Goal: Task Accomplishment & Management: Use online tool/utility

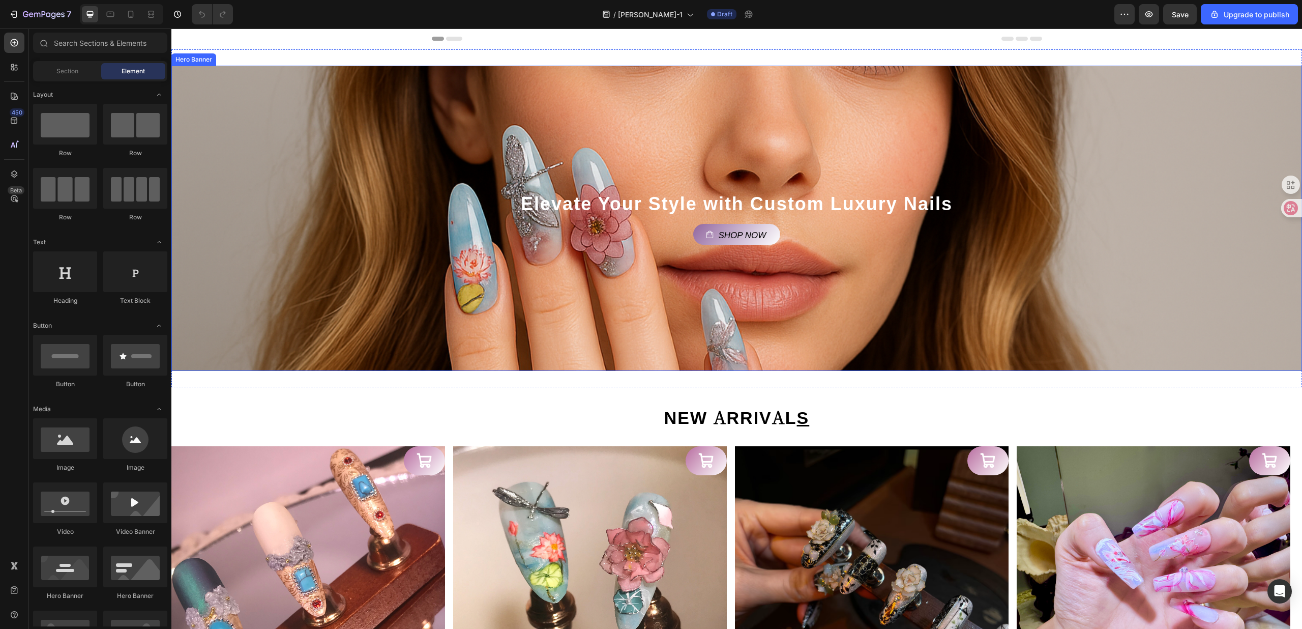
click at [840, 336] on div "Background Image" at bounding box center [736, 218] width 1131 height 305
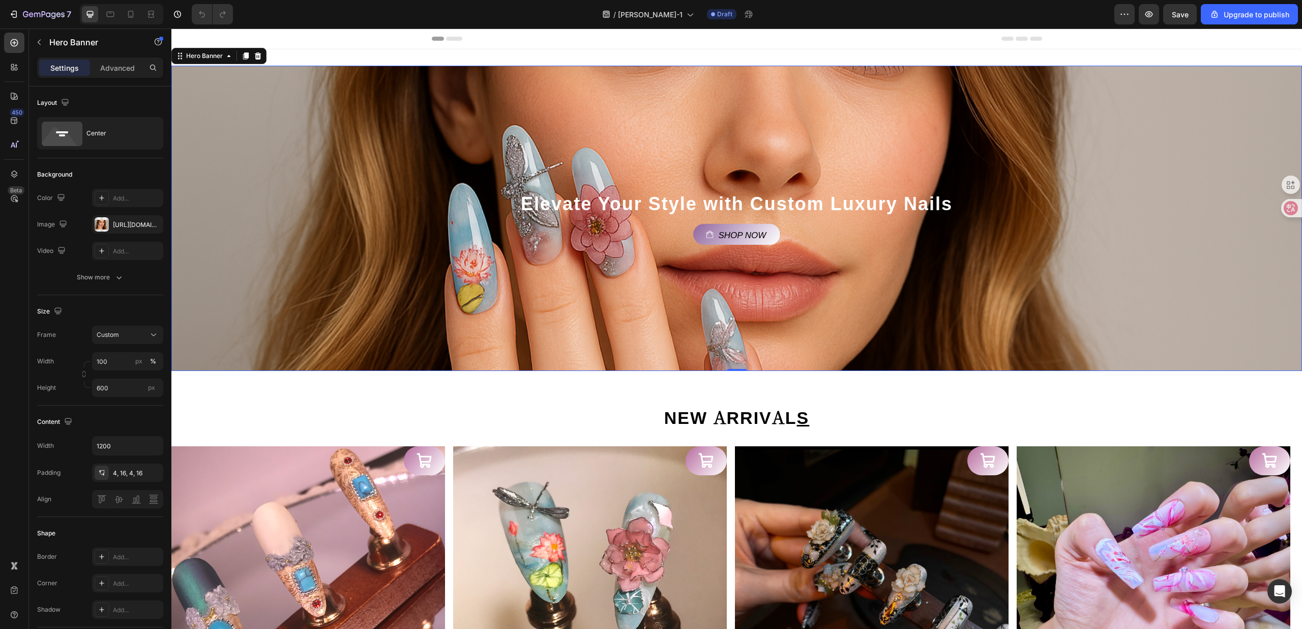
click at [454, 117] on div "Background Image" at bounding box center [736, 218] width 1131 height 305
click at [376, 215] on div "Background Image" at bounding box center [736, 218] width 1131 height 305
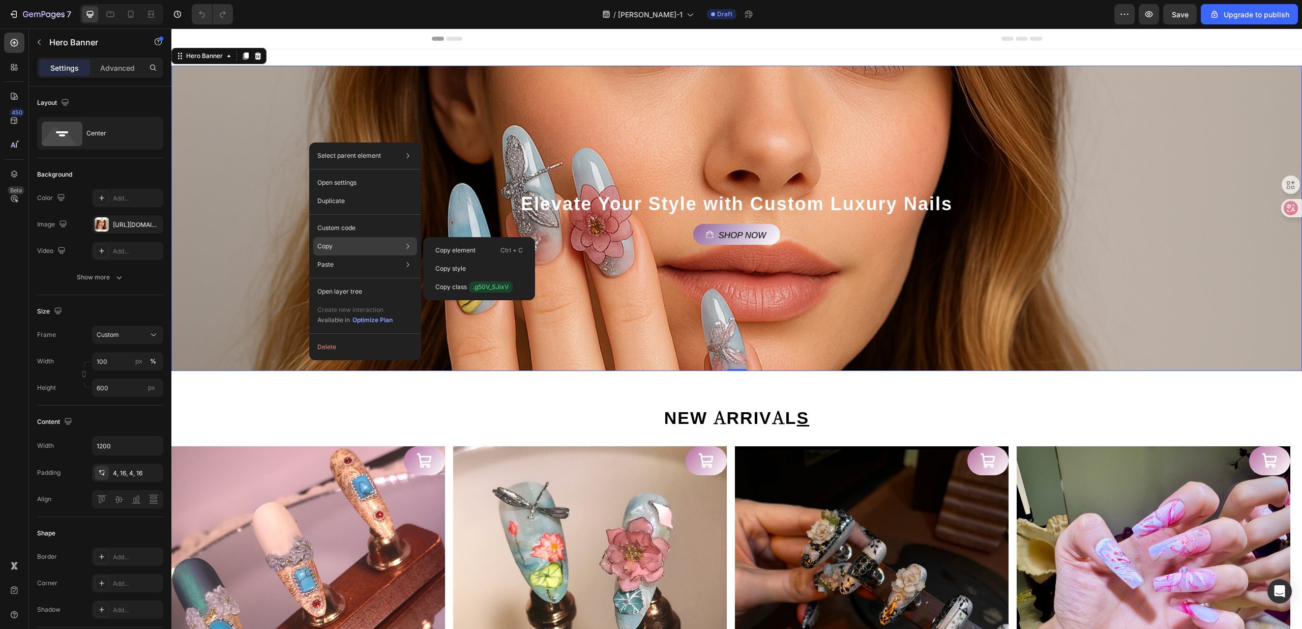
click at [346, 247] on div "Copy Copy element Ctrl + C Copy style Copy class .g50V_SJixV" at bounding box center [365, 246] width 104 height 18
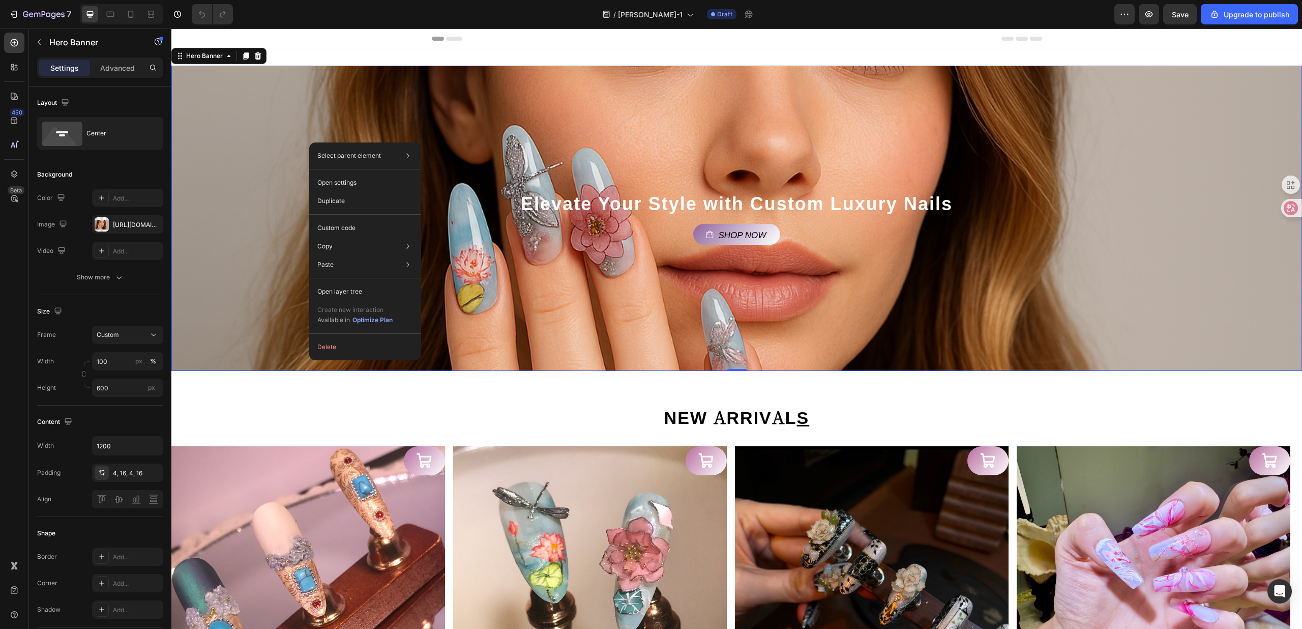
click at [436, 133] on div "Background Image" at bounding box center [736, 218] width 1131 height 305
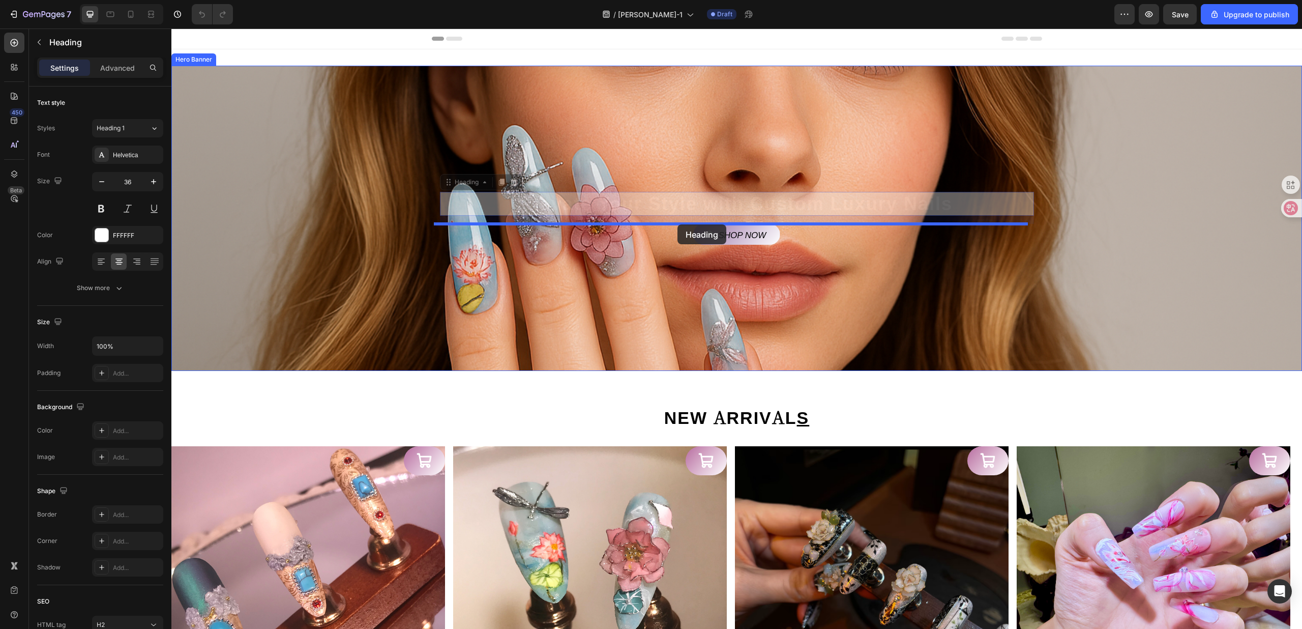
drag, startPoint x: 675, startPoint y: 216, endPoint x: 678, endPoint y: 224, distance: 9.2
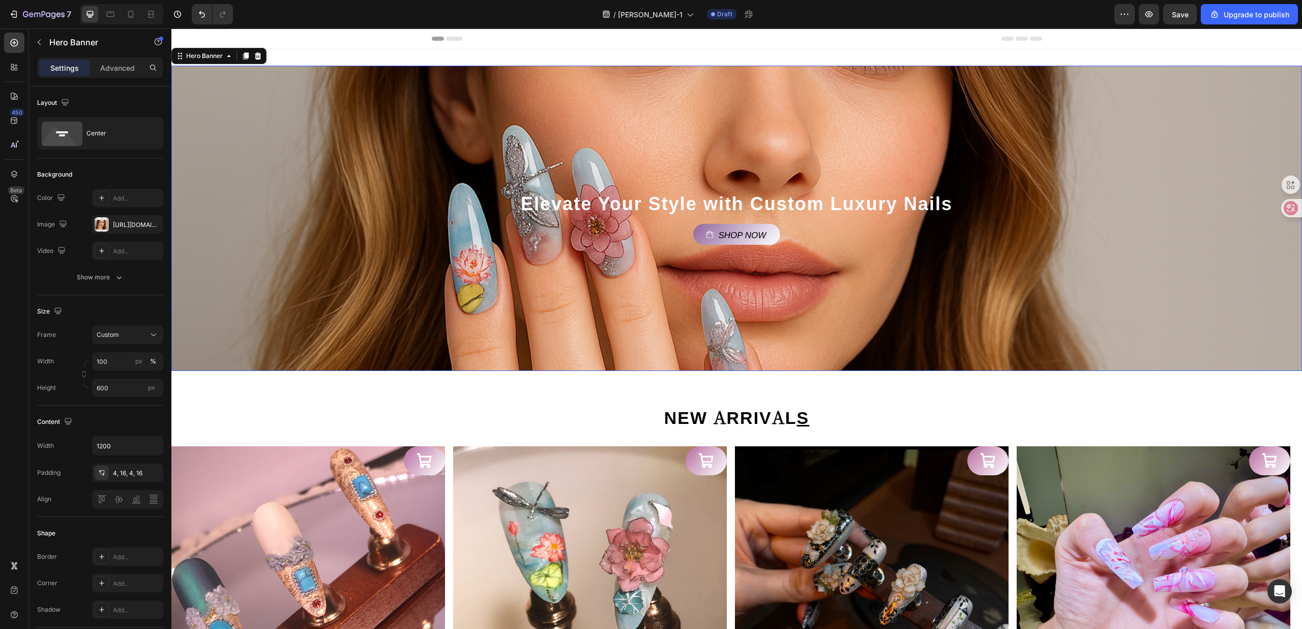
click at [424, 144] on div "Background Image" at bounding box center [736, 218] width 1131 height 305
click at [243, 55] on icon at bounding box center [246, 55] width 6 height 7
click at [407, 204] on div "Background Image" at bounding box center [736, 218] width 1131 height 305
click at [182, 55] on icon at bounding box center [180, 56] width 8 height 8
click at [288, 210] on div "Background Image" at bounding box center [736, 218] width 1131 height 305
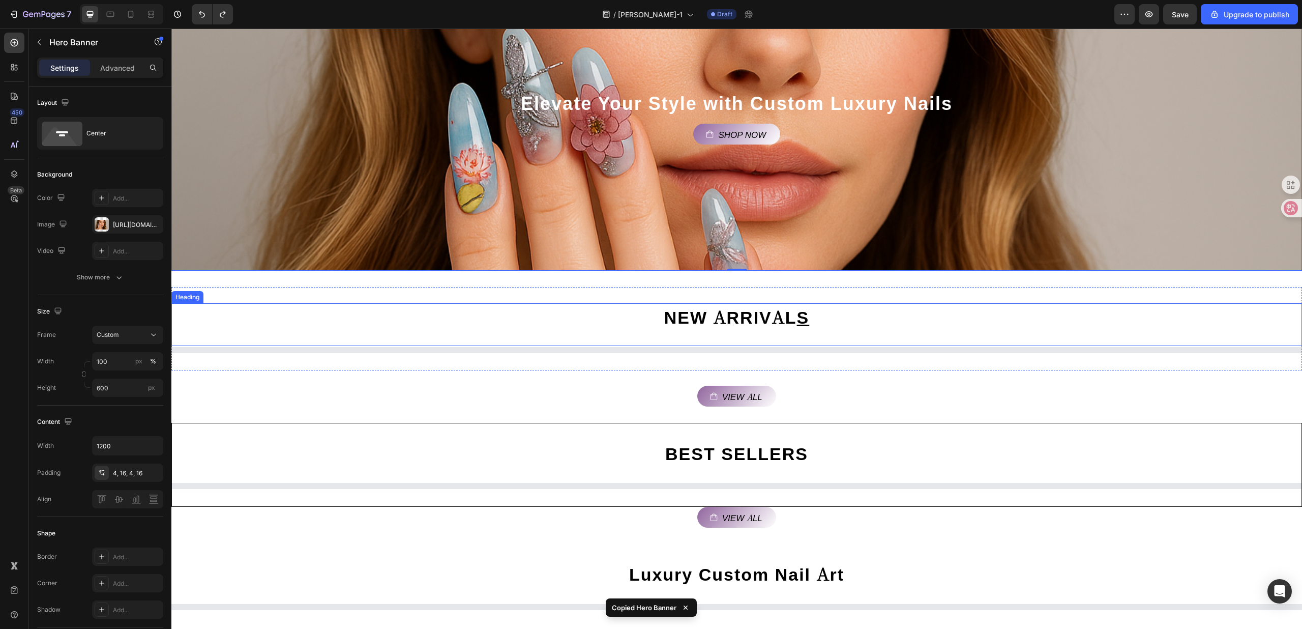
scroll to position [203, 0]
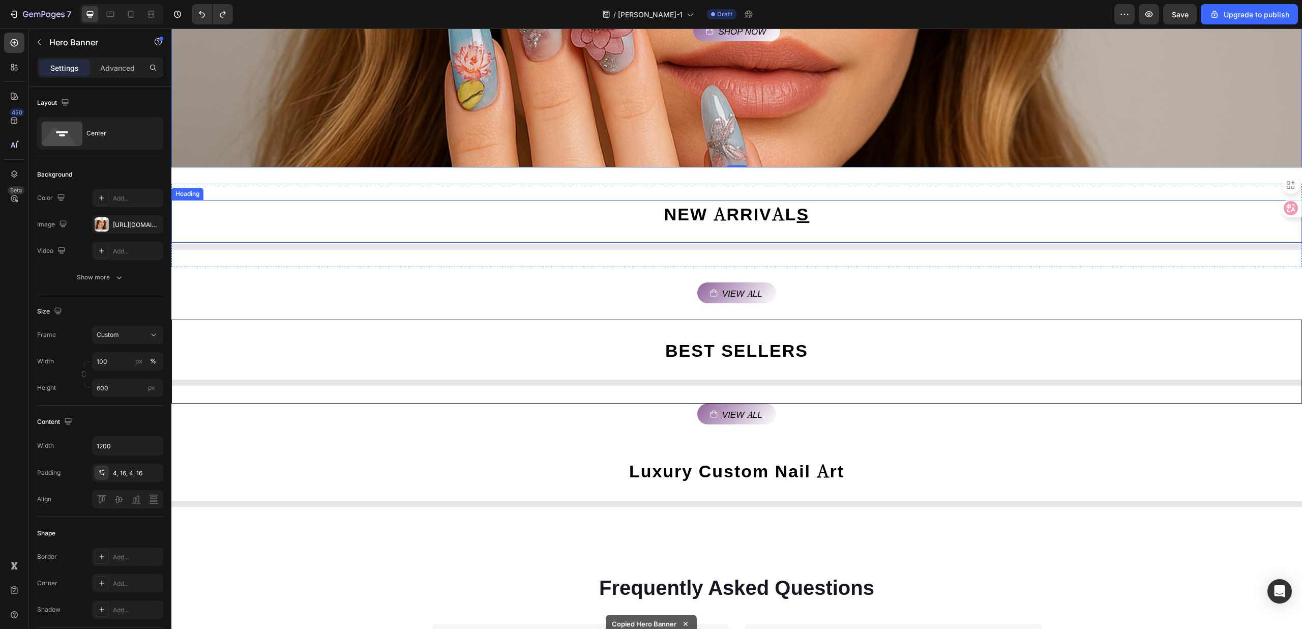
click at [553, 213] on h2 "NEW ARRIVAL S" at bounding box center [737, 213] width 610 height 26
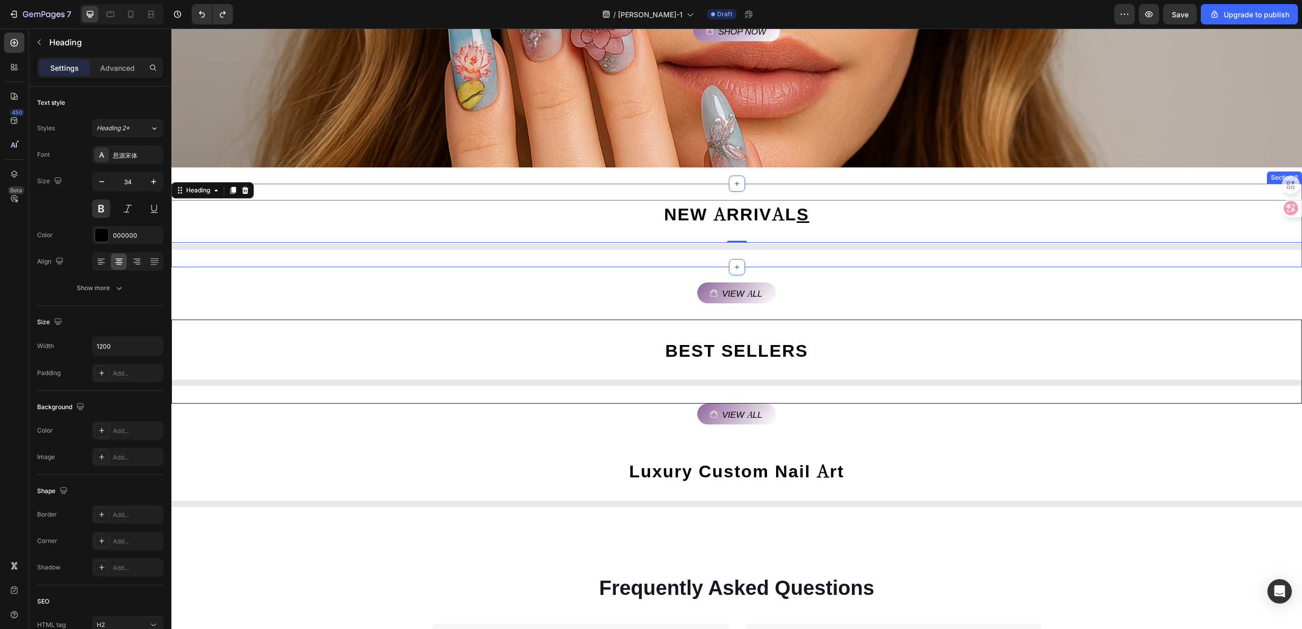
click at [532, 182] on div "Elevate Your Style with Custom Luxury Nails Heading Shop Now Button Hero Banner…" at bounding box center [736, 15] width 1131 height 338
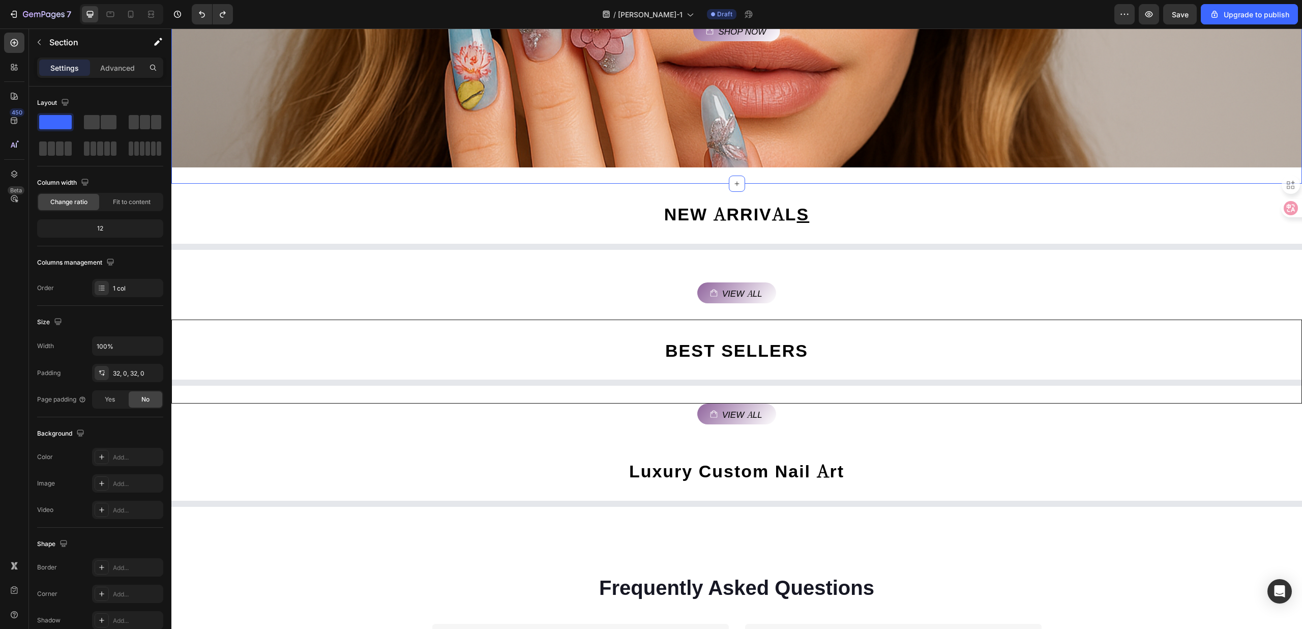
click at [540, 212] on h2 "NEW ARRIVAL S" at bounding box center [737, 213] width 610 height 26
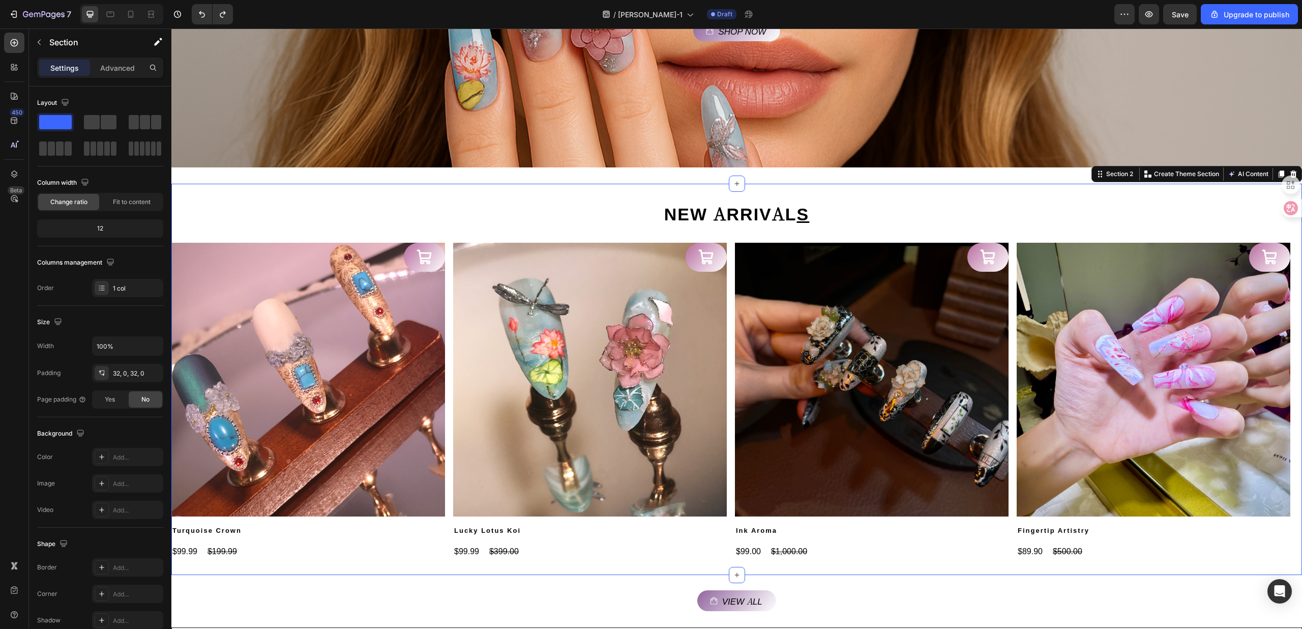
click at [544, 185] on div "NEW ARRIVAL S Heading Product Images Turquoise Crown Product Title $99.99 Produ…" at bounding box center [736, 379] width 1131 height 391
click at [544, 187] on div "NEW ARRIVAL S Heading Product Images Turquoise Crown Product Title $99.99 Produ…" at bounding box center [736, 379] width 1131 height 391
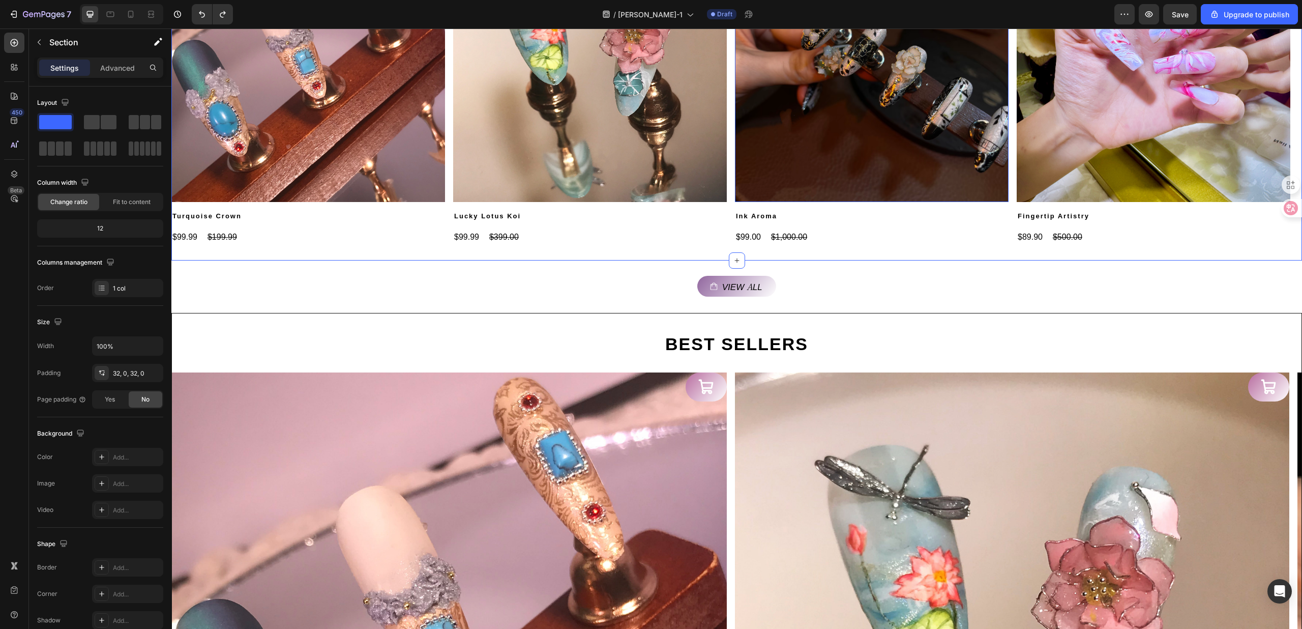
scroll to position [542, 0]
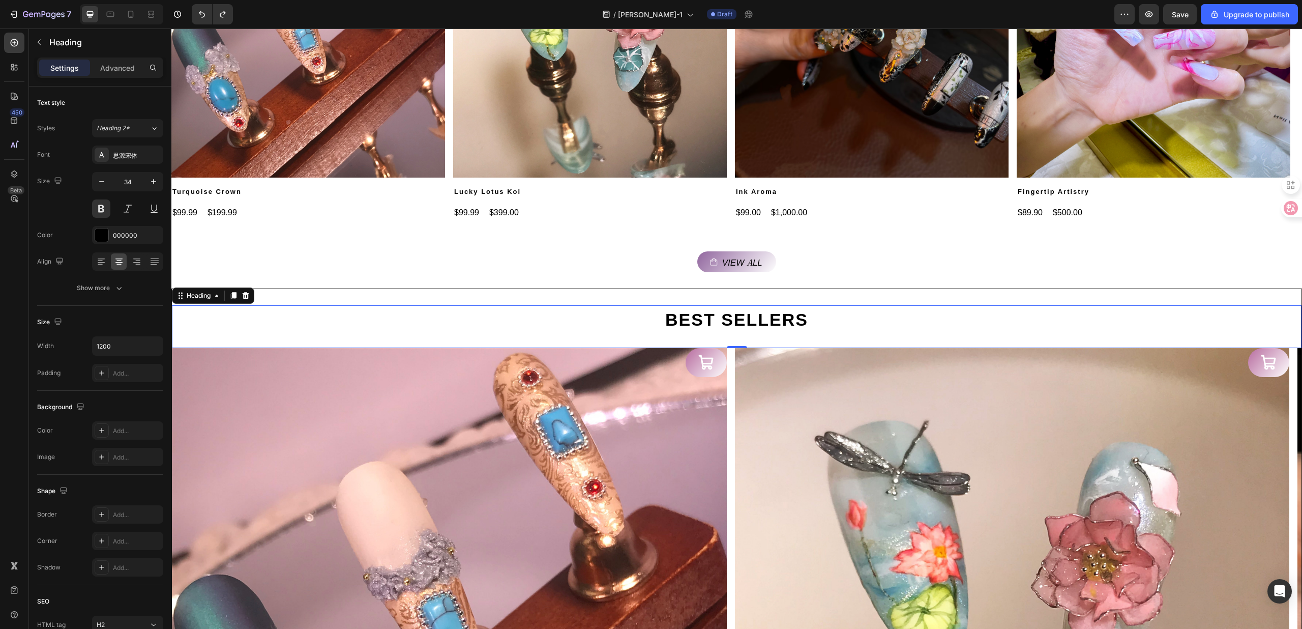
click at [609, 309] on h2 "BEST SELLERS" at bounding box center [737, 318] width 610 height 26
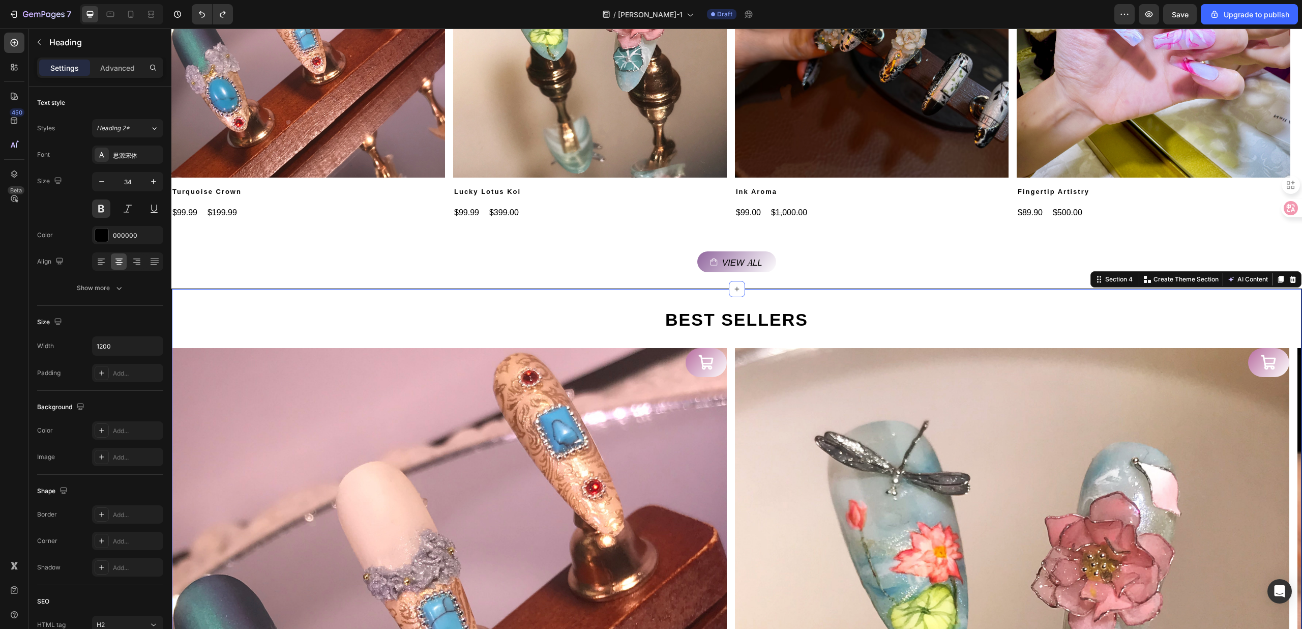
click at [613, 288] on div "BEST SELLERS Heading Product Images Add to Cart Turquoise Crown Product Title $…" at bounding box center [736, 625] width 1131 height 674
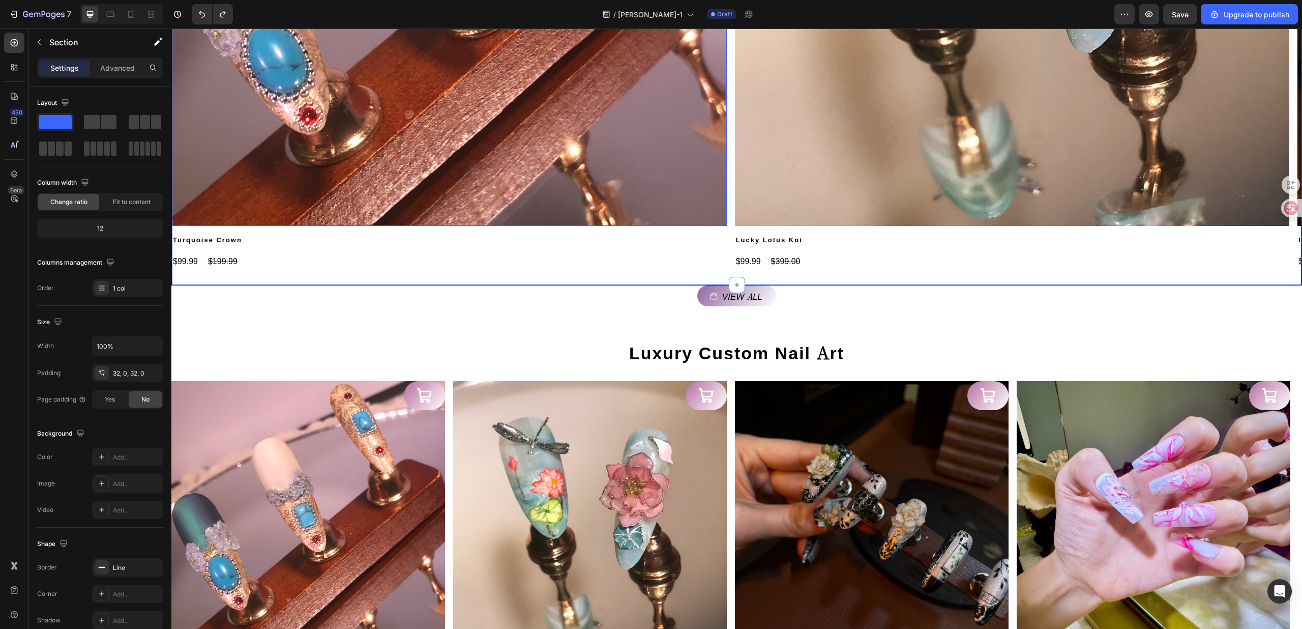
scroll to position [1221, 0]
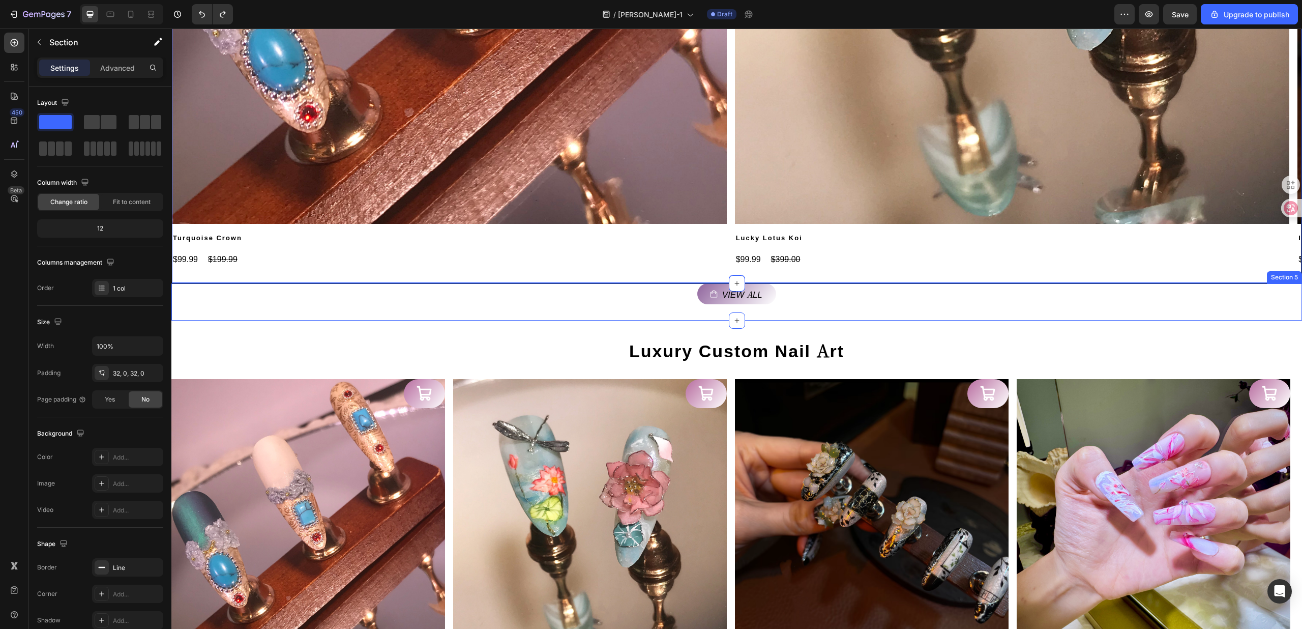
click at [543, 302] on div "View all Button" at bounding box center [736, 293] width 1131 height 21
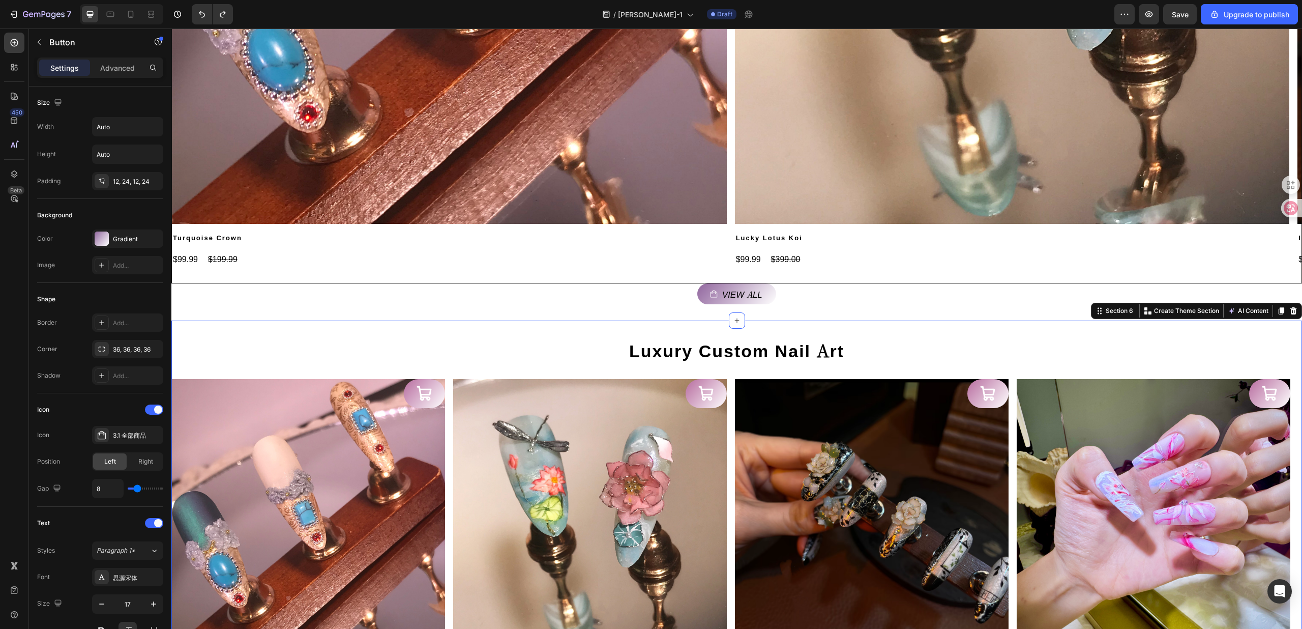
click at [547, 330] on div "Luxury Custom Nail Art Heading Product Images Add to Cart Turquoise Crown Produ…" at bounding box center [736, 515] width 1131 height 391
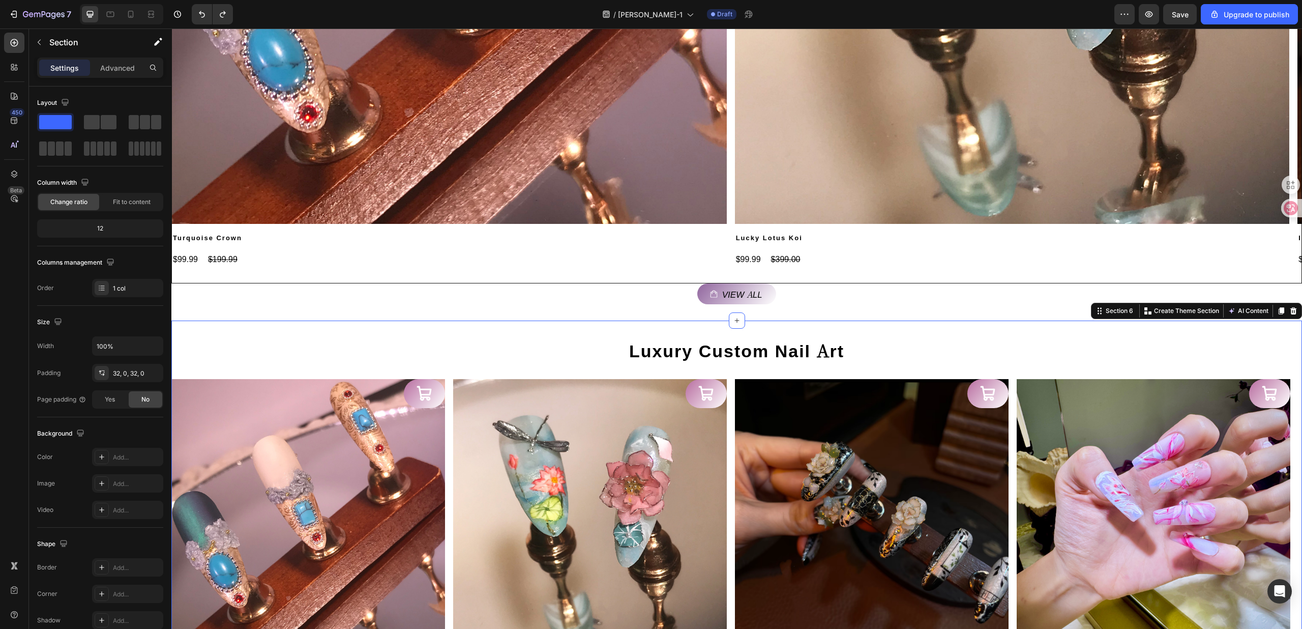
click at [540, 325] on div "Luxury Custom Nail Art Heading Product Images Add to Cart Turquoise Crown Produ…" at bounding box center [736, 515] width 1131 height 391
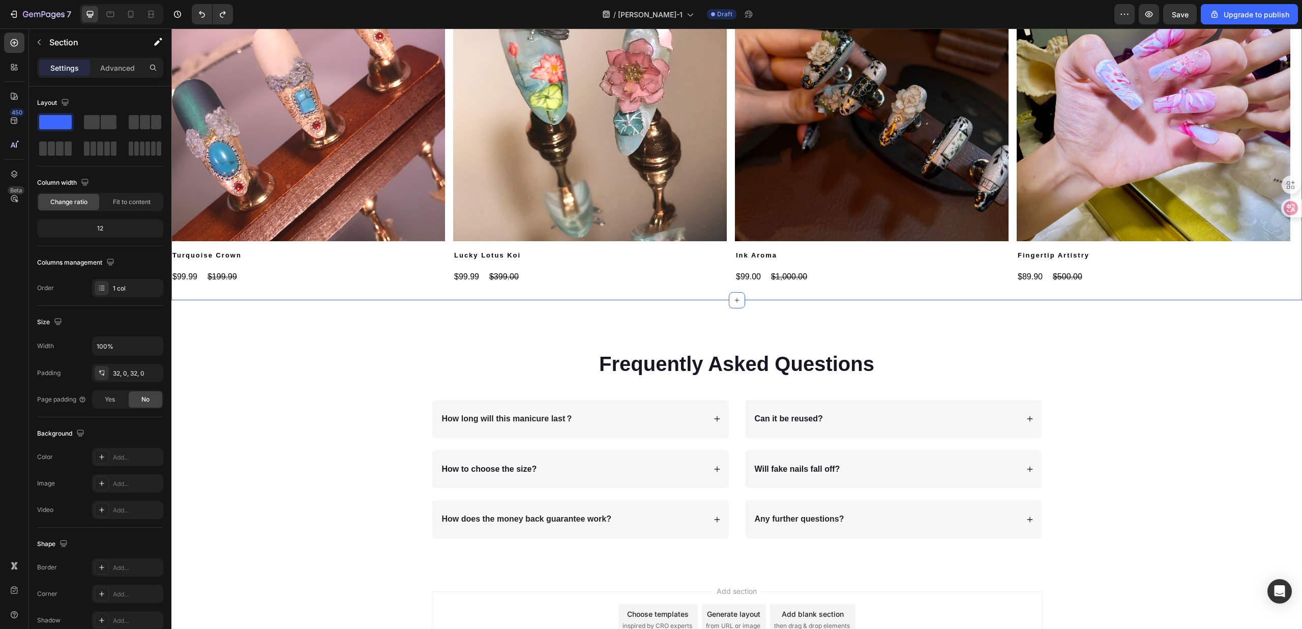
scroll to position [1697, 0]
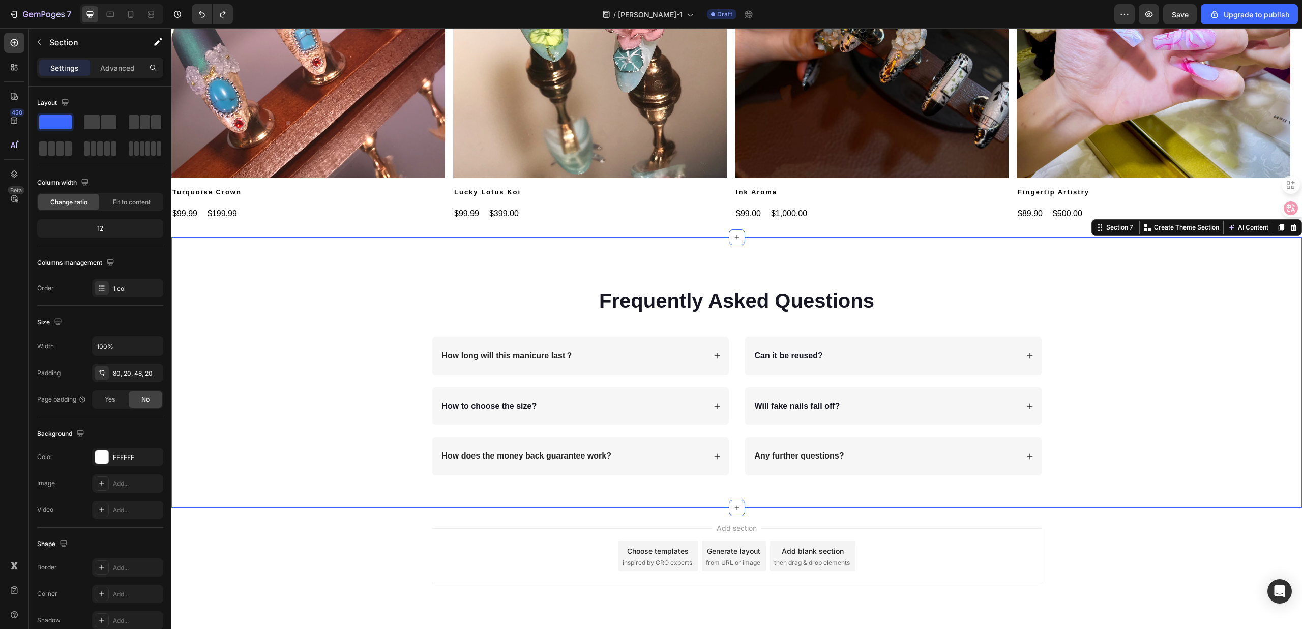
click at [476, 266] on div "Frequently Asked Questions Heading Row How long will this manicure last？ How to…" at bounding box center [736, 372] width 1131 height 271
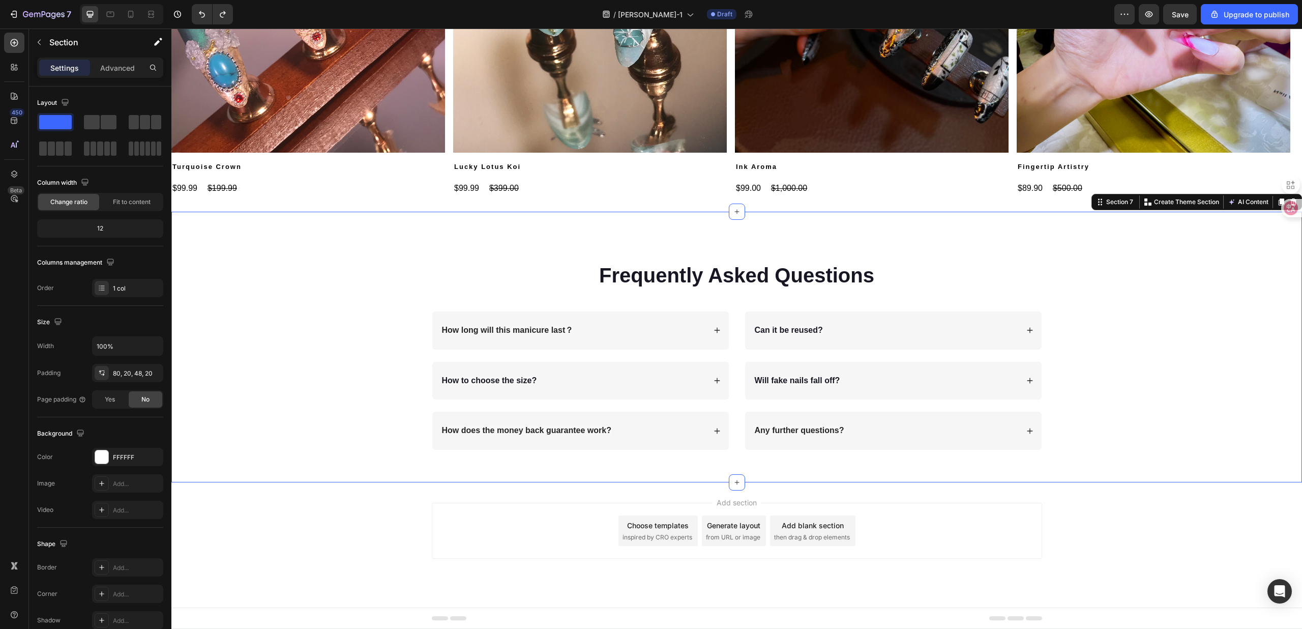
click at [538, 473] on div "Frequently Asked Questions Heading Row How long will this manicure last？ How to…" at bounding box center [736, 347] width 1131 height 271
click at [346, 294] on div "Frequently Asked Questions Heading Row How long will this manicure last？ How to…" at bounding box center [737, 355] width 1110 height 206
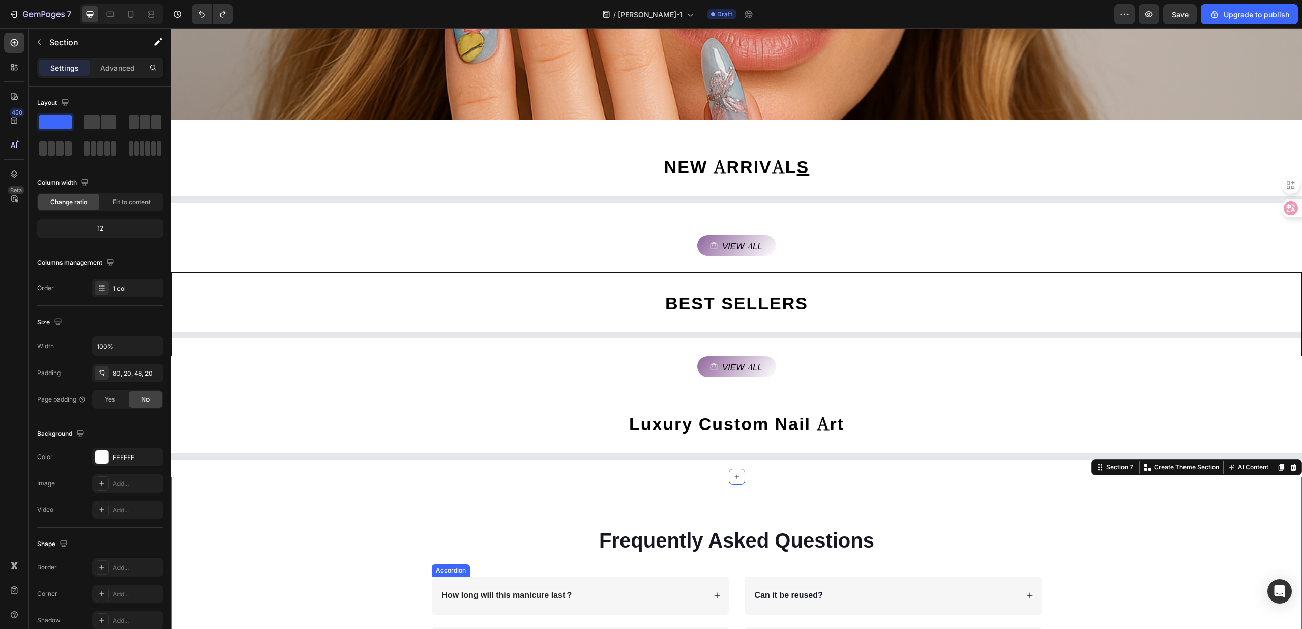
scroll to position [246, 0]
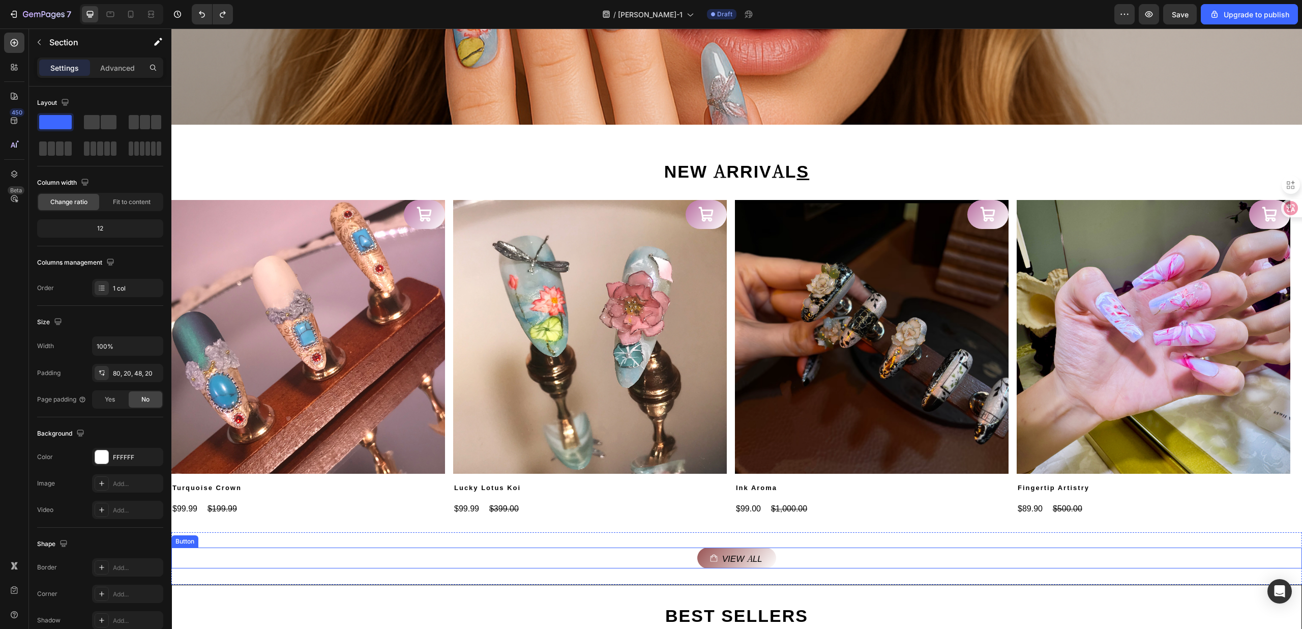
click at [732, 548] on link "View all" at bounding box center [736, 557] width 79 height 21
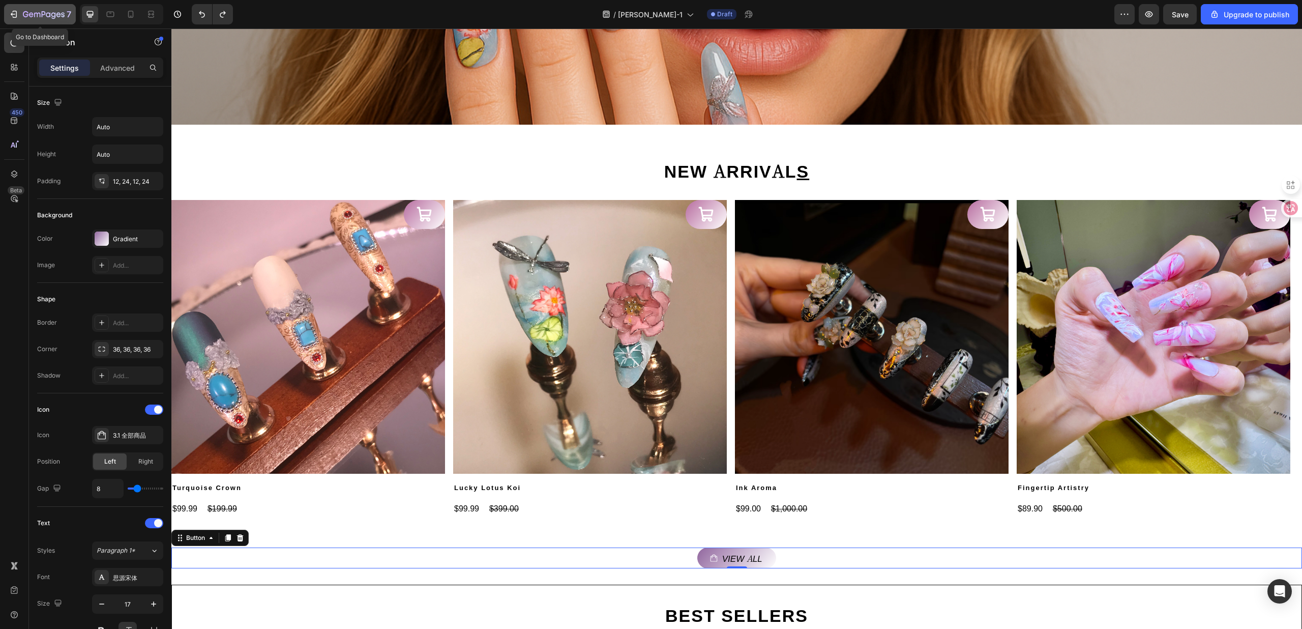
click at [34, 16] on icon "button" at bounding box center [44, 15] width 42 height 9
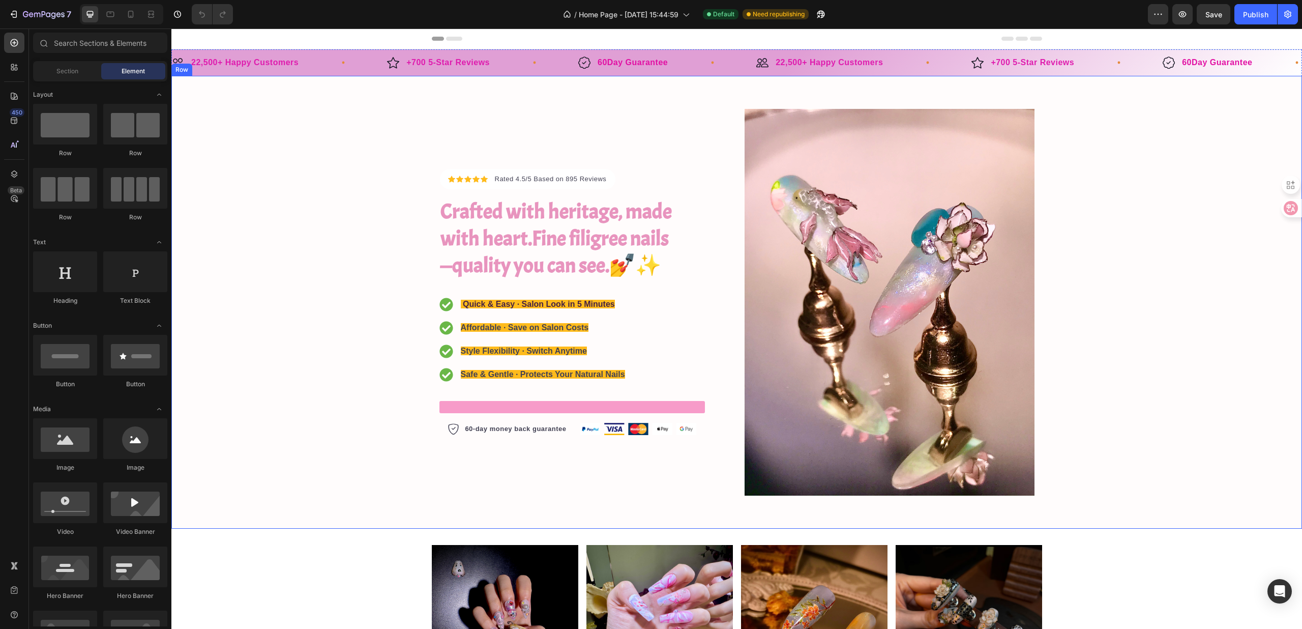
click at [354, 167] on div "Icon Icon Icon Icon Icon Icon List Hoz Rated 4.5/5 Based on 895 Reviews Text bl…" at bounding box center [736, 302] width 1131 height 387
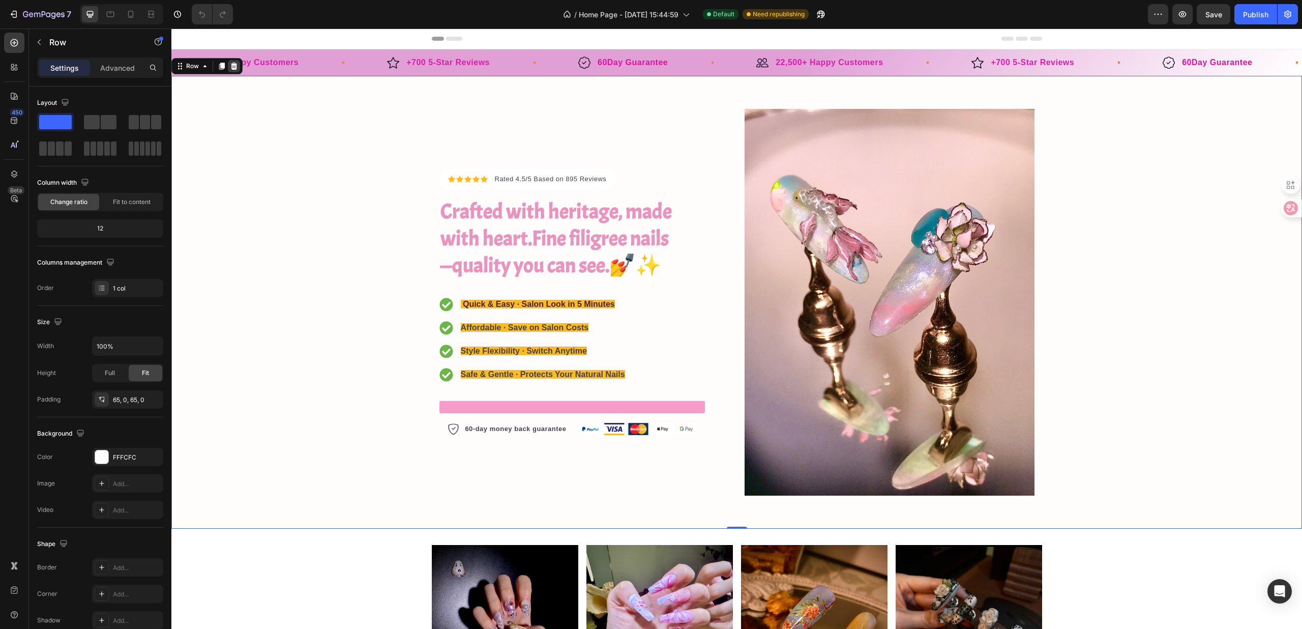
click at [233, 69] on icon at bounding box center [234, 66] width 7 height 7
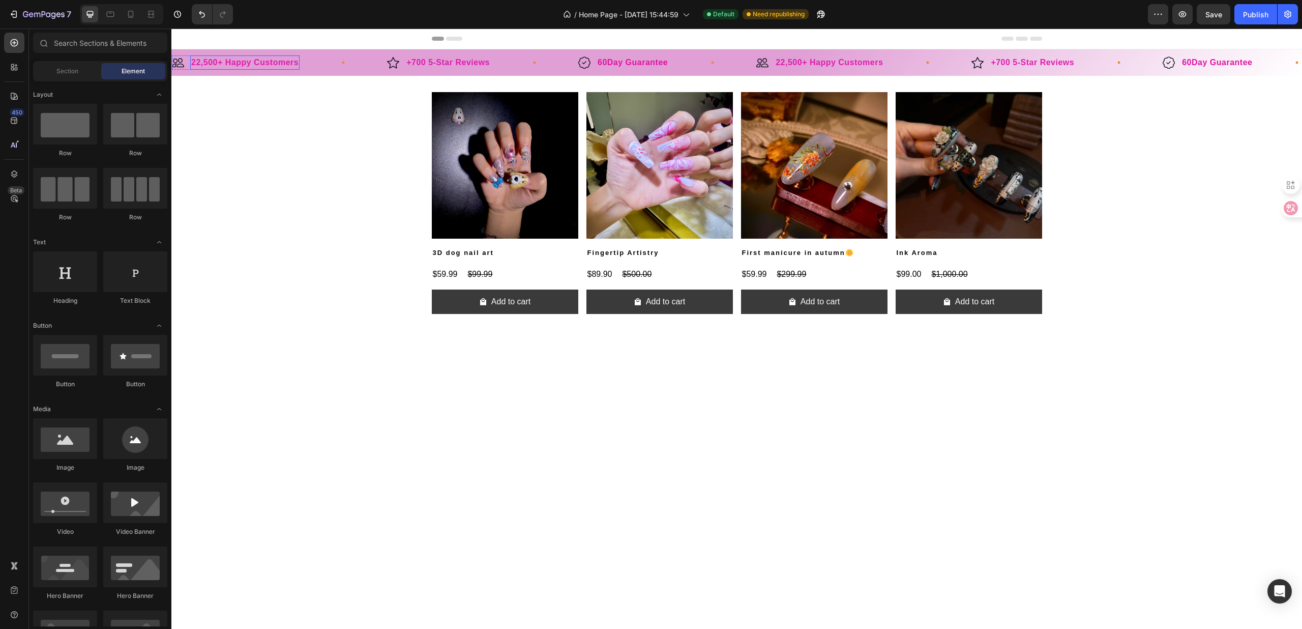
click at [304, 60] on div "Image 22,500+ Happy Customers Text Block Row" at bounding box center [279, 62] width 215 height 14
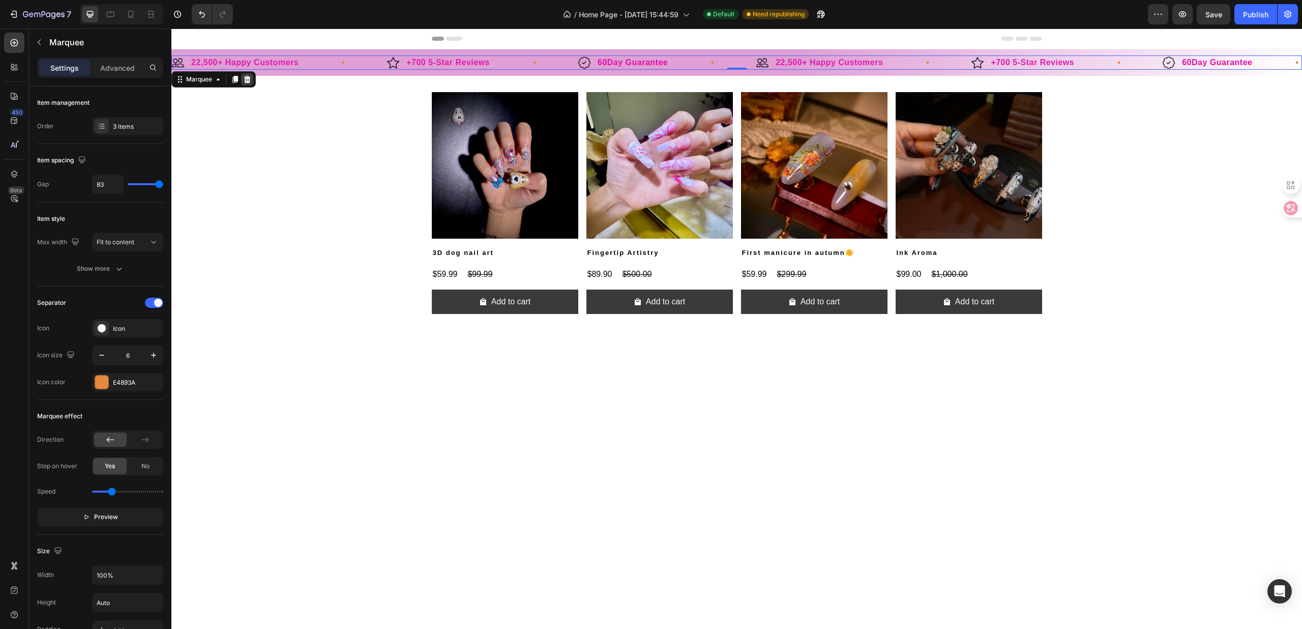
click at [250, 76] on icon at bounding box center [247, 79] width 8 height 8
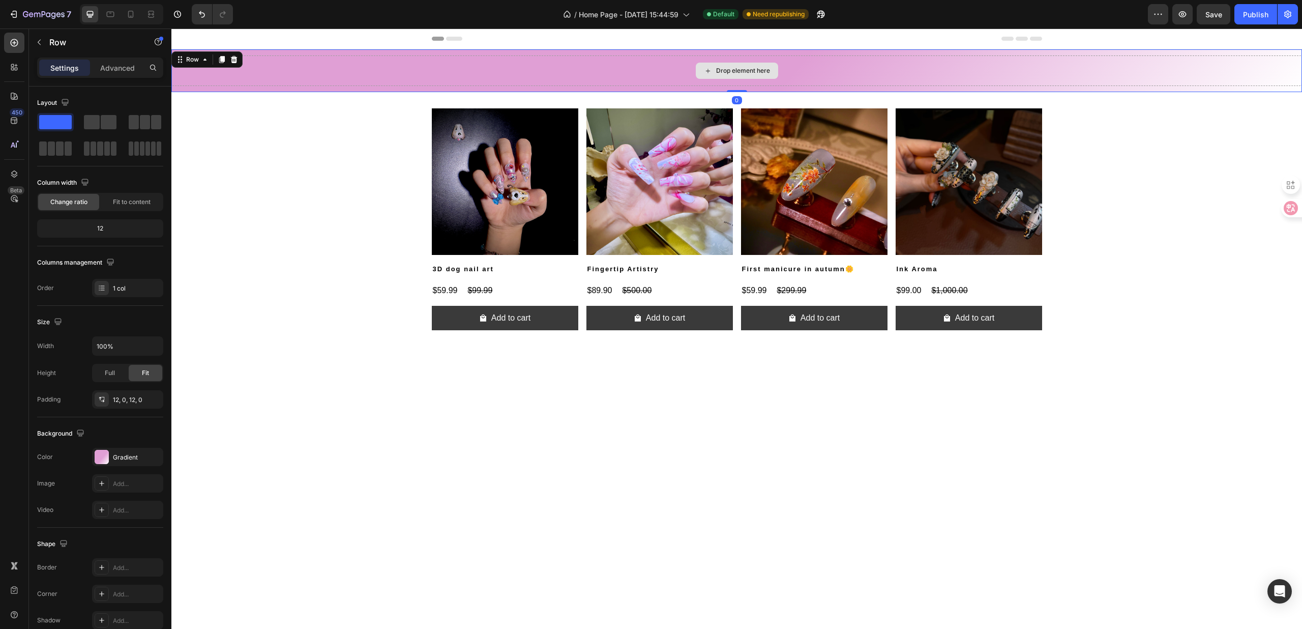
click at [420, 75] on div "Drop element here" at bounding box center [736, 70] width 1131 height 31
click at [232, 56] on icon at bounding box center [234, 59] width 8 height 8
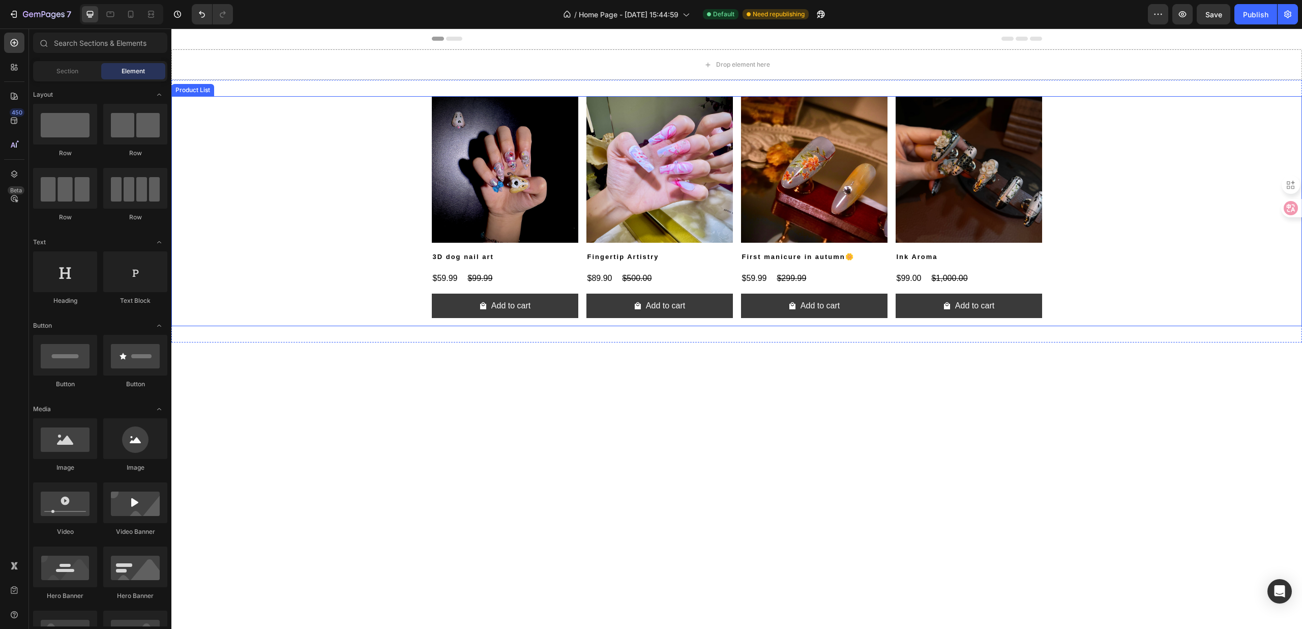
click at [314, 98] on div "Product Images 3D dog nail art Product Title $59.99 Product Price Product Price…" at bounding box center [736, 211] width 1131 height 230
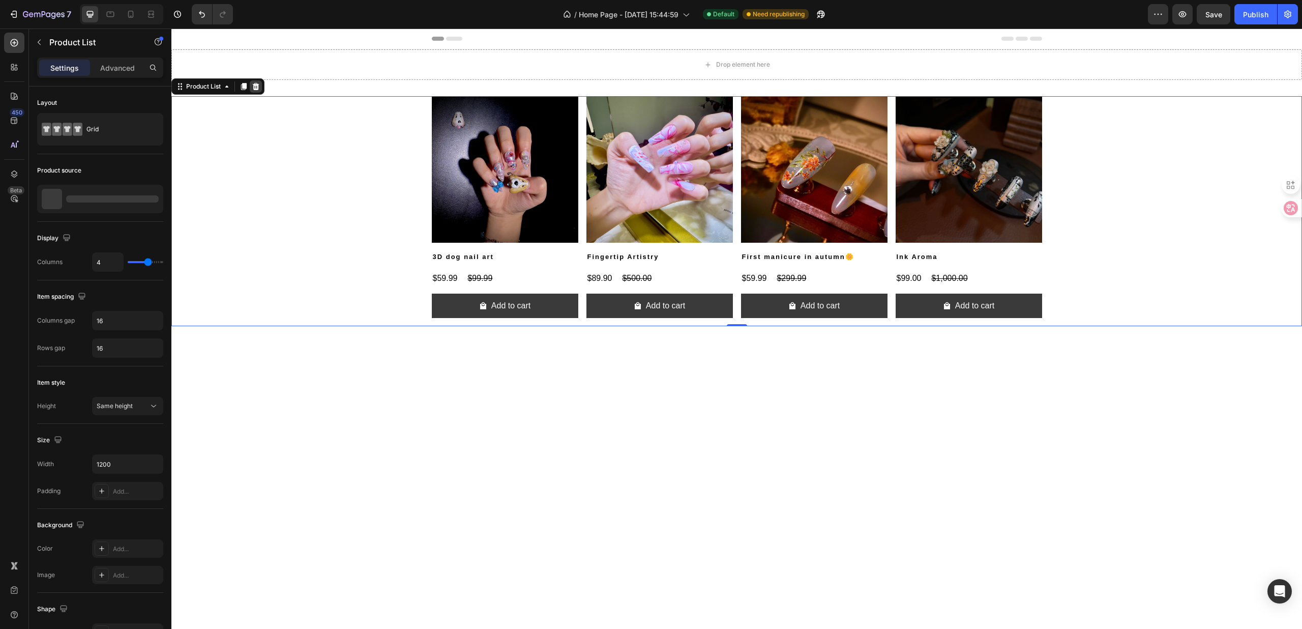
click at [255, 80] on div at bounding box center [256, 86] width 12 height 12
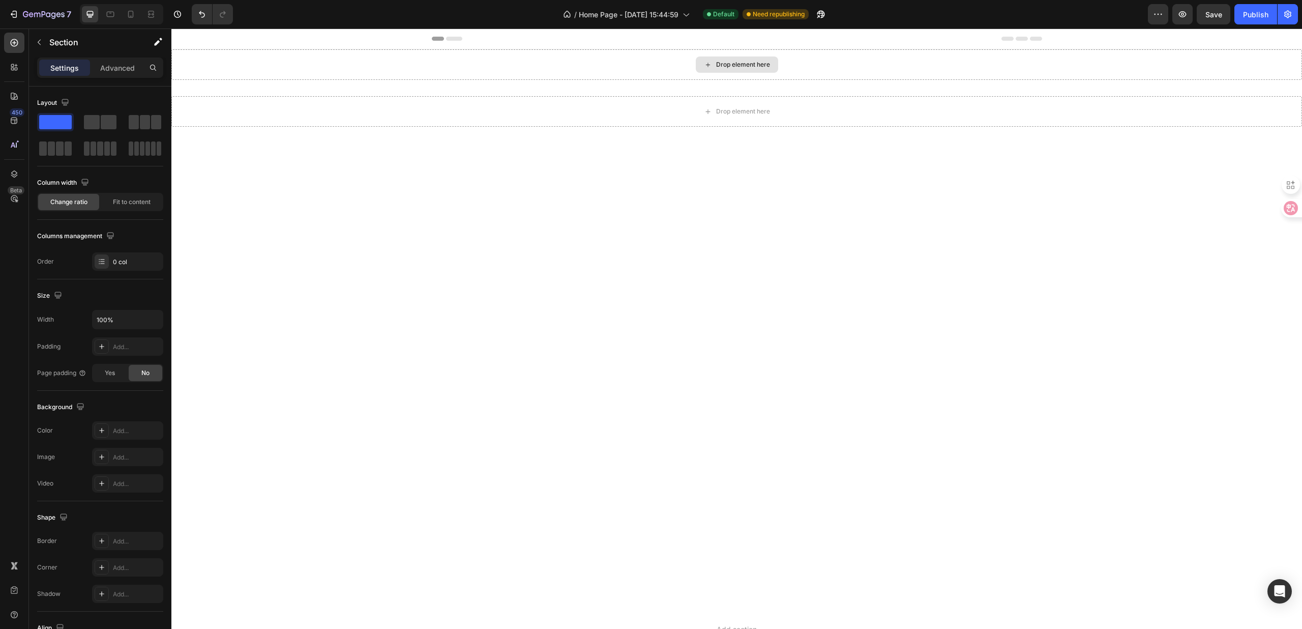
click at [522, 65] on div "Drop element here" at bounding box center [736, 64] width 1131 height 31
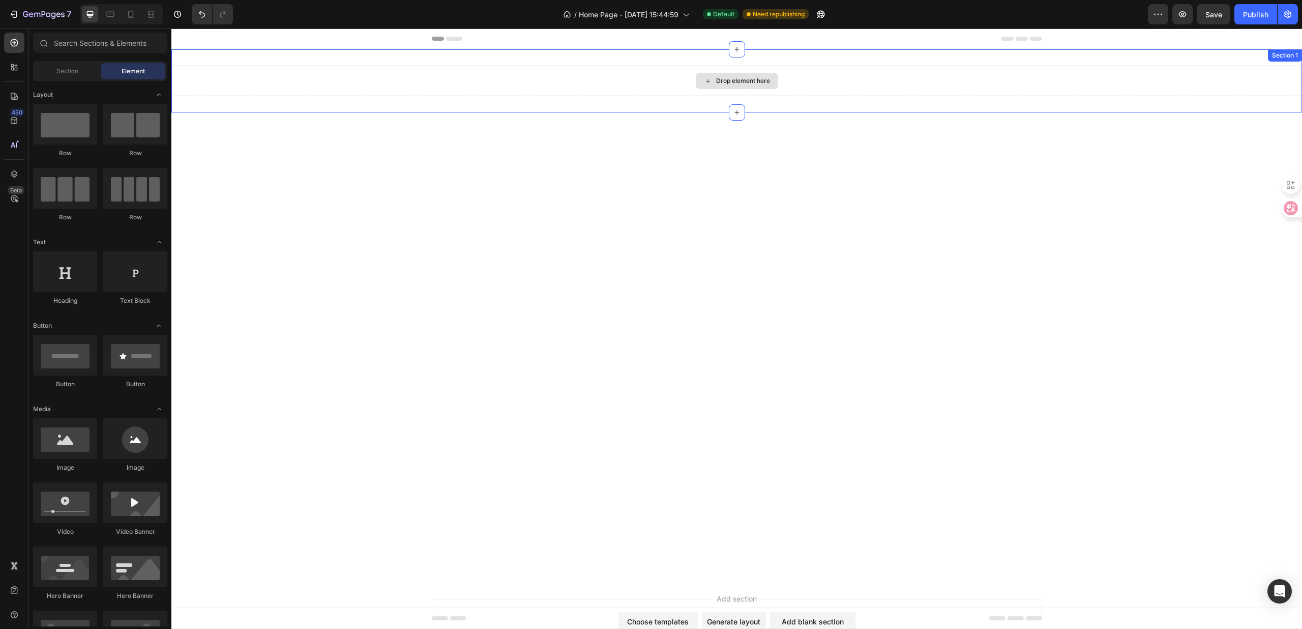
click at [403, 77] on div "Drop element here" at bounding box center [736, 81] width 1131 height 31
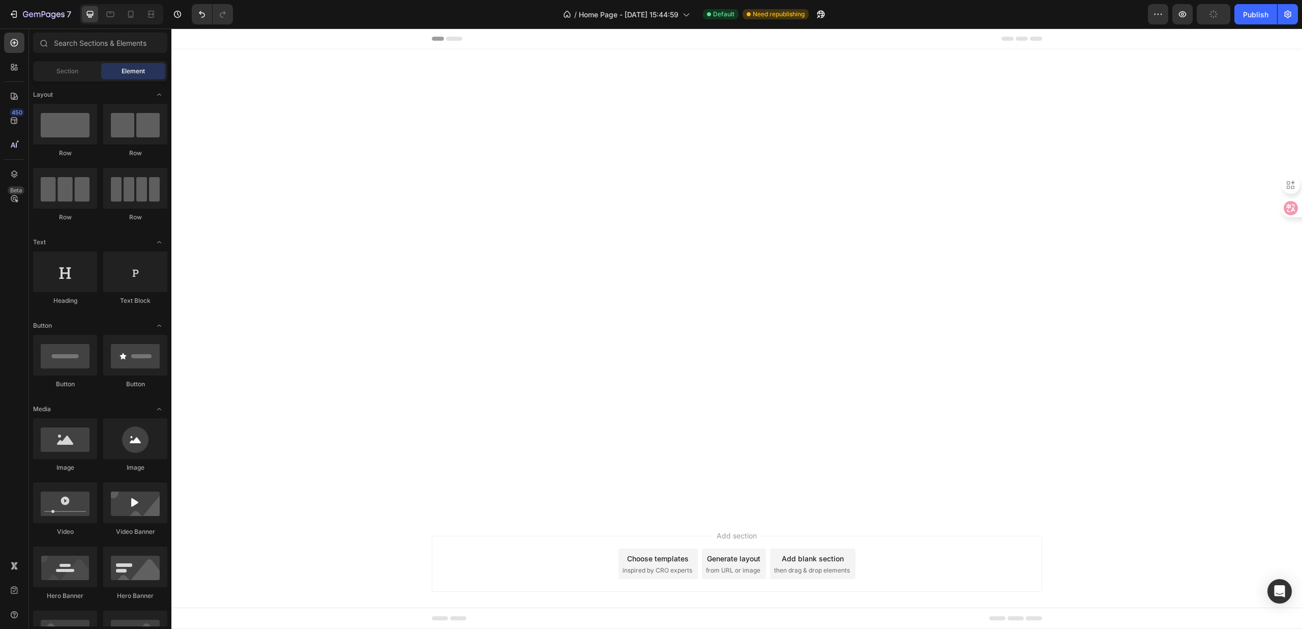
click at [507, 125] on div at bounding box center [736, 282] width 1131 height 385
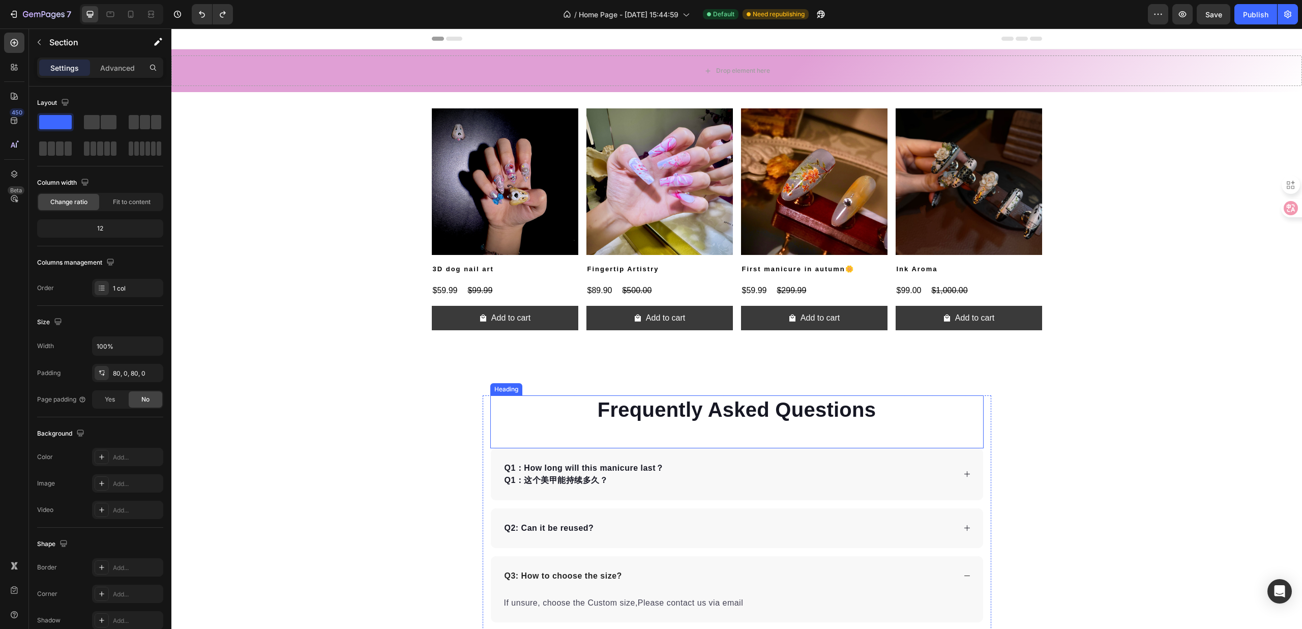
click at [778, 393] on div "Frequently Asked Questions Heading Q1：How long will this manicure last？ Q1：这个美甲…" at bounding box center [736, 587] width 1131 height 464
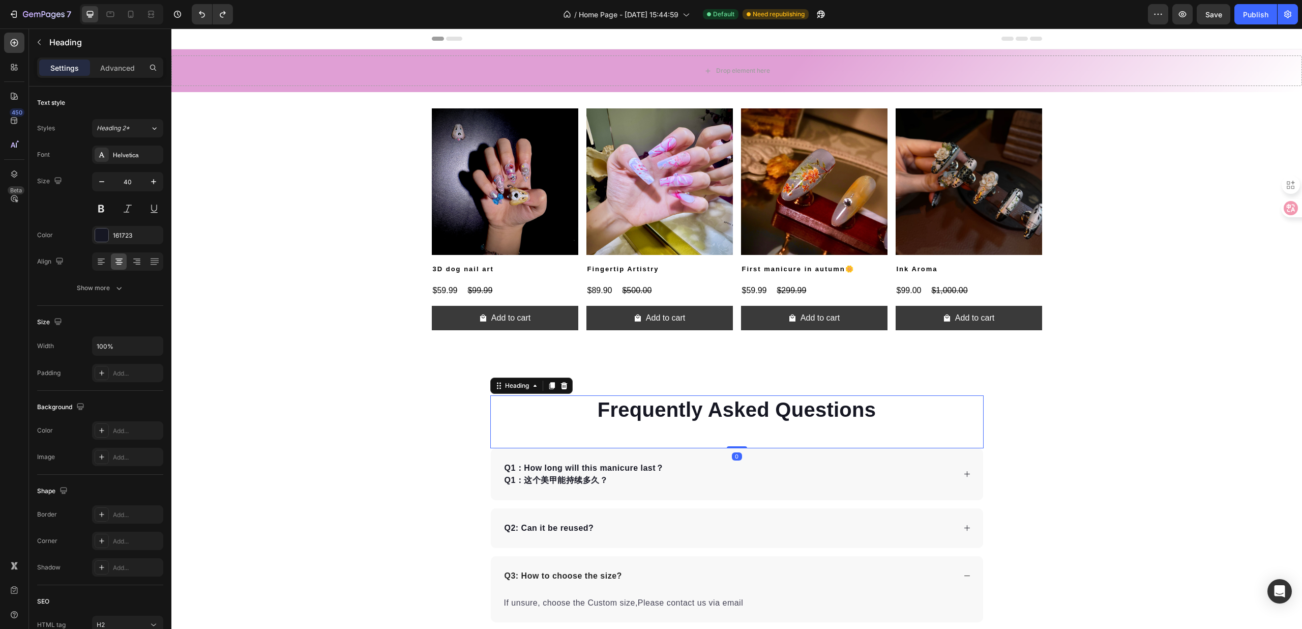
click at [772, 403] on p "Frequently Asked Questions" at bounding box center [736, 409] width 491 height 26
click at [1003, 381] on div "Frequently Asked Questions Heading 0 Q1：How long will this manicure last？ Q1：这个…" at bounding box center [736, 587] width 1131 height 464
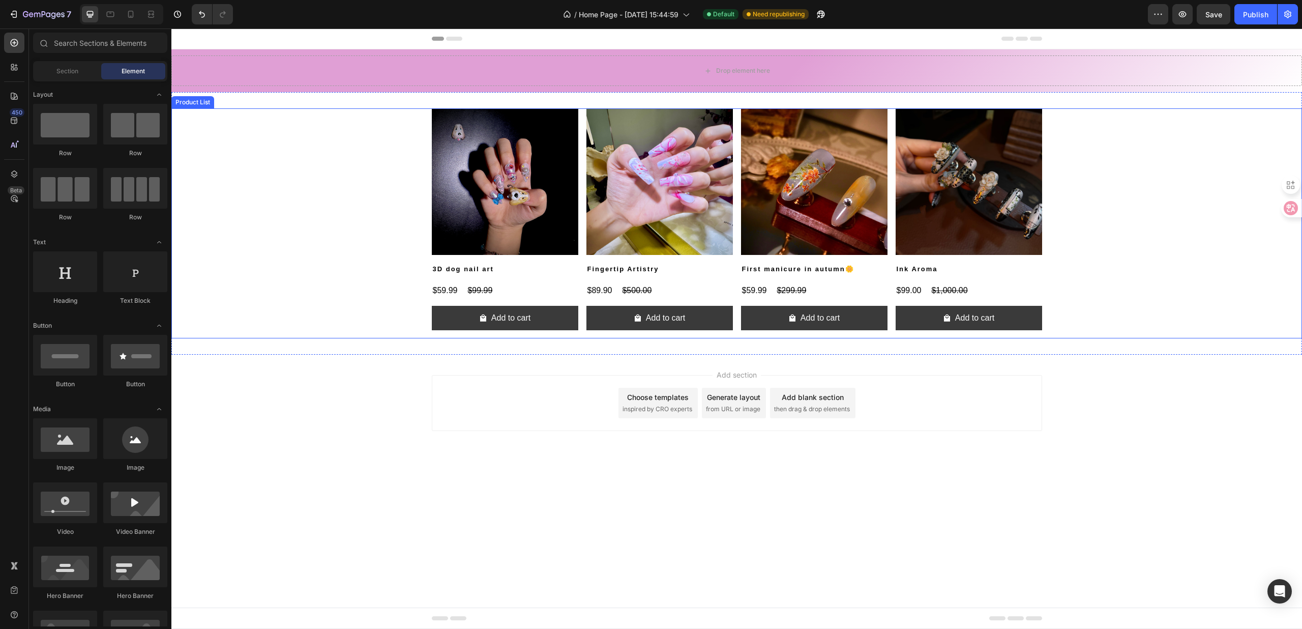
click at [1156, 155] on div "Product Images 3D dog nail art Product Title $59.99 Product Price Product Price…" at bounding box center [736, 223] width 1131 height 230
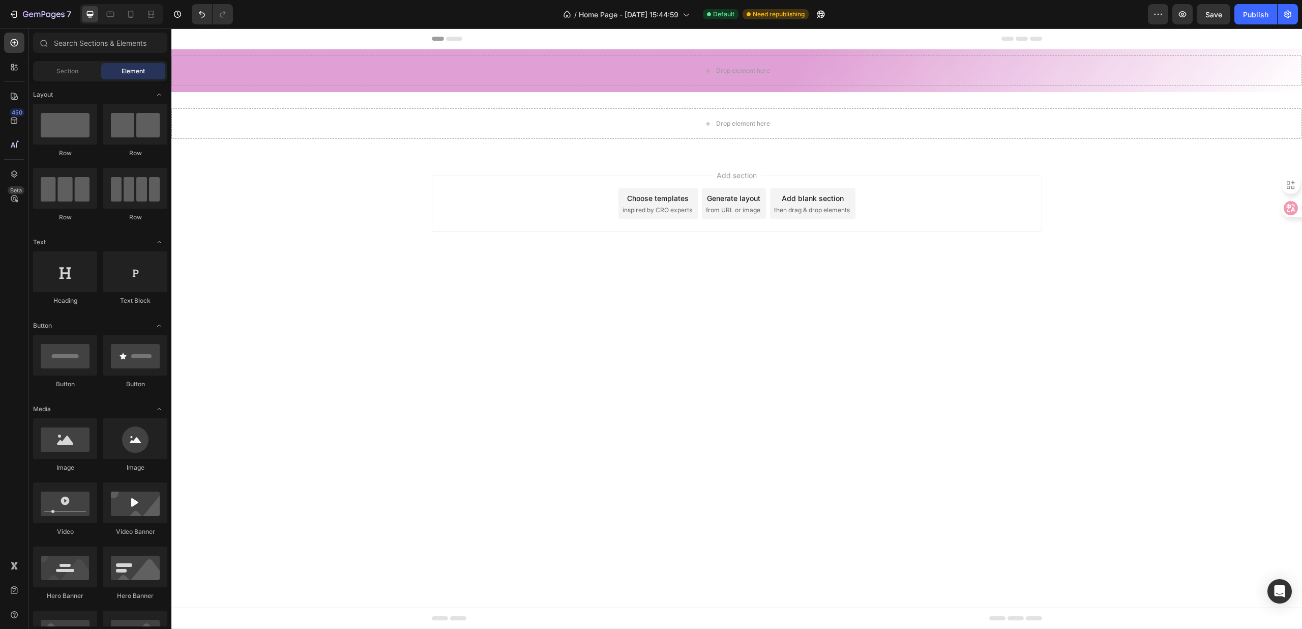
click at [1150, 152] on div "Drop element here Section 2" at bounding box center [736, 123] width 1131 height 63
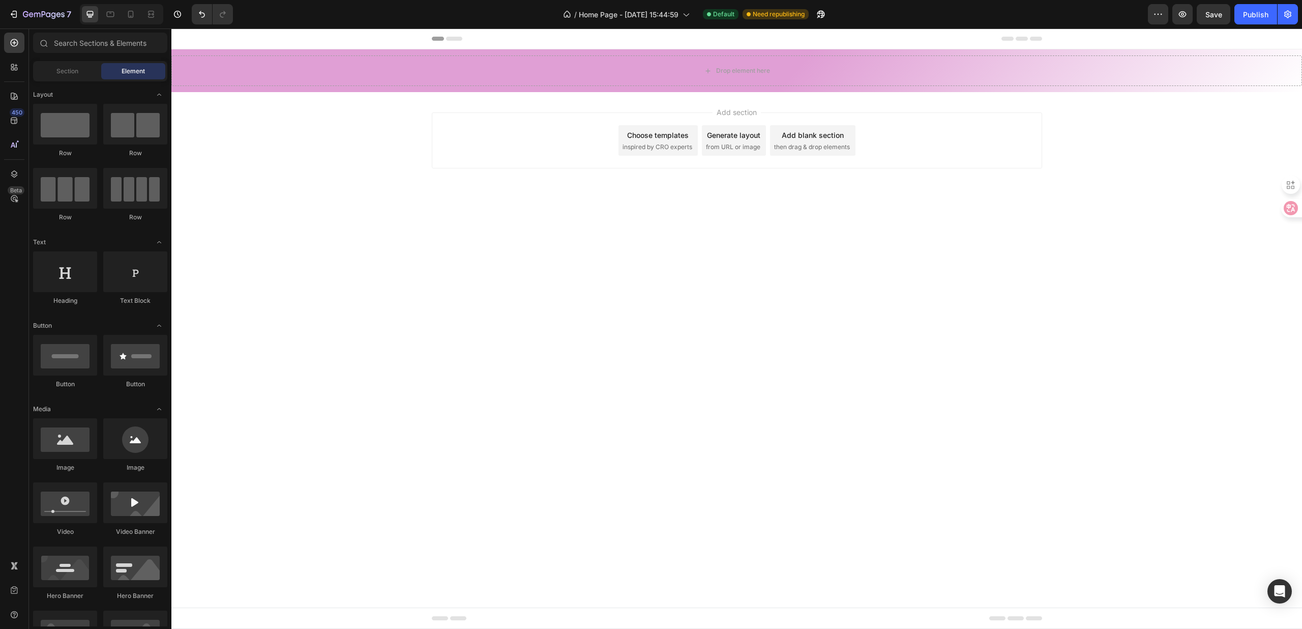
click at [1053, 124] on div "Add section Choose templates inspired by CRO experts Generate layout from URL o…" at bounding box center [736, 154] width 1131 height 125
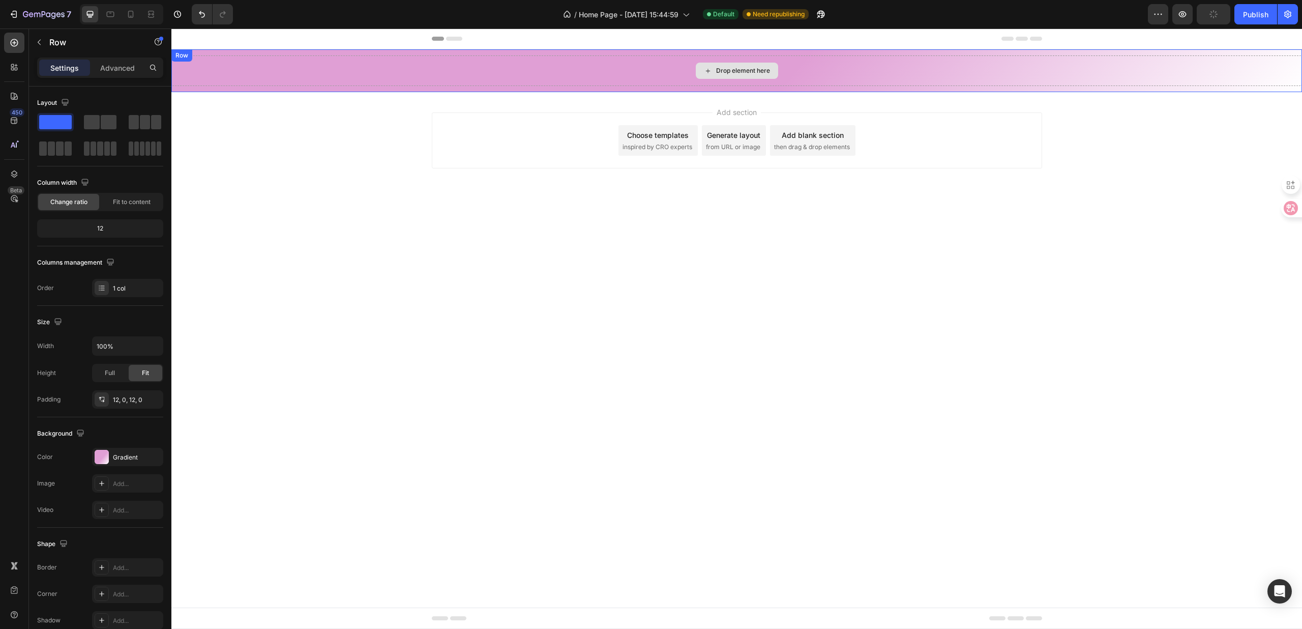
click at [997, 80] on div "Drop element here" at bounding box center [736, 70] width 1131 height 31
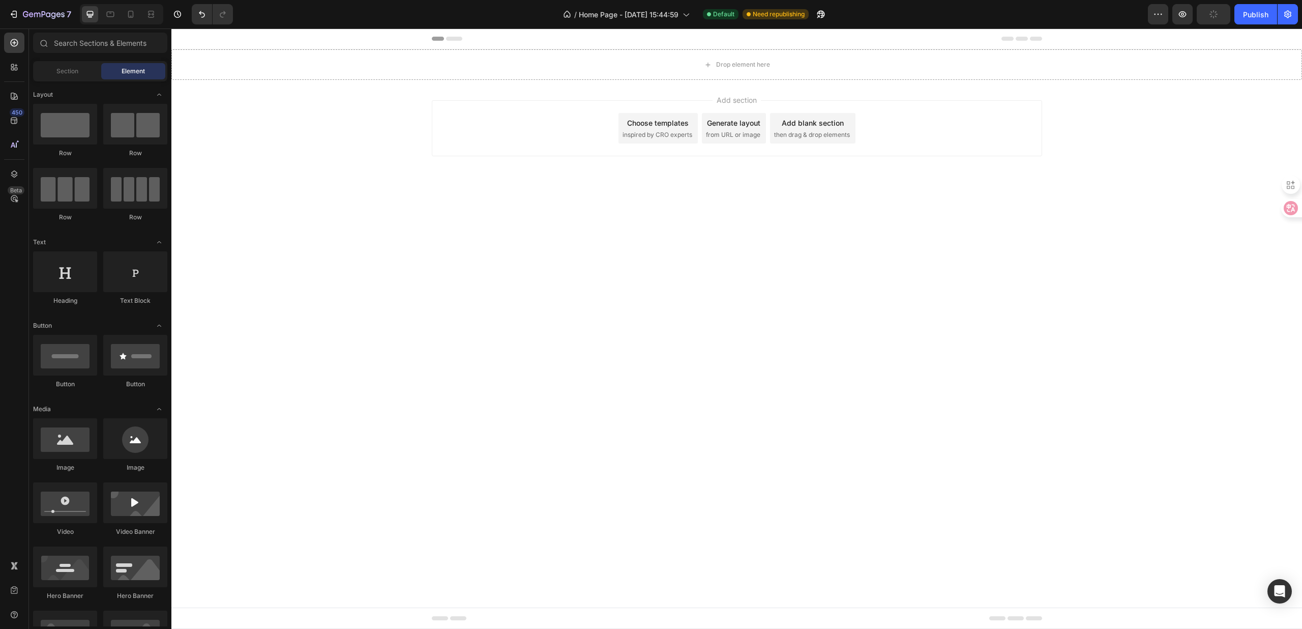
click at [922, 117] on div "Add section Choose templates inspired by CRO experts Generate layout from URL o…" at bounding box center [737, 128] width 610 height 56
click at [890, 130] on div "Add section Choose templates inspired by CRO experts Generate layout from URL o…" at bounding box center [737, 128] width 610 height 56
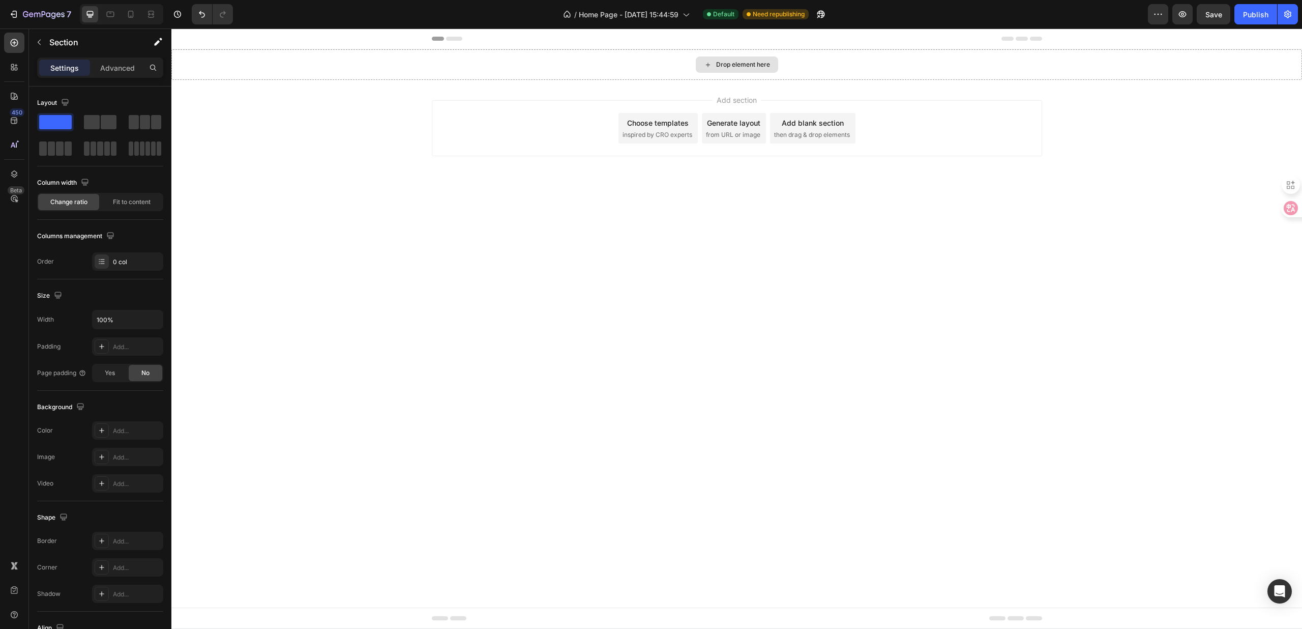
click at [543, 69] on div "Drop element here" at bounding box center [736, 64] width 1131 height 31
click at [582, 55] on div "Drop element here" at bounding box center [736, 64] width 1131 height 31
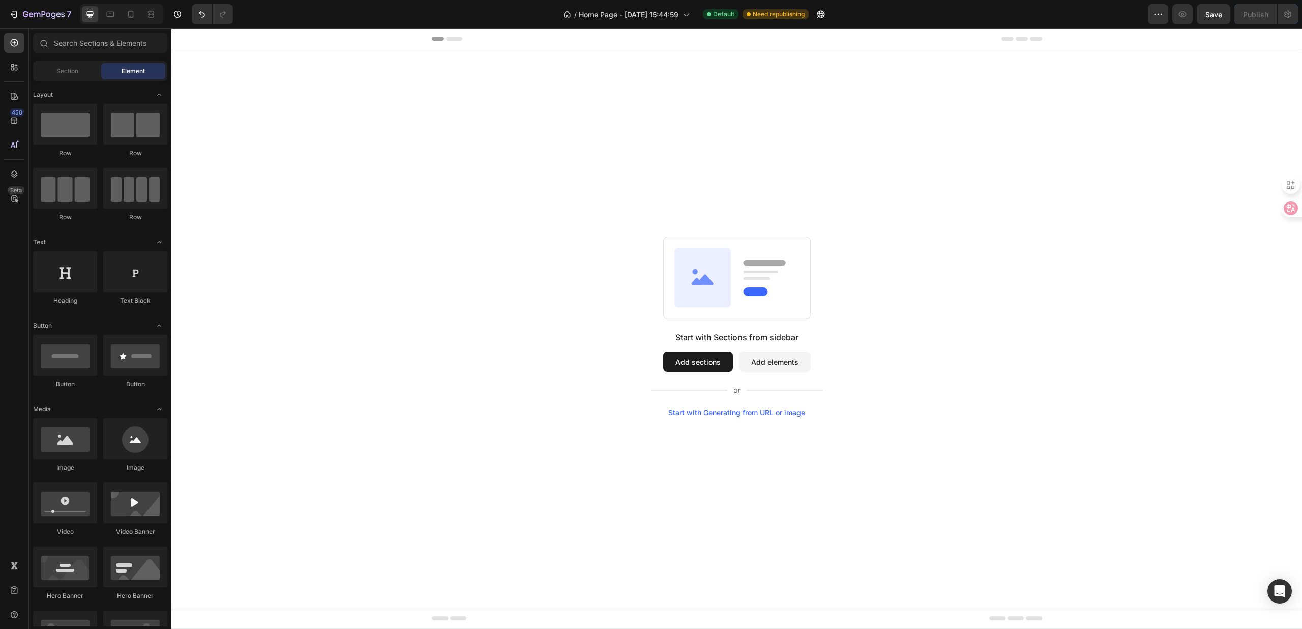
click at [446, 257] on div "Start with Sections from sidebar Add sections Add elements Start with Generatin…" at bounding box center [737, 327] width 1058 height 180
drag, startPoint x: 505, startPoint y: 189, endPoint x: 440, endPoint y: 89, distance: 119.9
click at [440, 89] on div "Start with Sections from sidebar Add sections Add elements Start with Generatin…" at bounding box center [736, 326] width 1131 height 554
click at [702, 207] on div "Start with Sections from sidebar Add sections Add elements Start with Generatin…" at bounding box center [736, 326] width 1131 height 554
drag, startPoint x: 444, startPoint y: 57, endPoint x: 454, endPoint y: 102, distance: 45.9
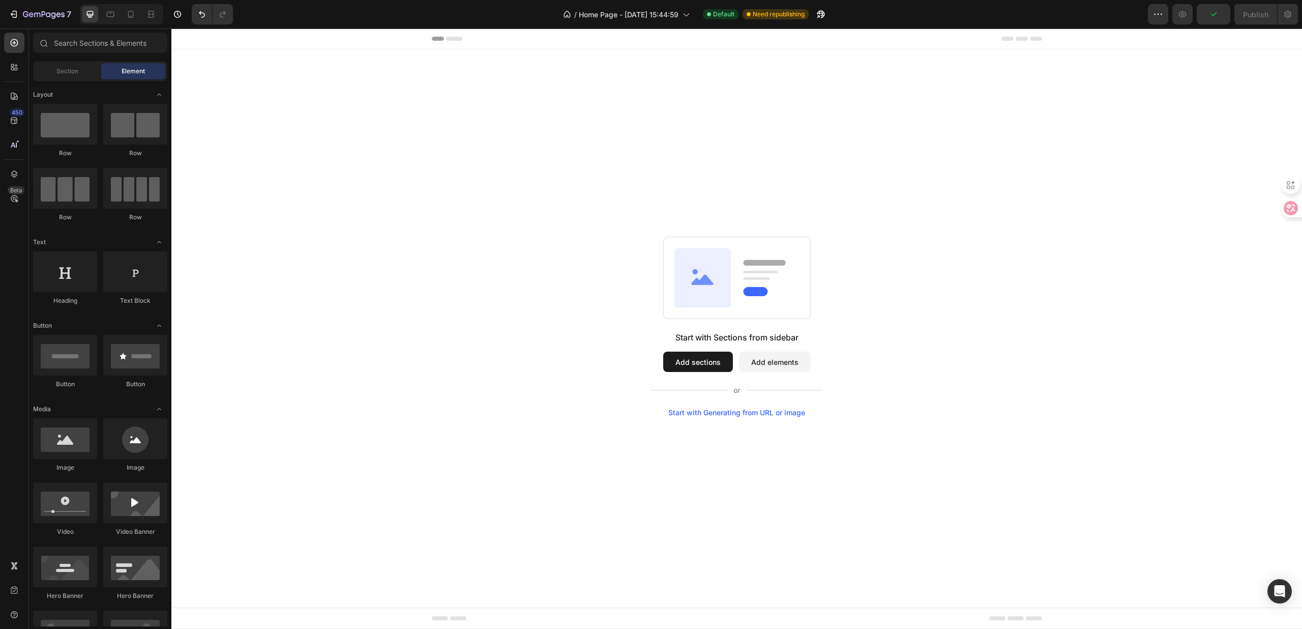
click at [454, 101] on div "Start with Sections from sidebar Add sections Add elements Start with Generatin…" at bounding box center [736, 326] width 1131 height 554
click at [68, 73] on span "Section" at bounding box center [67, 71] width 22 height 9
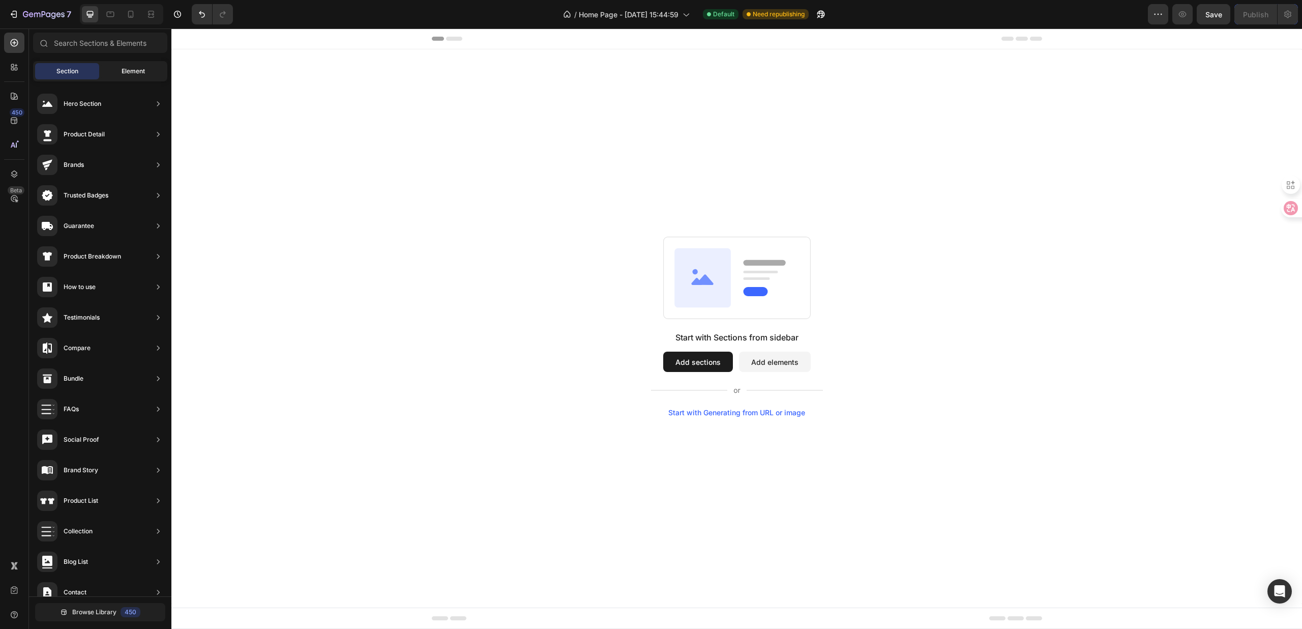
click at [139, 72] on span "Element" at bounding box center [133, 71] width 23 height 9
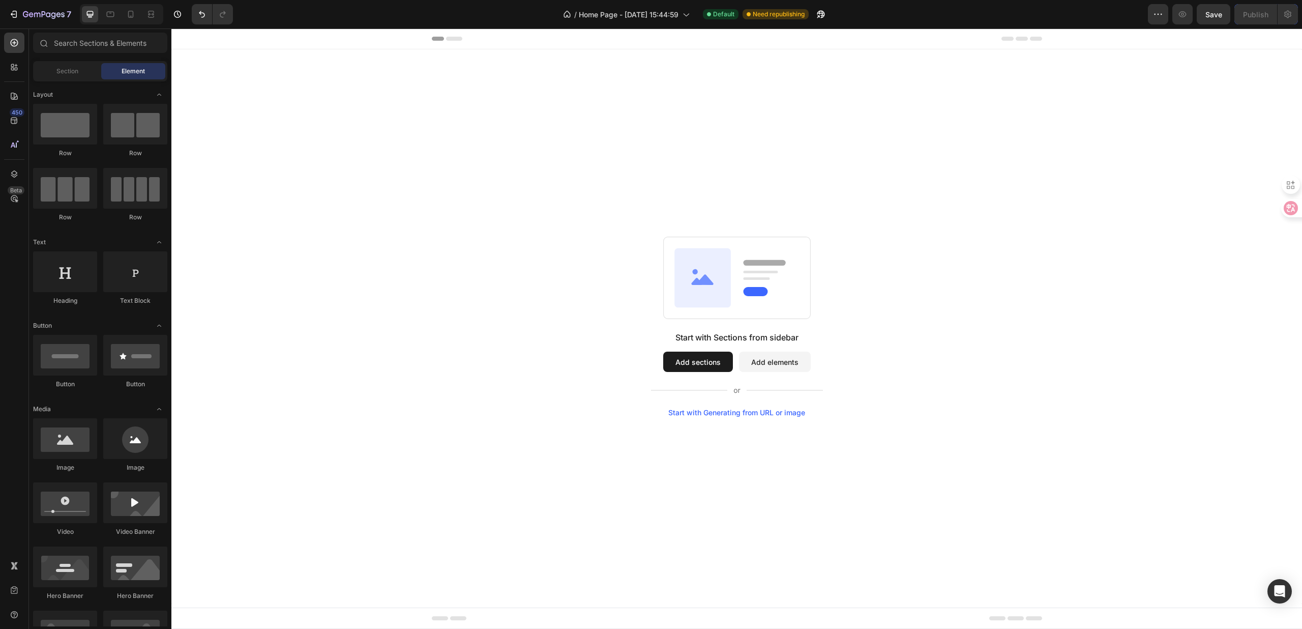
click at [466, 155] on div "Start with Sections from sidebar Add sections Add elements Start with Generatin…" at bounding box center [736, 326] width 1131 height 554
click at [519, 217] on div "Start with Sections from sidebar Add sections Add elements Start with Generatin…" at bounding box center [736, 326] width 1131 height 554
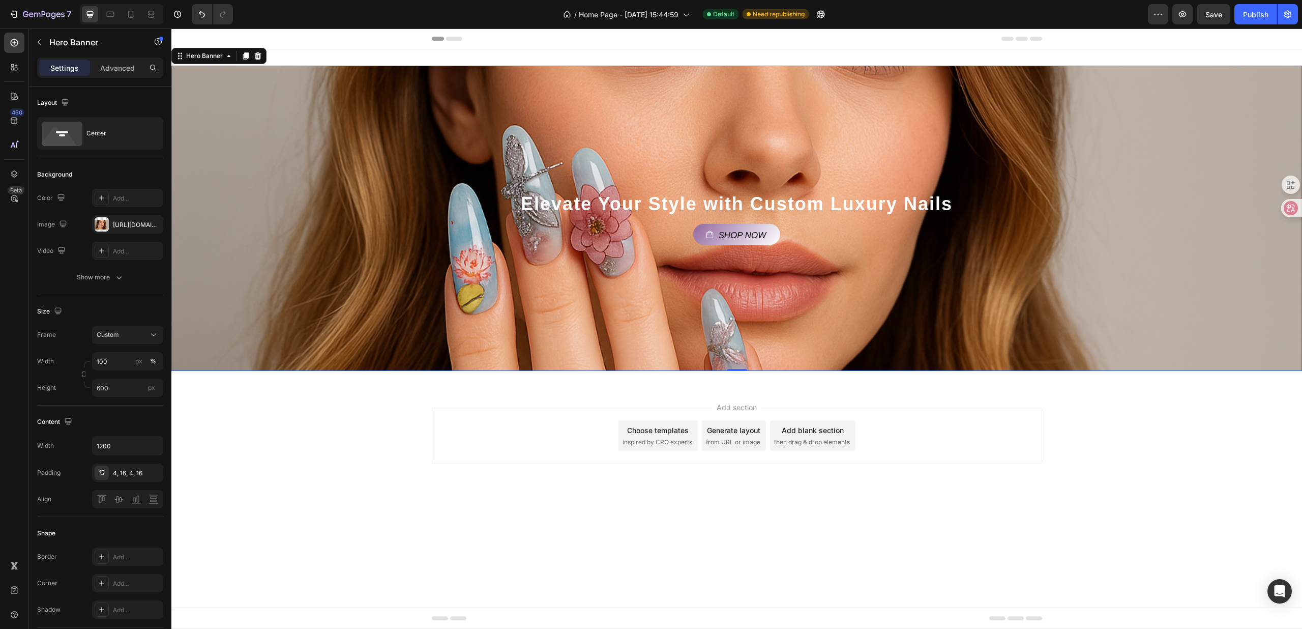
click at [551, 410] on div "Add section Choose templates inspired by CRO experts Generate layout from URL o…" at bounding box center [737, 435] width 610 height 56
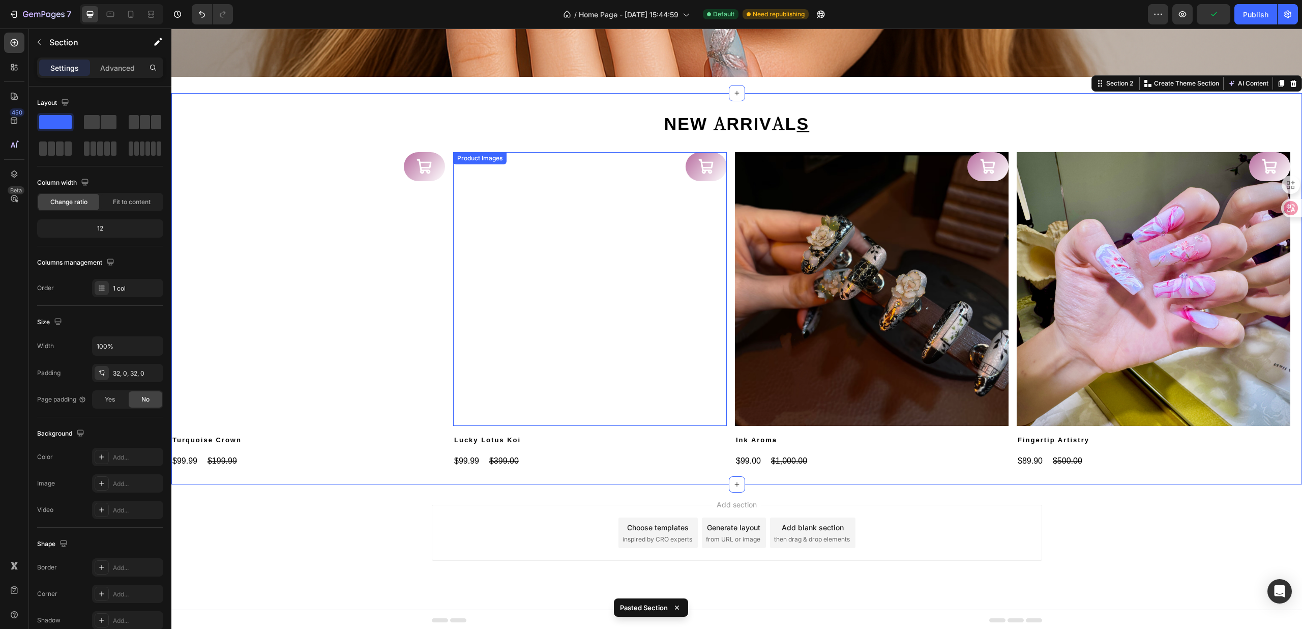
scroll to position [297, 0]
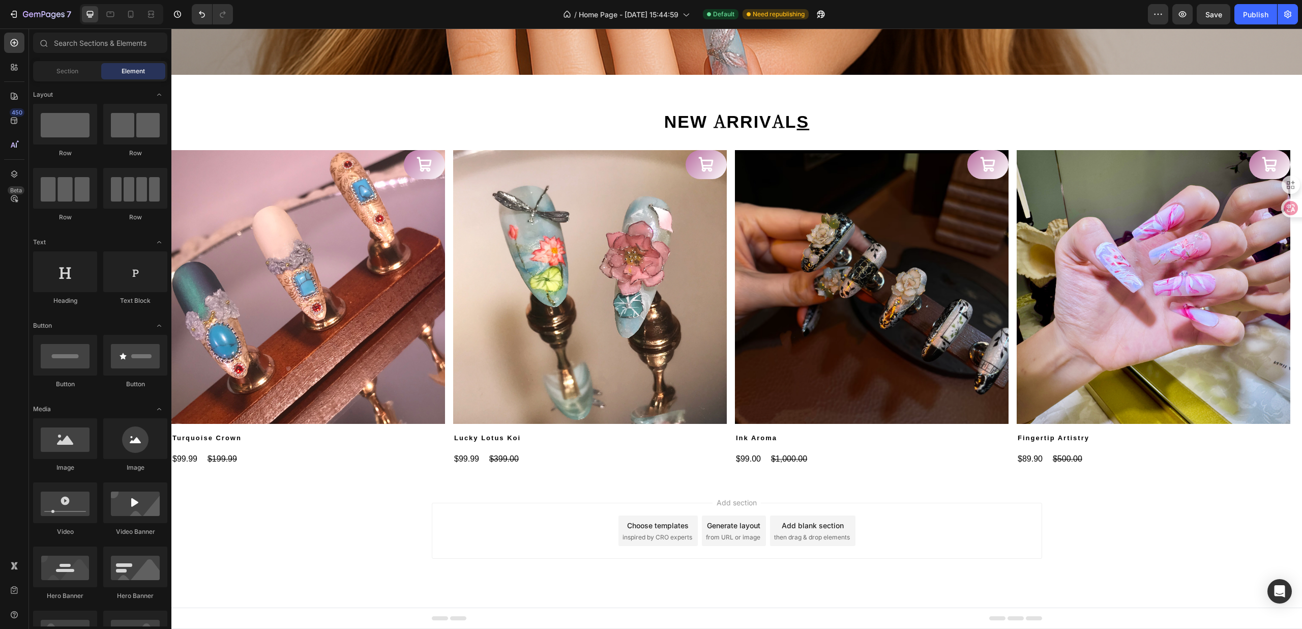
click at [494, 485] on div "Add section Choose templates inspired by CRO experts Generate layout from URL o…" at bounding box center [736, 544] width 1131 height 125
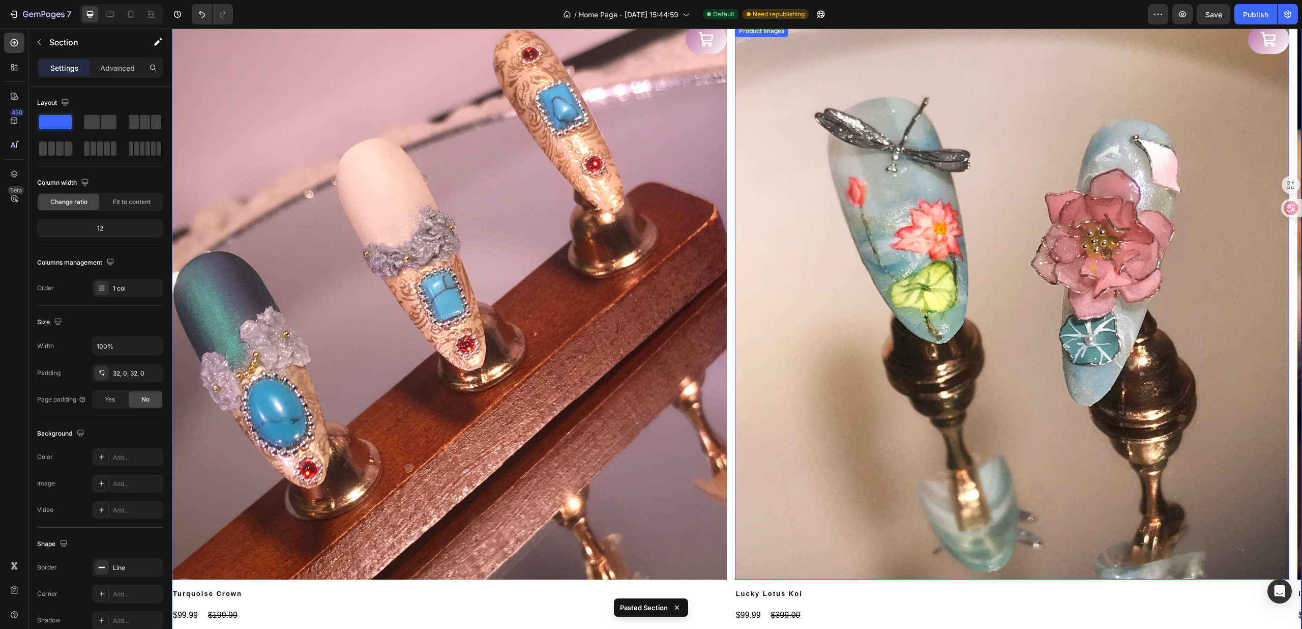
scroll to position [971, 0]
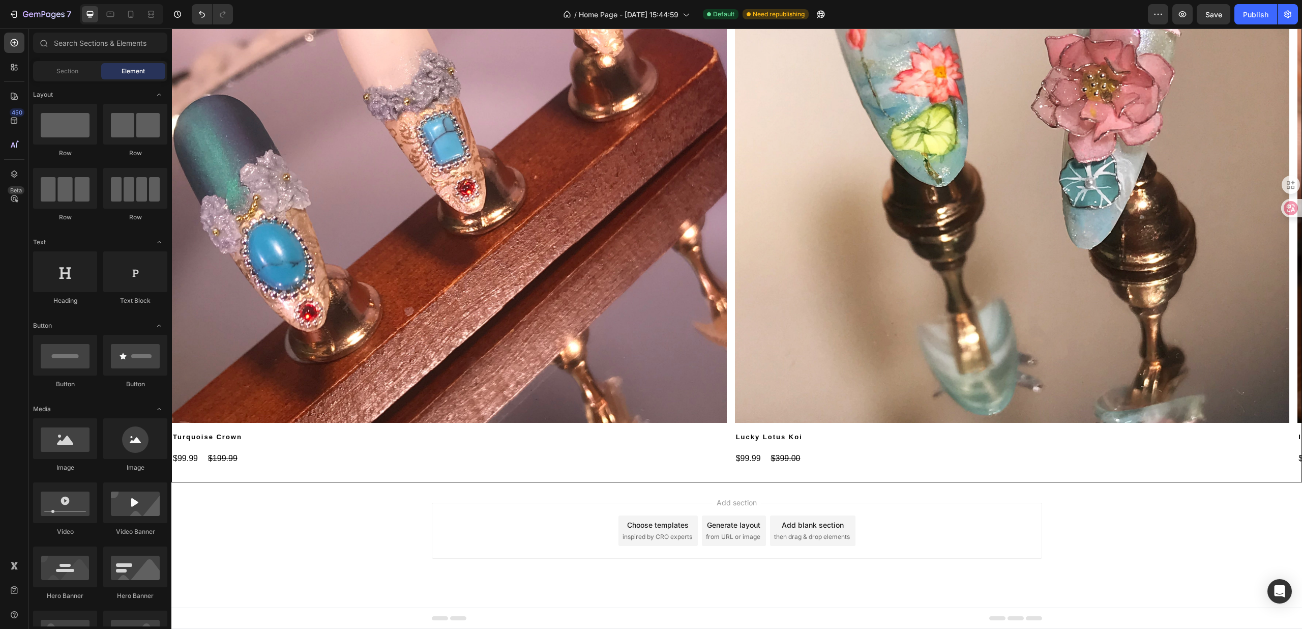
click at [432, 540] on div "Add section Choose templates inspired by CRO experts Generate layout from URL o…" at bounding box center [737, 531] width 610 height 56
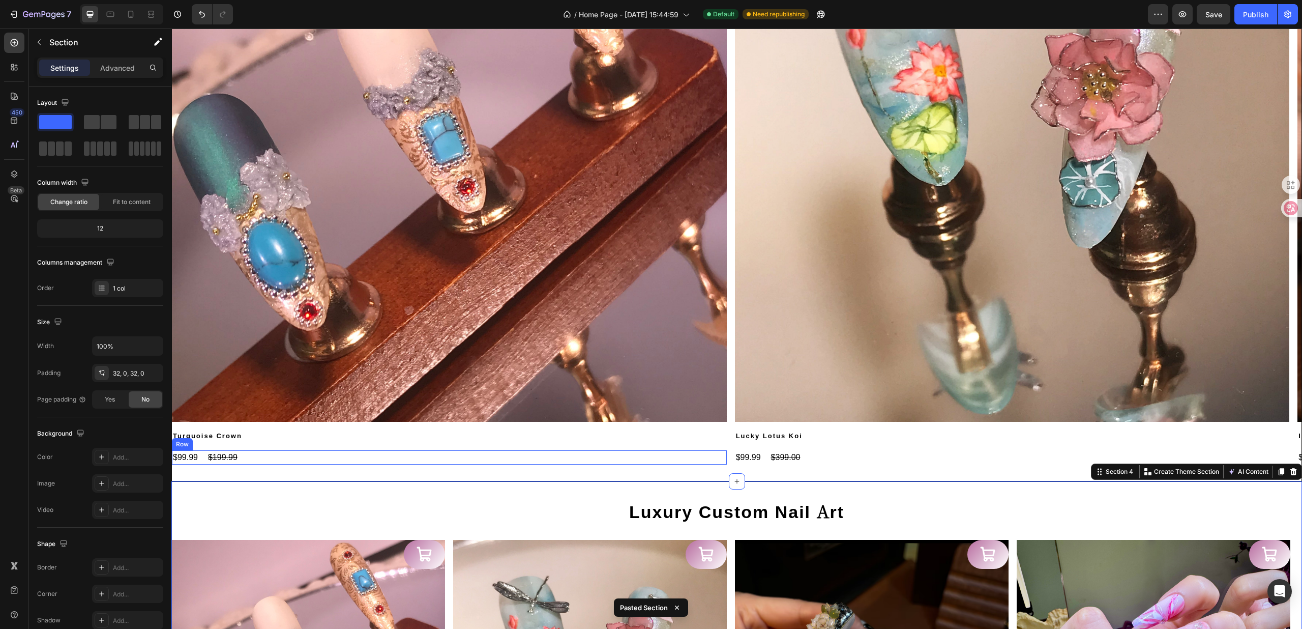
scroll to position [1362, 0]
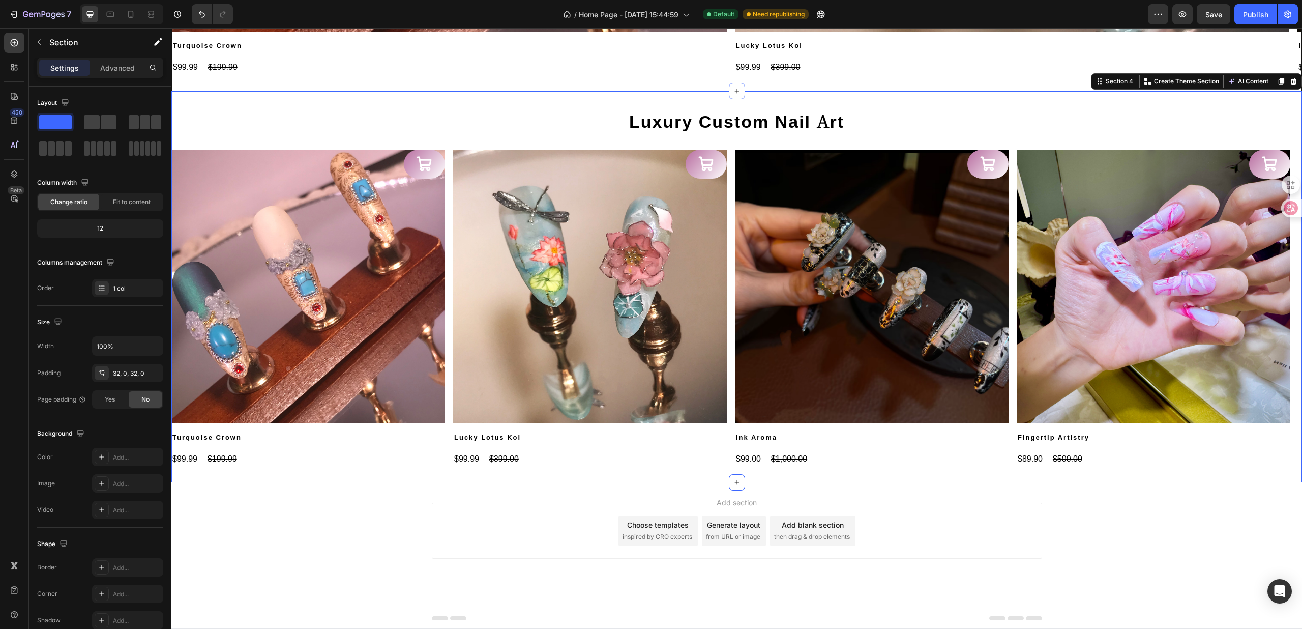
click at [434, 518] on div "Add section Choose templates inspired by CRO experts Generate layout from URL o…" at bounding box center [737, 531] width 610 height 56
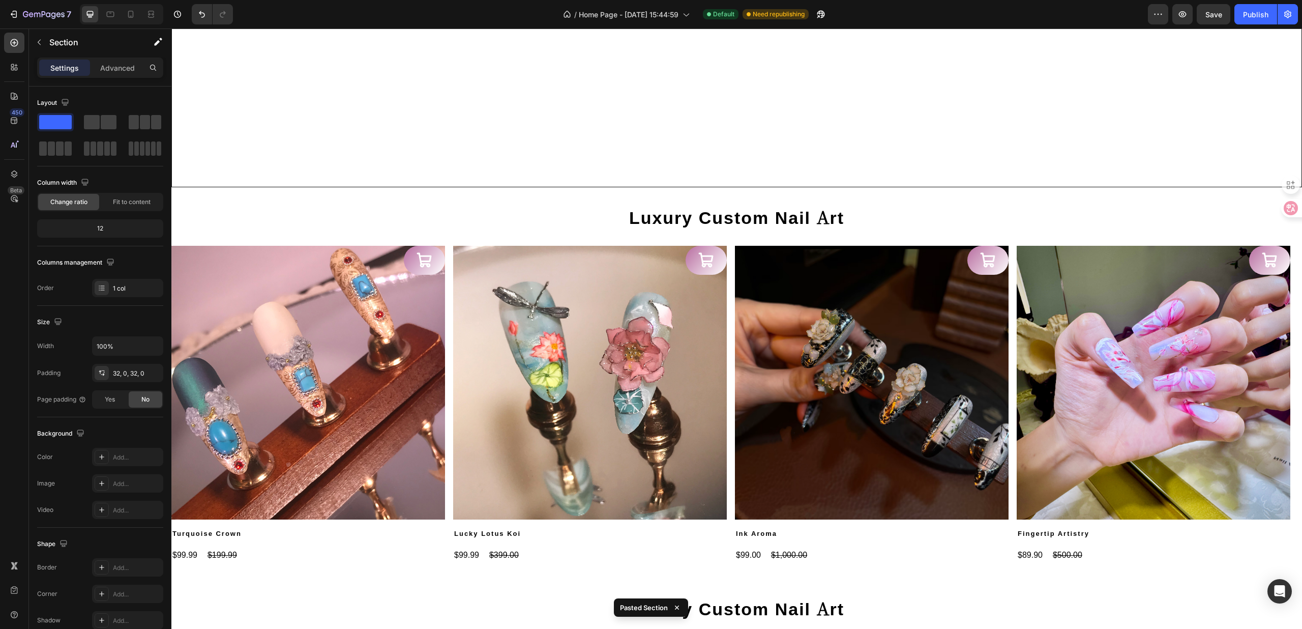
scroll to position [1484, 0]
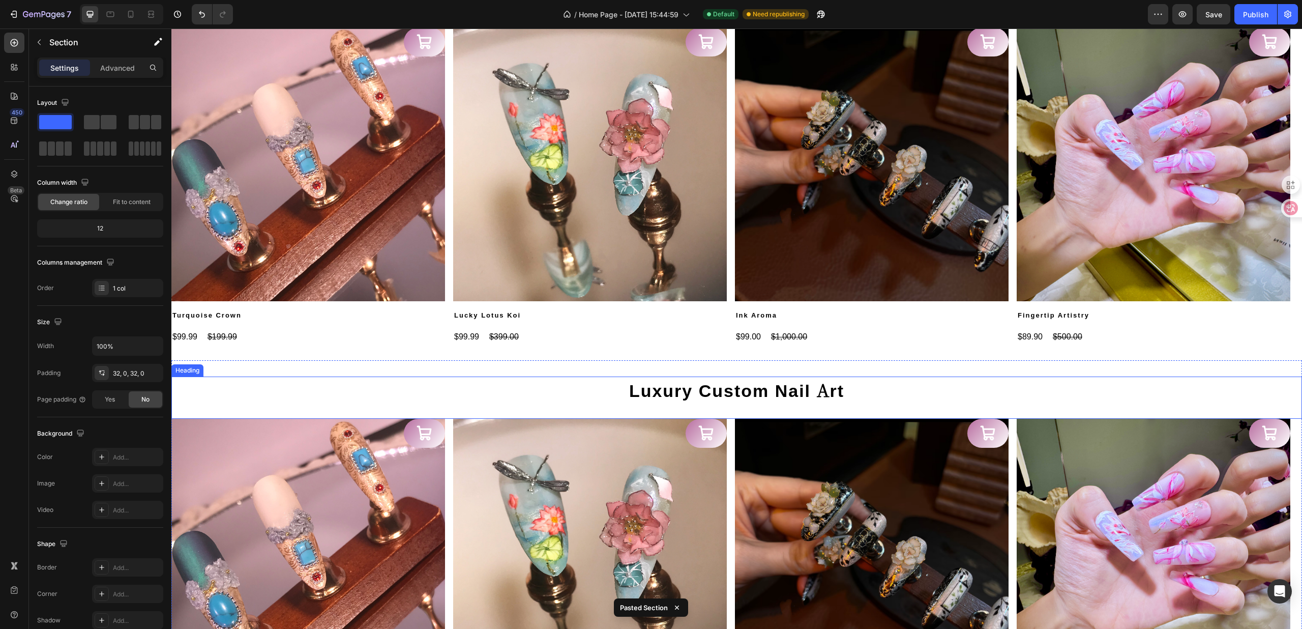
click at [579, 379] on h2 "Luxury Custom Nail Art" at bounding box center [737, 389] width 610 height 26
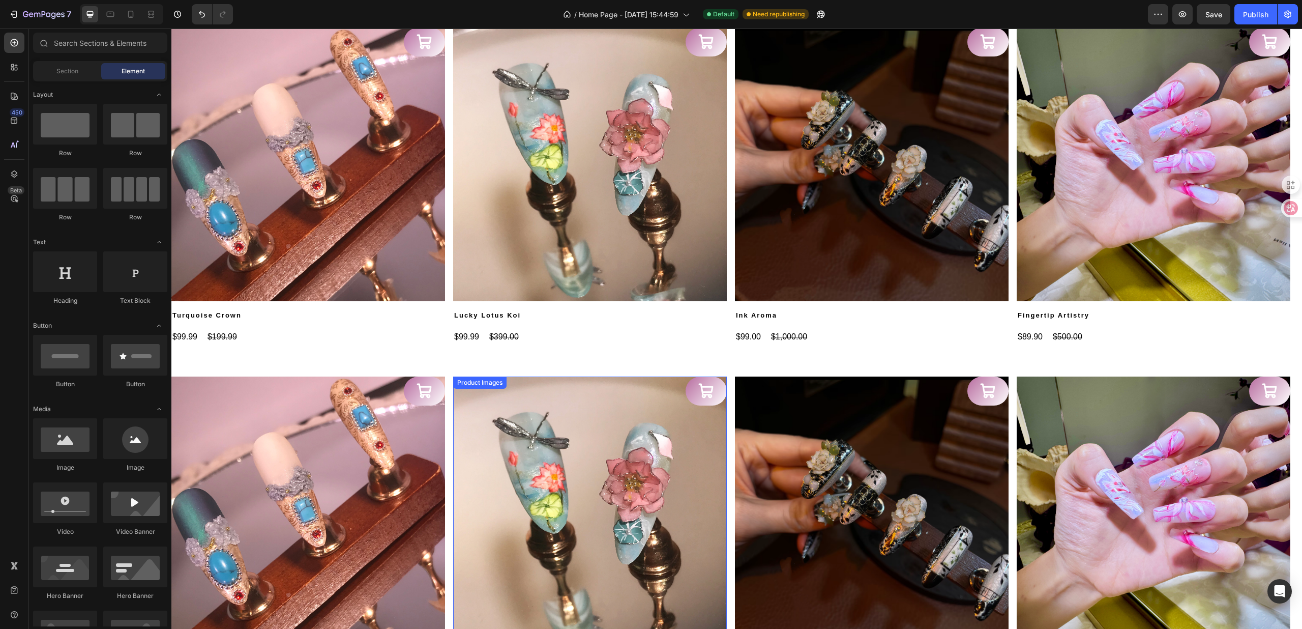
click at [601, 390] on img at bounding box center [590, 513] width 274 height 274
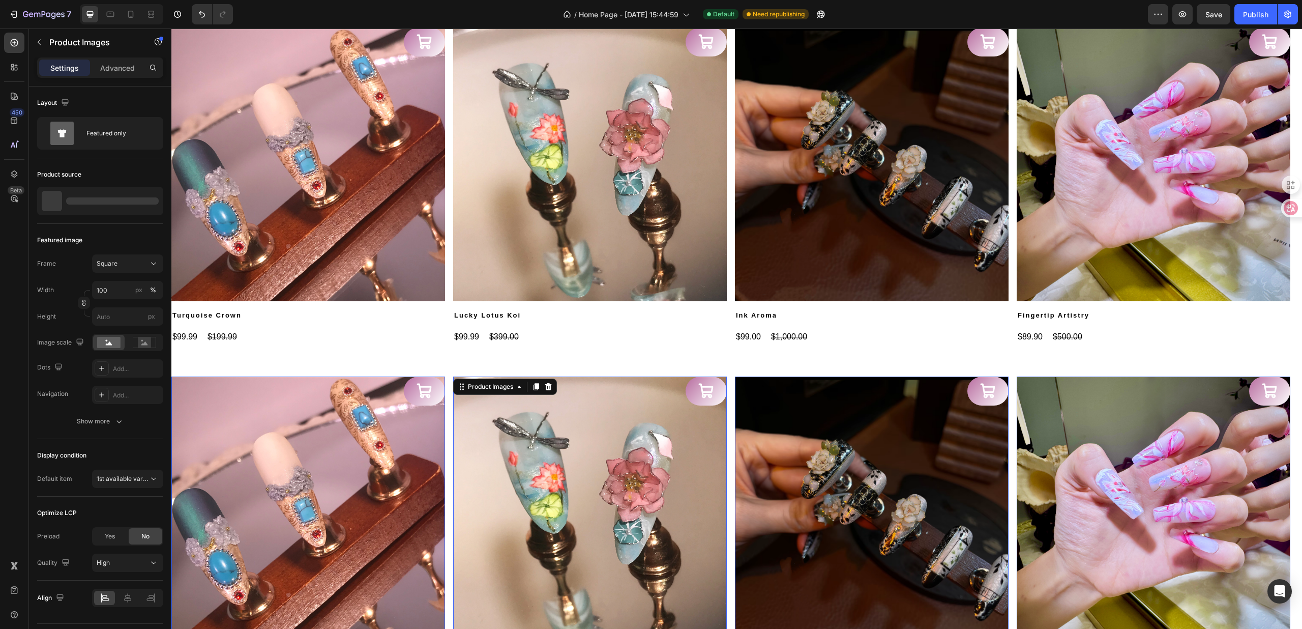
scroll to position [1430, 0]
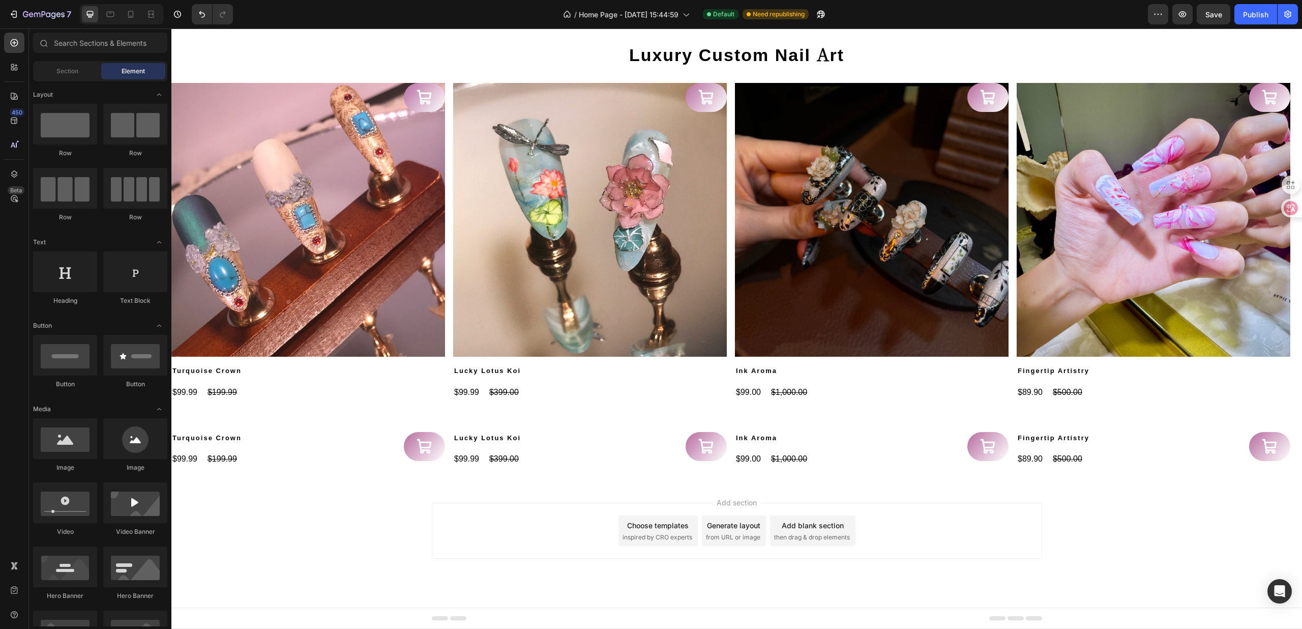
click at [446, 540] on div "Add section Choose templates inspired by CRO experts Generate layout from URL o…" at bounding box center [737, 531] width 610 height 56
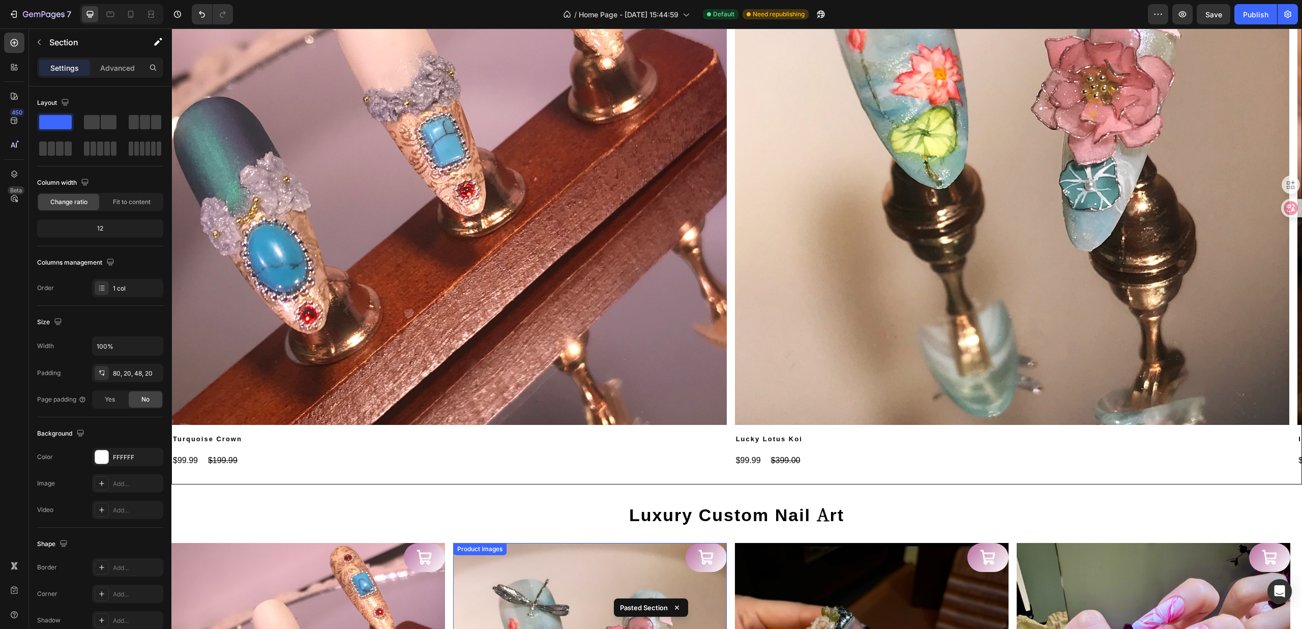
scroll to position [942, 0]
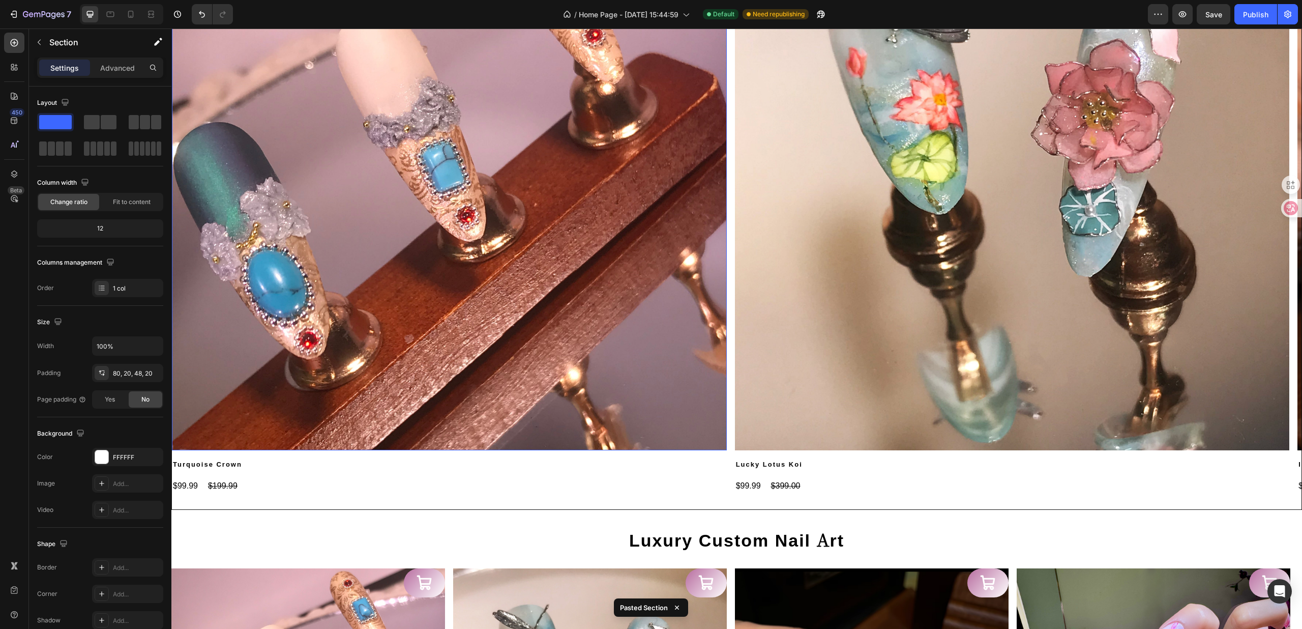
click at [530, 292] on img at bounding box center [449, 173] width 555 height 555
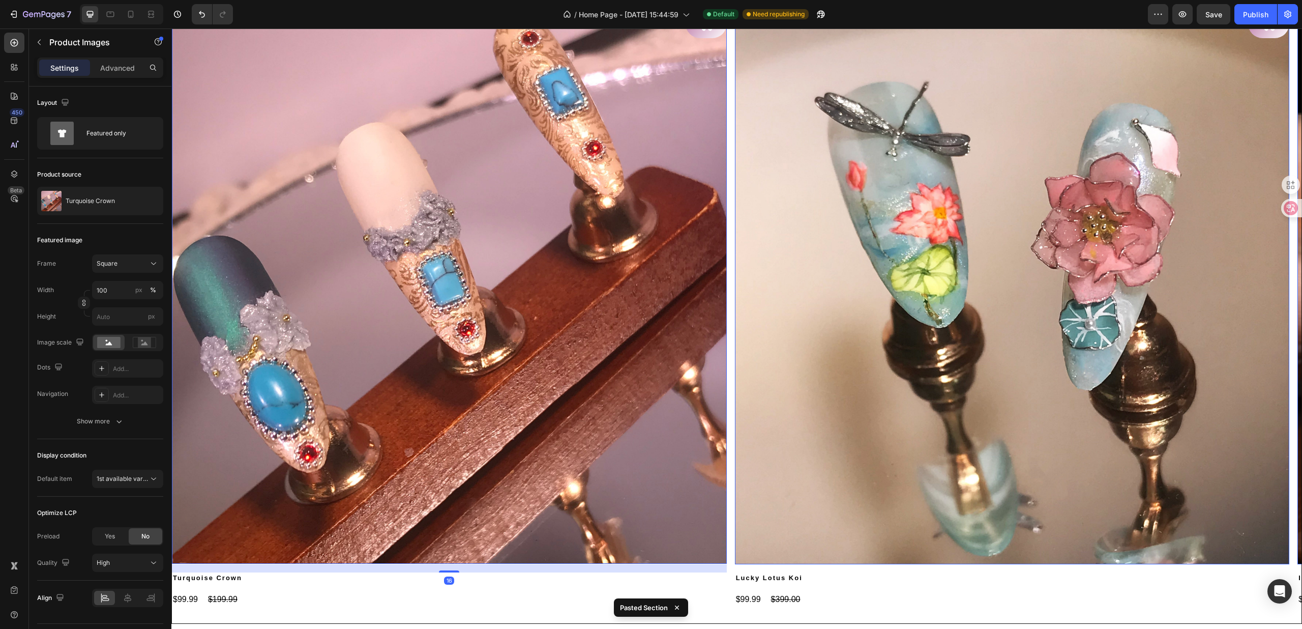
scroll to position [603, 0]
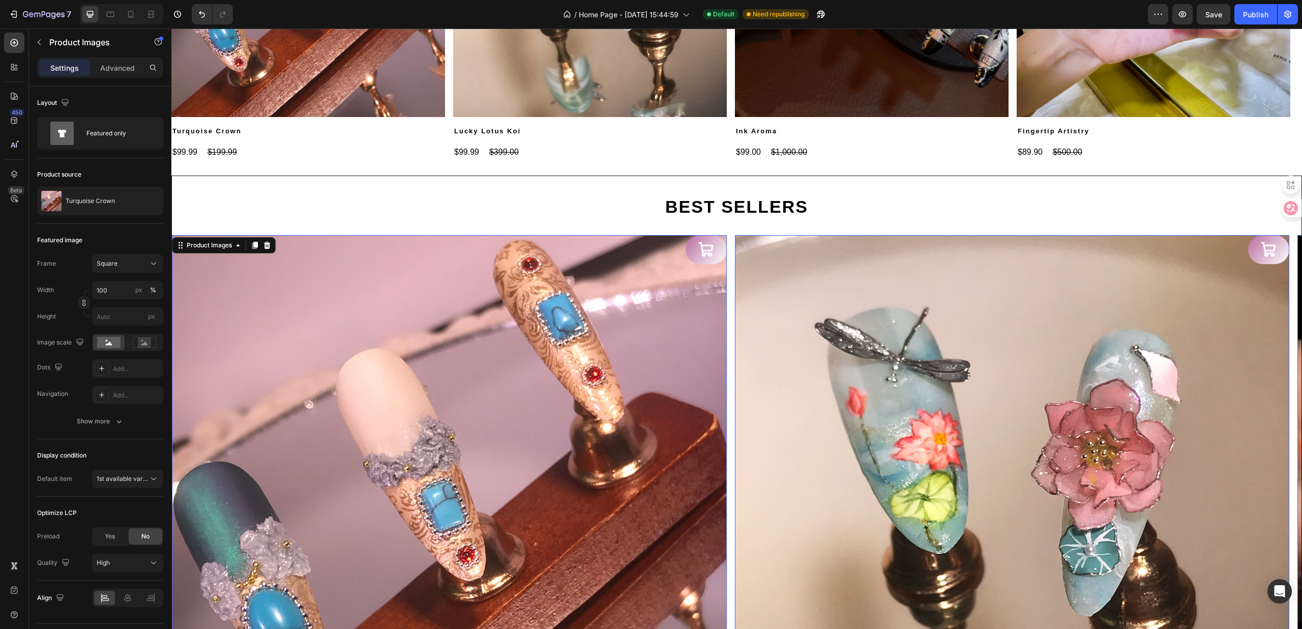
click at [360, 350] on img at bounding box center [449, 512] width 555 height 555
click at [320, 237] on img at bounding box center [449, 512] width 555 height 555
click at [211, 241] on div "Product Images" at bounding box center [209, 245] width 49 height 9
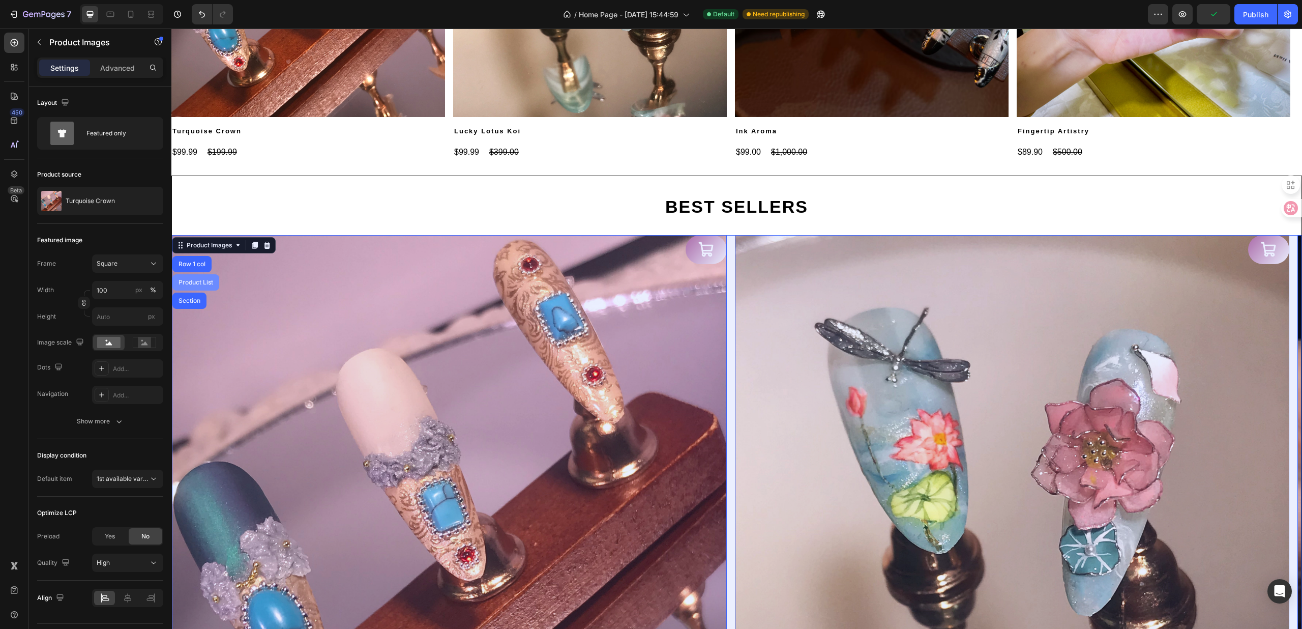
click at [199, 278] on div "Product List" at bounding box center [195, 282] width 47 height 16
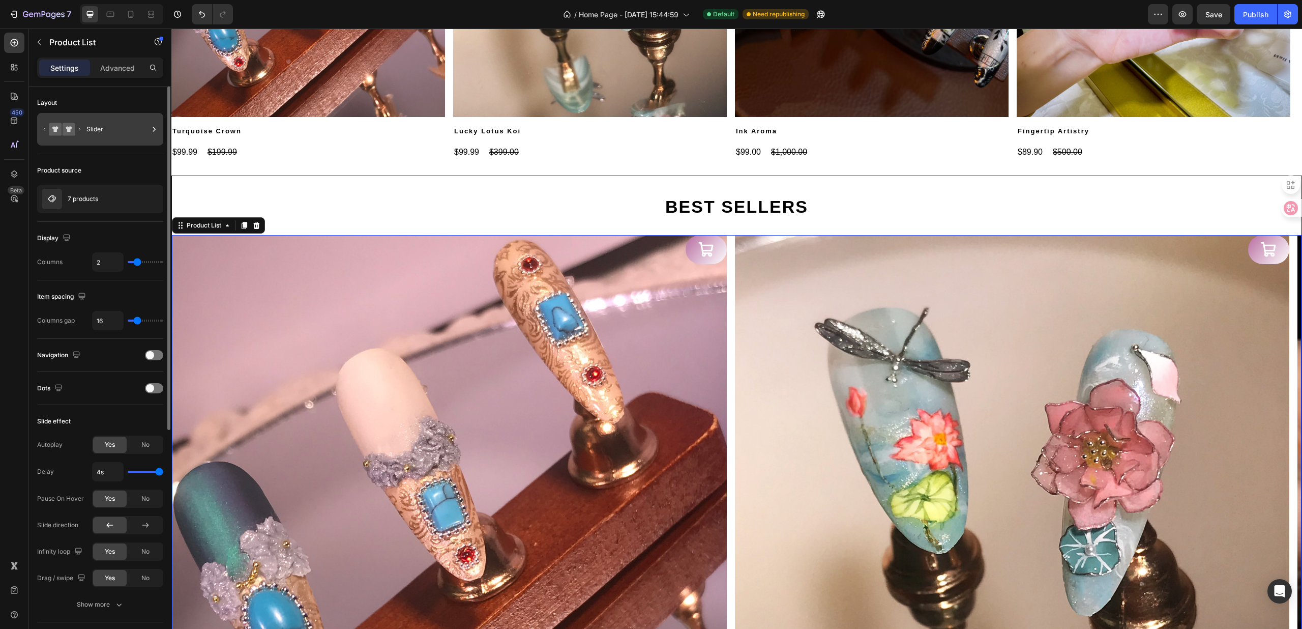
click at [128, 133] on div "Slider" at bounding box center [117, 129] width 62 height 23
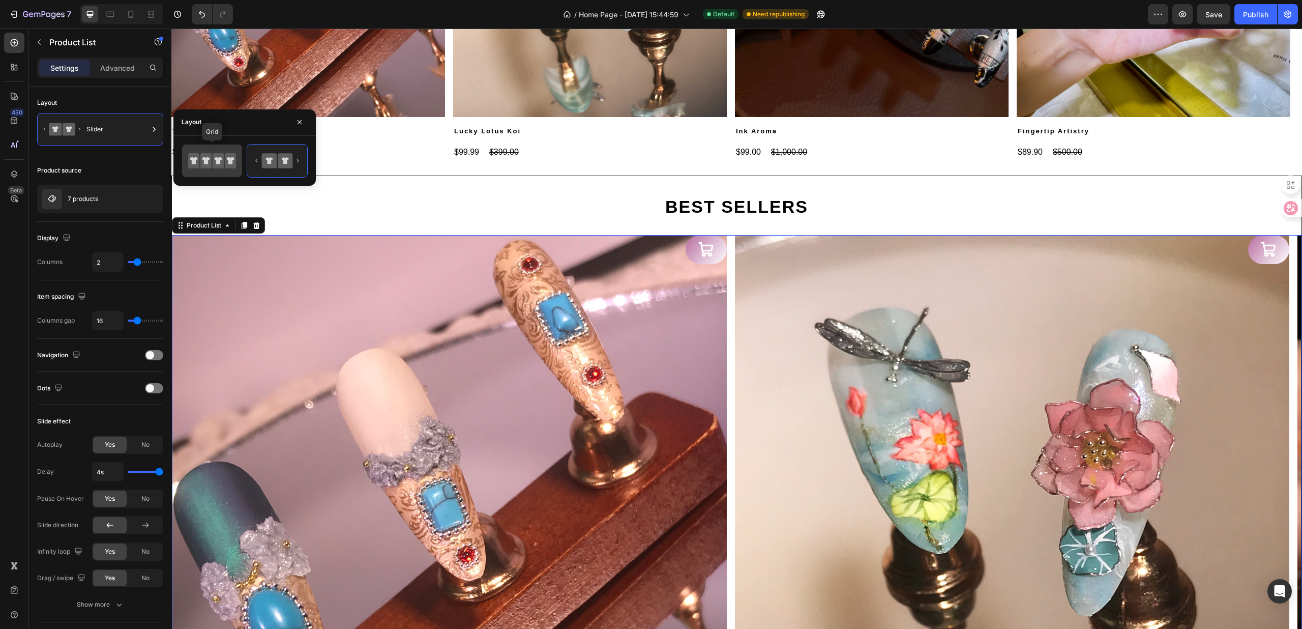
click at [218, 157] on icon at bounding box center [218, 160] width 11 height 15
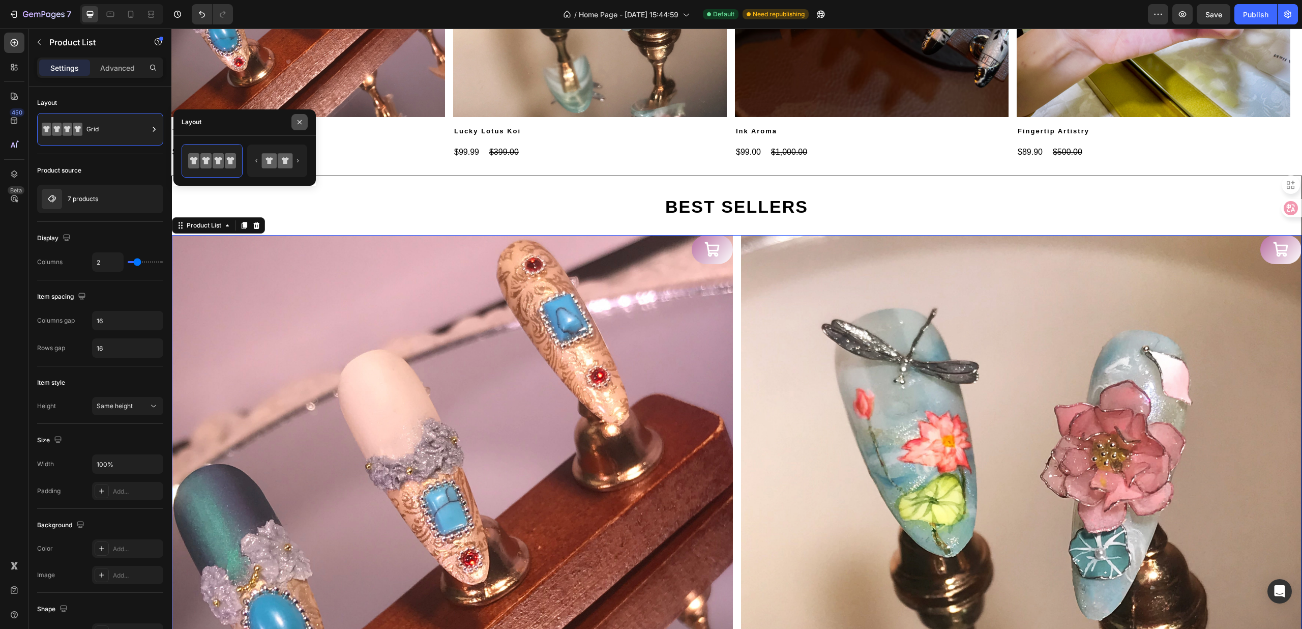
drag, startPoint x: 304, startPoint y: 123, endPoint x: 295, endPoint y: 186, distance: 63.2
click at [304, 123] on button "button" at bounding box center [299, 122] width 16 height 16
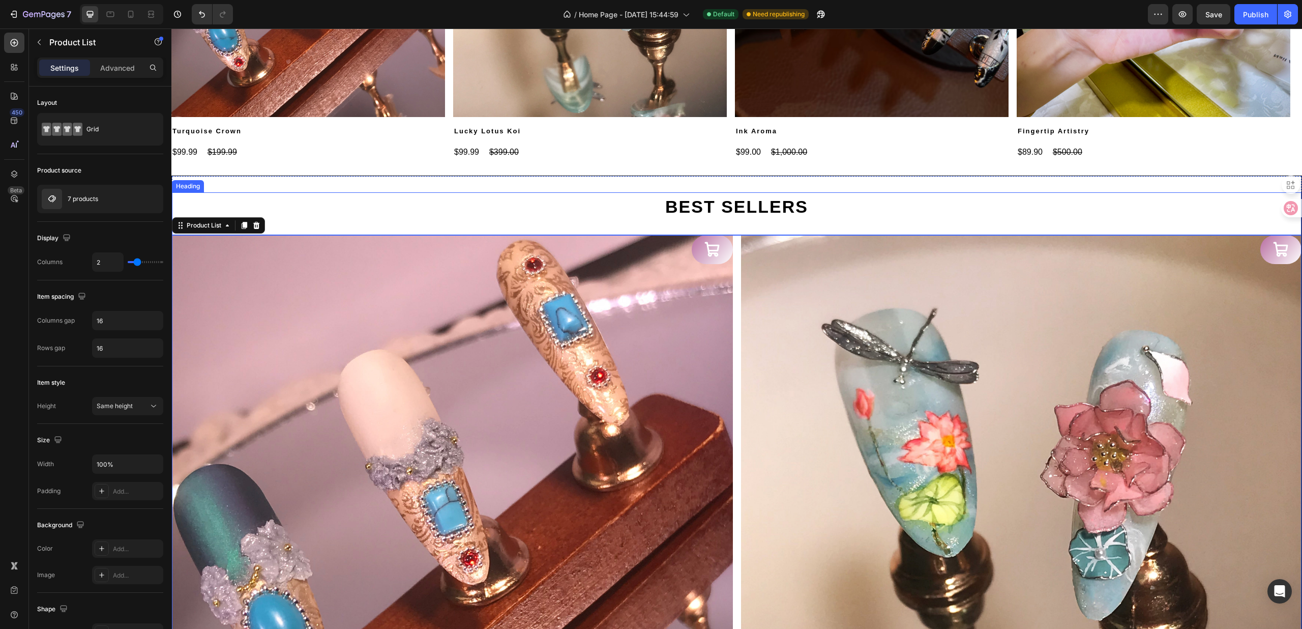
click at [466, 214] on h2 "BEST SELLERS" at bounding box center [737, 205] width 610 height 26
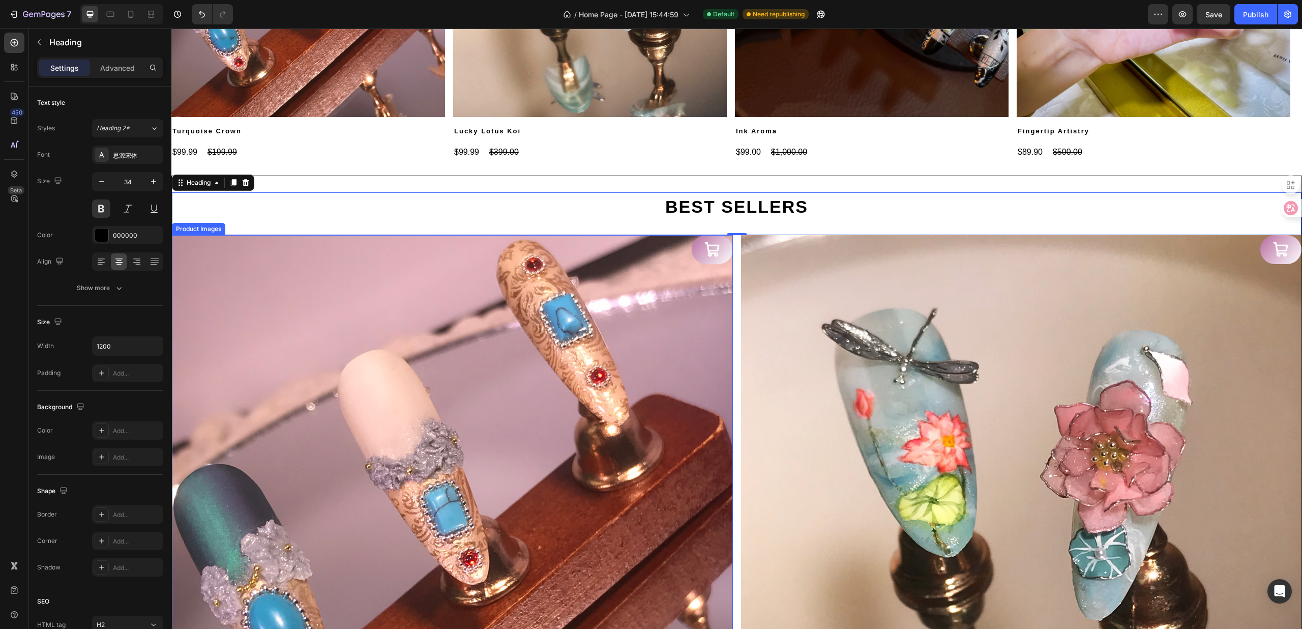
click at [345, 277] on img at bounding box center [452, 515] width 561 height 561
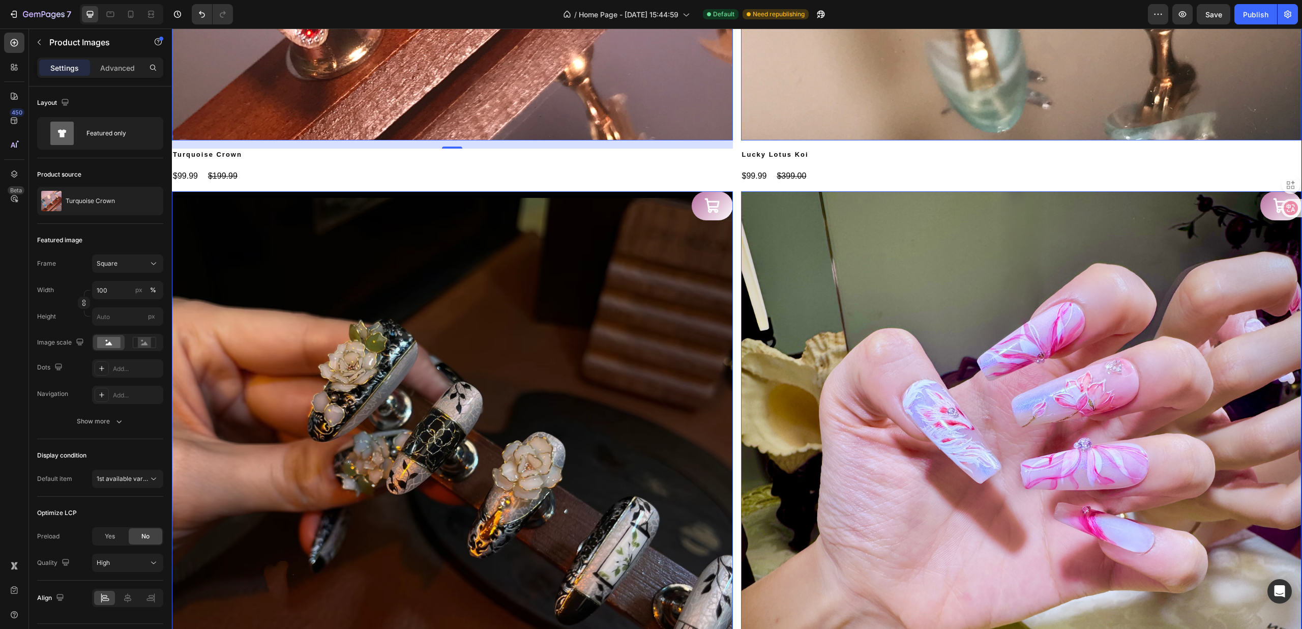
scroll to position [1146, 0]
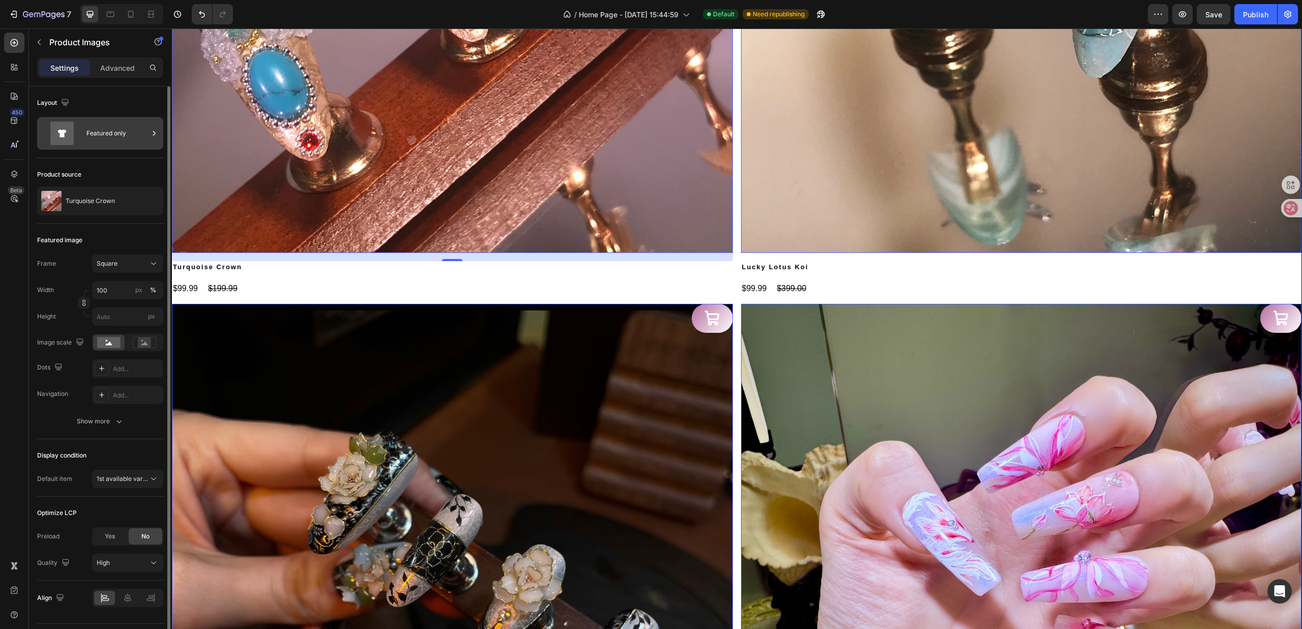
click at [160, 131] on div "Featured only" at bounding box center [100, 133] width 126 height 33
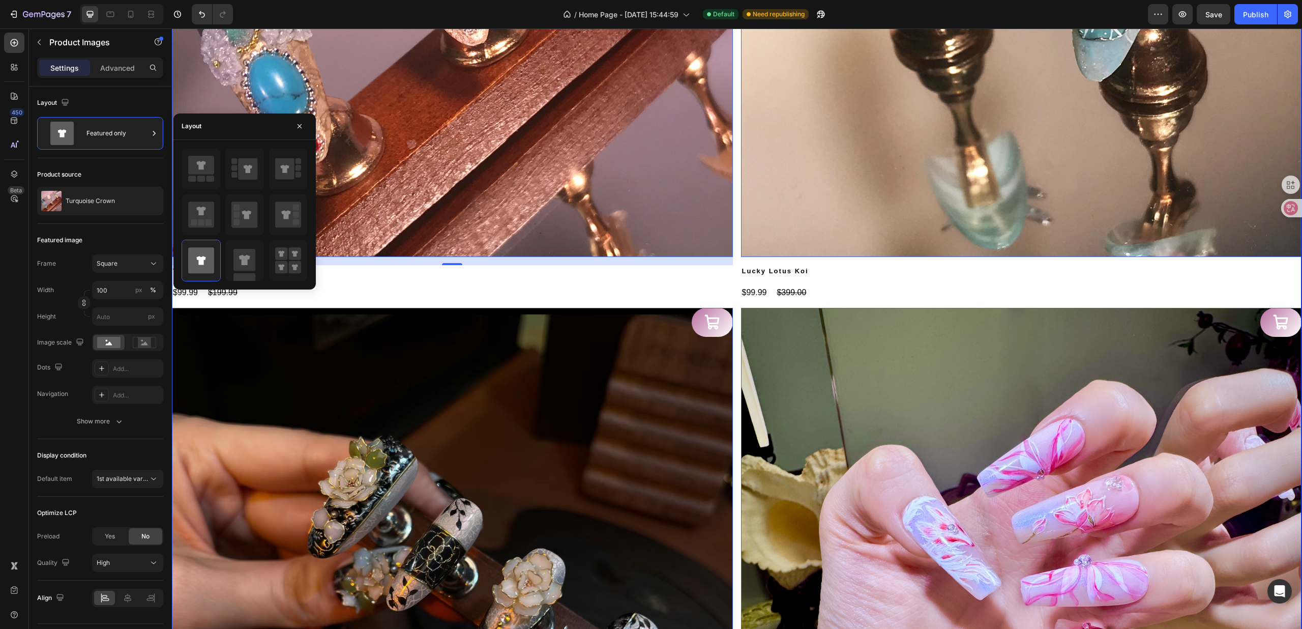
scroll to position [806, 0]
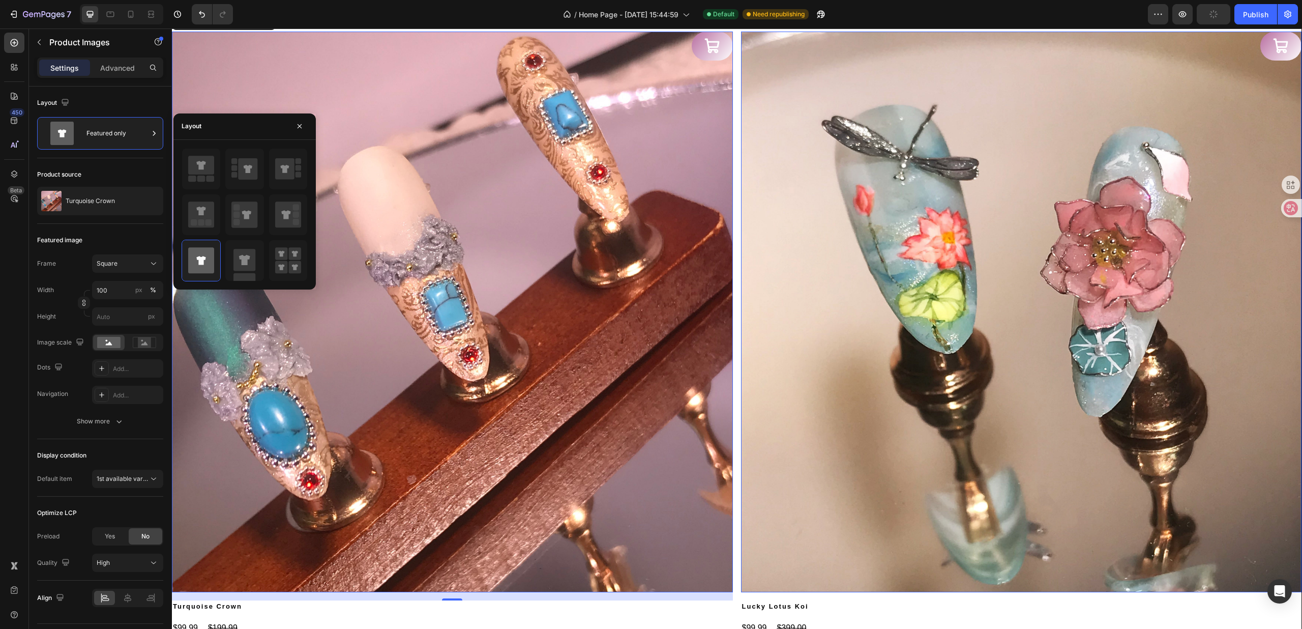
click at [355, 91] on img at bounding box center [452, 312] width 561 height 561
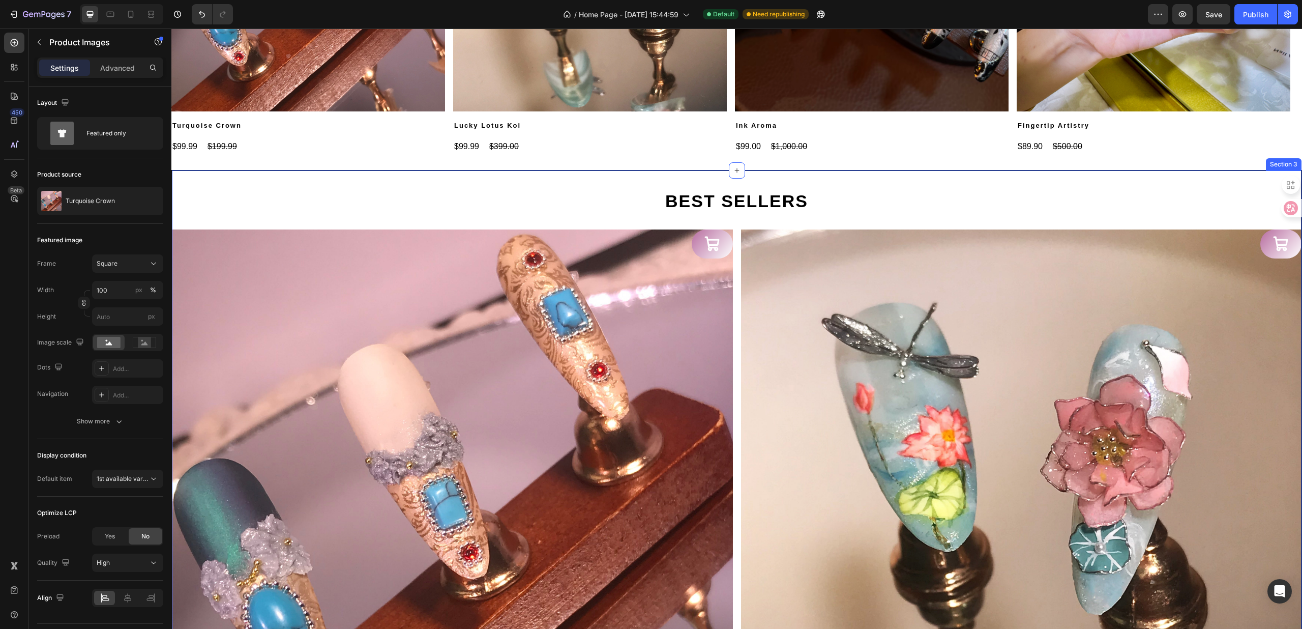
scroll to position [610, 0]
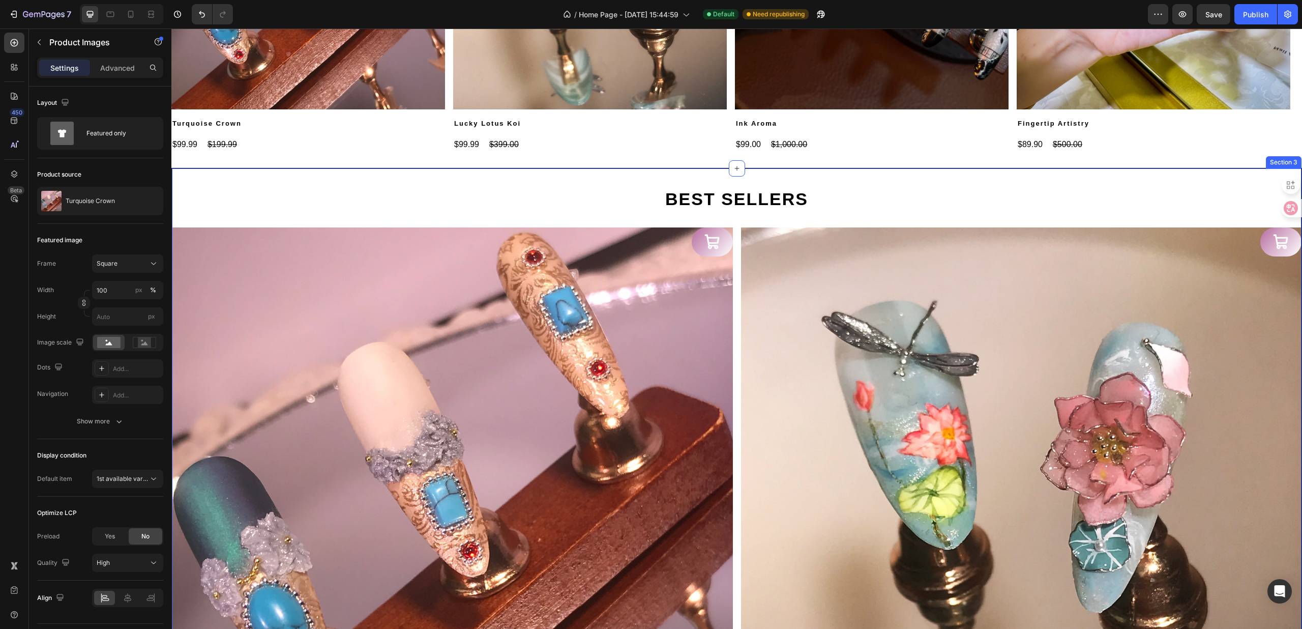
click at [284, 185] on div "BEST SELLERS" at bounding box center [737, 198] width 1130 height 26
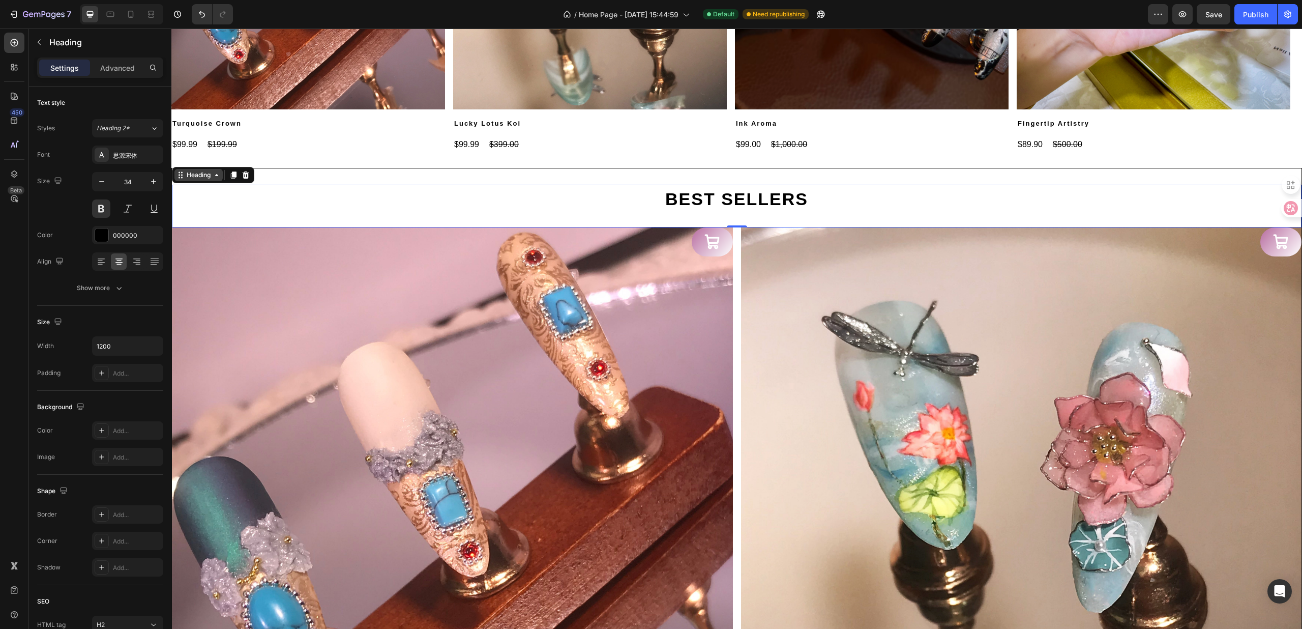
click at [199, 176] on div "Heading" at bounding box center [199, 174] width 28 height 9
click at [246, 222] on div "BEST SELLERS Heading Section 0" at bounding box center [737, 206] width 1130 height 43
click at [230, 247] on img at bounding box center [452, 507] width 561 height 561
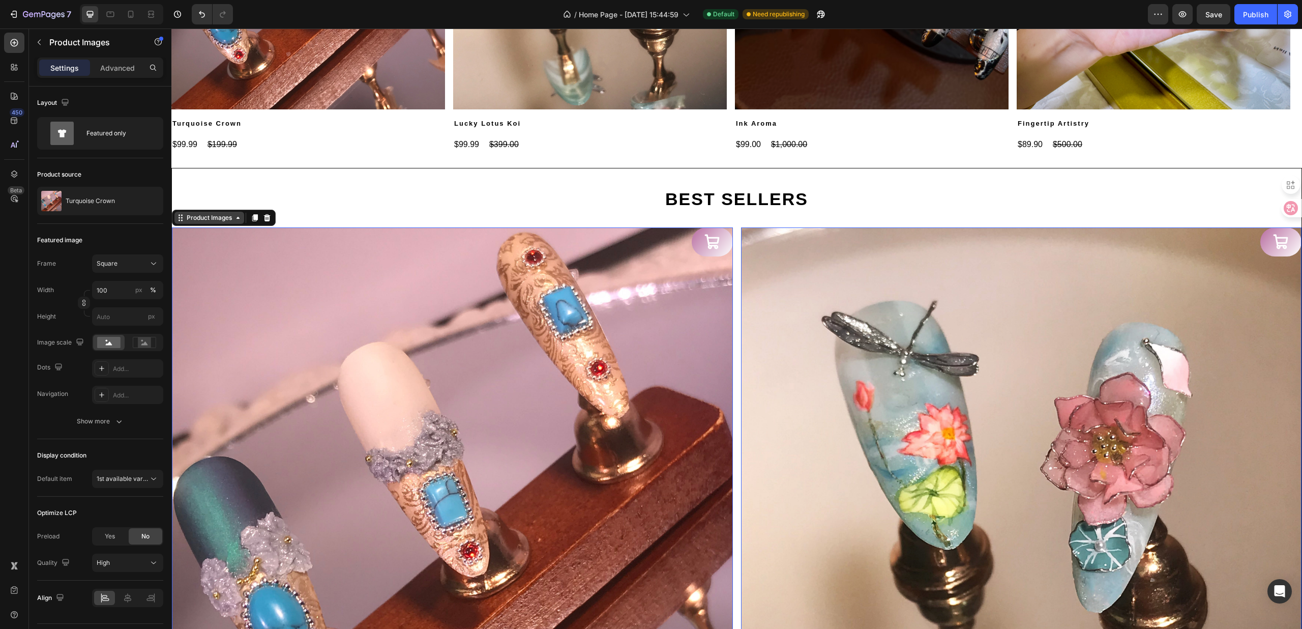
click at [204, 222] on div "Product Images" at bounding box center [209, 217] width 49 height 9
click at [197, 194] on div "Row 1 col" at bounding box center [191, 200] width 39 height 16
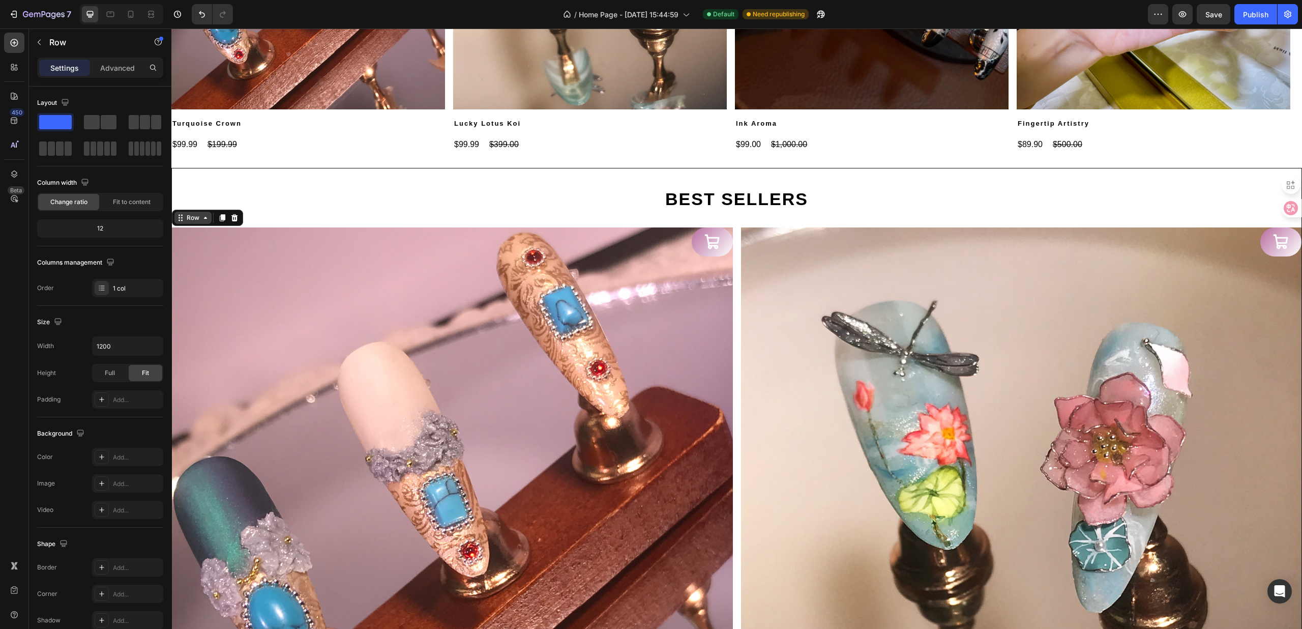
click at [198, 212] on div "Row" at bounding box center [192, 218] width 37 height 12
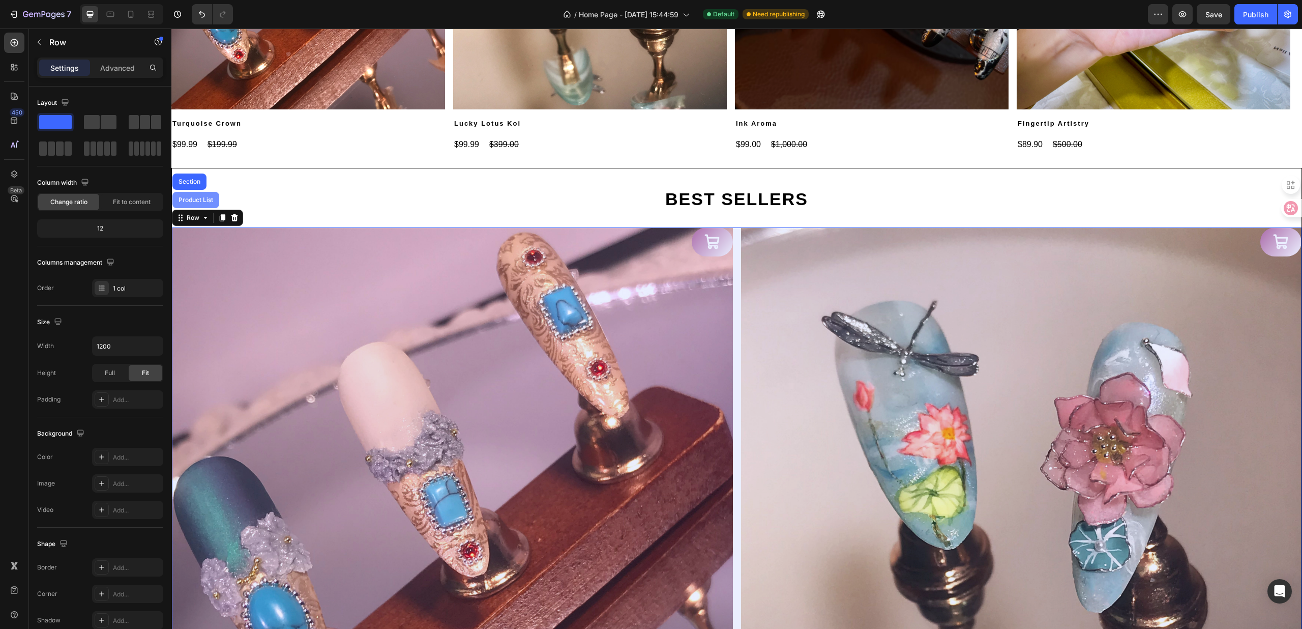
click at [197, 198] on div "Product List" at bounding box center [196, 200] width 39 height 6
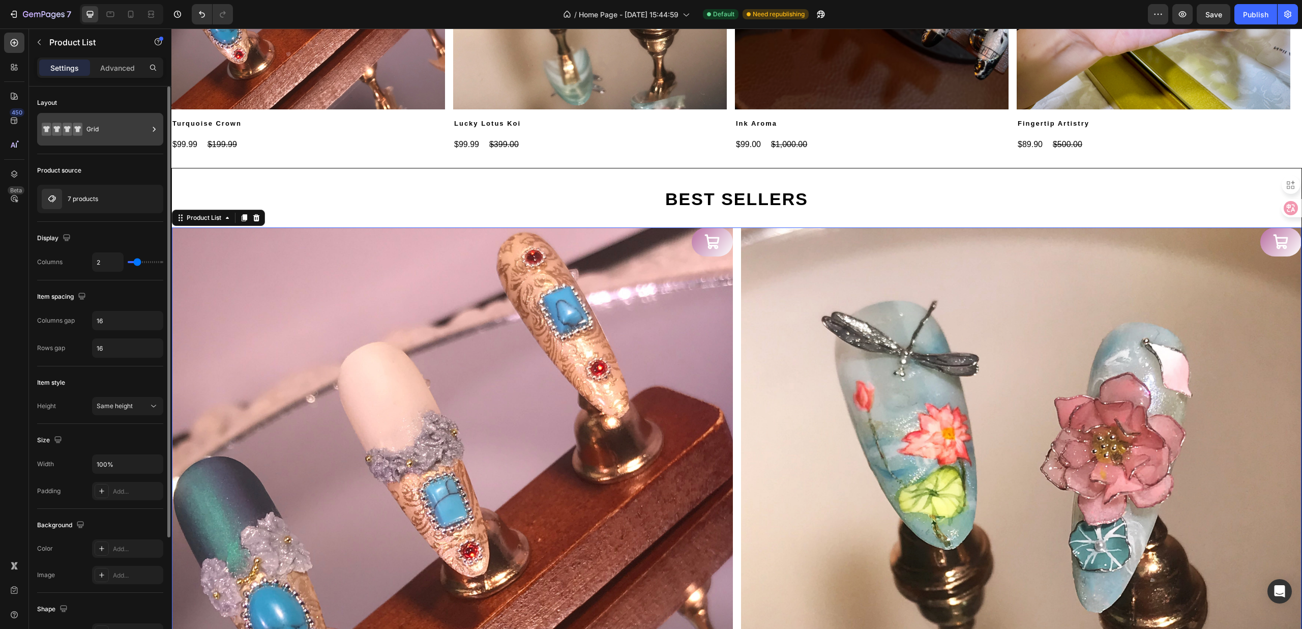
drag, startPoint x: 107, startPoint y: 114, endPoint x: 111, endPoint y: 118, distance: 5.8
click at [108, 114] on div "Grid" at bounding box center [100, 129] width 126 height 33
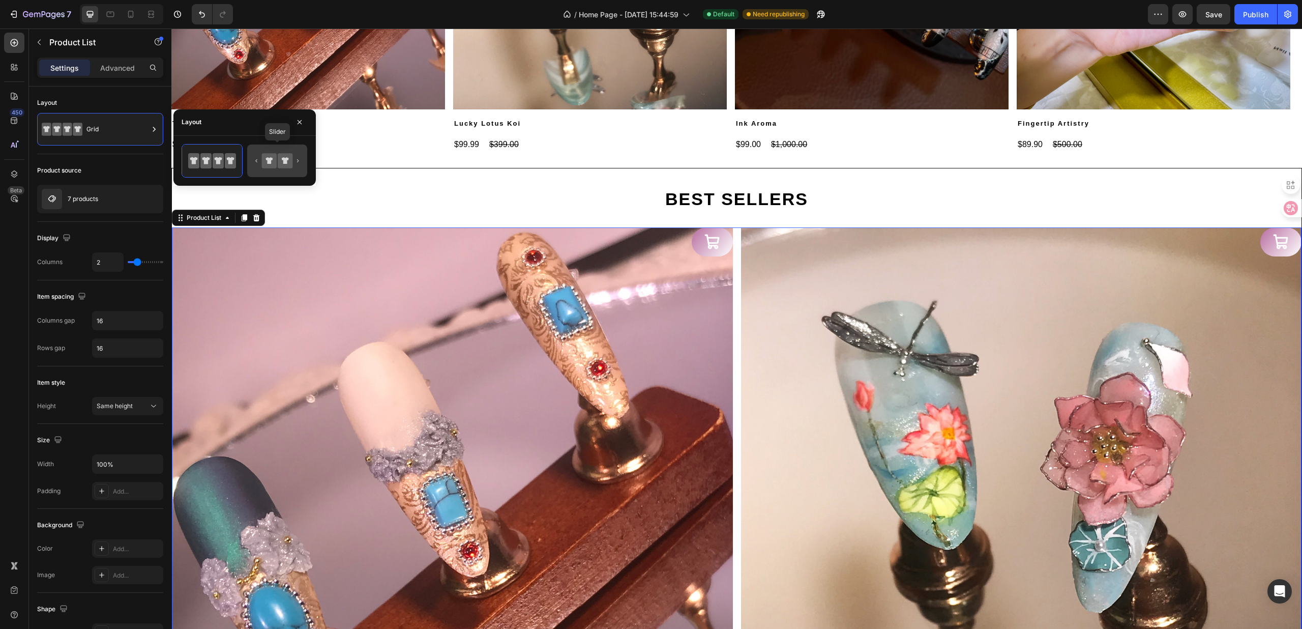
click at [259, 152] on icon at bounding box center [277, 161] width 48 height 20
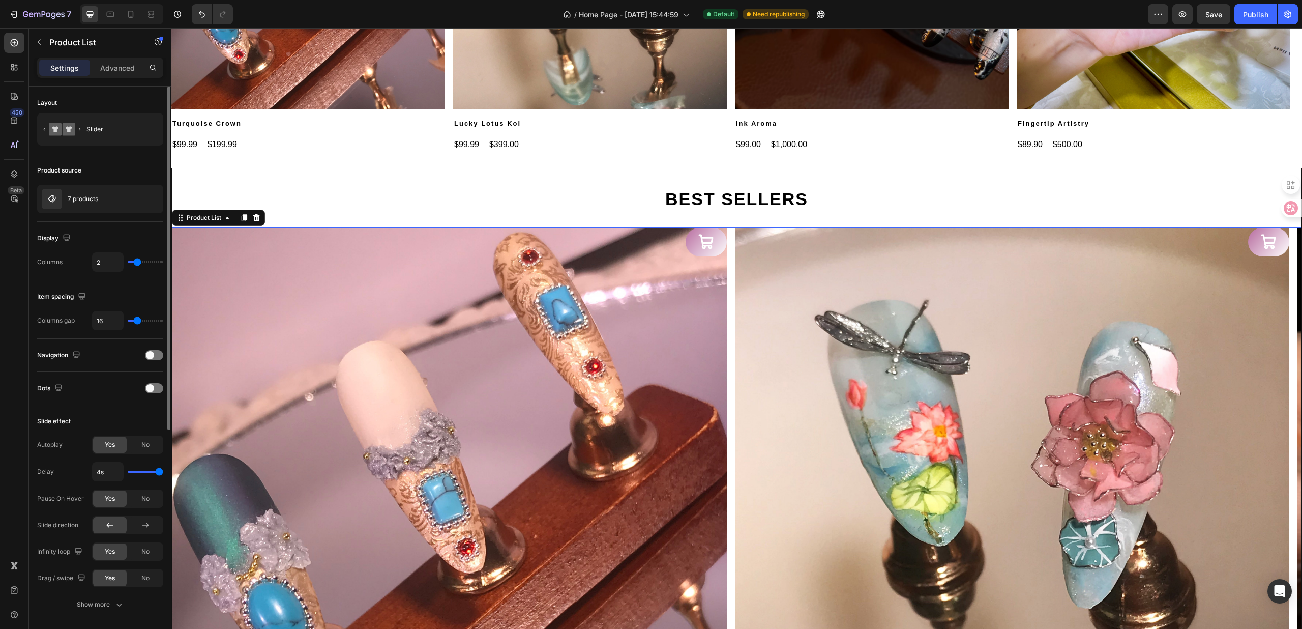
click at [144, 260] on div "2" at bounding box center [127, 261] width 71 height 19
type input "3"
click at [144, 263] on input "range" at bounding box center [146, 262] width 36 height 2
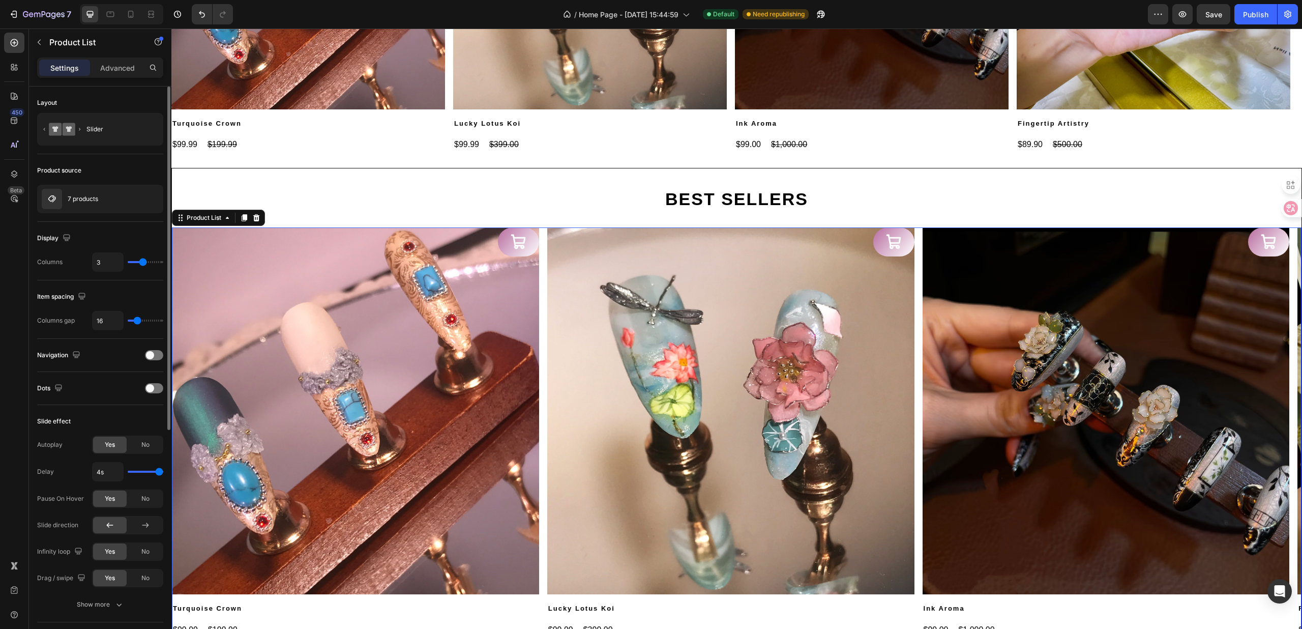
type input "4"
click at [151, 261] on input "range" at bounding box center [146, 262] width 36 height 2
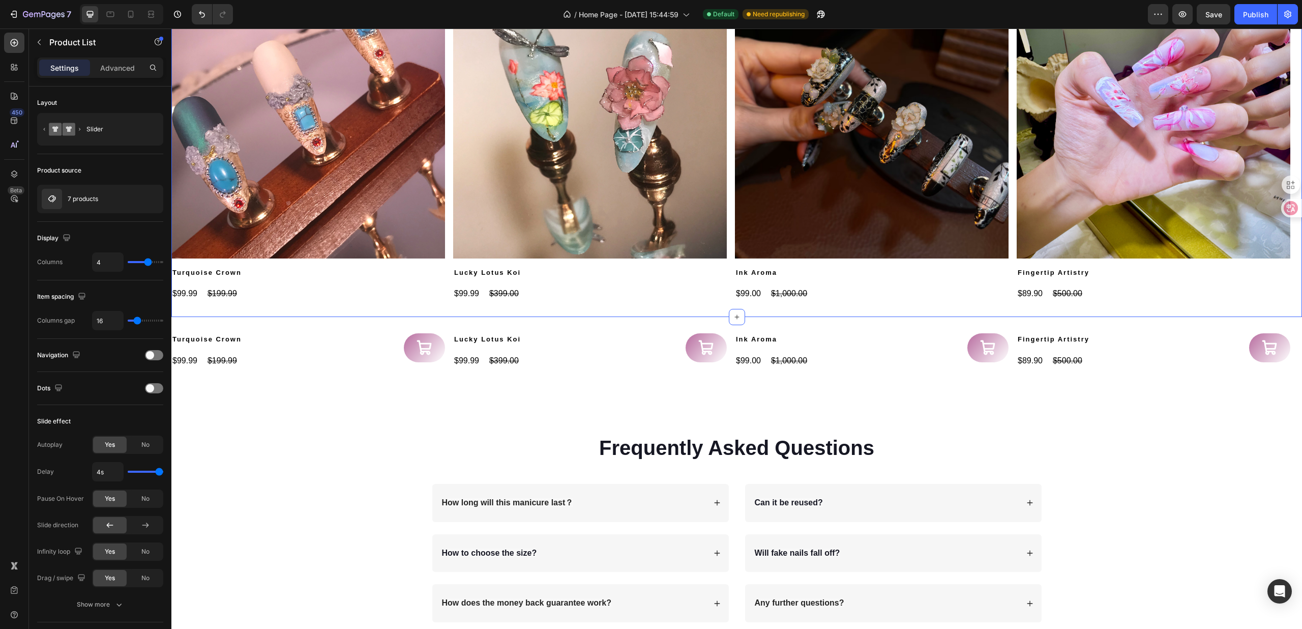
scroll to position [1290, 0]
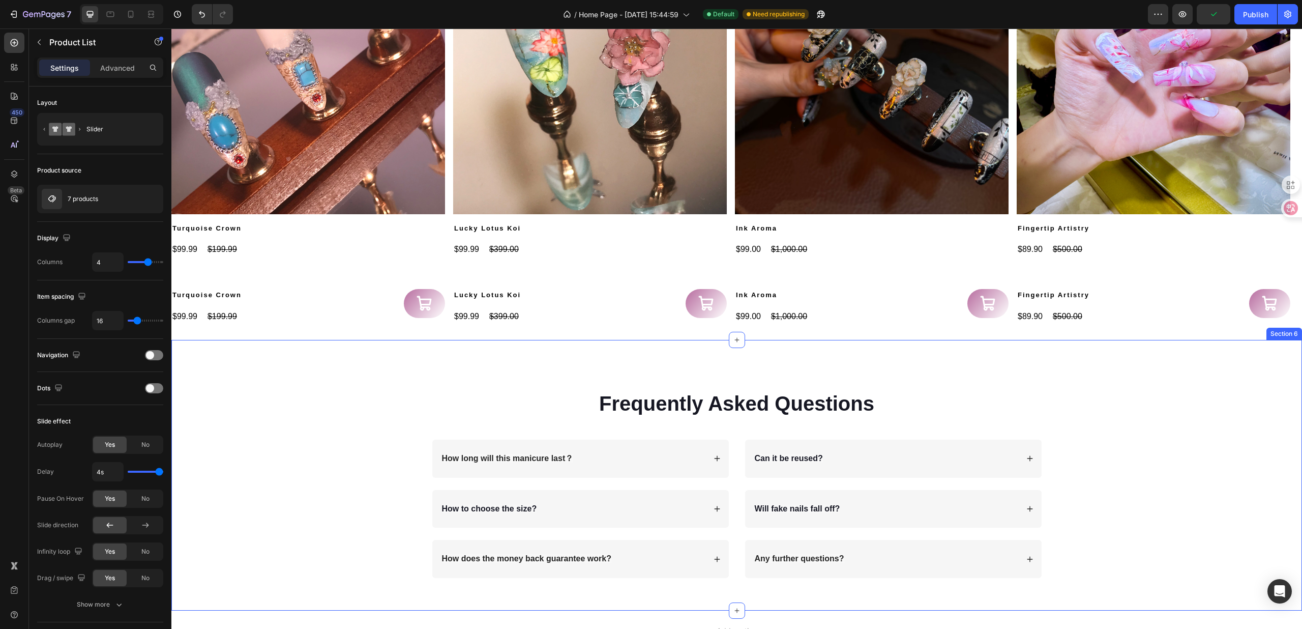
click at [236, 415] on div "Frequently Asked Questions Heading Row How long will this manicure last？ How to…" at bounding box center [737, 484] width 1110 height 206
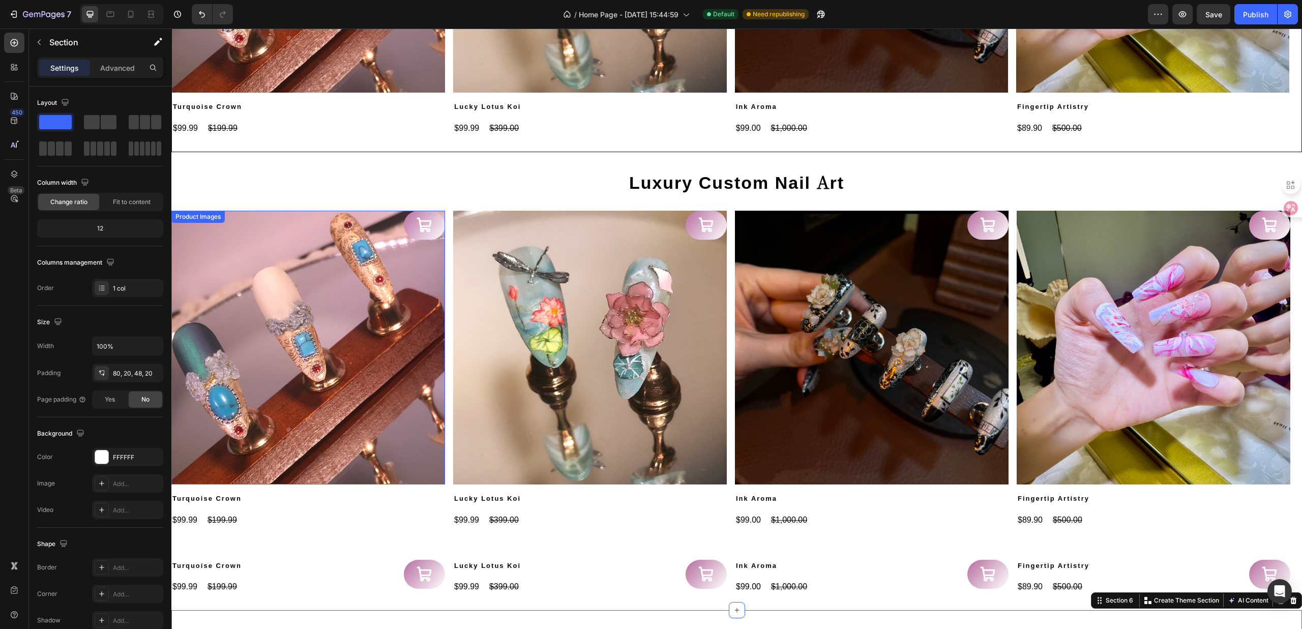
click at [376, 296] on img at bounding box center [308, 348] width 274 height 274
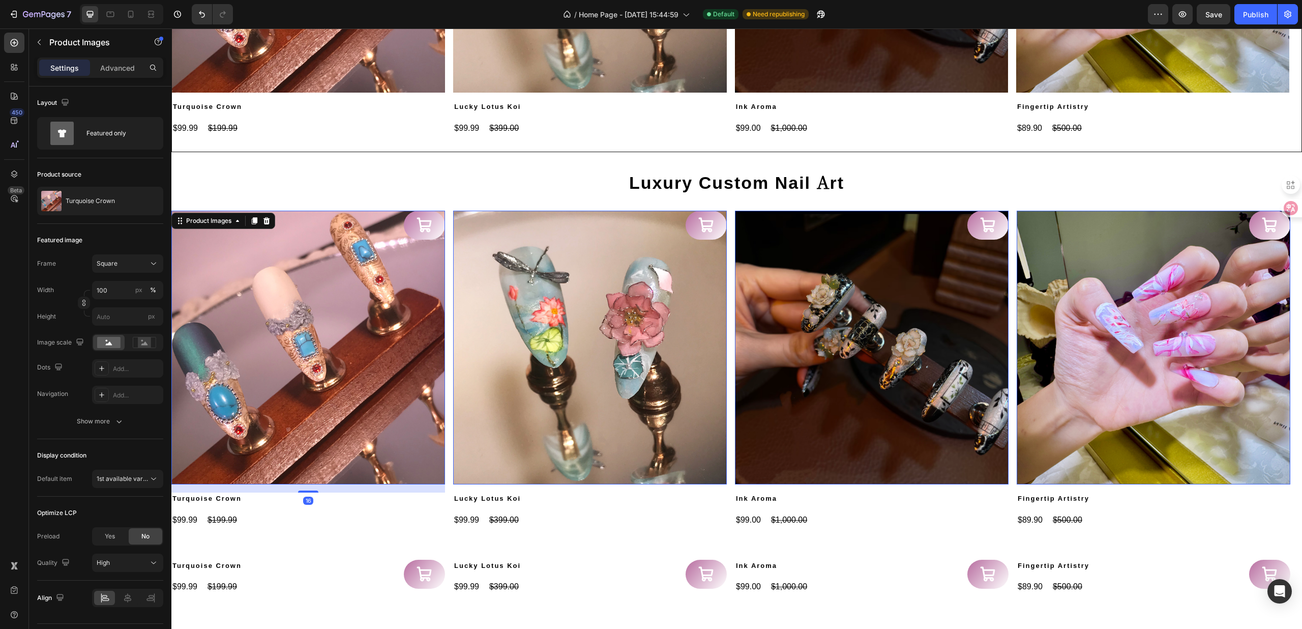
scroll to position [1154, 0]
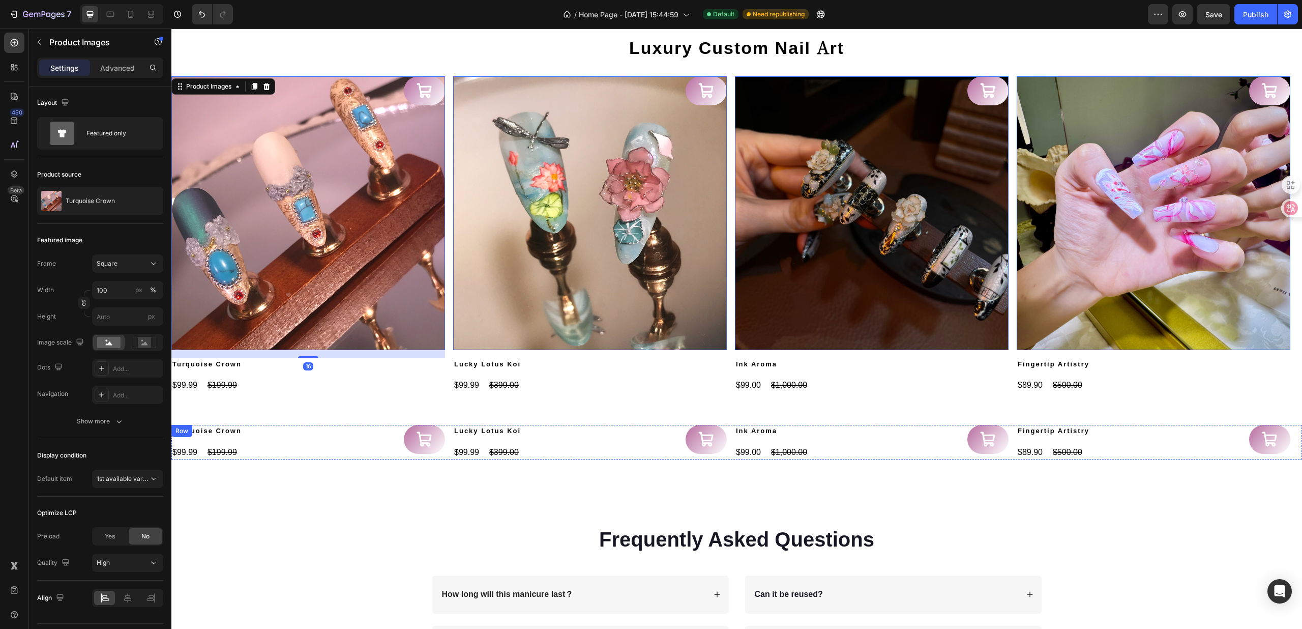
click at [350, 438] on div "Add to Cart Turquoise Crown Product Title $99.99 Product Price Product Price $1…" at bounding box center [308, 442] width 274 height 35
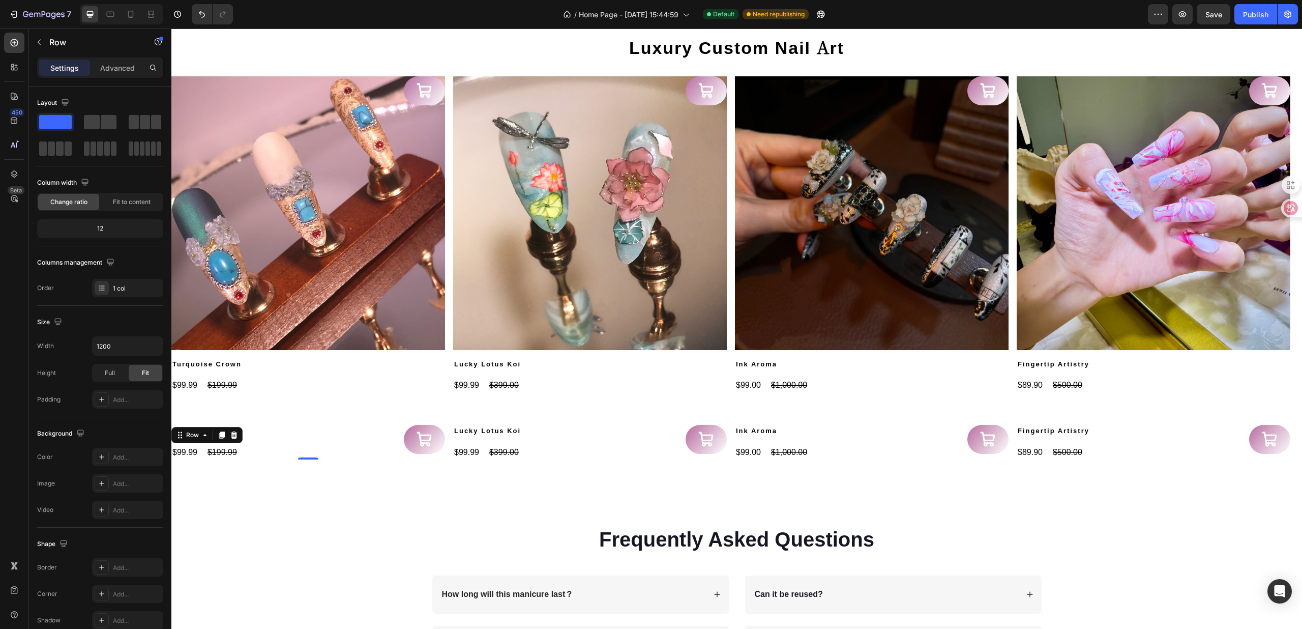
click at [359, 444] on div "Add to Cart Turquoise Crown Product Title $99.99 Product Price Product Price $1…" at bounding box center [308, 442] width 274 height 35
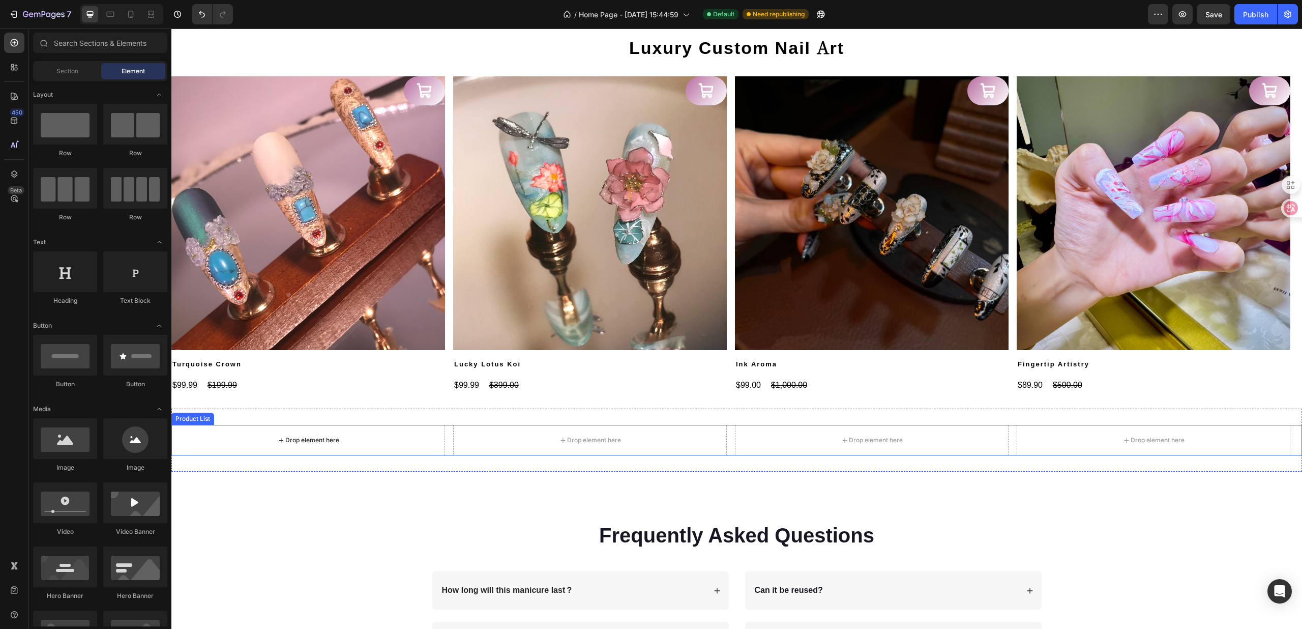
click at [367, 440] on div "Drop element here" at bounding box center [308, 440] width 274 height 31
click at [368, 440] on div "Drop element here" at bounding box center [736, 440] width 1131 height 31
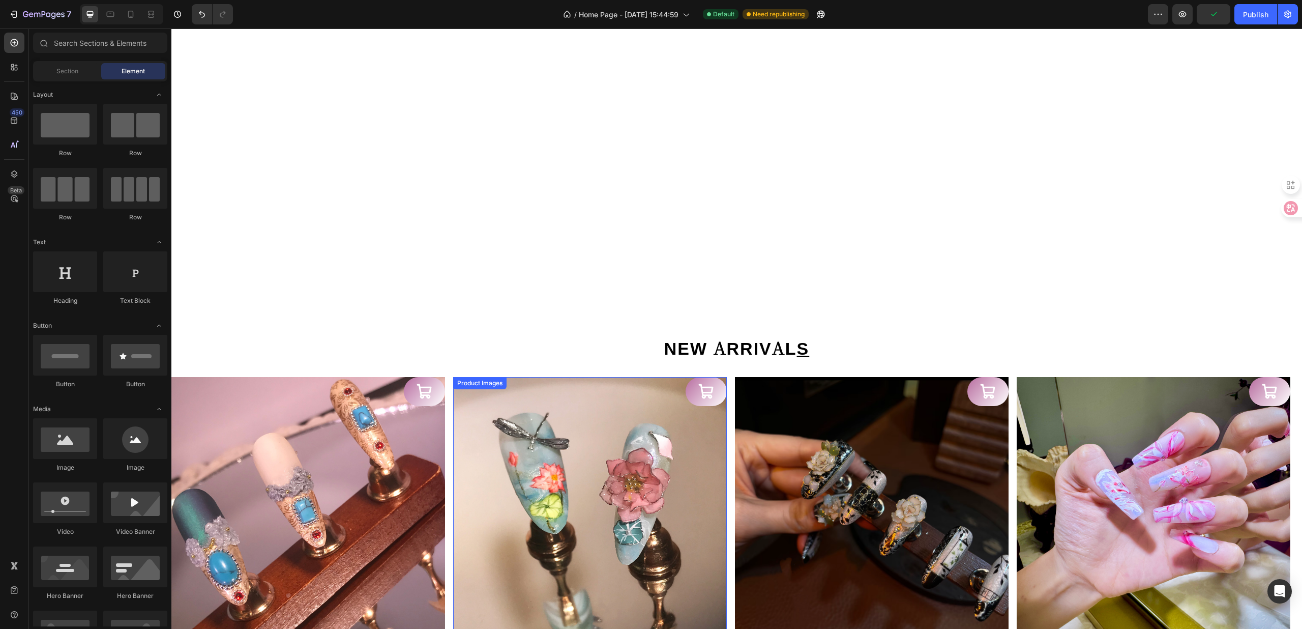
scroll to position [408, 0]
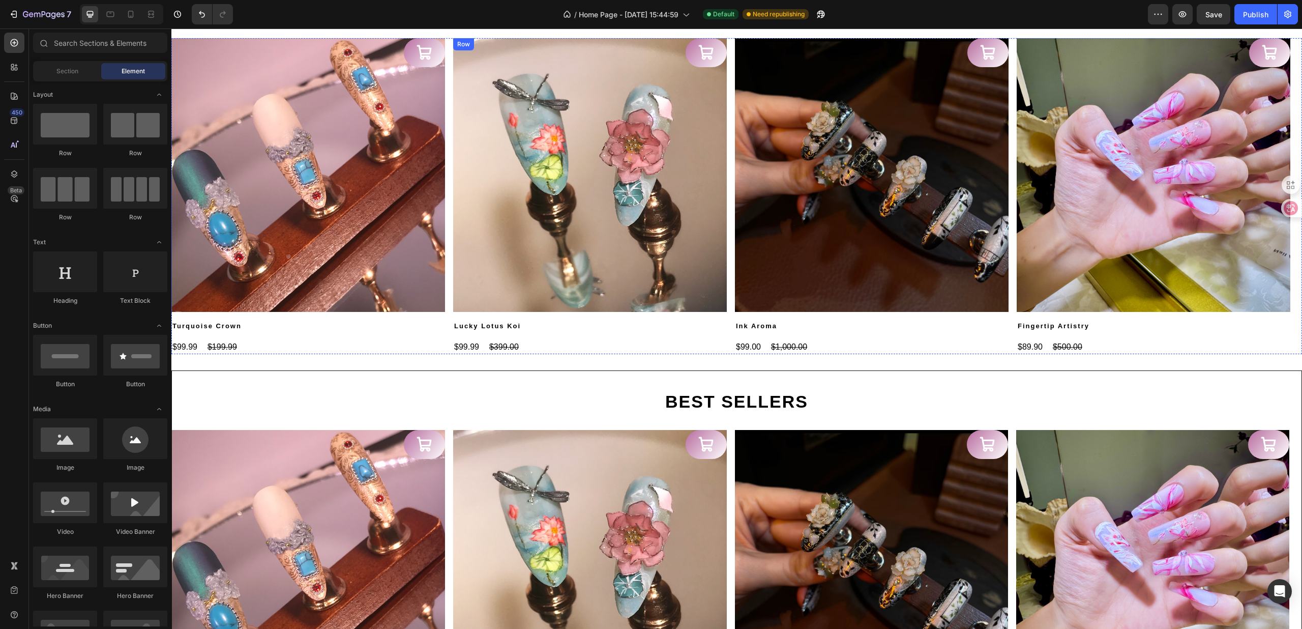
click at [445, 332] on div "Product Images Lucky Lotus Koi Product Title $99.99 Product Price Product Price…" at bounding box center [308, 196] width 274 height 316
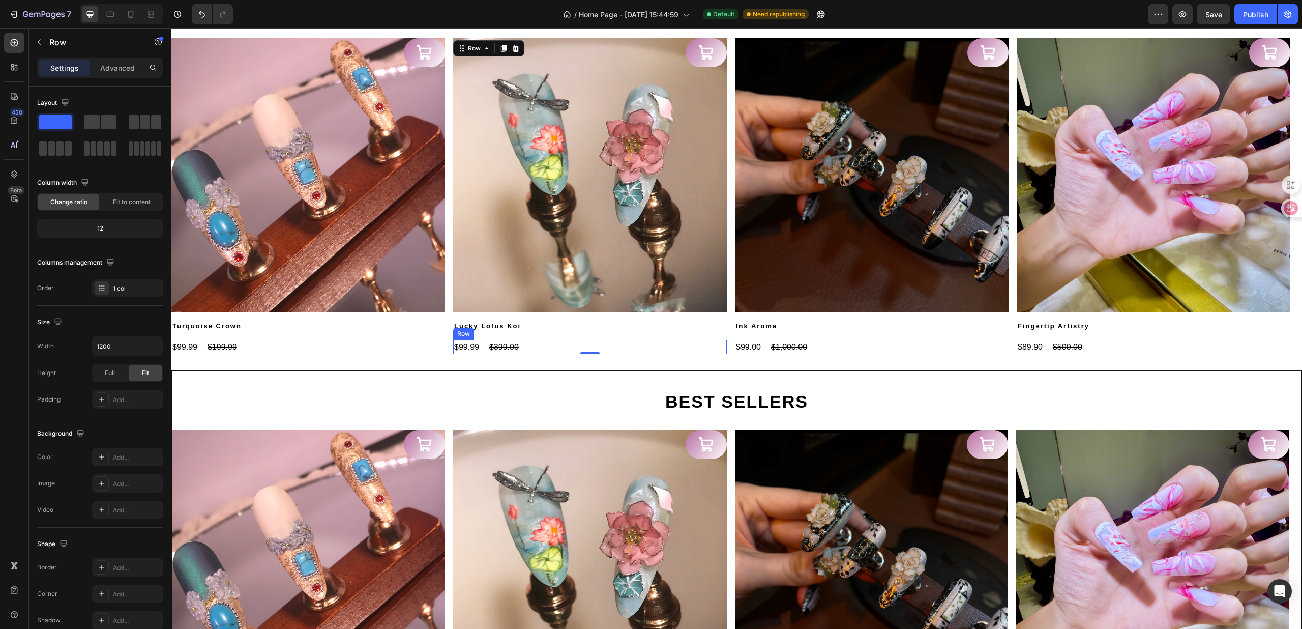
click at [680, 357] on div "NEW ARRIVAL S Heading Product Images Turquoise Crown Product Title $99.99 Produ…" at bounding box center [736, 174] width 1131 height 391
click at [445, 349] on div "$99.99 Product Price Product Price $399.00 Product Price Product Price Row" at bounding box center [308, 347] width 274 height 14
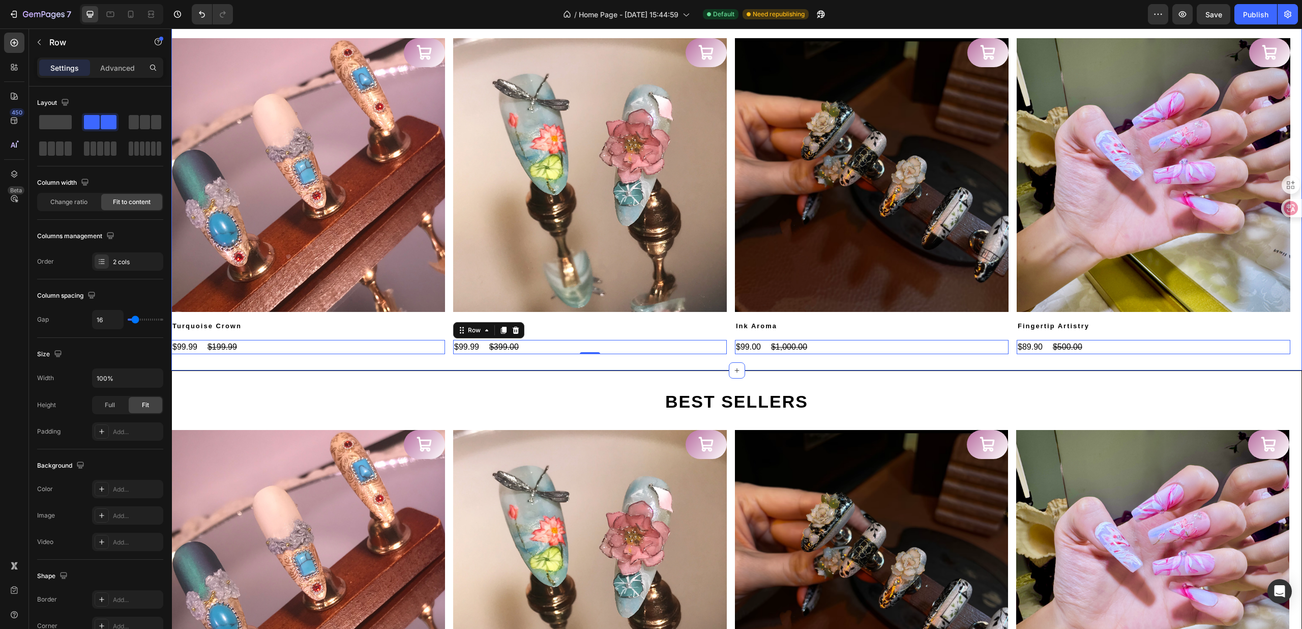
click at [712, 355] on div "NEW ARRIVAL S Heading Product Images Turquoise Crown Product Title $99.99 Produ…" at bounding box center [736, 174] width 1131 height 391
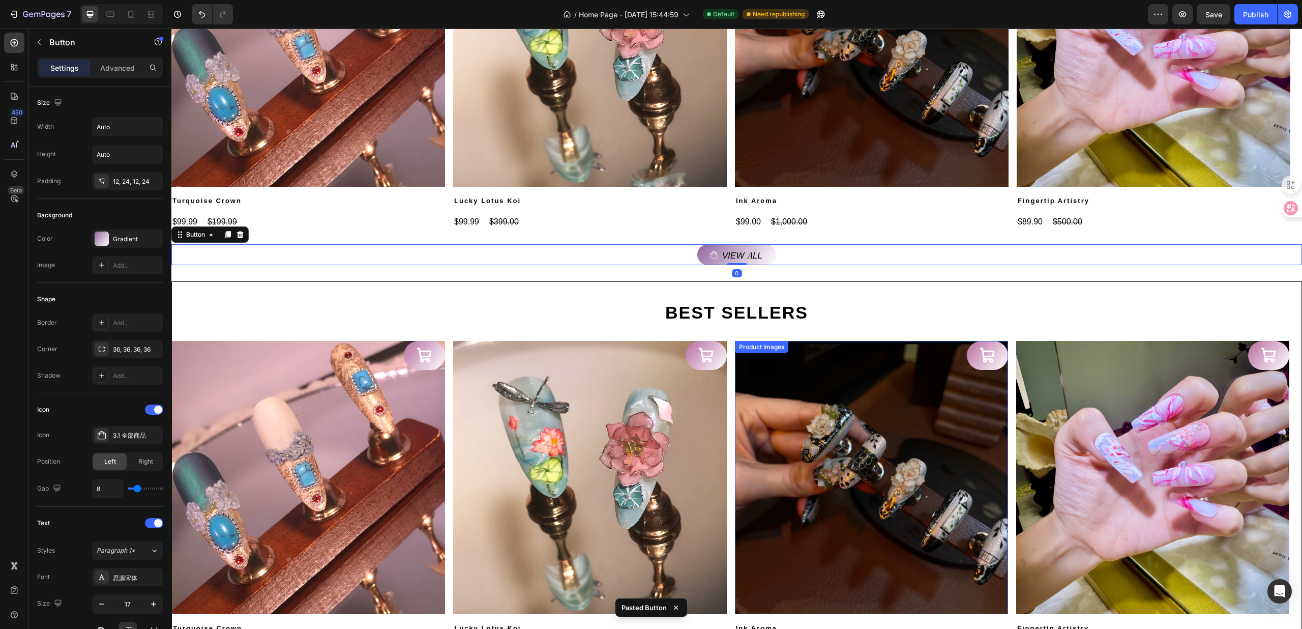
scroll to position [815, 0]
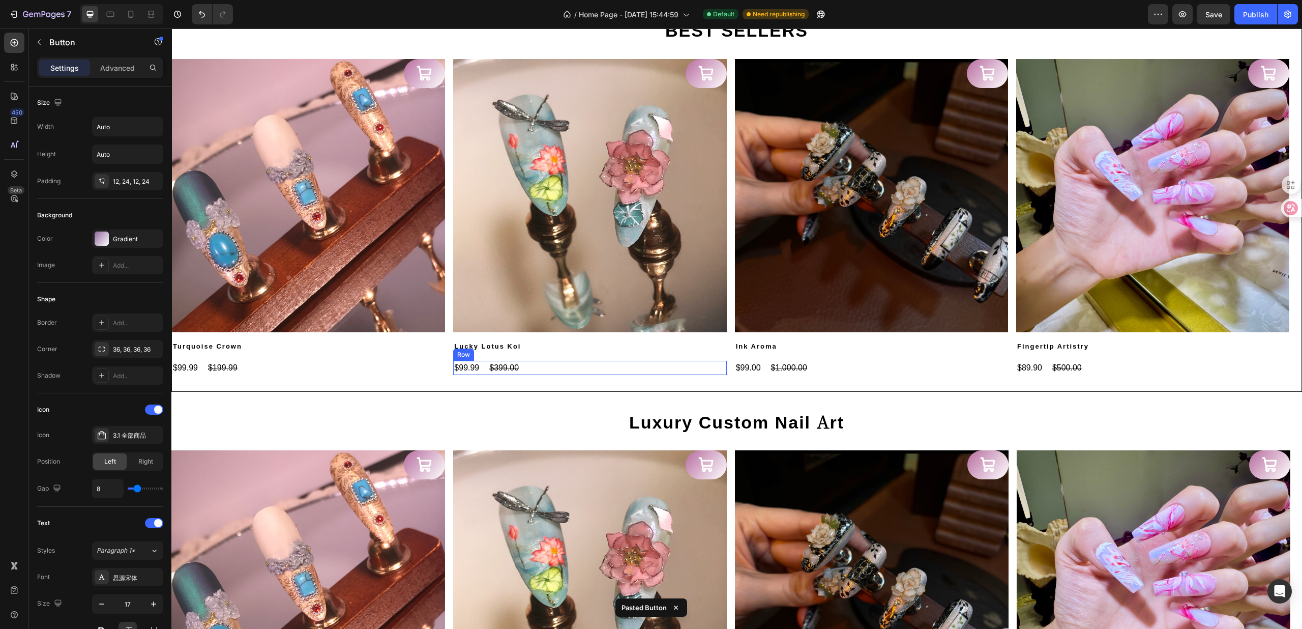
click at [445, 373] on div "$99.99 Product Price Product Price $399.00 Product Price Product Price Row" at bounding box center [308, 368] width 273 height 14
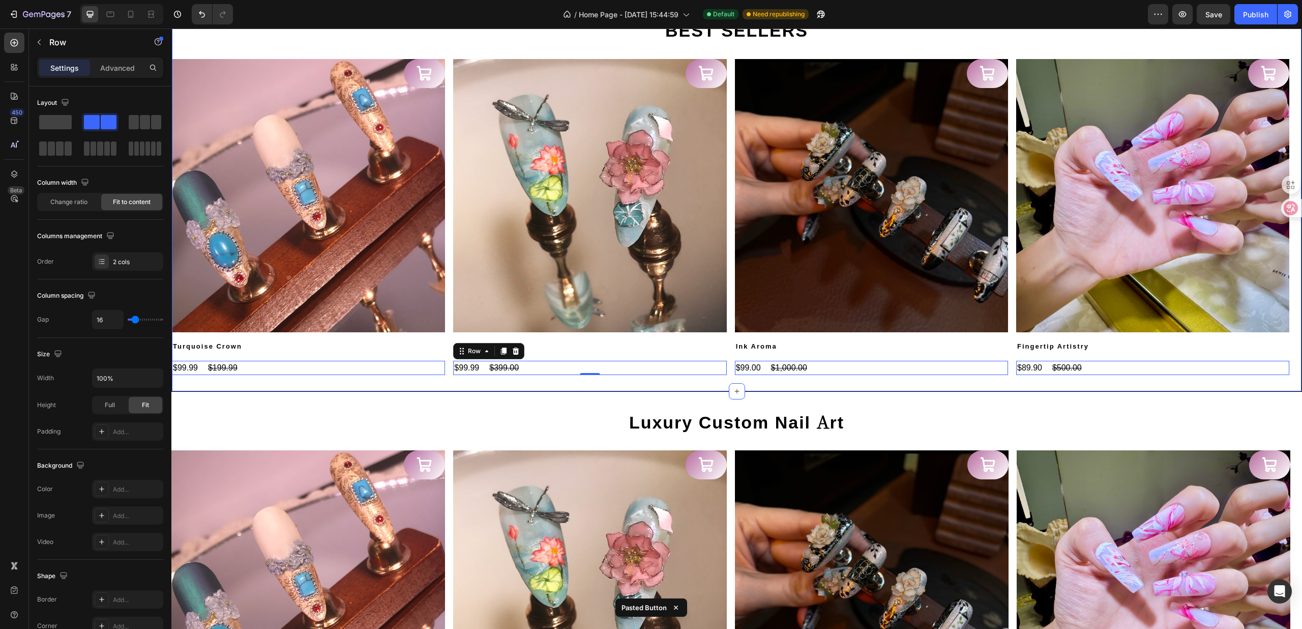
click at [715, 381] on div "BEST SELLERS Heading Product Images Add to Cart Turquoise Crown Product Title $…" at bounding box center [736, 195] width 1131 height 392
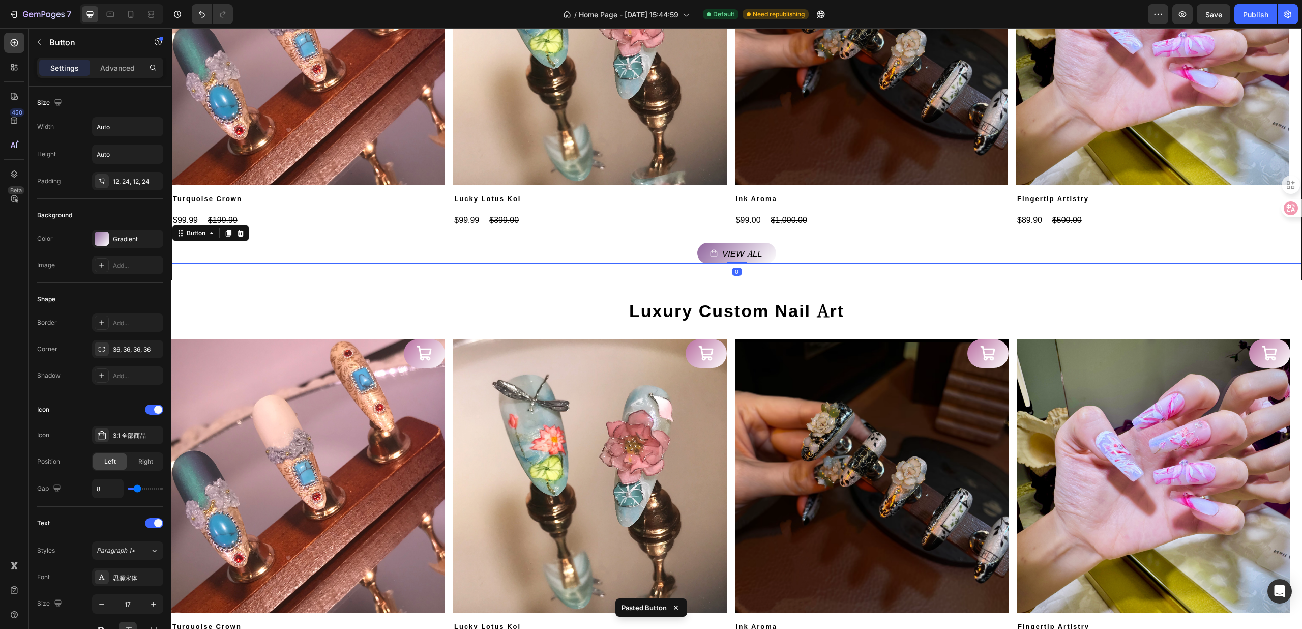
scroll to position [1154, 0]
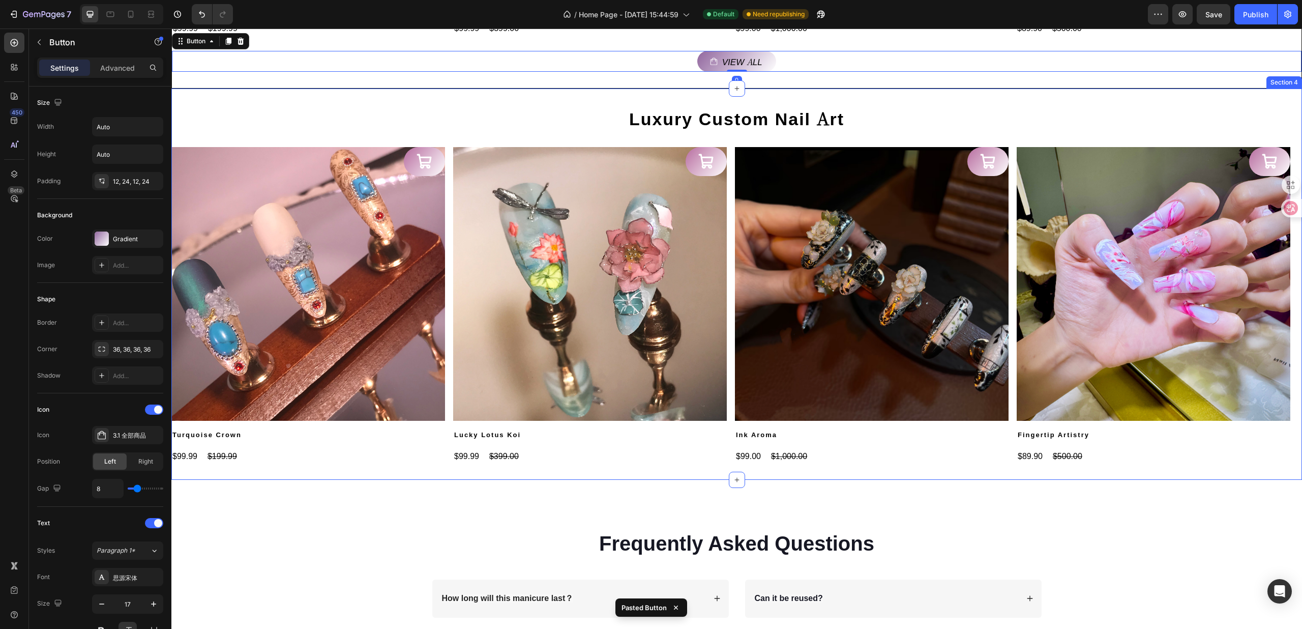
click at [696, 469] on div "Luxury Custom Nail Art Heading Product Images Add to Cart Turquoise Crown Produ…" at bounding box center [736, 284] width 1131 height 391
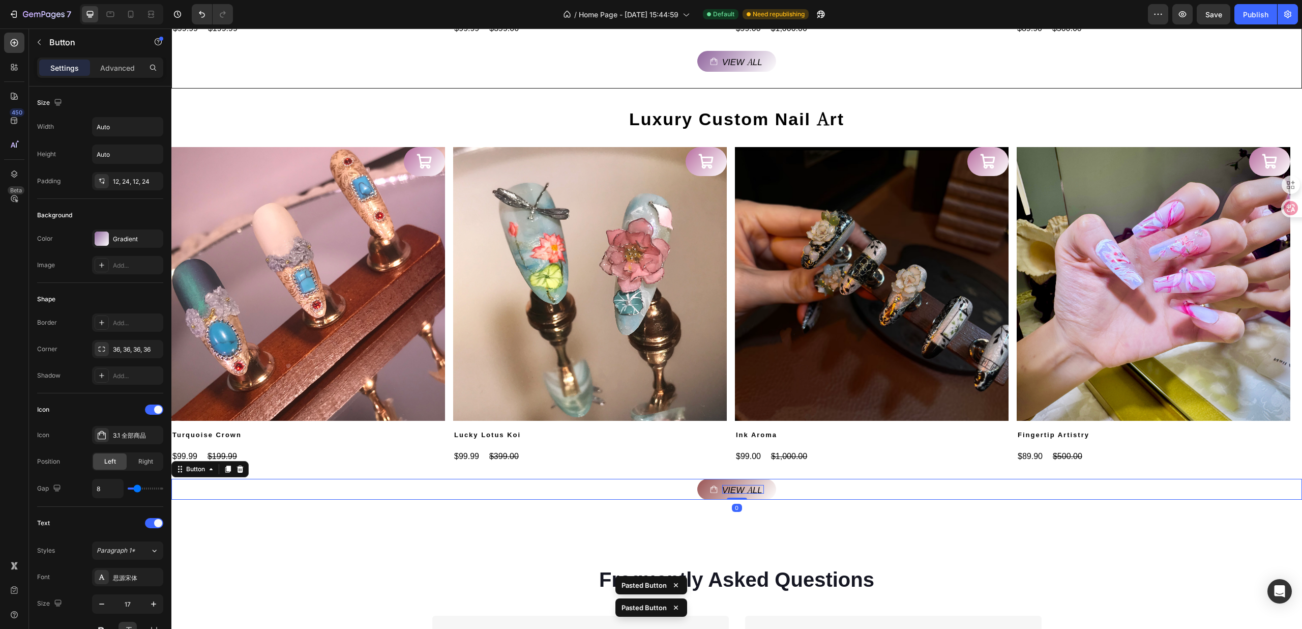
click at [737, 486] on p "View all" at bounding box center [743, 489] width 42 height 9
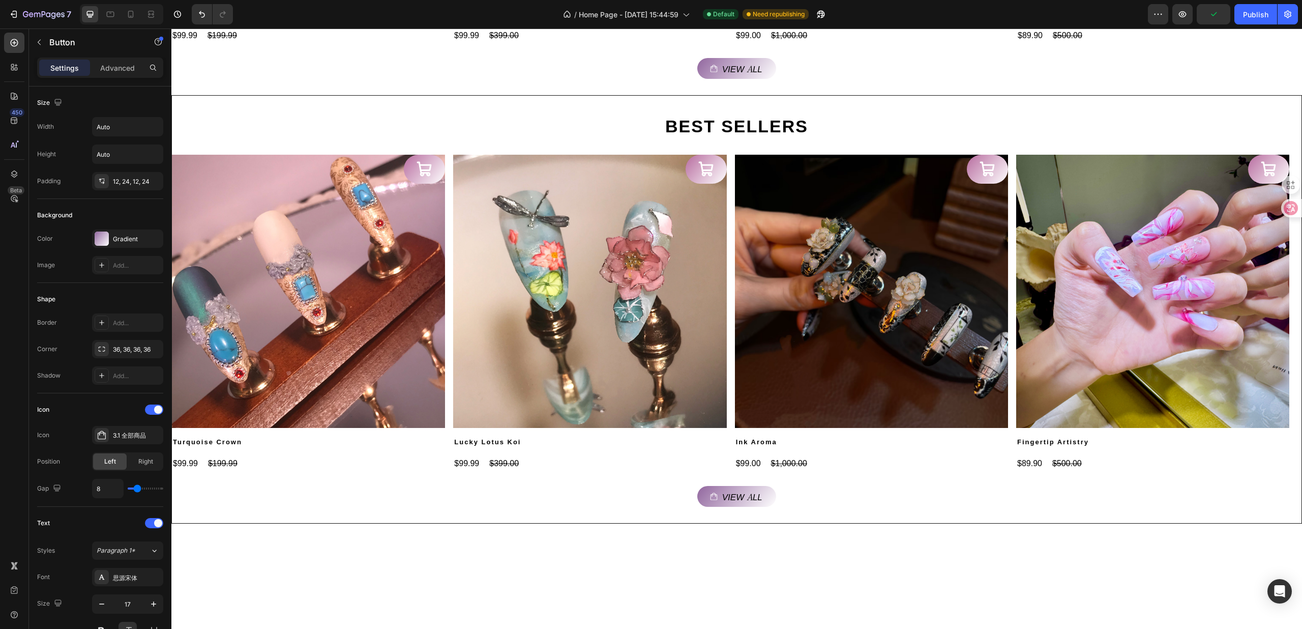
scroll to position [408, 0]
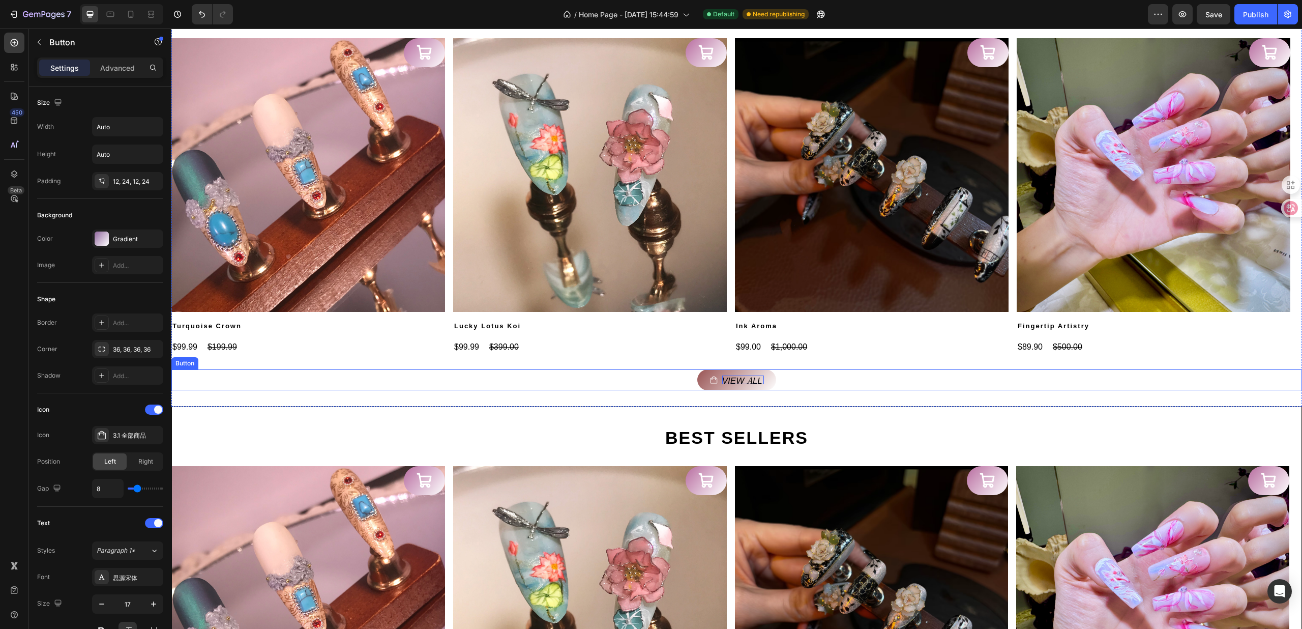
click at [754, 376] on p "View all" at bounding box center [743, 379] width 42 height 9
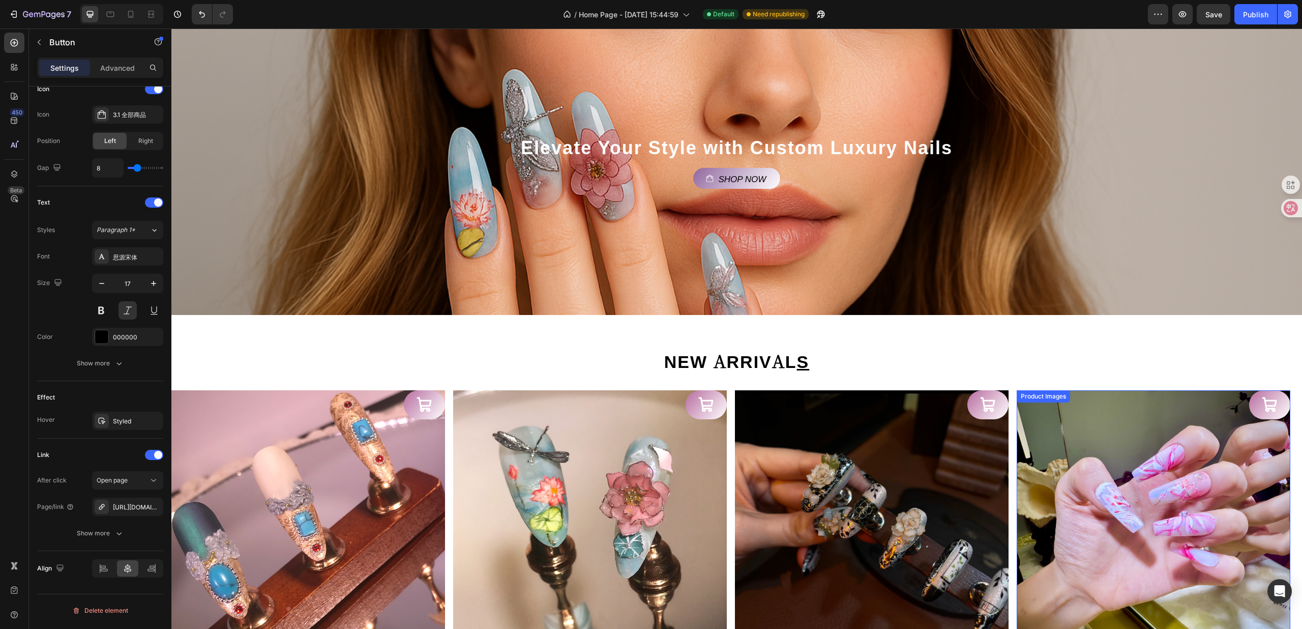
scroll to position [0, 0]
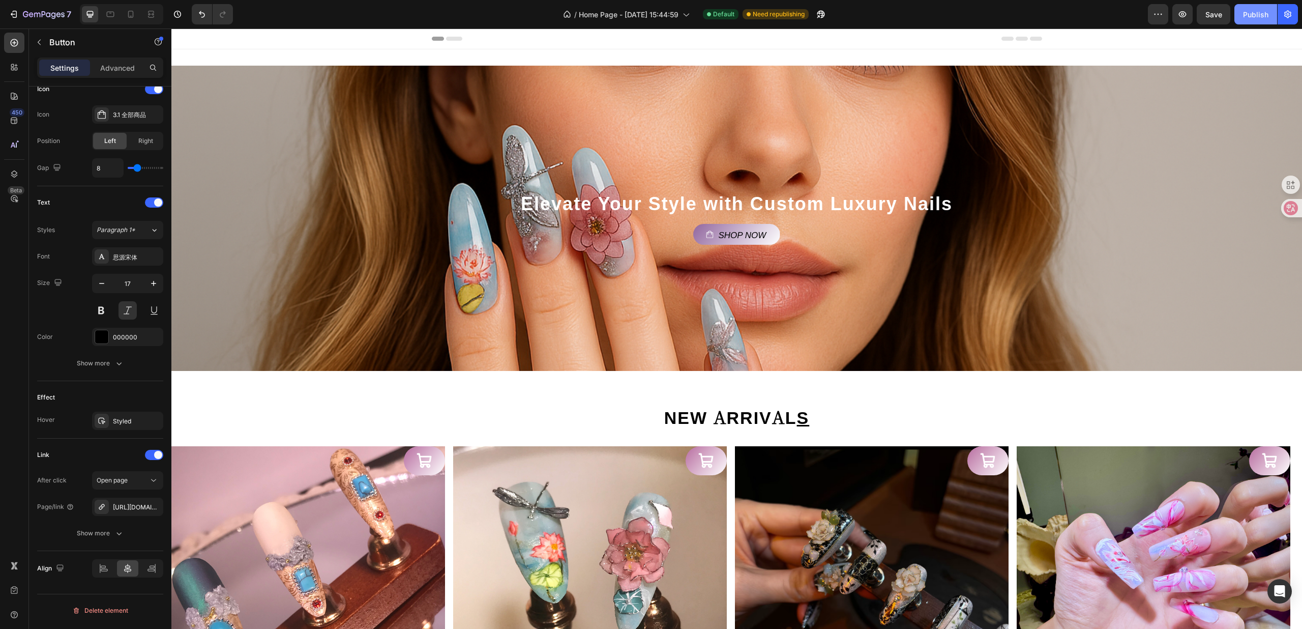
click at [1273, 6] on button "Publish" at bounding box center [1256, 14] width 43 height 20
click at [532, 108] on div "Background Image" at bounding box center [736, 218] width 1131 height 305
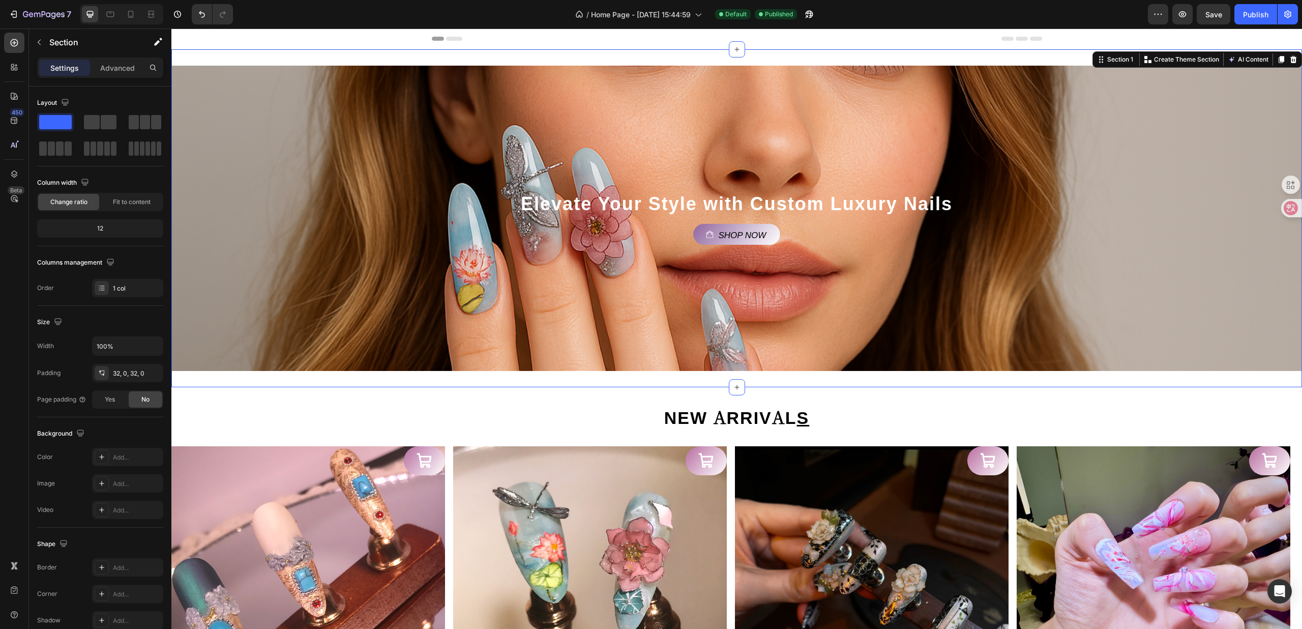
click at [412, 61] on div "Elevate Your Style with Custom Luxury Nails Heading Shop Now Button Hero Banner…" at bounding box center [736, 218] width 1131 height 338
click at [644, 381] on div "Elevate Your Style with Custom Luxury Nails Heading Shop Now Button Hero Banner…" at bounding box center [736, 218] width 1131 height 338
click at [624, 401] on div "NEW ARRIVAL S Heading Product Images Turquoise Crown Product Title $99.99 Produ…" at bounding box center [736, 600] width 1131 height 427
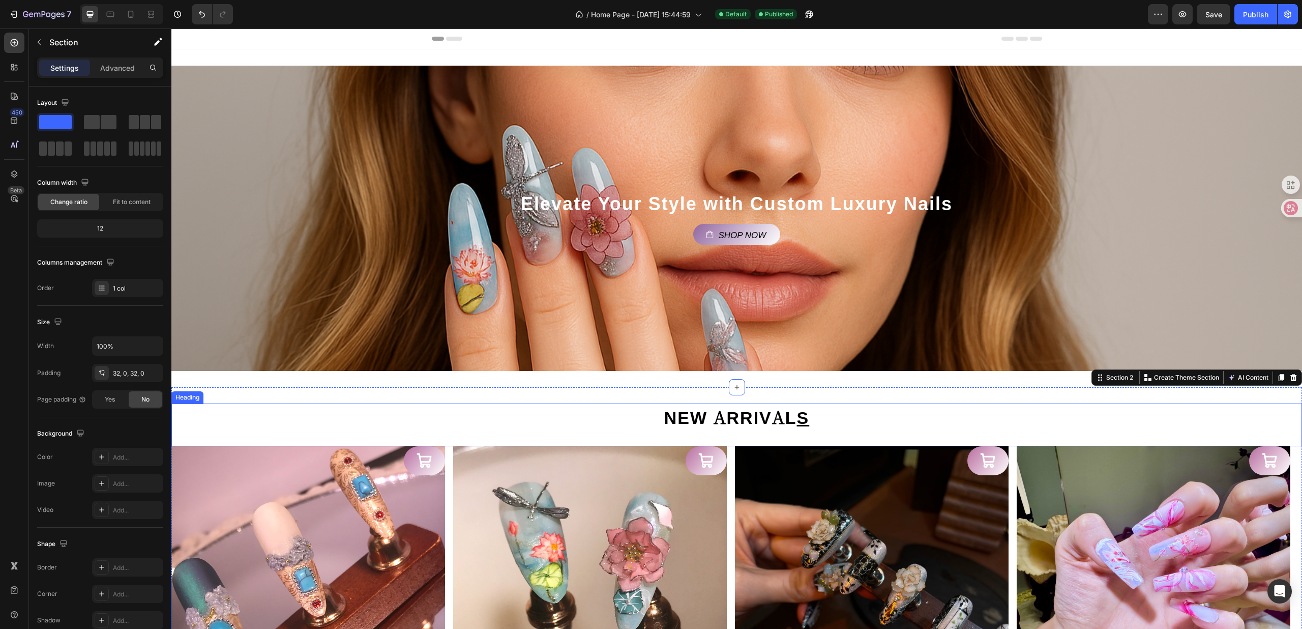
click at [584, 415] on h2 "NEW ARRIVAL S" at bounding box center [737, 416] width 610 height 26
click at [582, 393] on div "NEW ARRIVAL S Heading Product Images Turquoise Crown Product Title $99.99 Produ…" at bounding box center [736, 600] width 1131 height 427
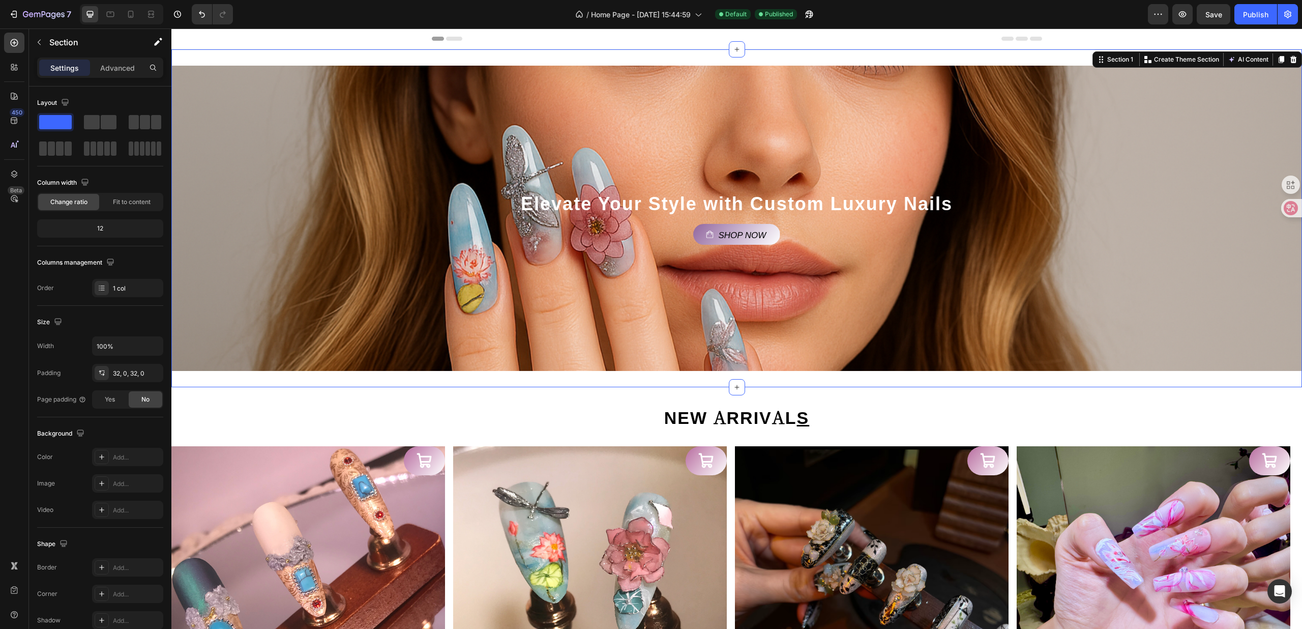
click at [589, 371] on div "Elevate Your Style with Custom Luxury Nails Heading Shop Now Button Hero Banner…" at bounding box center [736, 218] width 1131 height 338
click at [597, 336] on div "Background Image" at bounding box center [736, 218] width 1131 height 305
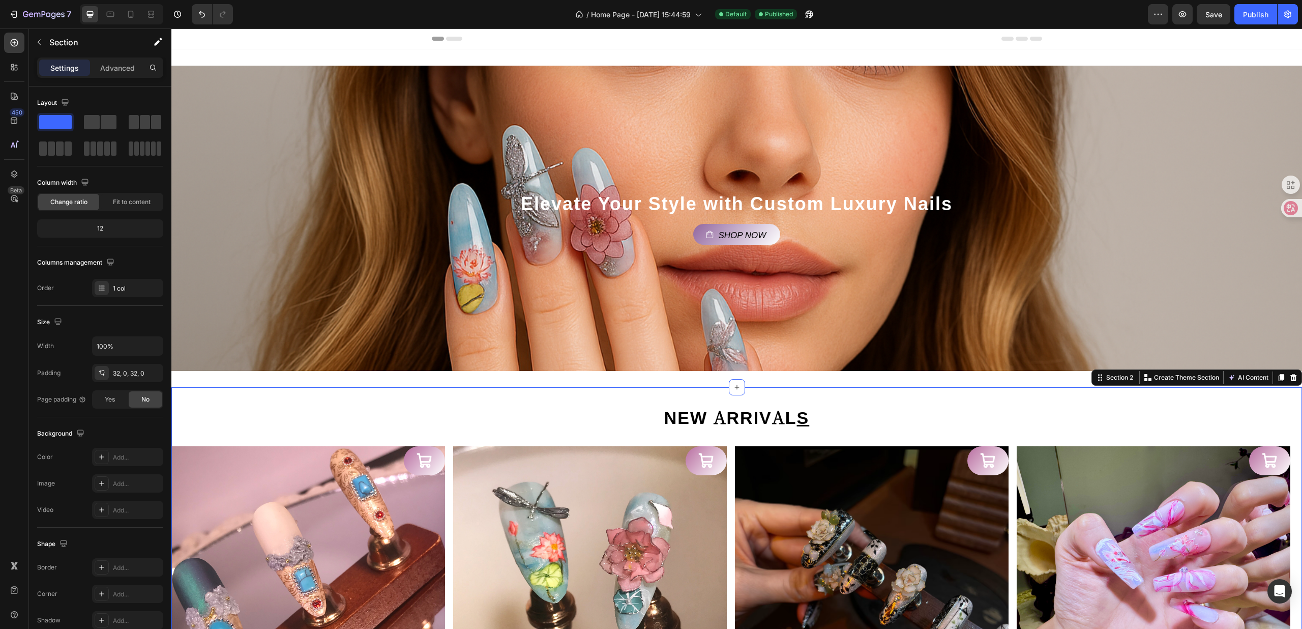
click at [613, 401] on div "NEW ARRIVAL S Heading Product Images Turquoise Crown Product Title $99.99 Produ…" at bounding box center [736, 600] width 1131 height 427
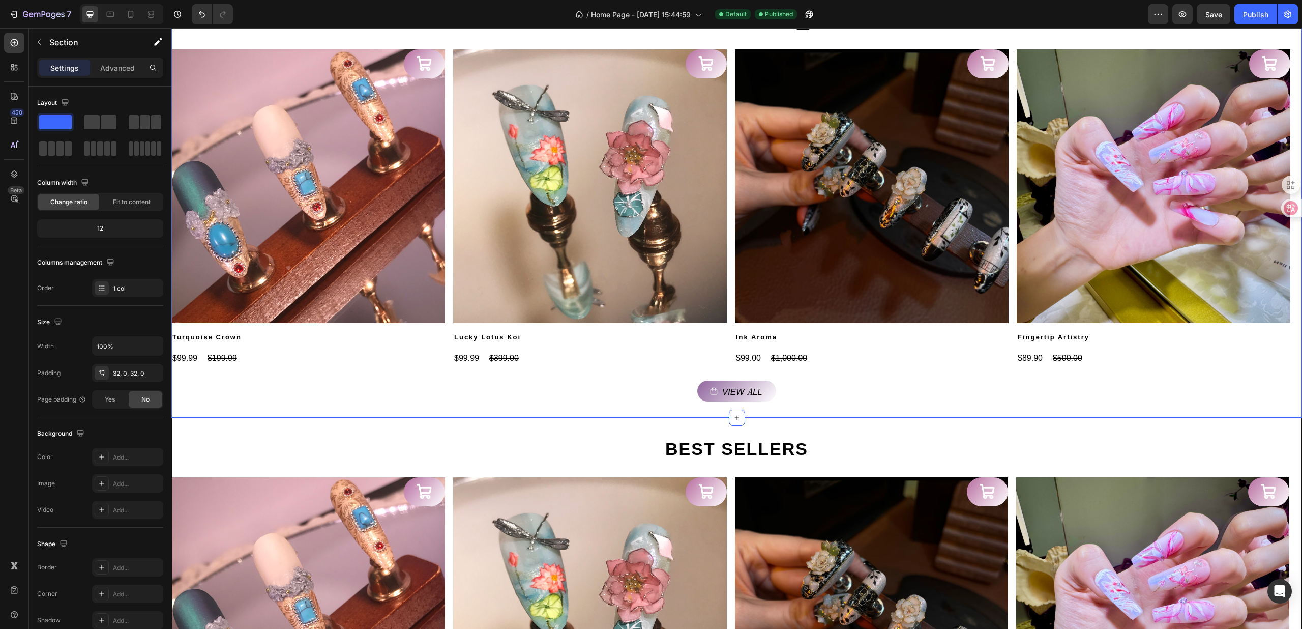
scroll to position [678, 0]
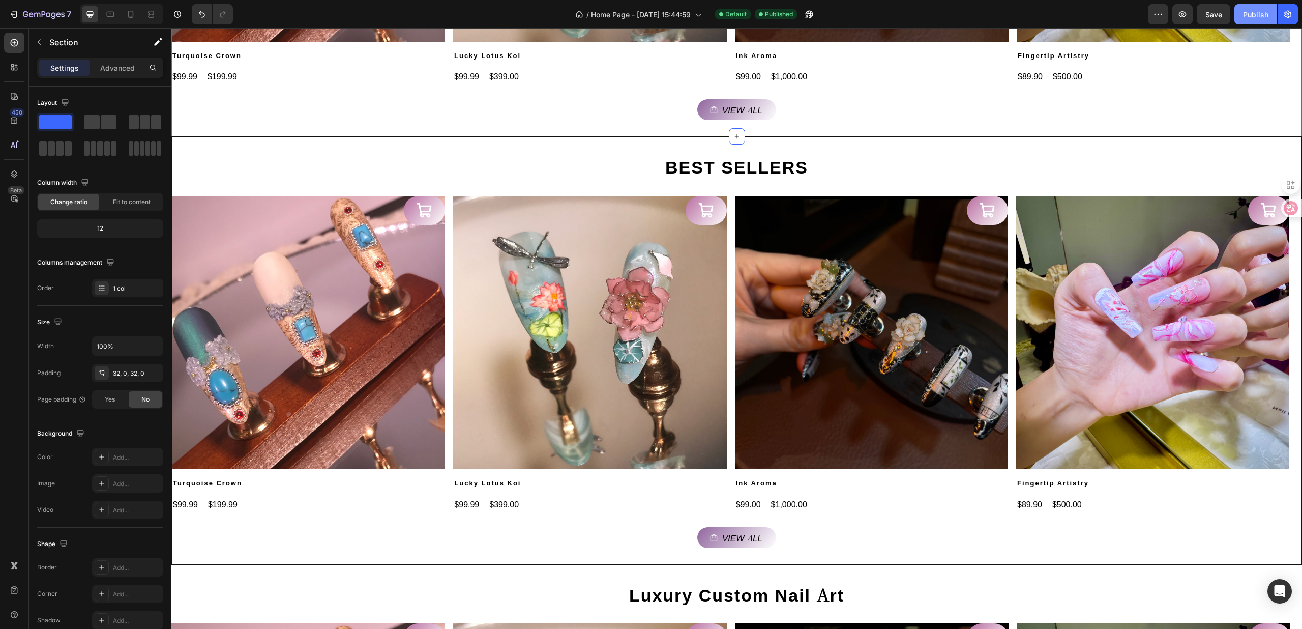
click at [1247, 15] on div "Publish" at bounding box center [1255, 14] width 25 height 11
click at [1207, 15] on span "Save" at bounding box center [1214, 14] width 17 height 9
click at [1284, 19] on button "button" at bounding box center [1288, 14] width 20 height 20
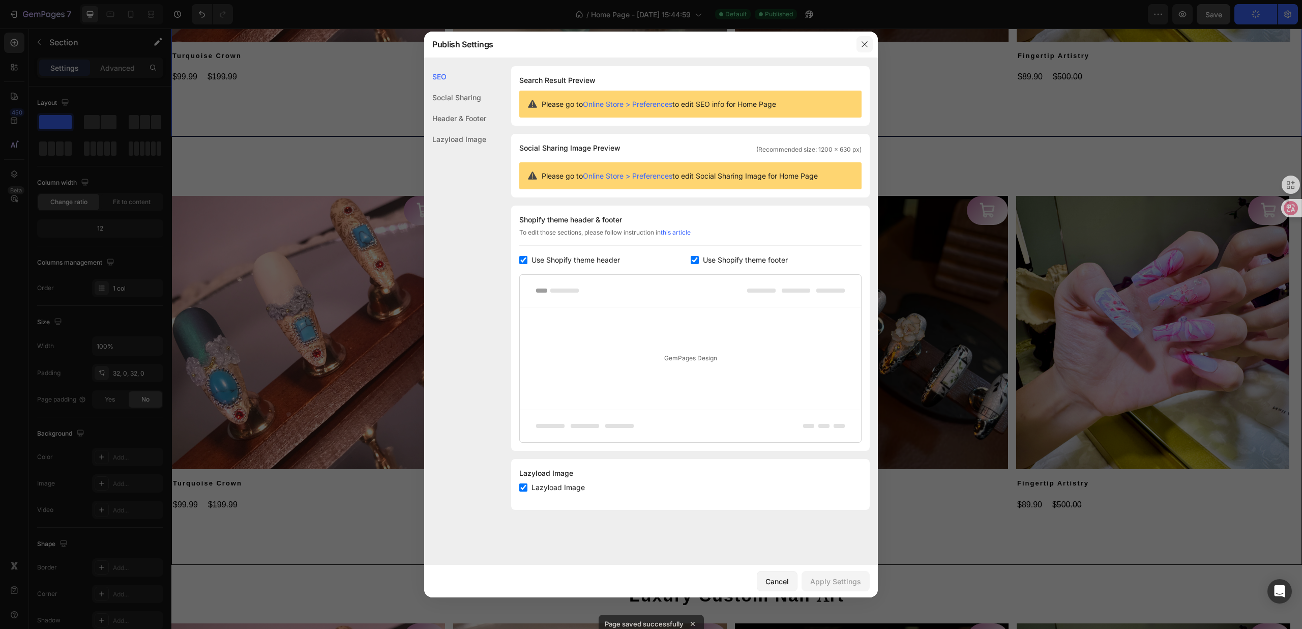
click at [866, 42] on icon "button" at bounding box center [865, 44] width 8 height 8
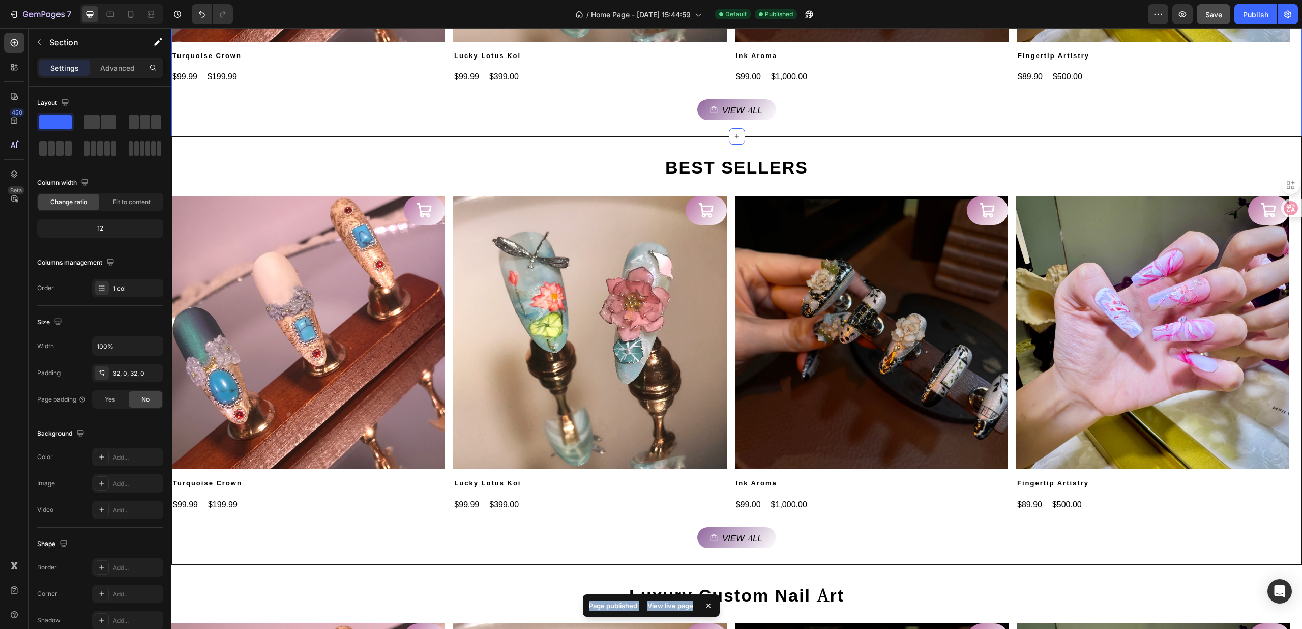
drag, startPoint x: 692, startPoint y: 605, endPoint x: 581, endPoint y: 605, distance: 111.4
click at [581, 605] on div "Page published View live page" at bounding box center [651, 607] width 141 height 35
copy div "Page published View live page"
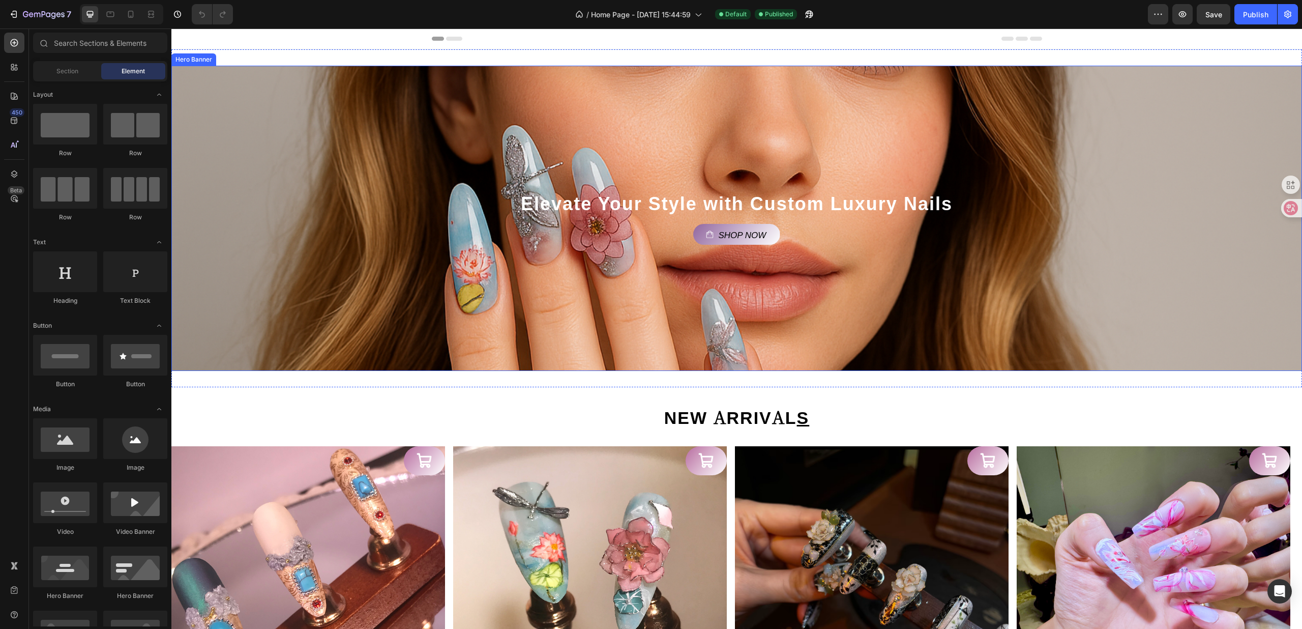
click at [535, 81] on div "Background Image" at bounding box center [736, 218] width 1131 height 305
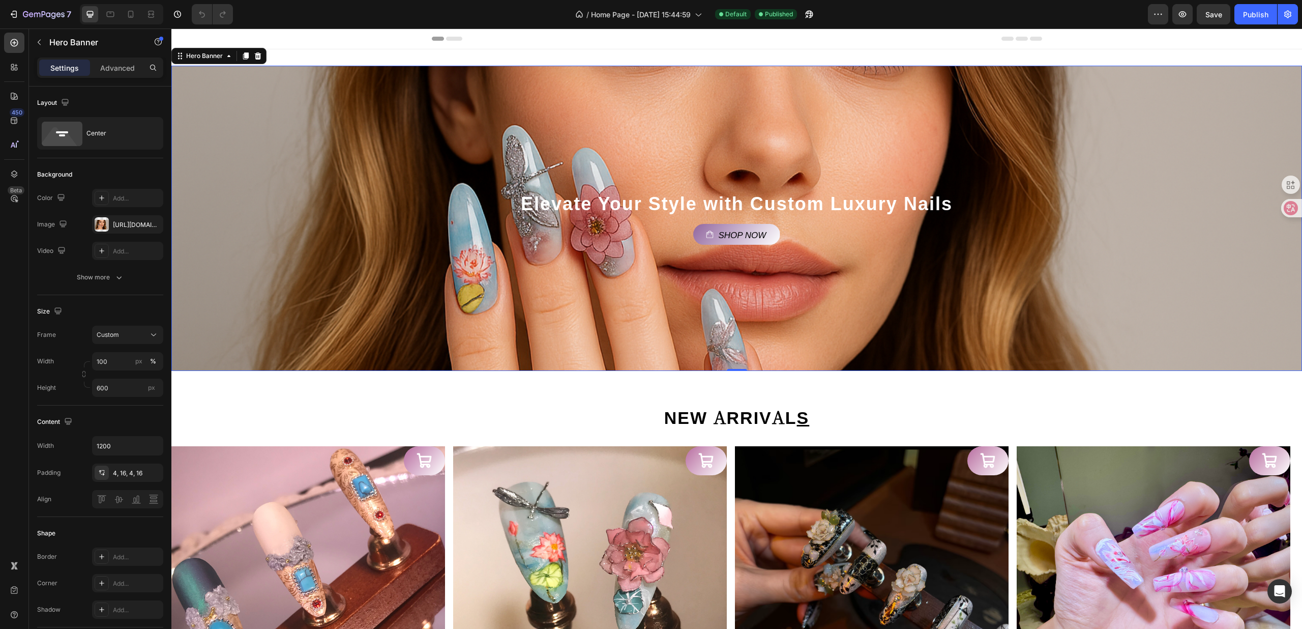
click at [211, 64] on div "Hero Banner" at bounding box center [218, 56] width 95 height 16
click at [211, 55] on div "Hero Banner" at bounding box center [204, 55] width 41 height 9
click at [212, 60] on div "Hero Banner" at bounding box center [204, 55] width 41 height 9
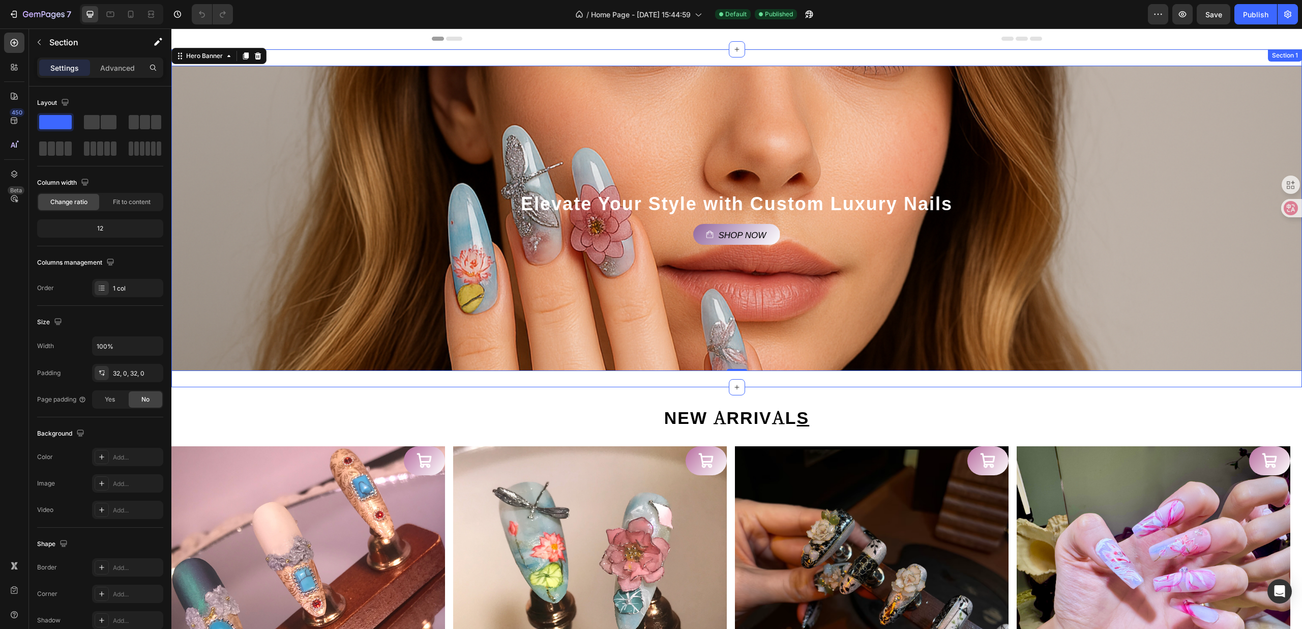
click at [316, 60] on div "Elevate Your Style with Custom Luxury Nails Heading Shop Now Button Hero Banner…" at bounding box center [736, 218] width 1131 height 338
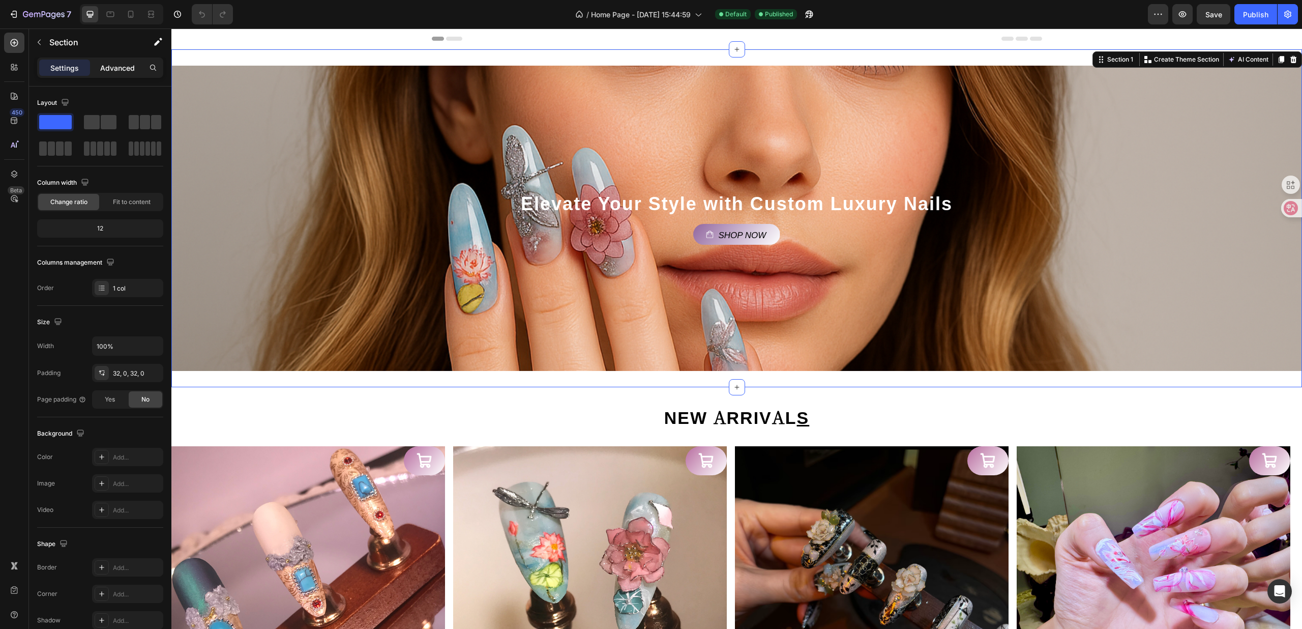
click at [117, 63] on p "Advanced" at bounding box center [117, 68] width 35 height 11
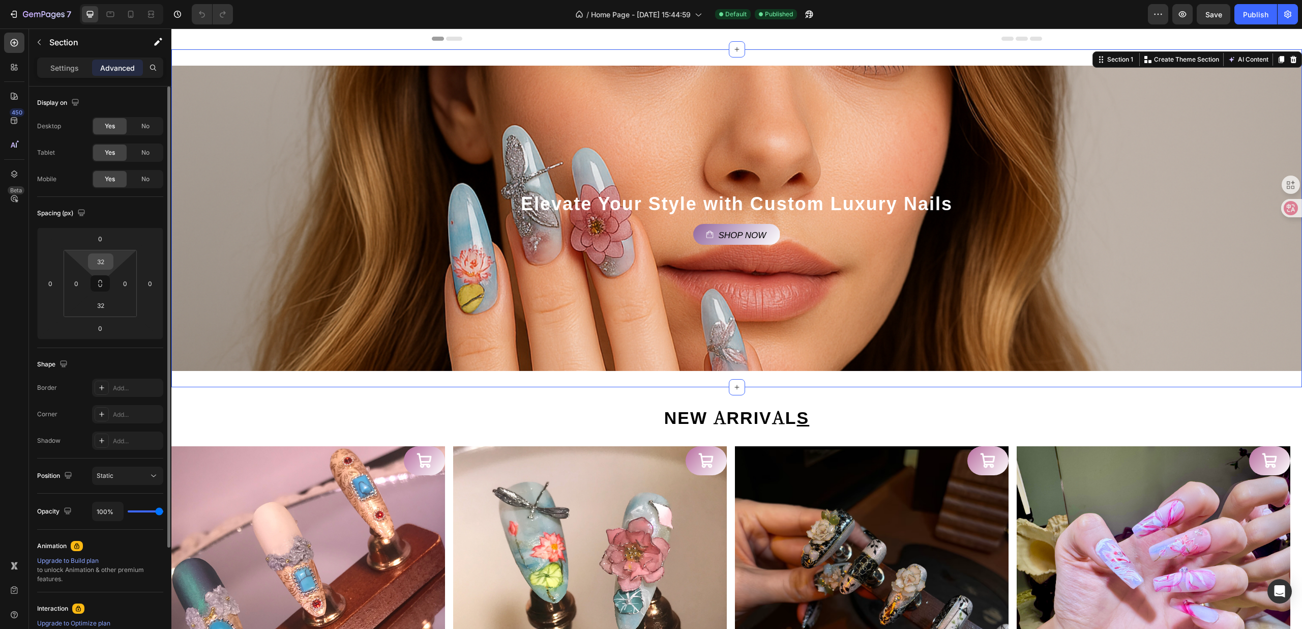
click at [104, 256] on input "32" at bounding box center [101, 261] width 20 height 15
type input "0"
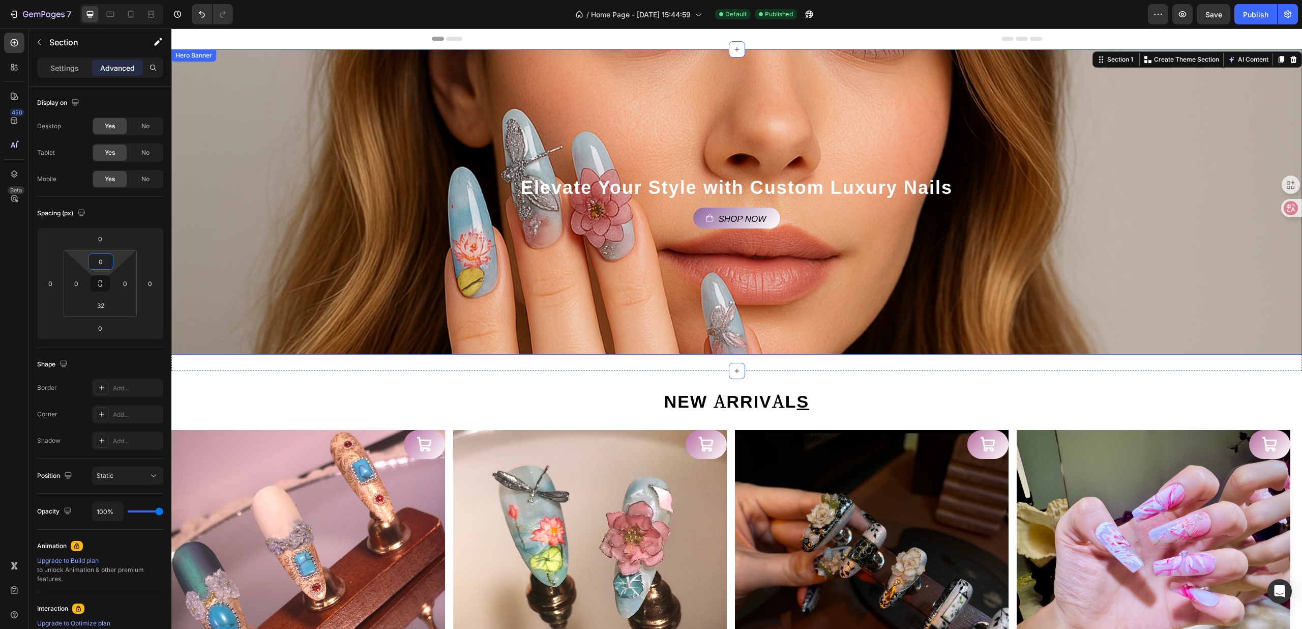
click at [267, 253] on div "Background Image" at bounding box center [736, 201] width 1131 height 305
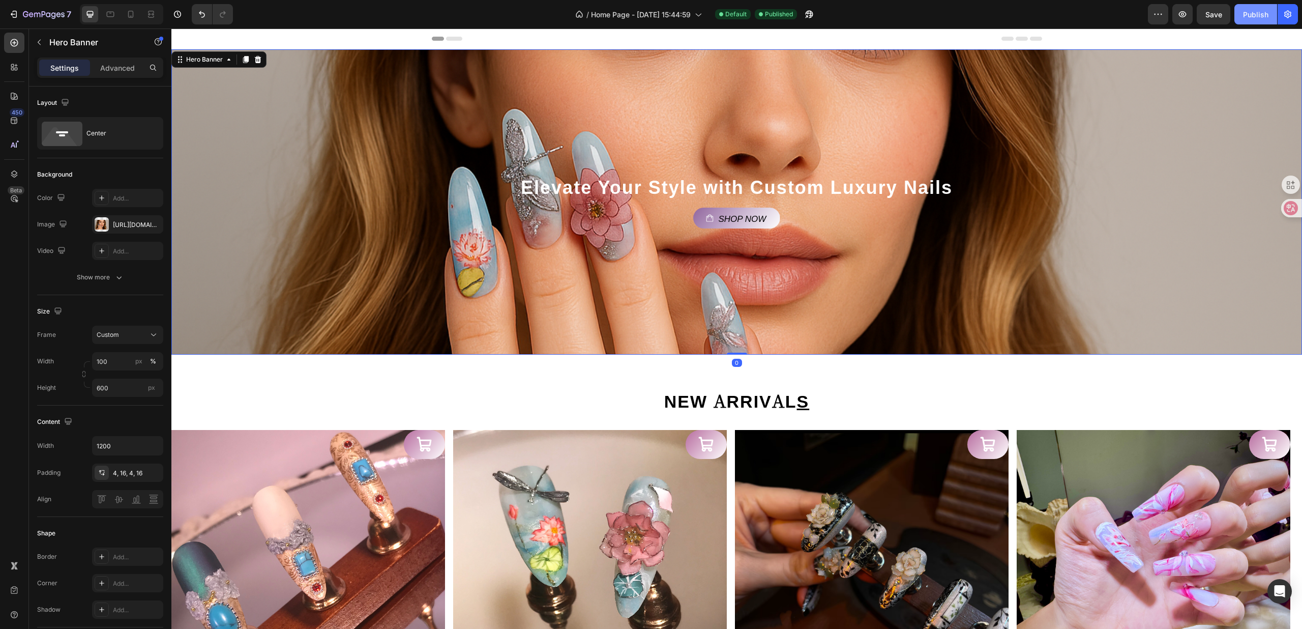
click at [1240, 19] on button "Publish" at bounding box center [1256, 14] width 43 height 20
click at [678, 11] on span "Home Page - Aug 20, 15:44:59" at bounding box center [629, 14] width 100 height 11
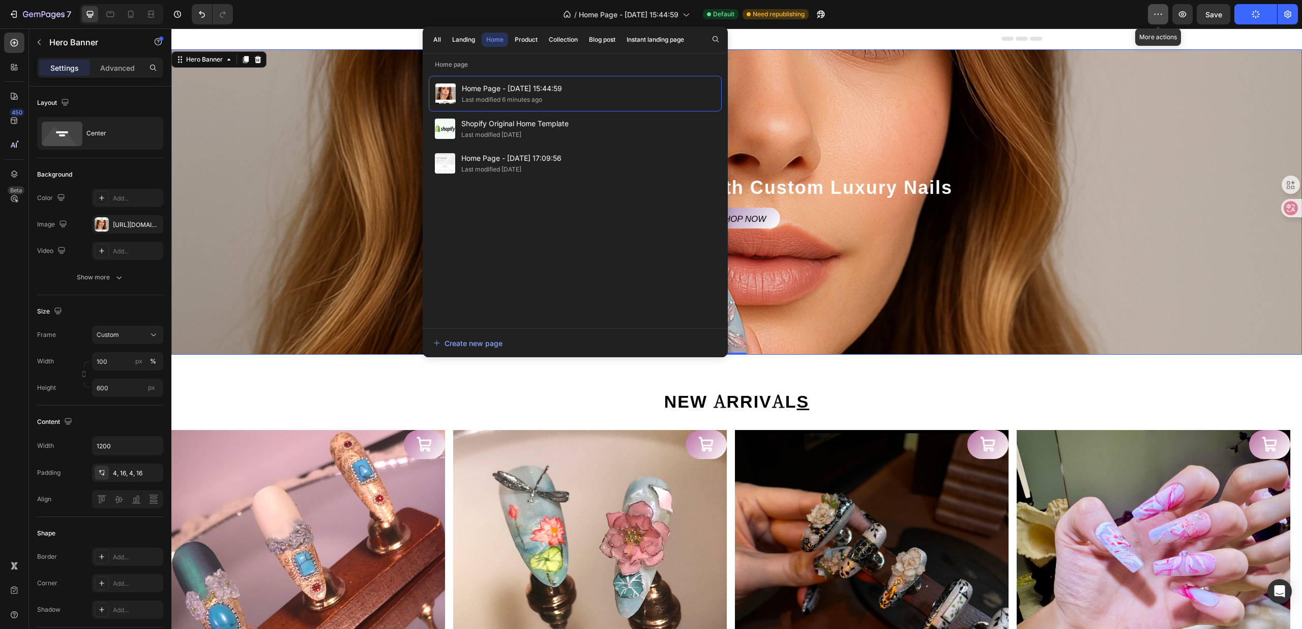
click at [1158, 14] on icon "button" at bounding box center [1158, 14] width 10 height 10
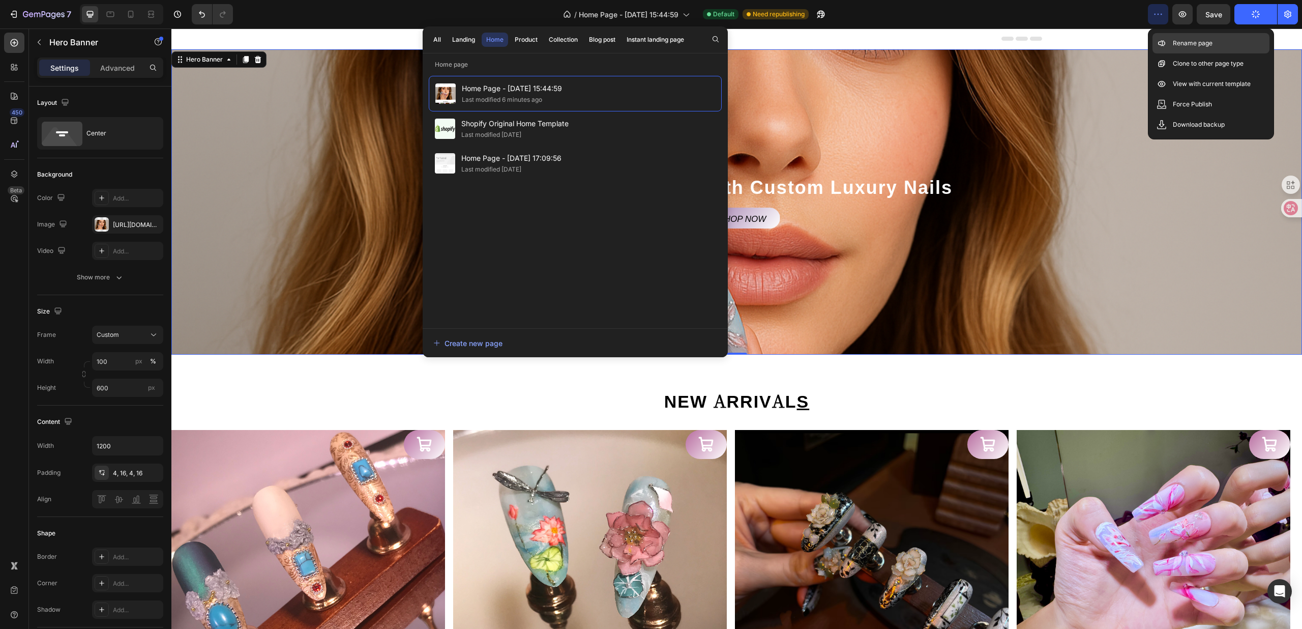
click at [1197, 53] on div "Rename page" at bounding box center [1211, 63] width 117 height 20
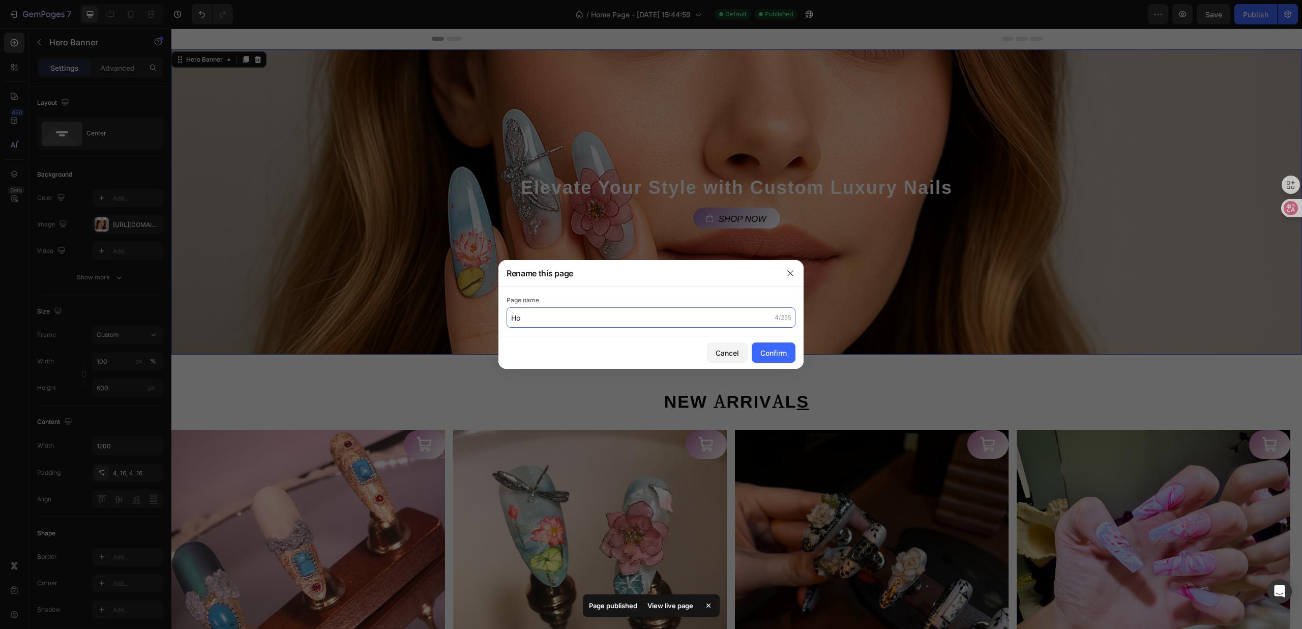
type input "H"
type input "[PERSON_NAME]-2"
click at [791, 355] on button "Confirm" at bounding box center [774, 352] width 44 height 20
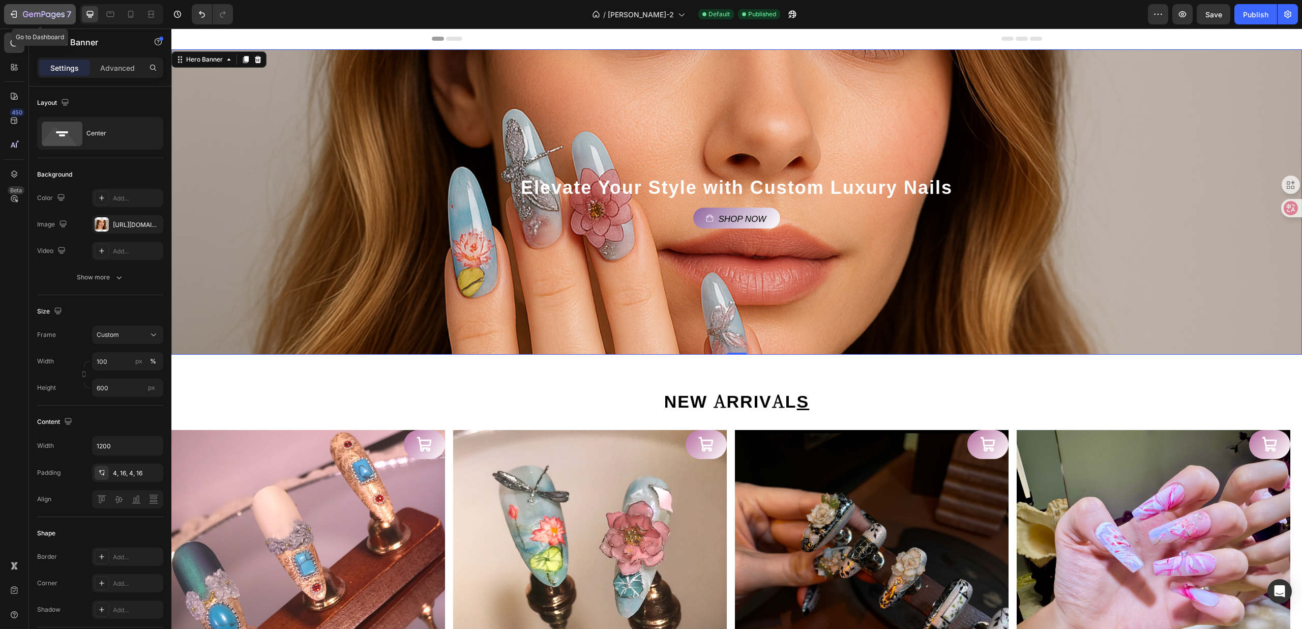
click at [37, 11] on icon "button" at bounding box center [44, 15] width 42 height 9
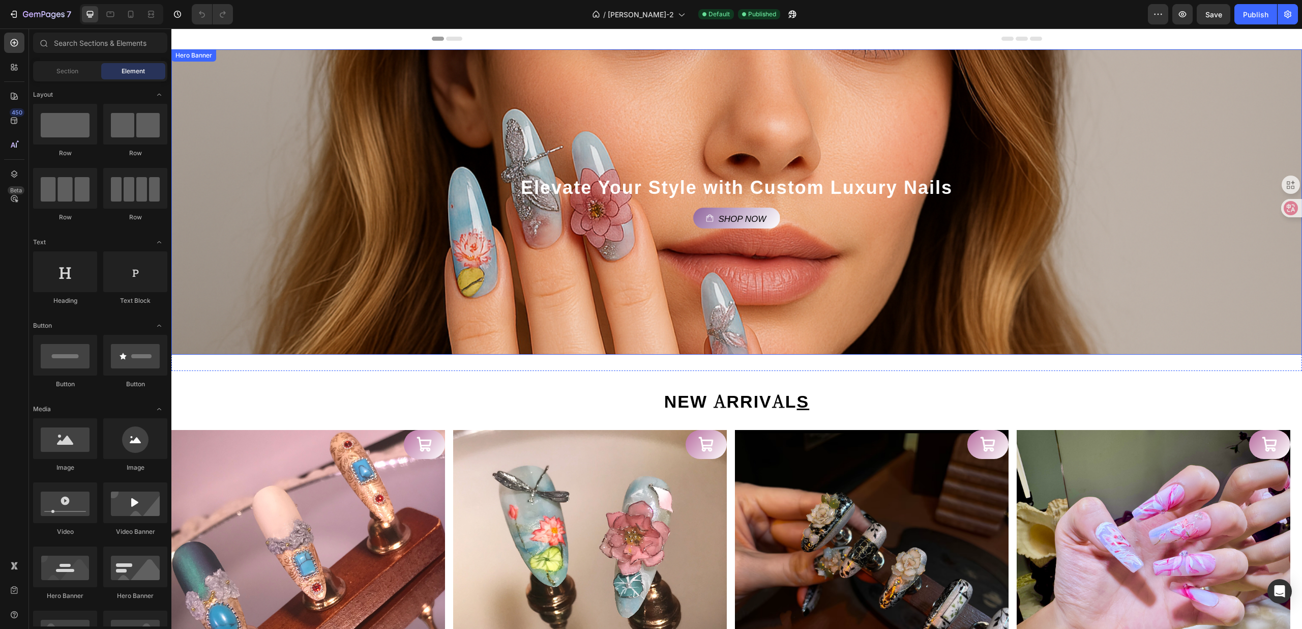
click at [541, 70] on div "Background Image" at bounding box center [736, 201] width 1131 height 305
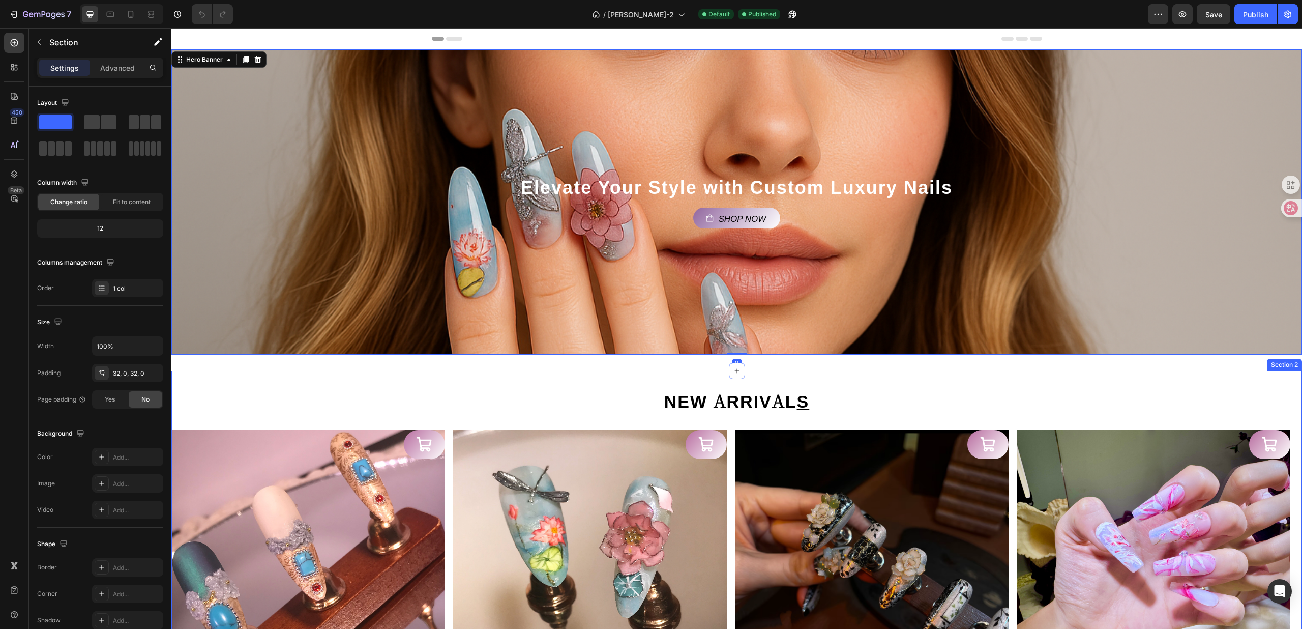
click at [329, 372] on div "NEW ARRIVAL S Heading Product Images Turquoise Crown Product Title $99.99 Produ…" at bounding box center [736, 584] width 1131 height 427
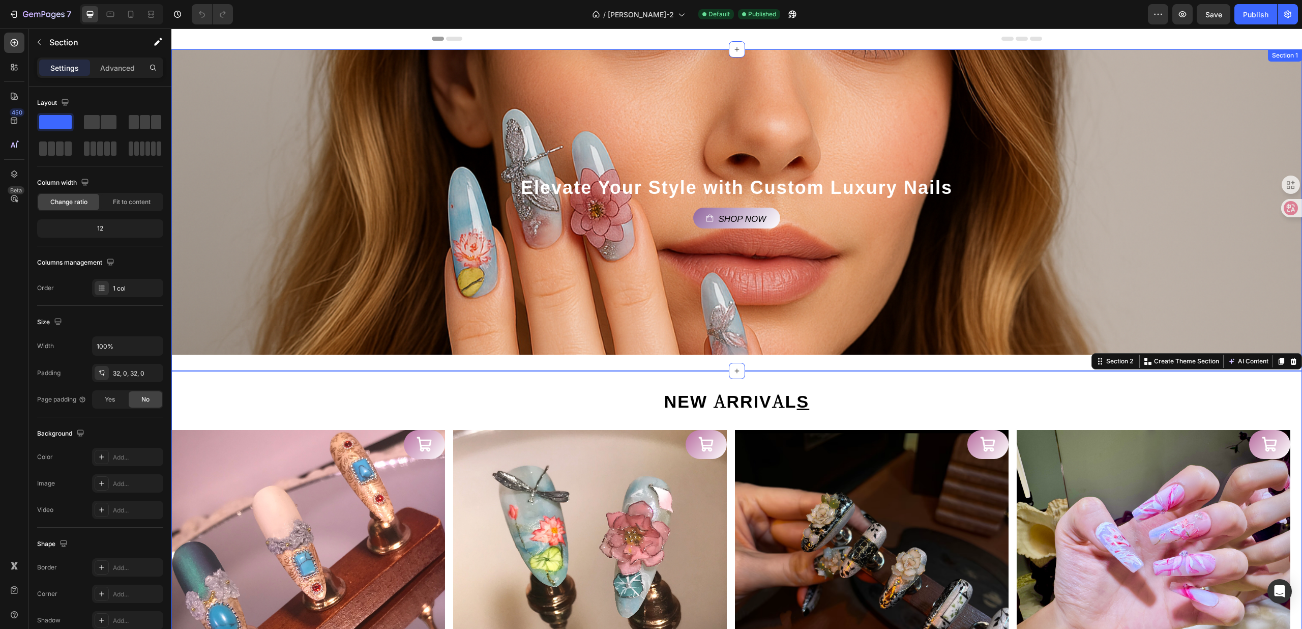
click at [327, 363] on div "Elevate Your Style with Custom Luxury Nails Heading Shop Now Button Hero Banner…" at bounding box center [736, 209] width 1131 height 321
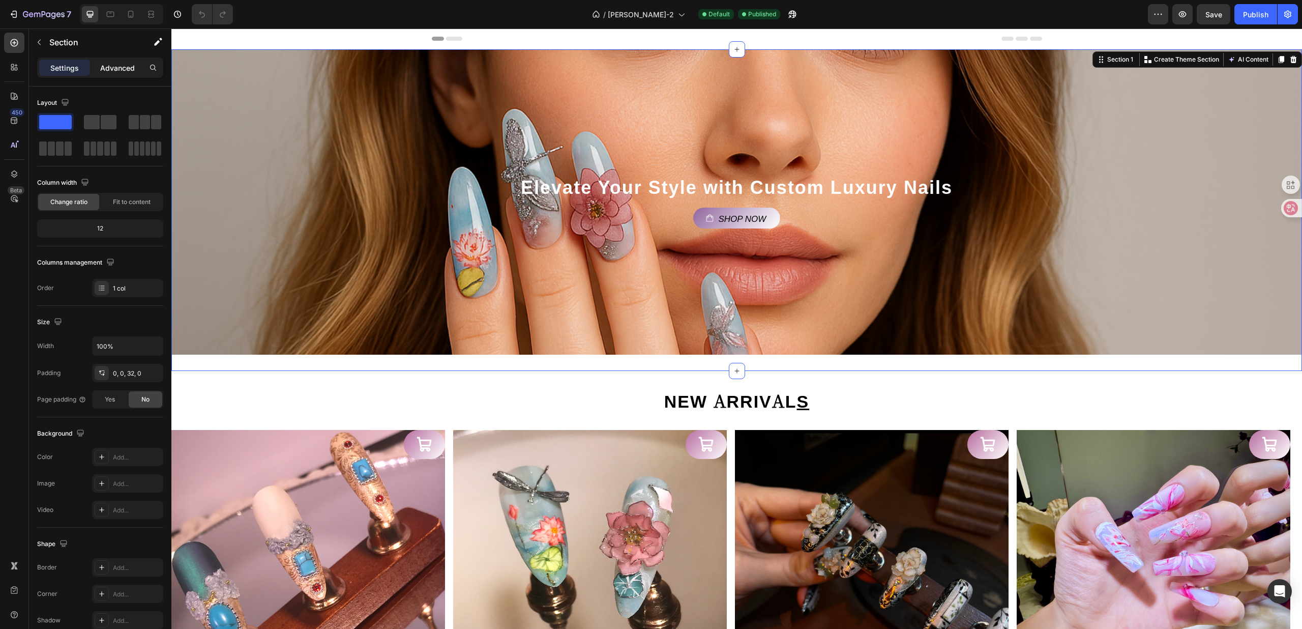
click at [122, 71] on p "Advanced" at bounding box center [117, 68] width 35 height 11
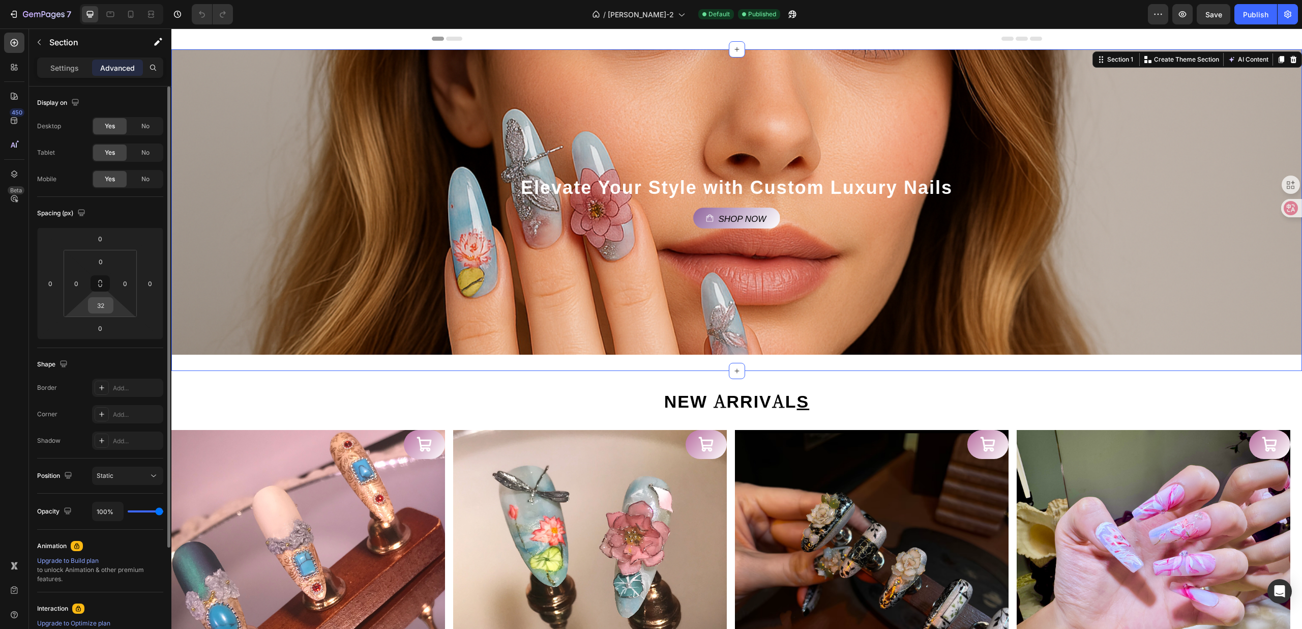
click at [105, 306] on input "32" at bounding box center [101, 305] width 20 height 15
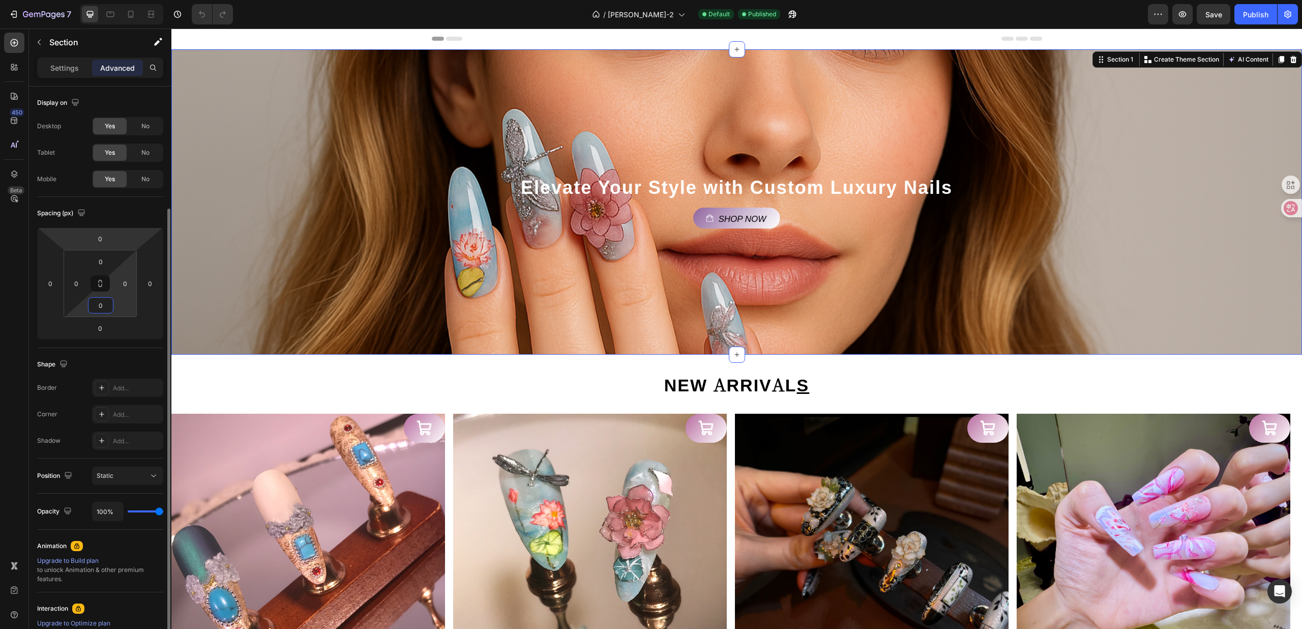
scroll to position [135, 0]
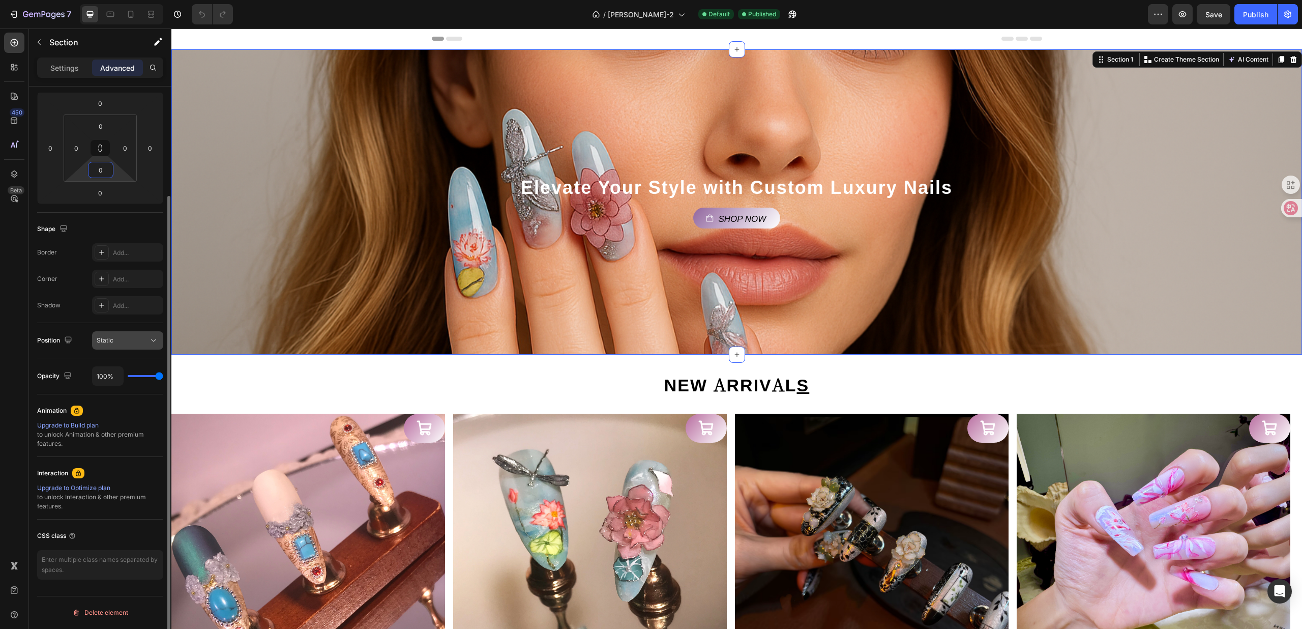
type input "0"
click at [118, 340] on div "Static" at bounding box center [123, 340] width 52 height 9
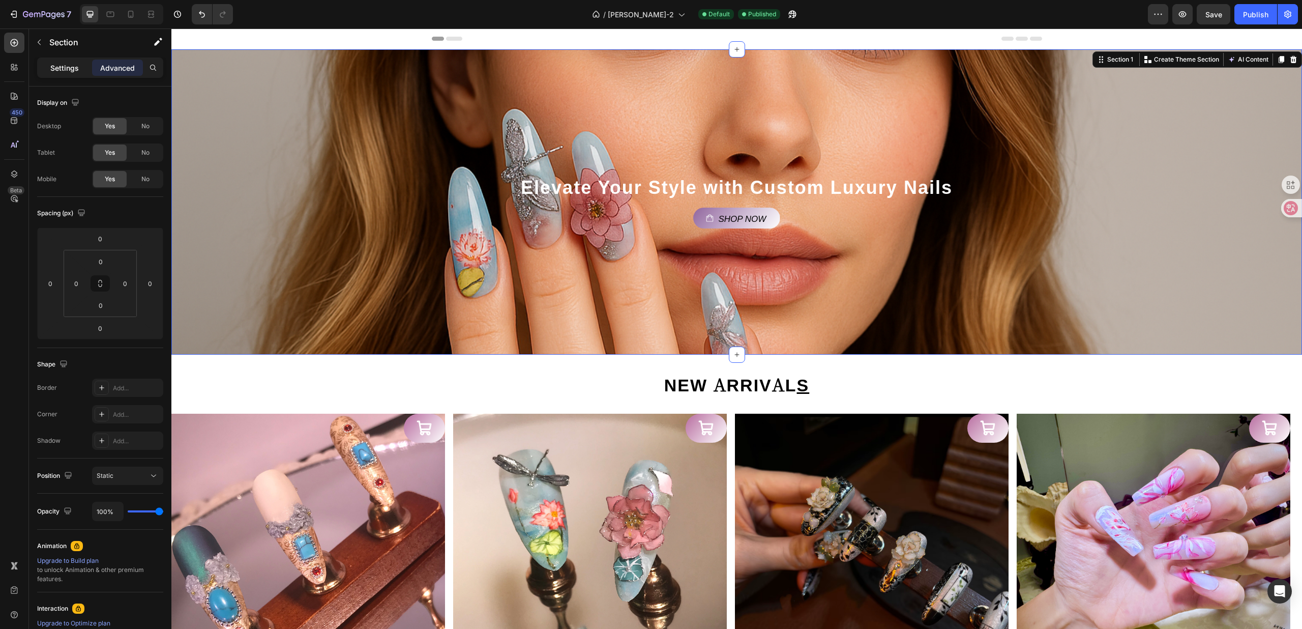
click at [73, 64] on p "Settings" at bounding box center [64, 68] width 28 height 11
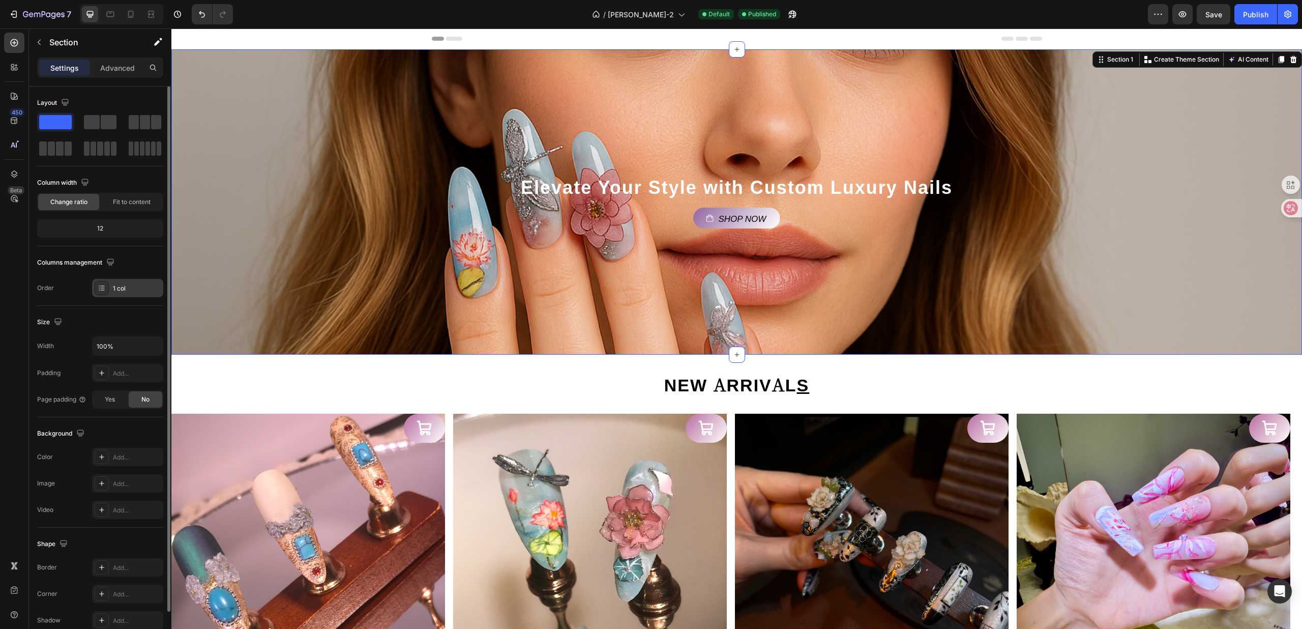
click at [123, 289] on div "1 col" at bounding box center [137, 288] width 48 height 9
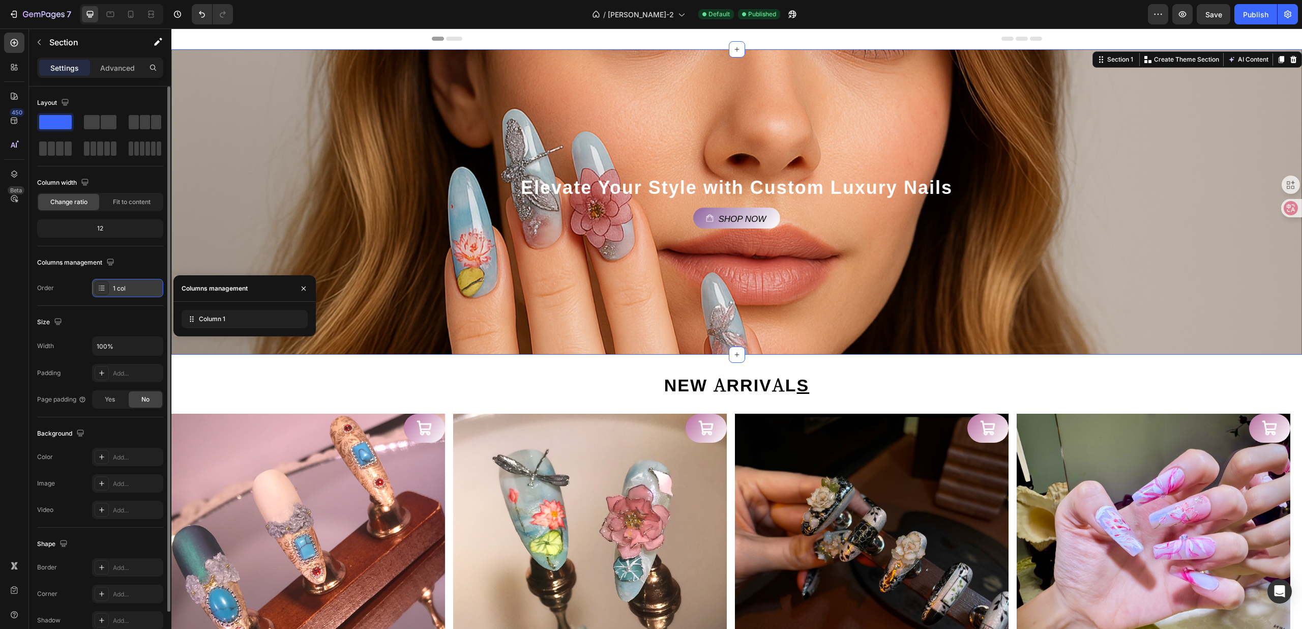
click at [123, 289] on div "1 col" at bounding box center [137, 288] width 48 height 9
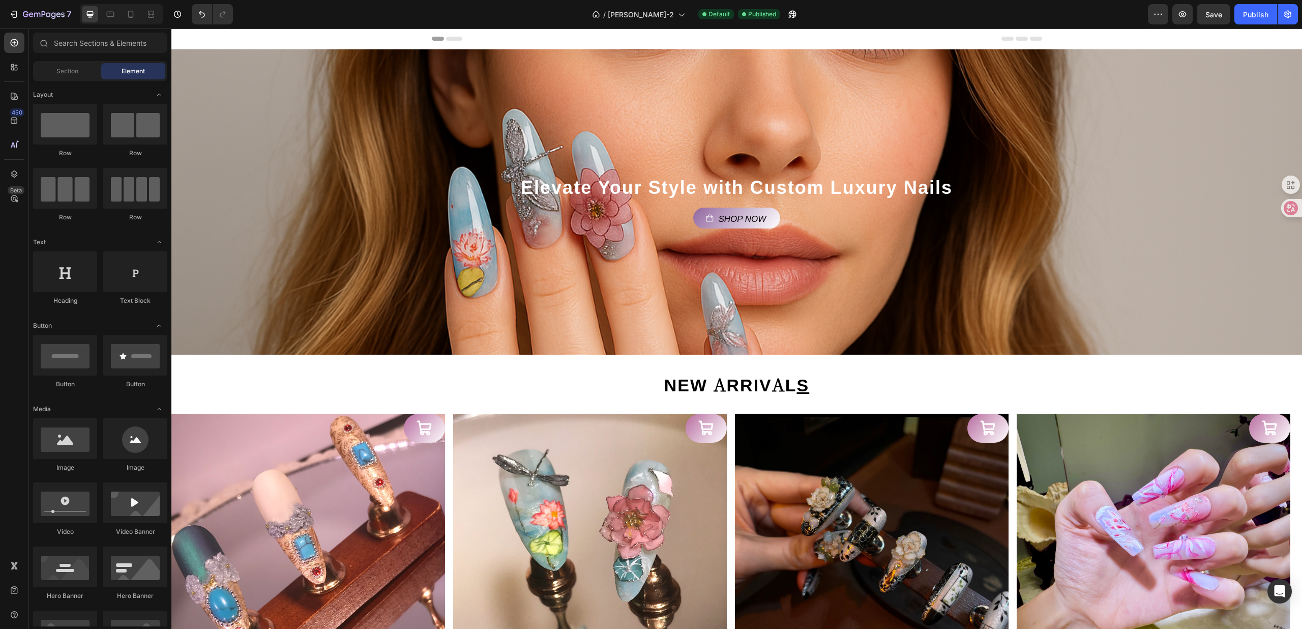
click at [611, 37] on div "Header" at bounding box center [737, 38] width 610 height 20
click at [599, 41] on div "Header" at bounding box center [737, 38] width 610 height 20
click at [198, 39] on span "Header" at bounding box center [202, 39] width 22 height 10
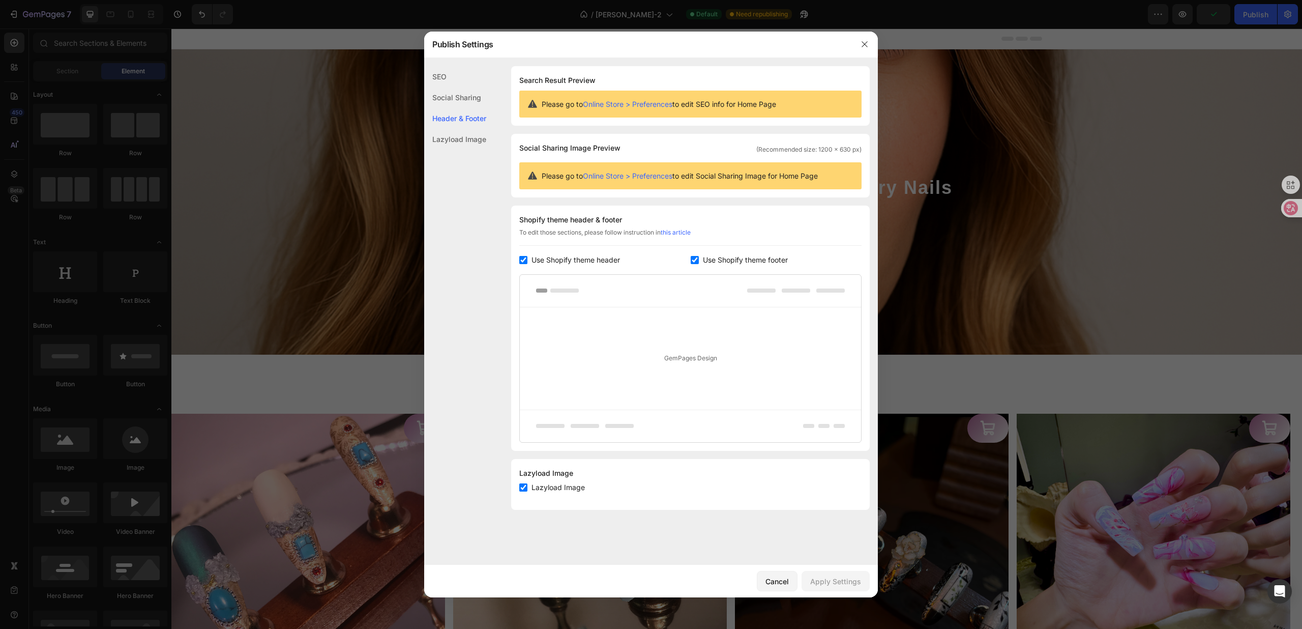
click at [465, 141] on div "Lazyload Image" at bounding box center [455, 139] width 62 height 21
drag, startPoint x: 861, startPoint y: 43, endPoint x: 733, endPoint y: 5, distance: 134.2
click at [861, 43] on icon "button" at bounding box center [865, 44] width 8 height 8
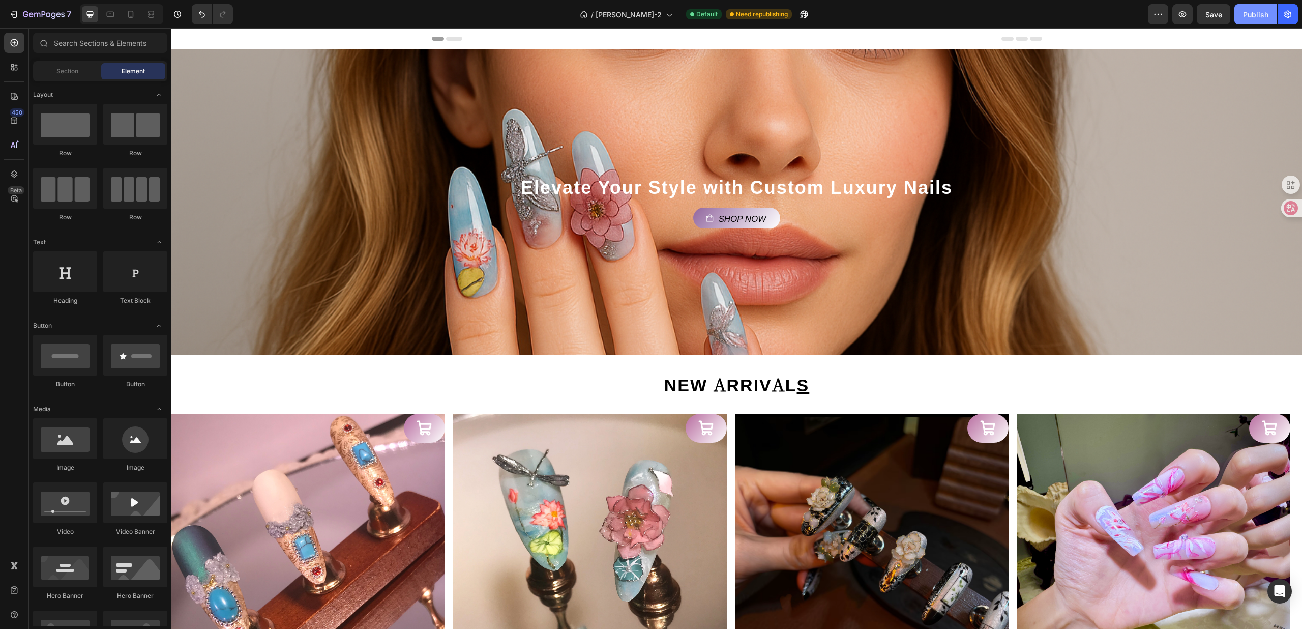
click at [1264, 16] on div "Publish" at bounding box center [1255, 14] width 25 height 11
click at [23, 6] on button "7" at bounding box center [40, 14] width 72 height 20
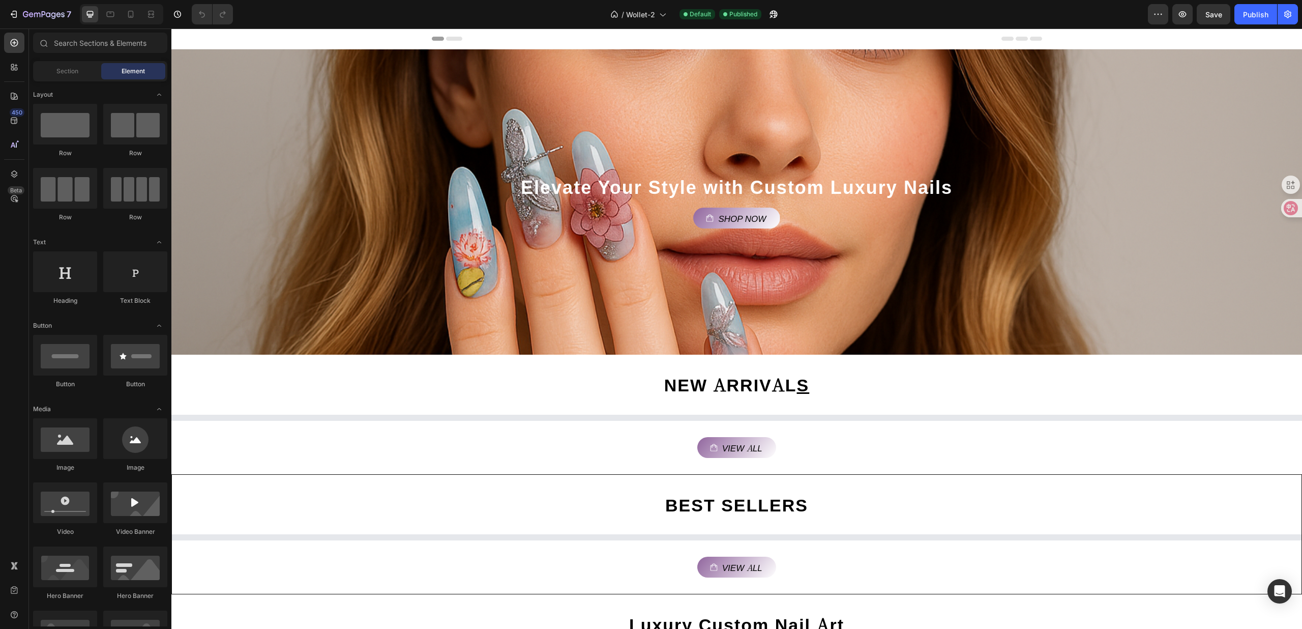
click at [550, 143] on div "Background Image" at bounding box center [736, 201] width 1131 height 305
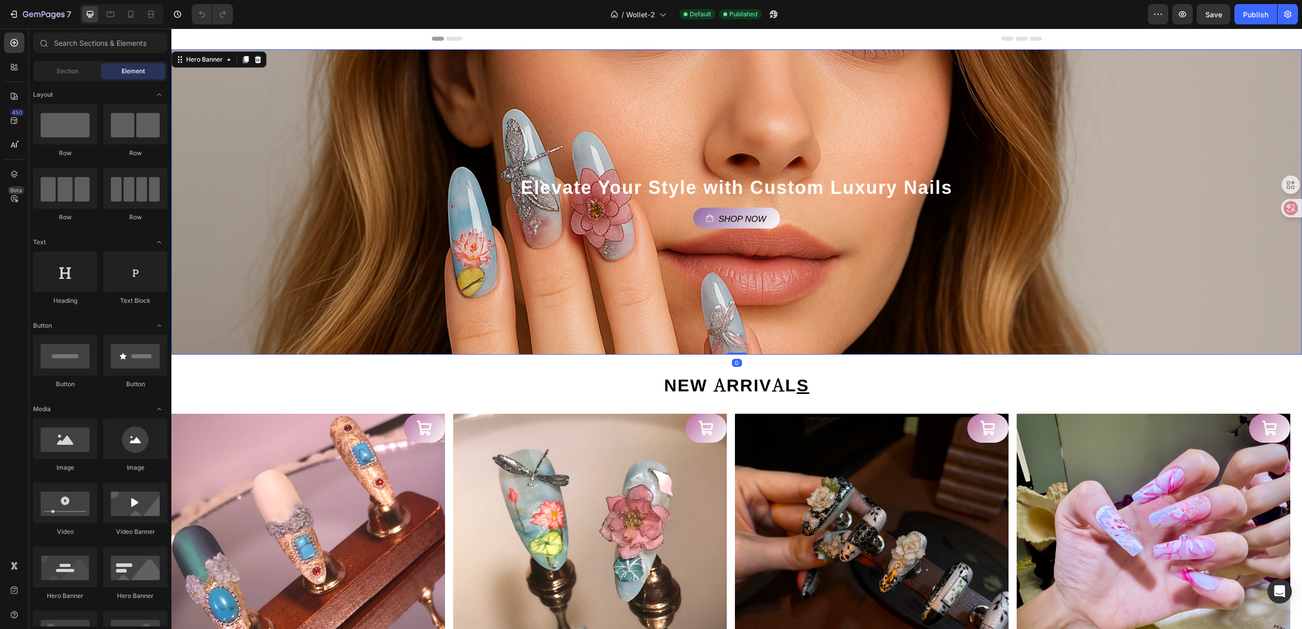
click at [458, 36] on div "Header" at bounding box center [737, 38] width 610 height 20
click at [444, 84] on div "Background Image" at bounding box center [736, 201] width 1131 height 305
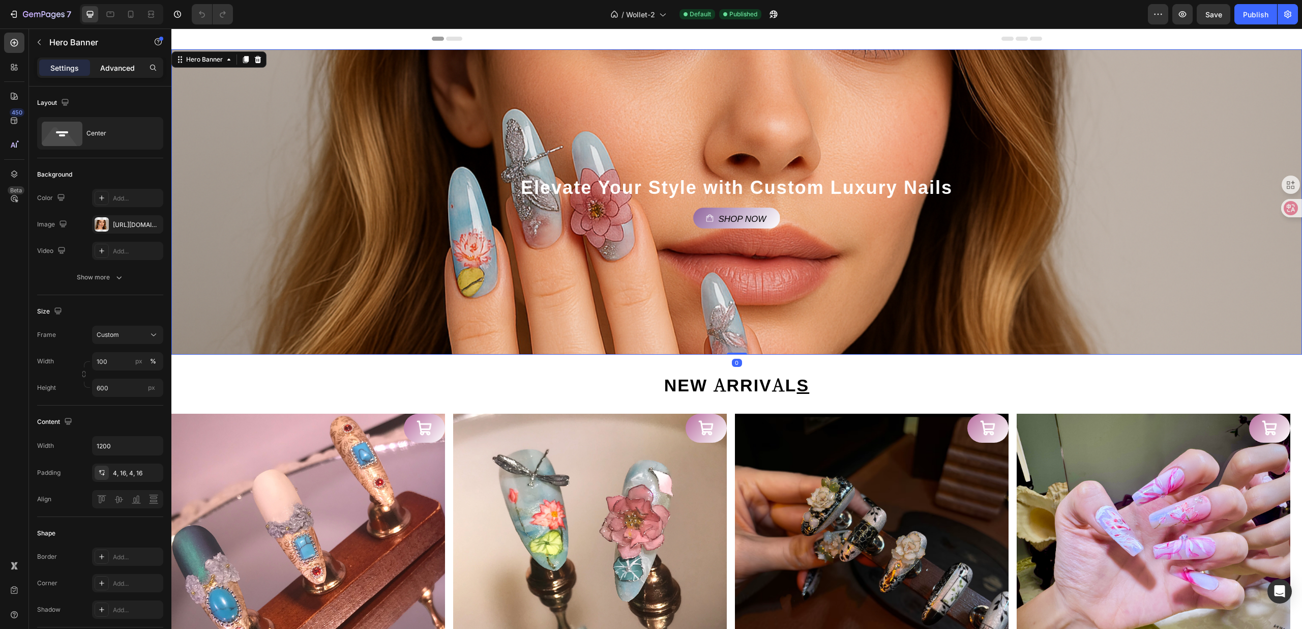
click at [106, 66] on p "Advanced" at bounding box center [117, 68] width 35 height 11
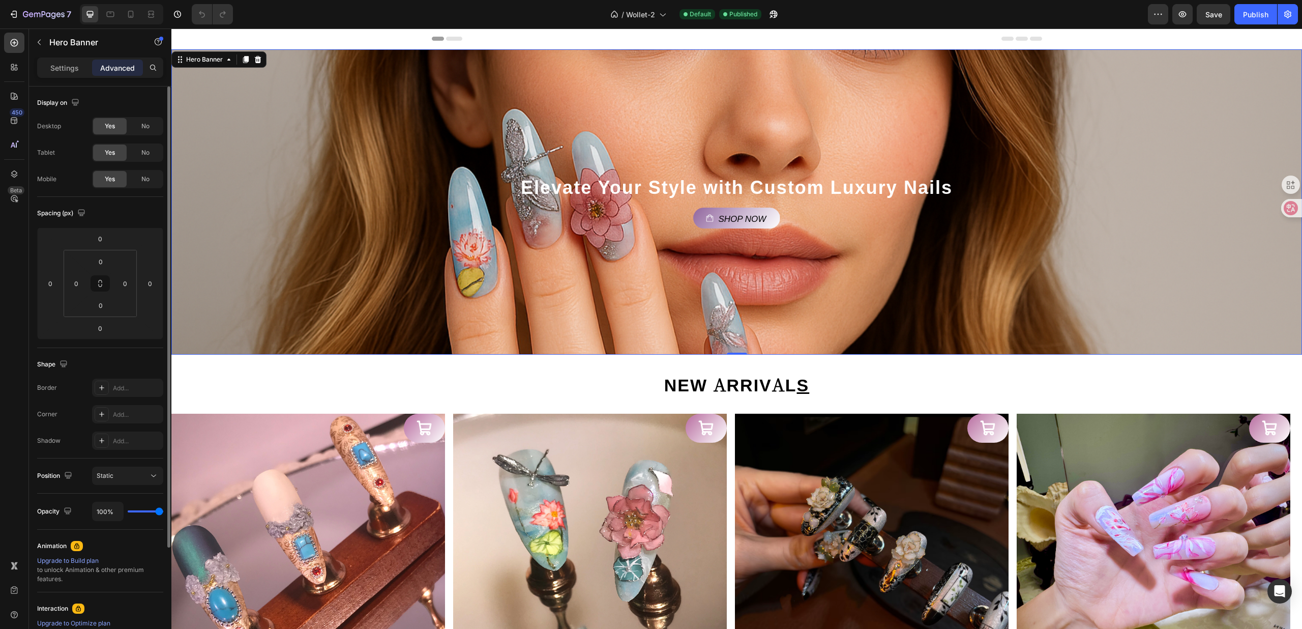
scroll to position [136, 0]
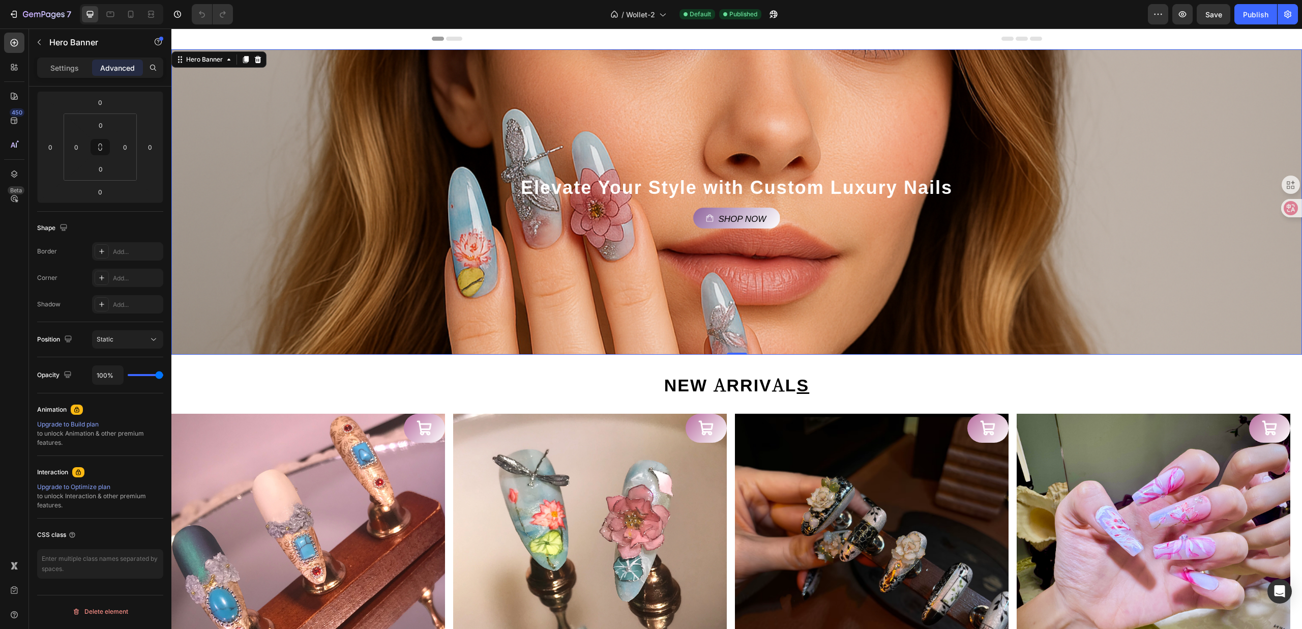
click at [75, 78] on div "Settings Advanced" at bounding box center [100, 71] width 142 height 29
click at [73, 71] on p "Settings" at bounding box center [64, 68] width 28 height 11
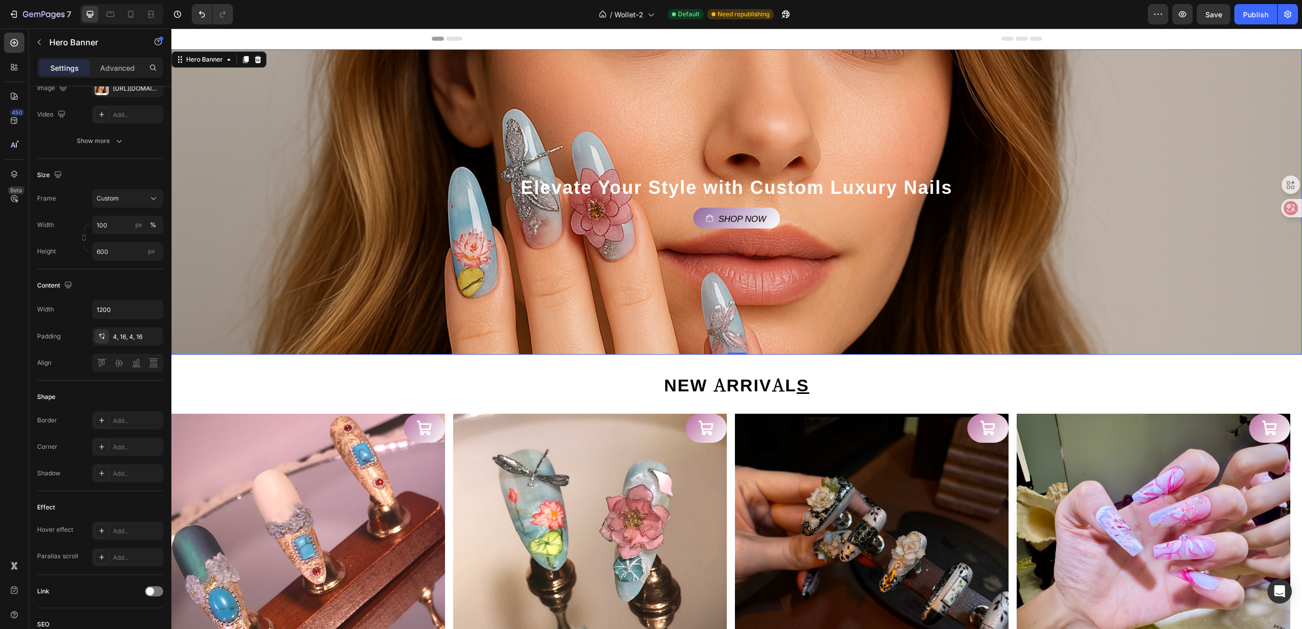
click at [762, 73] on div "Background Image" at bounding box center [736, 201] width 1131 height 305
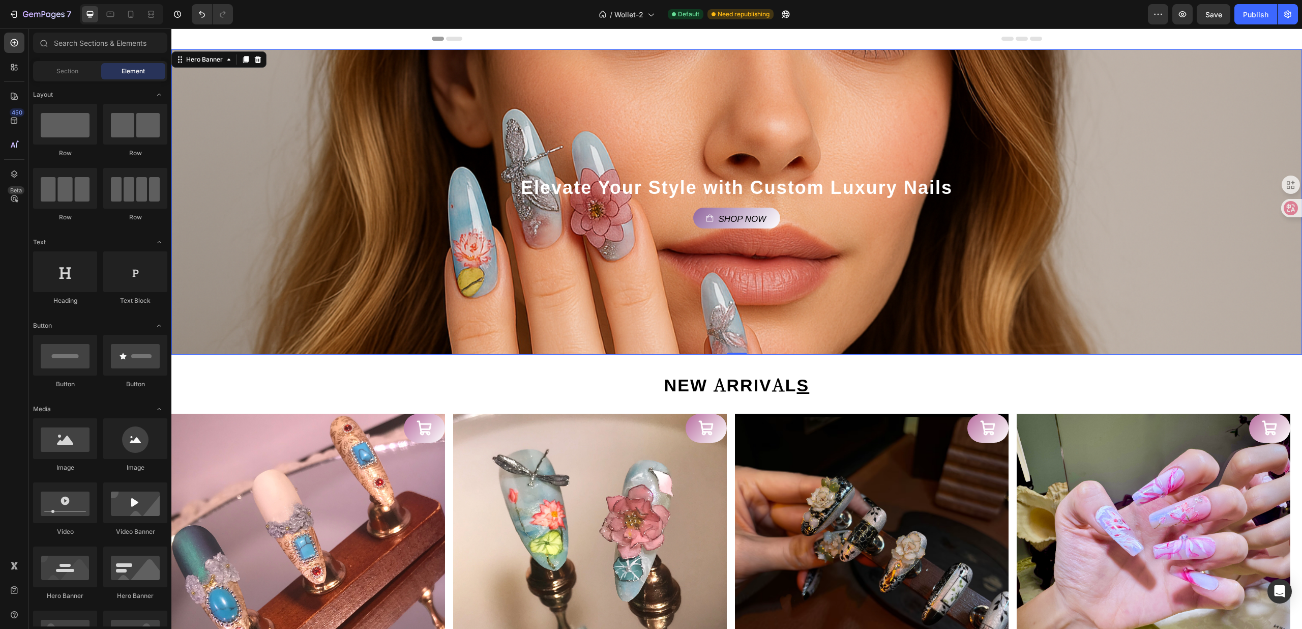
click at [202, 39] on span "Header" at bounding box center [202, 39] width 22 height 10
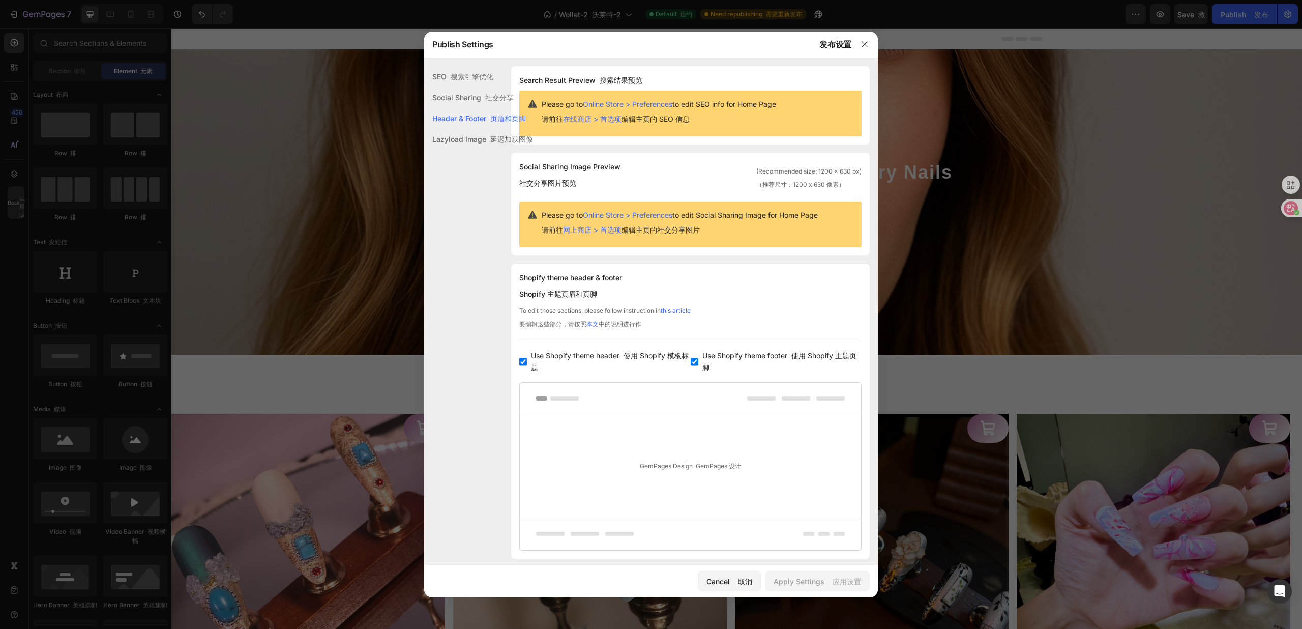
click at [525, 359] on input "checkbox" at bounding box center [523, 362] width 8 height 8
checkbox input "false"
click at [698, 361] on label "Use Shopify theme footer 使用 Shopify 主题页脚" at bounding box center [779, 361] width 163 height 24
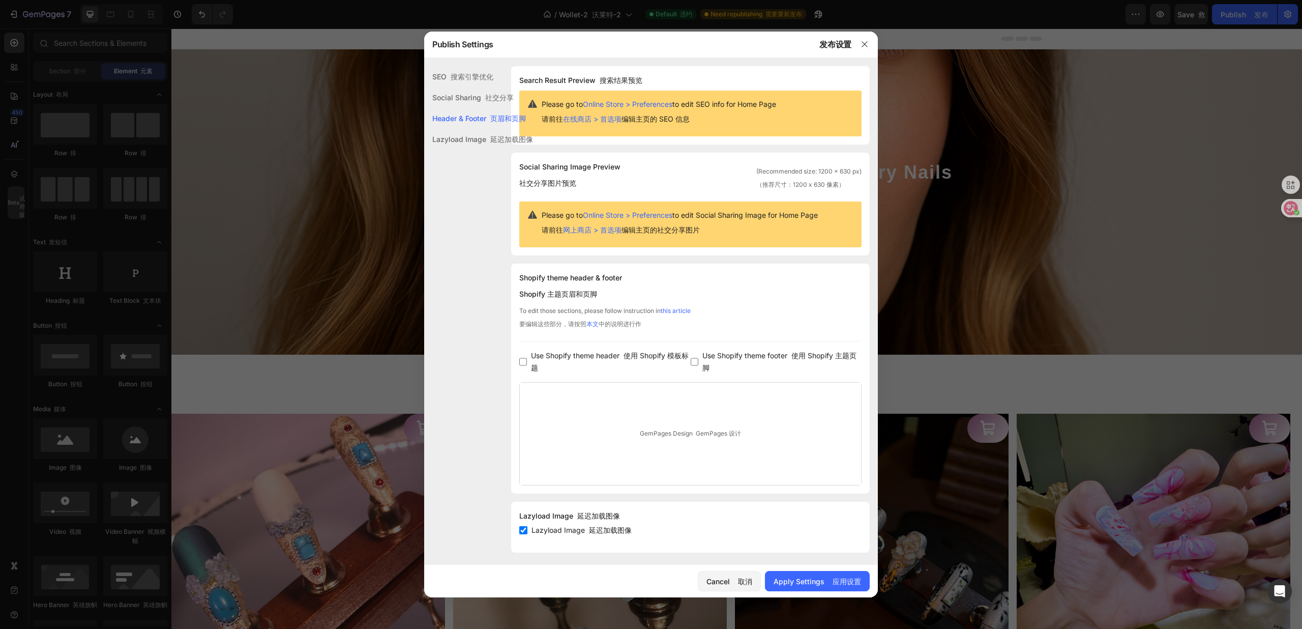
click at [691, 359] on input "checkbox" at bounding box center [695, 362] width 8 height 8
checkbox input "true"
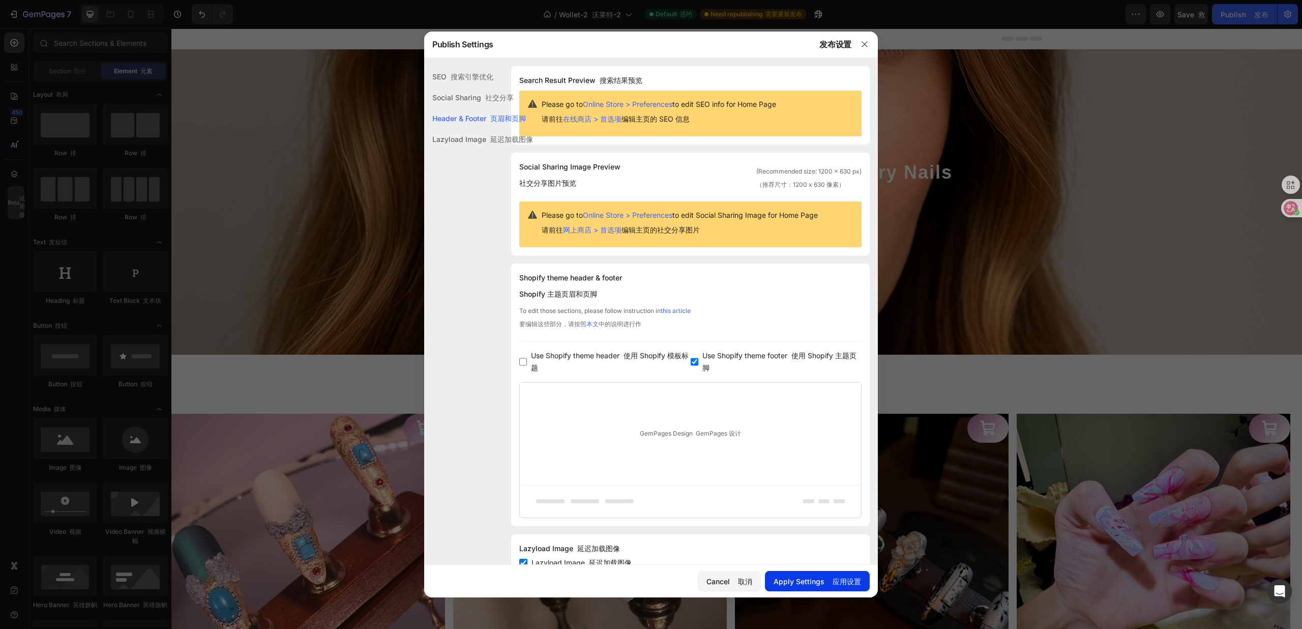
click at [786, 578] on div "Apply Settings 应用设置" at bounding box center [817, 581] width 87 height 11
click at [867, 41] on icon "button" at bounding box center [865, 44] width 8 height 8
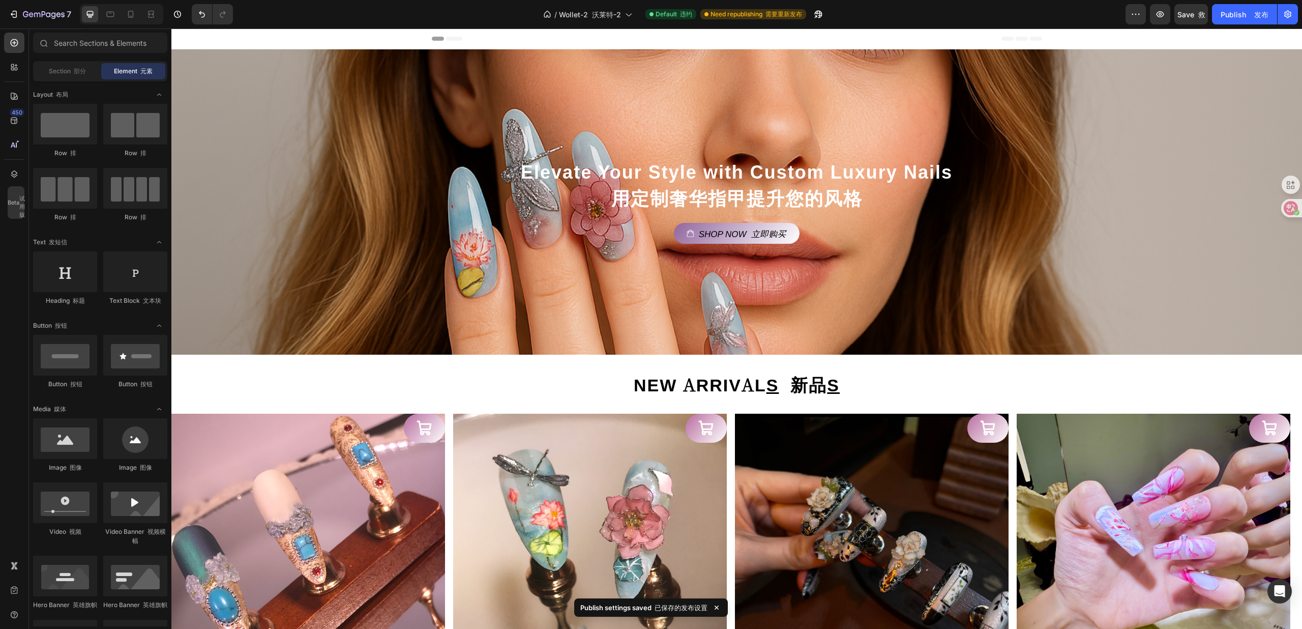
click at [481, 27] on div "7 / Wollet-2 沃莱特-2 Default 违约 Need republishing 需要重新发布 Preview Save 救 Publish 发布" at bounding box center [651, 14] width 1302 height 29
click at [203, 36] on span "Header 页眉" at bounding box center [210, 39] width 38 height 10
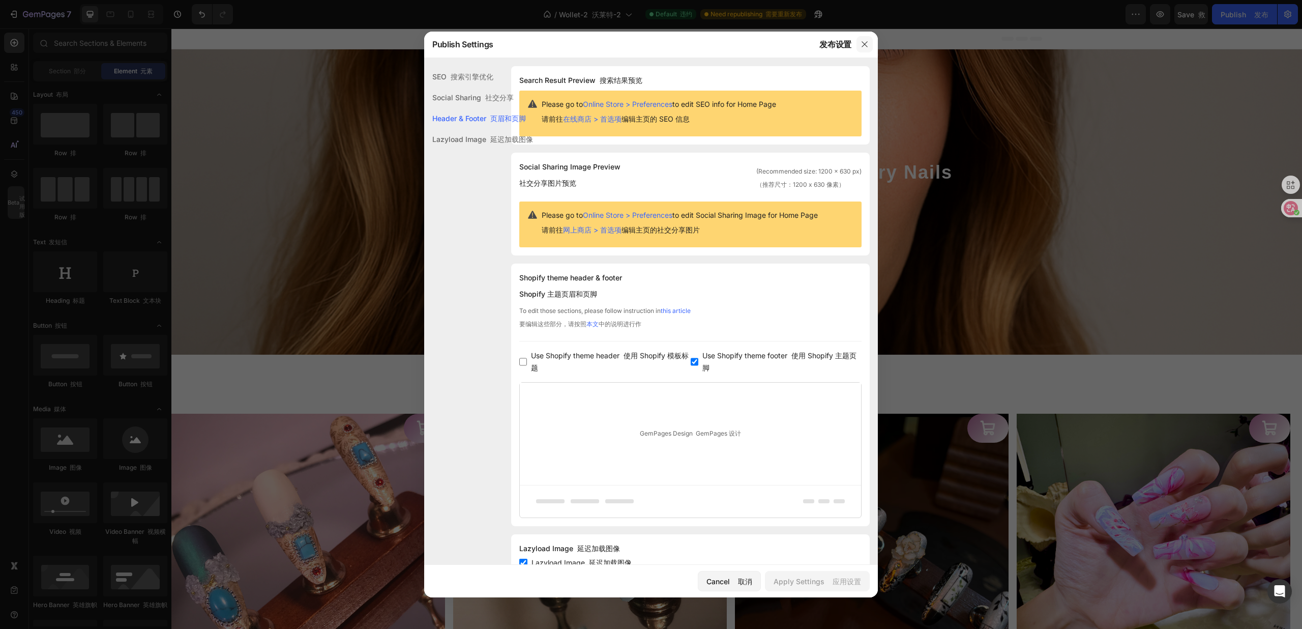
click at [857, 45] on button "button" at bounding box center [865, 44] width 16 height 16
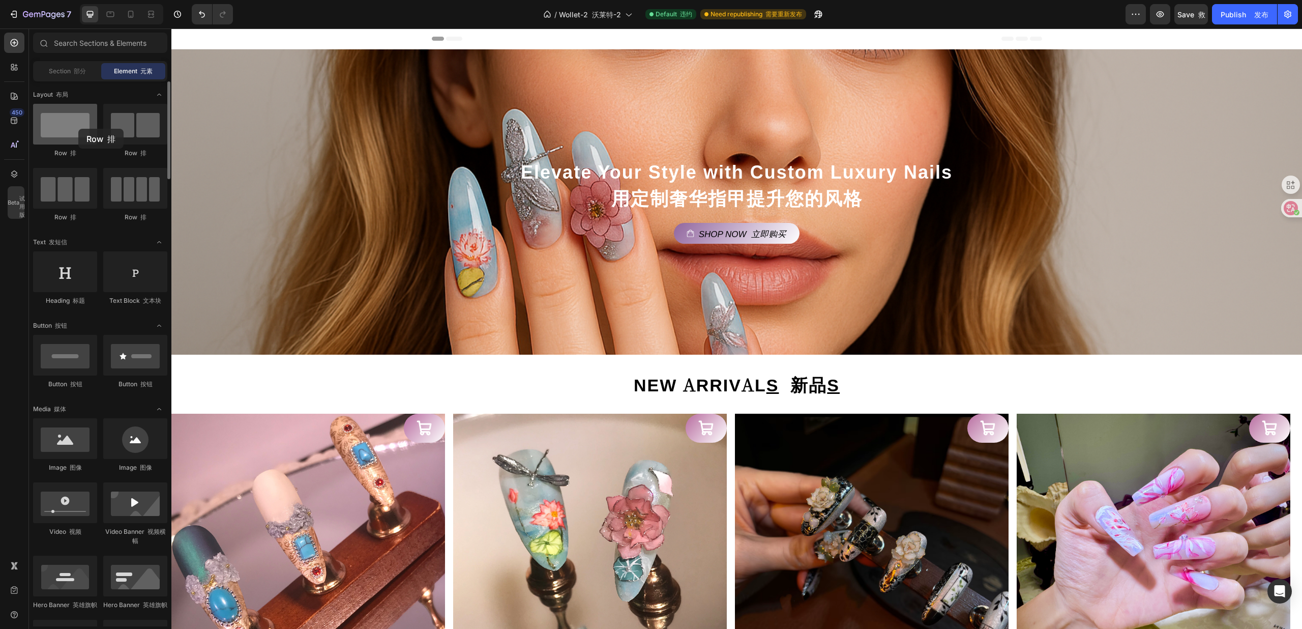
drag, startPoint x: 67, startPoint y: 119, endPoint x: 78, endPoint y: 129, distance: 14.8
click at [78, 129] on div at bounding box center [65, 124] width 64 height 41
click at [59, 74] on span "Section 部分" at bounding box center [67, 71] width 37 height 9
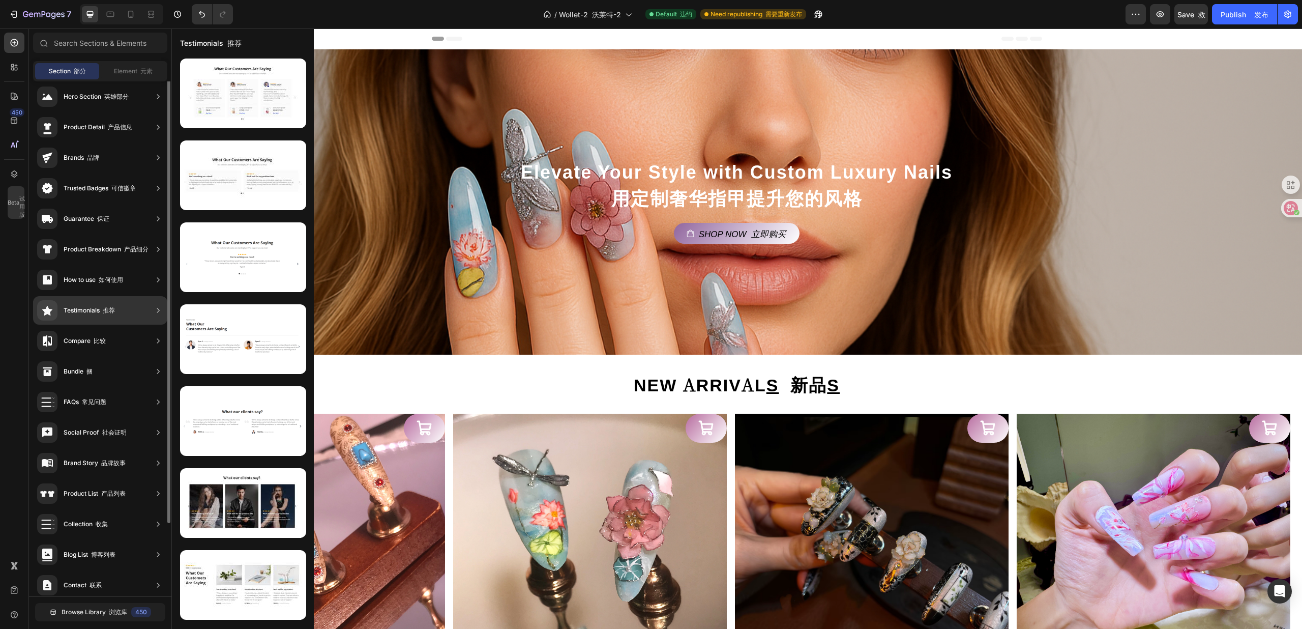
scroll to position [0, 0]
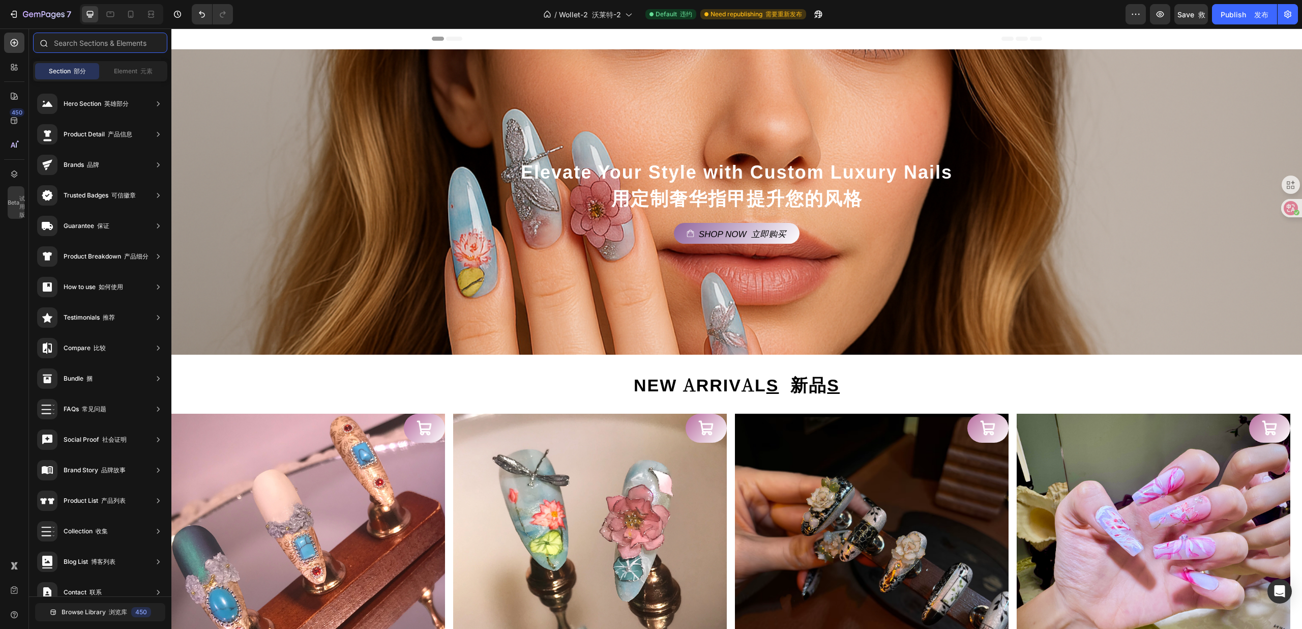
click at [98, 42] on input "text" at bounding box center [100, 43] width 134 height 20
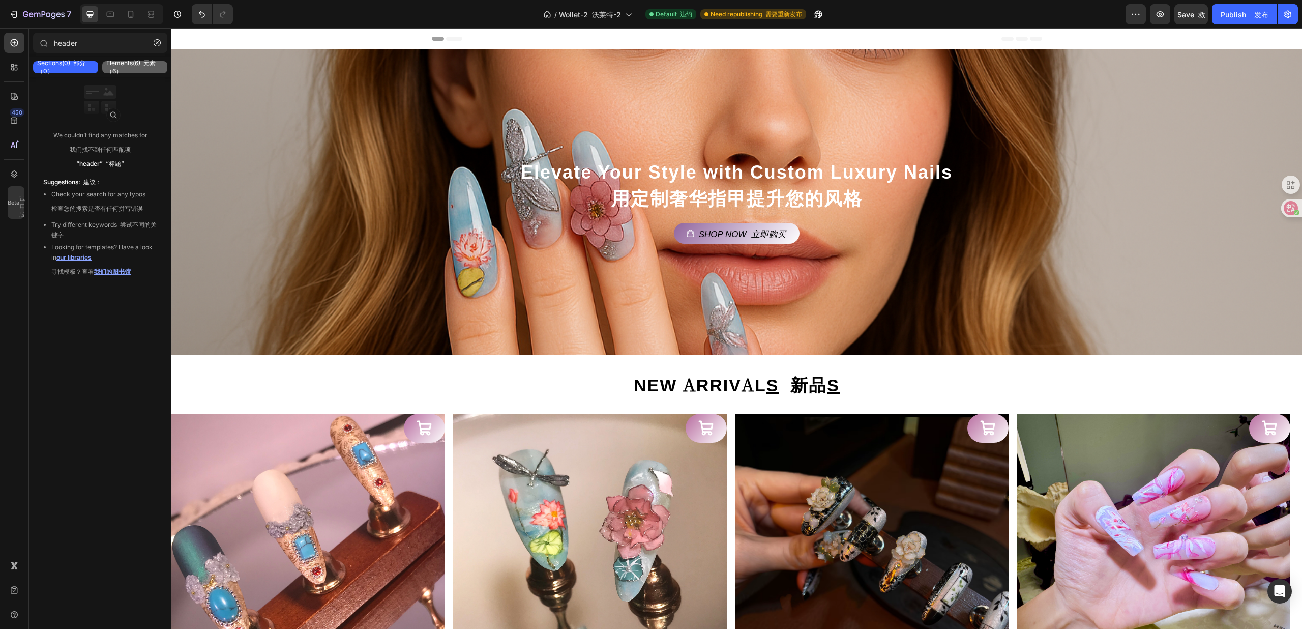
click at [133, 72] on p "Elements(6) 元素（6）" at bounding box center [134, 67] width 57 height 16
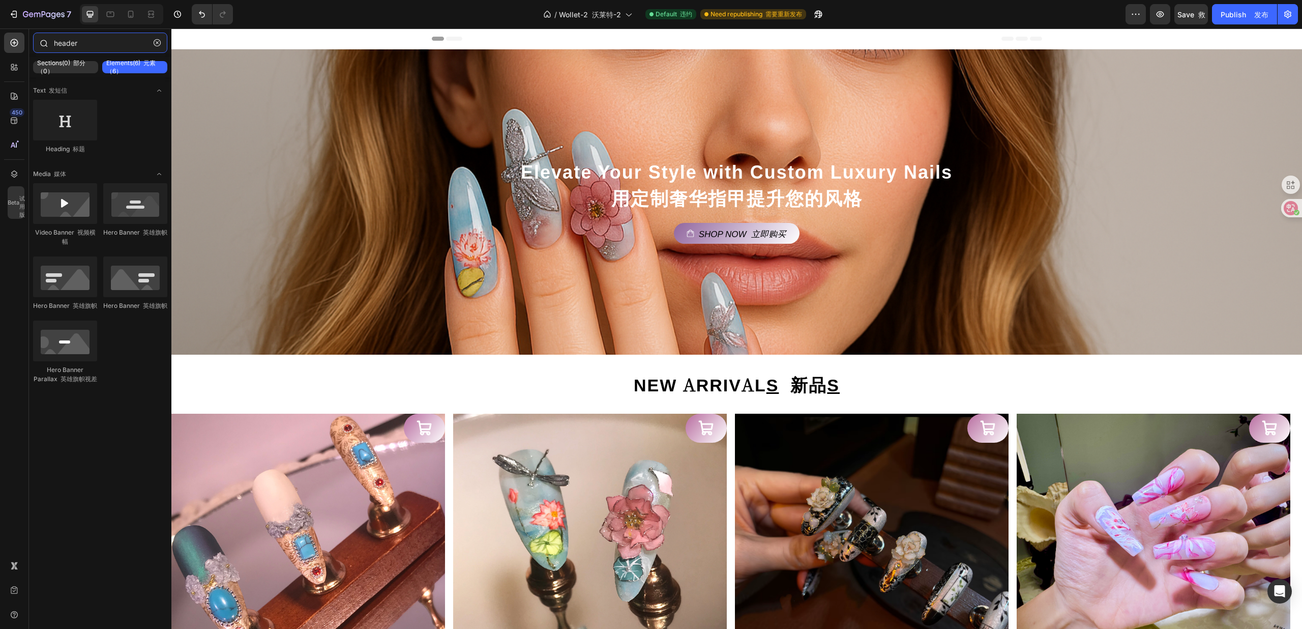
click at [104, 44] on input "header" at bounding box center [100, 43] width 134 height 20
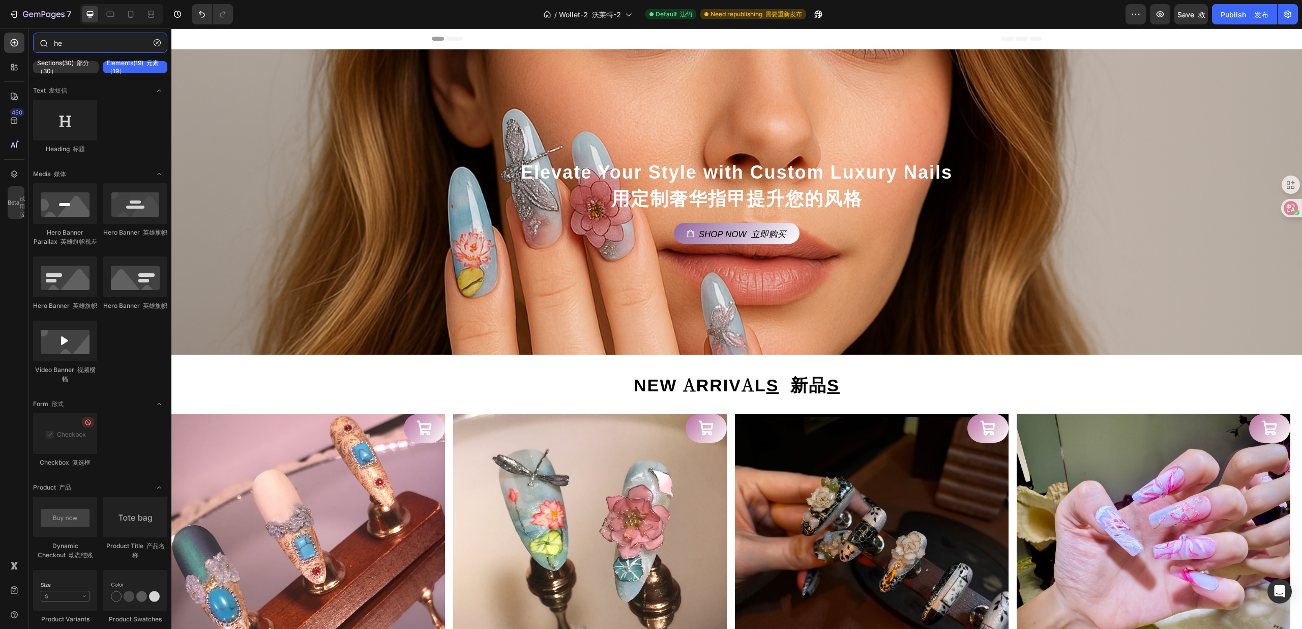
type input "h"
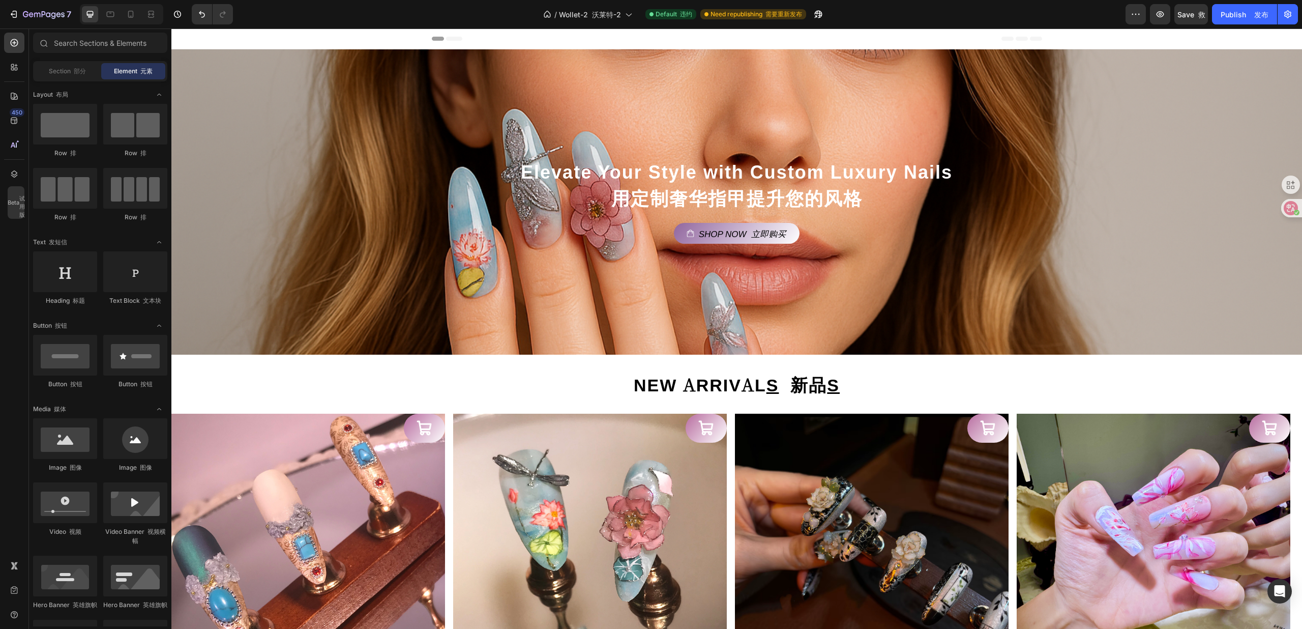
click at [231, 41] on button "Header 页眉" at bounding box center [204, 39] width 57 height 12
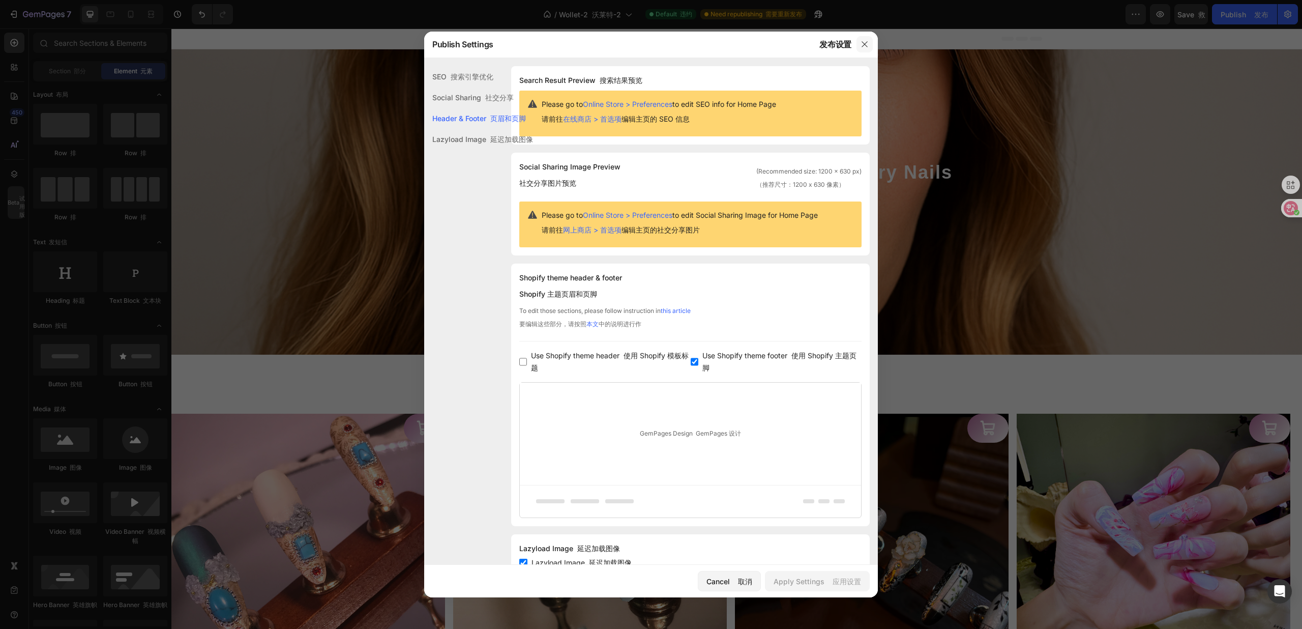
click at [865, 45] on icon "button" at bounding box center [865, 45] width 6 height 6
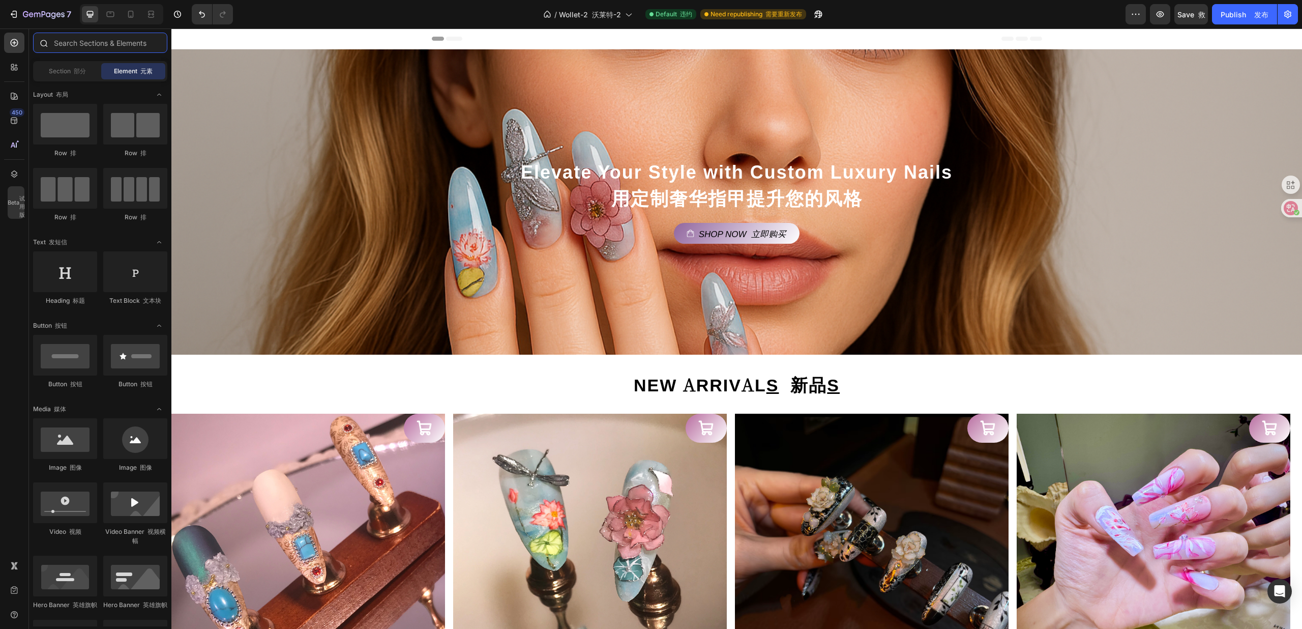
click at [104, 43] on input "text" at bounding box center [100, 43] width 134 height 20
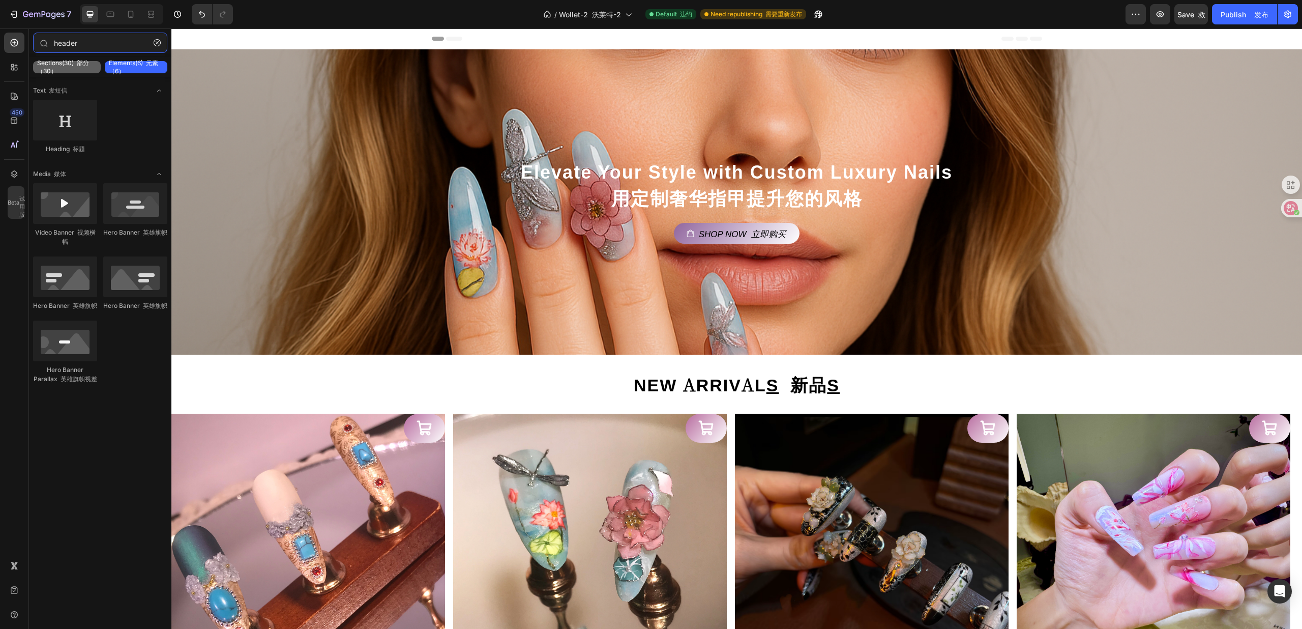
type input "header"
click at [64, 68] on p "Sections(30) 部分（30）" at bounding box center [67, 67] width 60 height 16
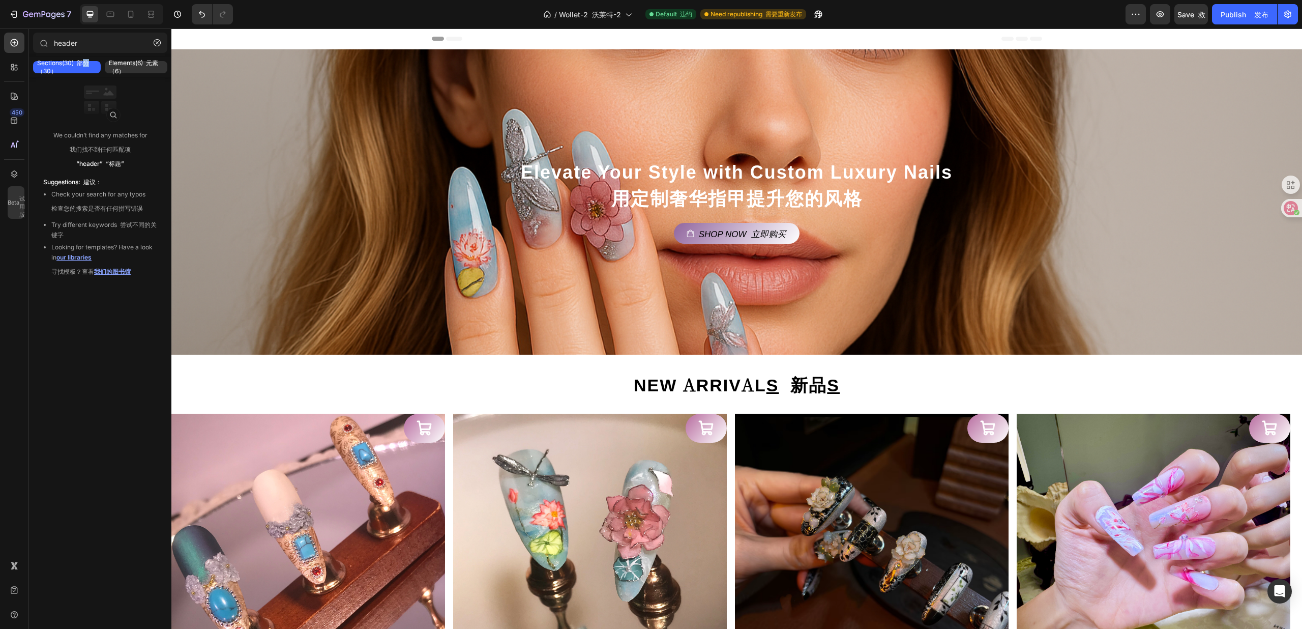
click at [88, 62] on font "部分（30）" at bounding box center [63, 67] width 52 height 16
click at [330, 55] on div "Background Image" at bounding box center [736, 201] width 1131 height 305
click at [424, 38] on div "Header 页眉" at bounding box center [736, 38] width 1131 height 21
click at [448, 39] on icon at bounding box center [454, 39] width 16 height 4
click at [448, 38] on icon at bounding box center [454, 39] width 16 height 4
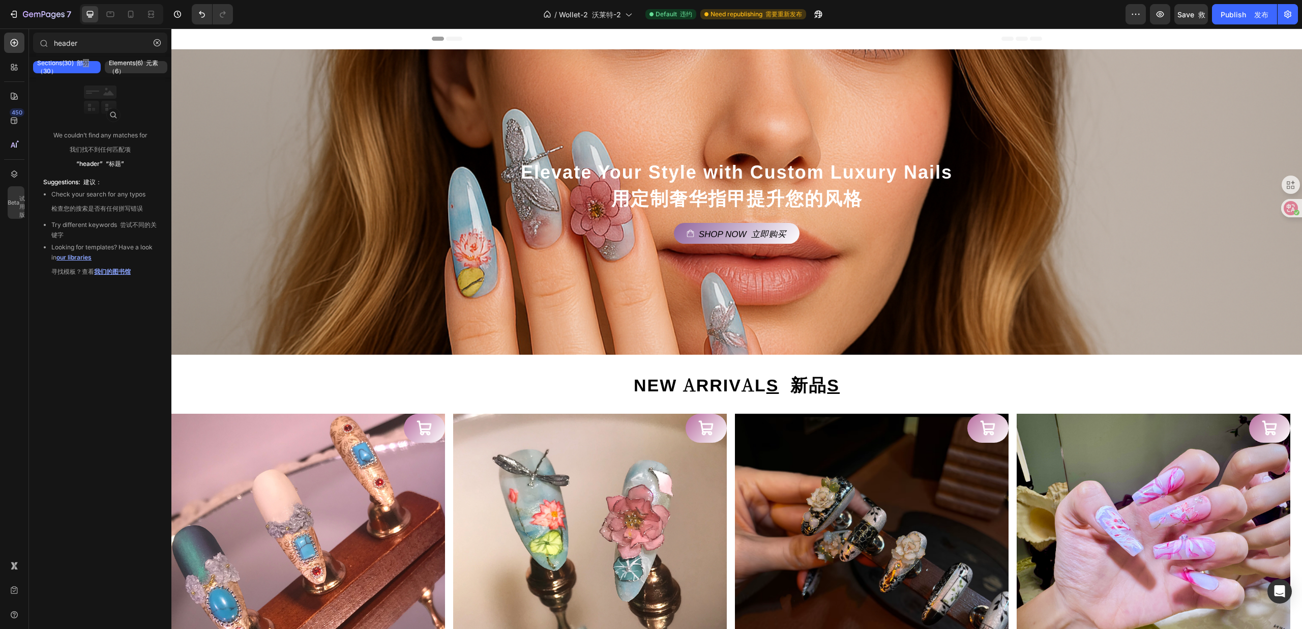
drag, startPoint x: 448, startPoint y: 38, endPoint x: 325, endPoint y: 38, distance: 123.6
click at [438, 38] on icon at bounding box center [447, 39] width 31 height 4
click at [209, 36] on span "Header 页眉" at bounding box center [210, 39] width 38 height 10
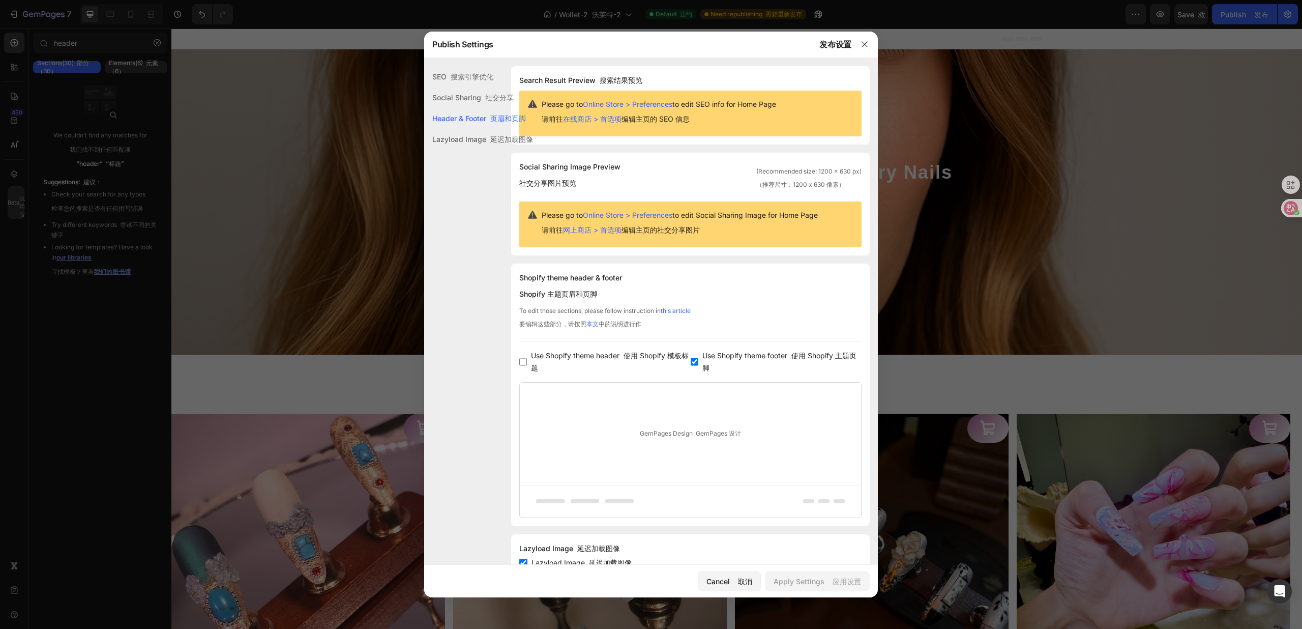
click at [524, 356] on div "Use Shopify theme header 使用 Shopify 模板标题" at bounding box center [604, 361] width 171 height 24
checkbox input "true"
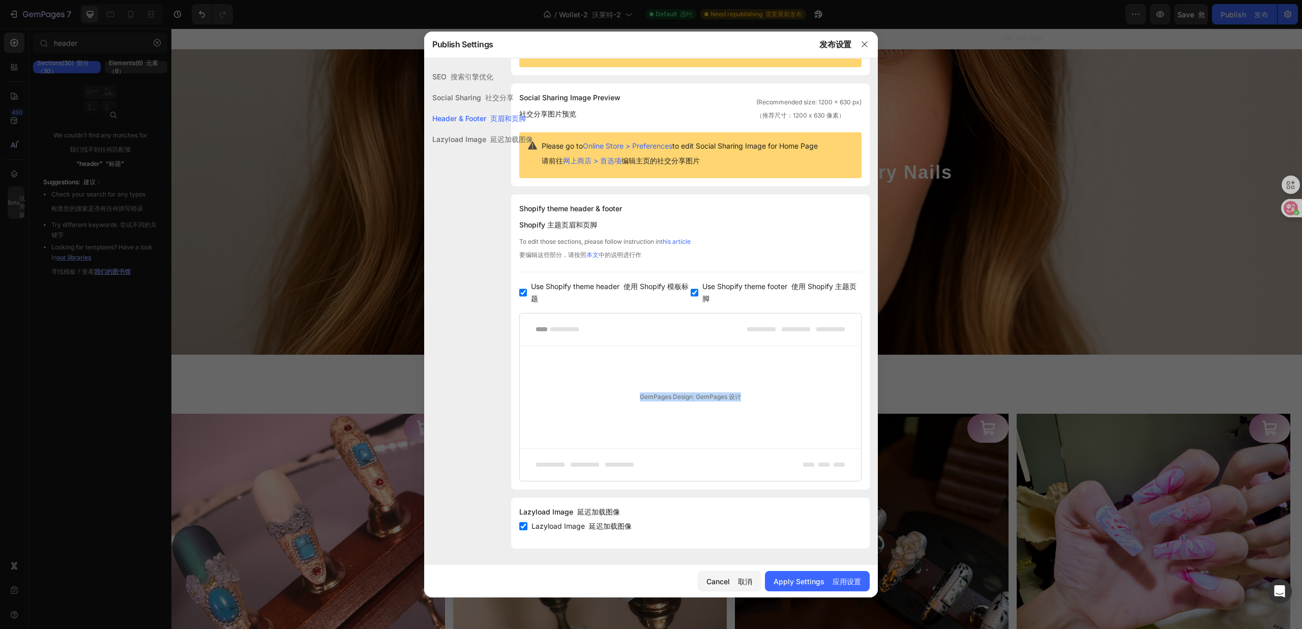
drag, startPoint x: 753, startPoint y: 401, endPoint x: 425, endPoint y: 400, distance: 327.6
click at [469, 401] on div "SEO 搜索引擎优化 Social Sharing 社交分享 Header & Footer 页眉和页脚 Lazyload Image 延迟加载图像 SEO …" at bounding box center [651, 277] width 454 height 560
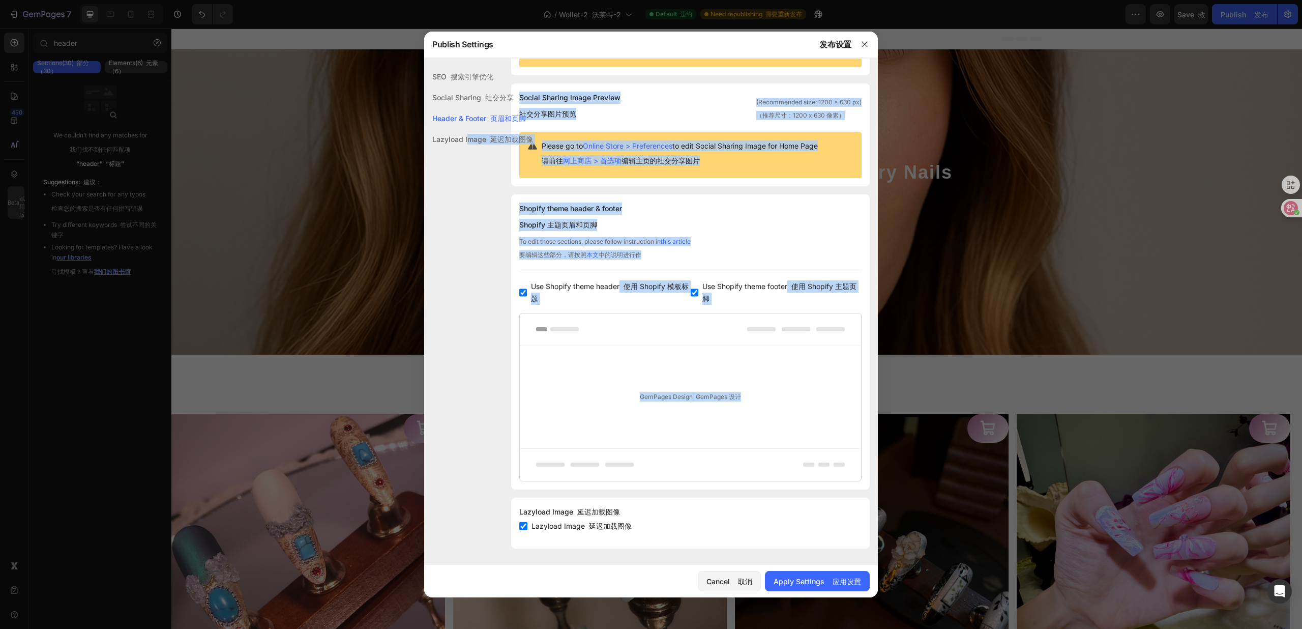
click at [603, 399] on div "GemPages Design GemPages 设计" at bounding box center [690, 397] width 341 height 102
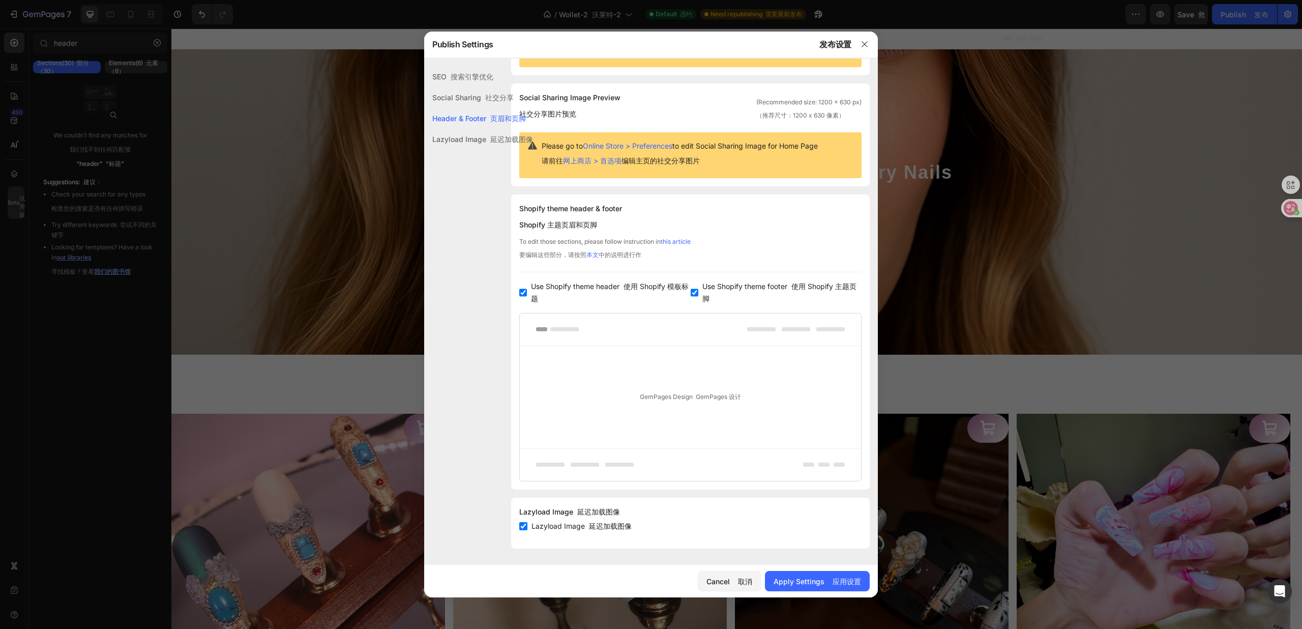
click at [601, 336] on div at bounding box center [690, 329] width 341 height 33
click at [605, 363] on div "GemPages Design GemPages 设计" at bounding box center [690, 397] width 341 height 102
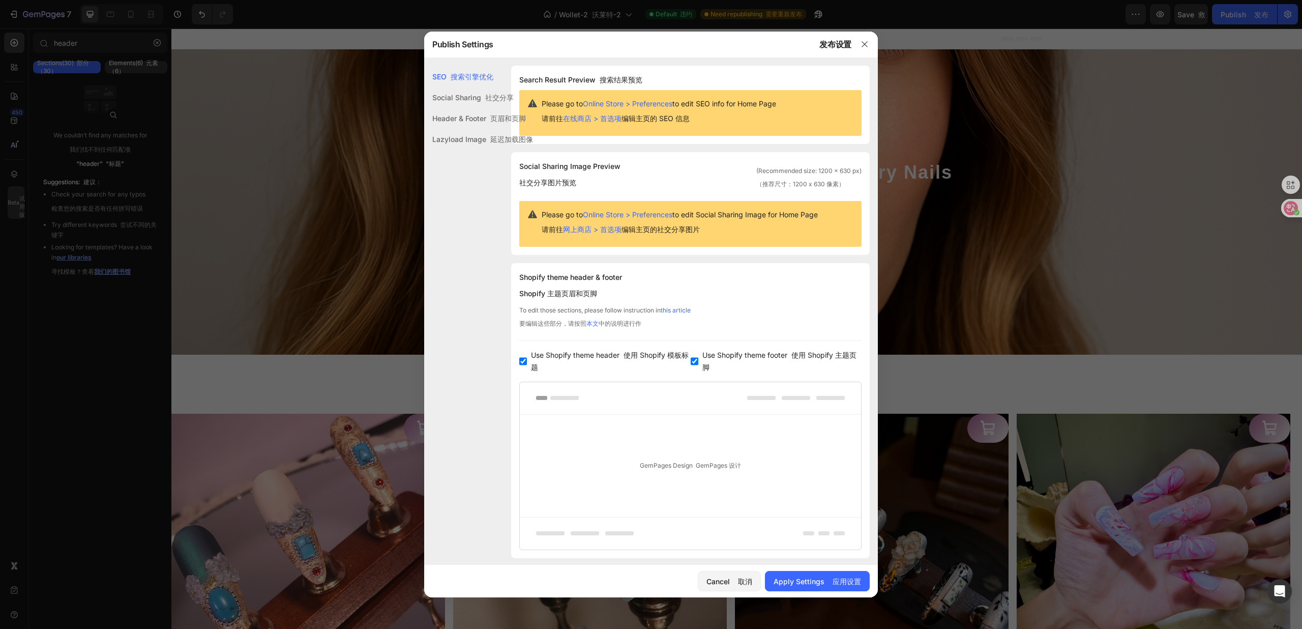
scroll to position [0, 0]
click at [477, 86] on div "SEO 搜索引擎优化" at bounding box center [478, 76] width 109 height 21
click at [482, 98] on font at bounding box center [483, 97] width 4 height 9
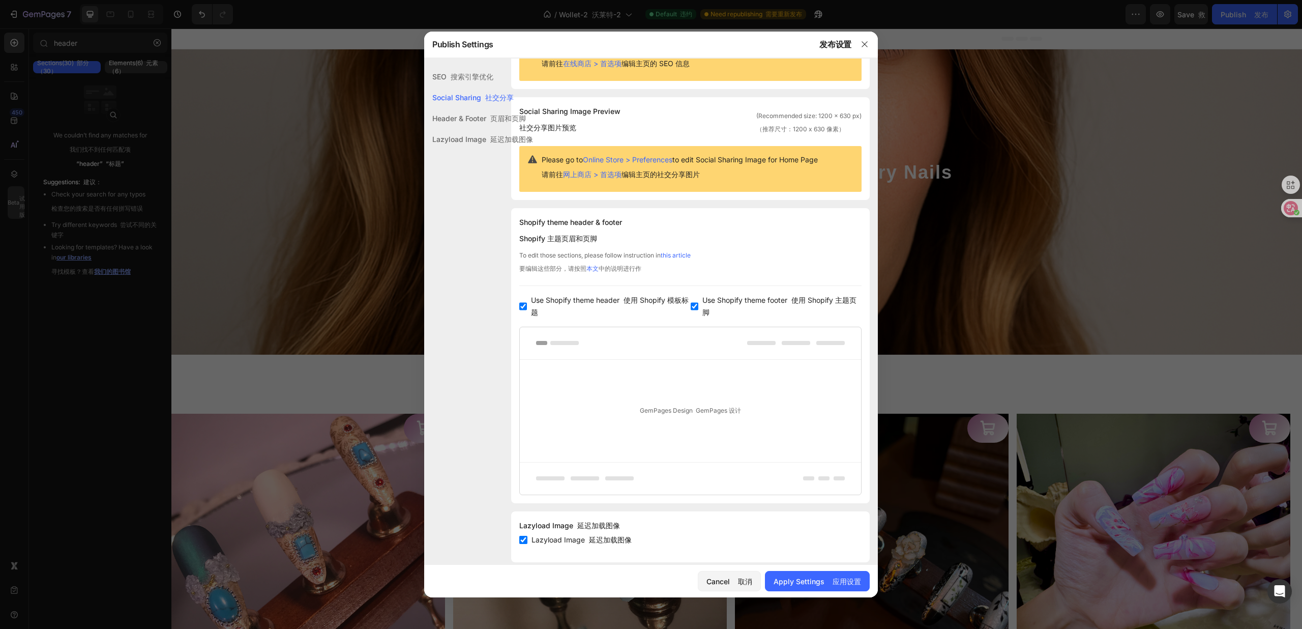
scroll to position [70, 0]
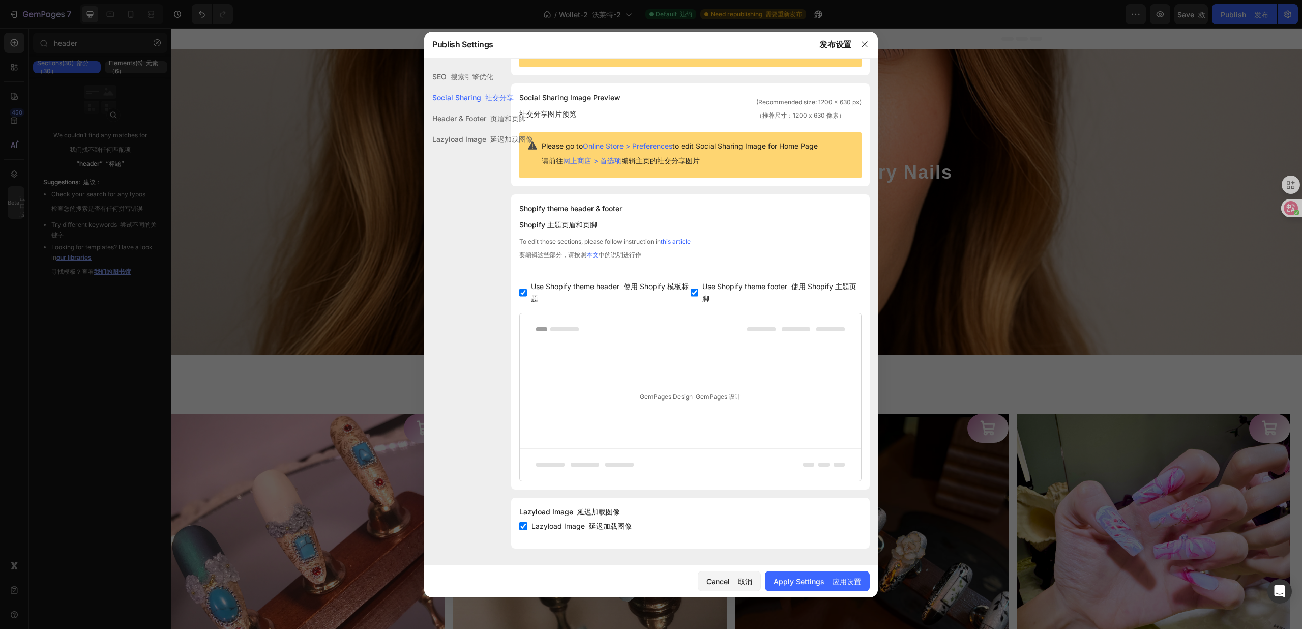
click at [478, 129] on div "Header & Footer 页眉和页脚" at bounding box center [478, 139] width 109 height 21
click at [489, 137] on font at bounding box center [488, 139] width 4 height 9
click at [486, 129] on div "Header & Footer 页眉和页脚" at bounding box center [478, 139] width 109 height 21
click at [798, 580] on div "Apply Settings 应用设置" at bounding box center [817, 581] width 87 height 11
click at [866, 43] on icon "button" at bounding box center [865, 44] width 8 height 8
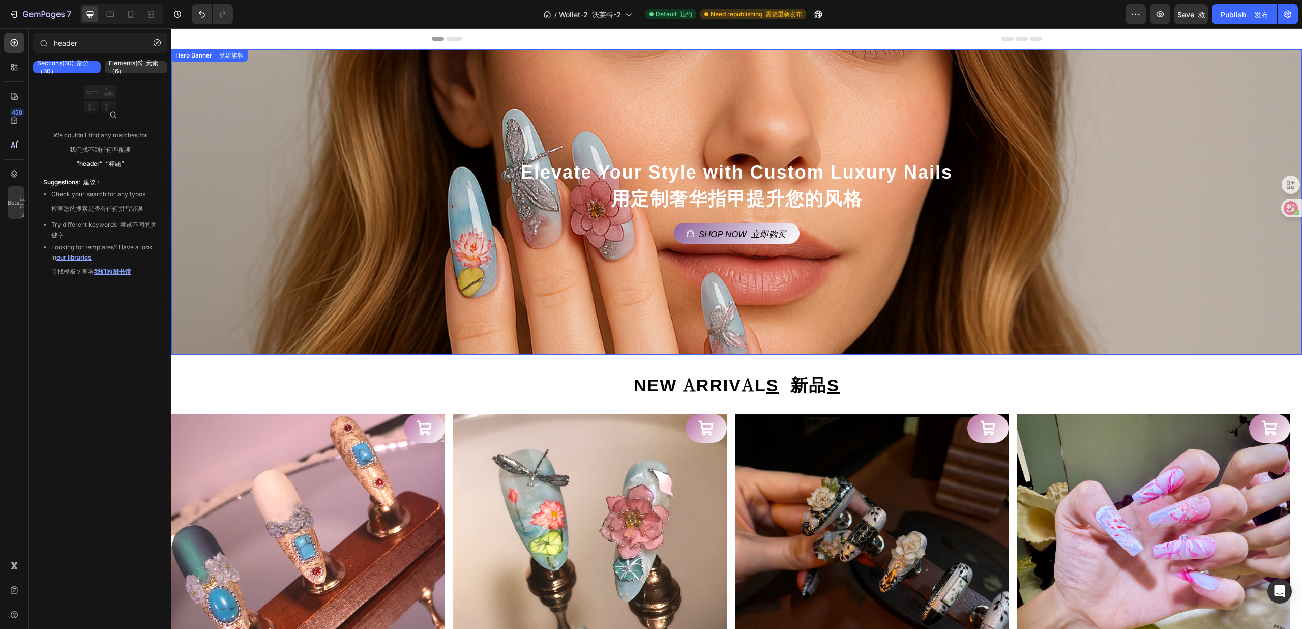
click at [527, 148] on div "Background Image" at bounding box center [736, 201] width 1131 height 305
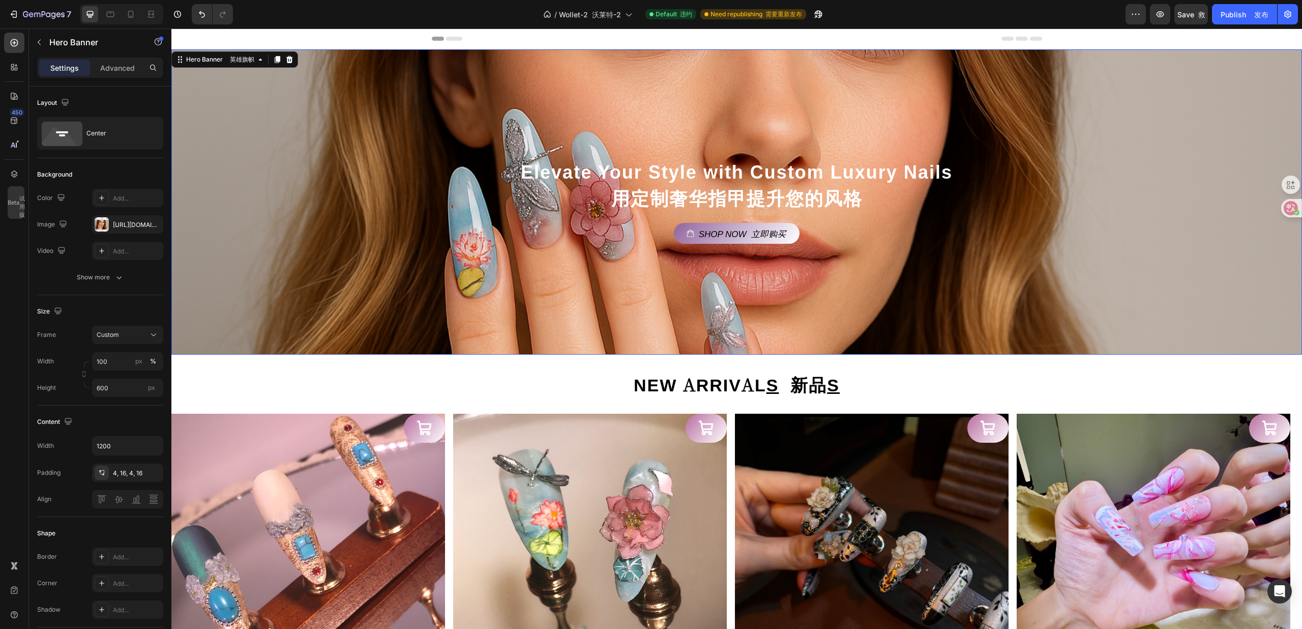
click at [459, 104] on div "Background Image" at bounding box center [736, 201] width 1131 height 305
click at [124, 385] on input "600" at bounding box center [127, 387] width 71 height 18
click at [133, 414] on span "Auto 汽车" at bounding box center [141, 412] width 28 height 9
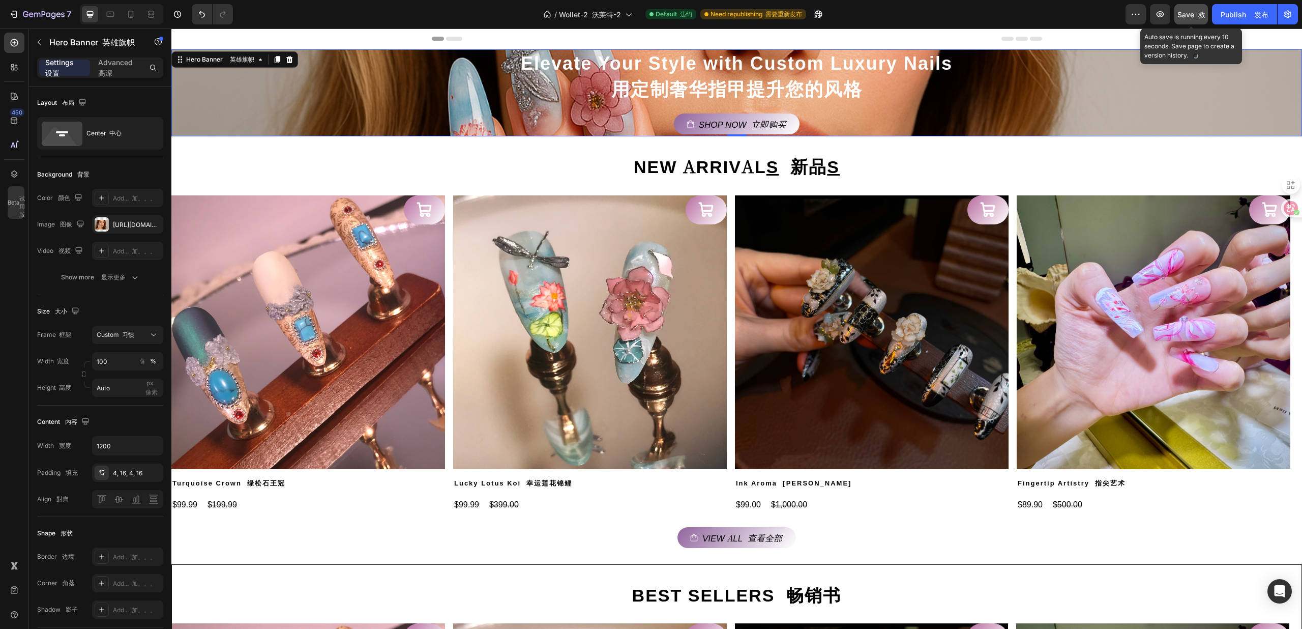
click at [1183, 15] on span "Save 救" at bounding box center [1192, 14] width 28 height 9
click at [538, 109] on div "Elevate Your Style with Custom Luxury Nails 用定制奢华指甲提升您的风格 Heading 标题 Shop Now 立…" at bounding box center [737, 92] width 594 height 83
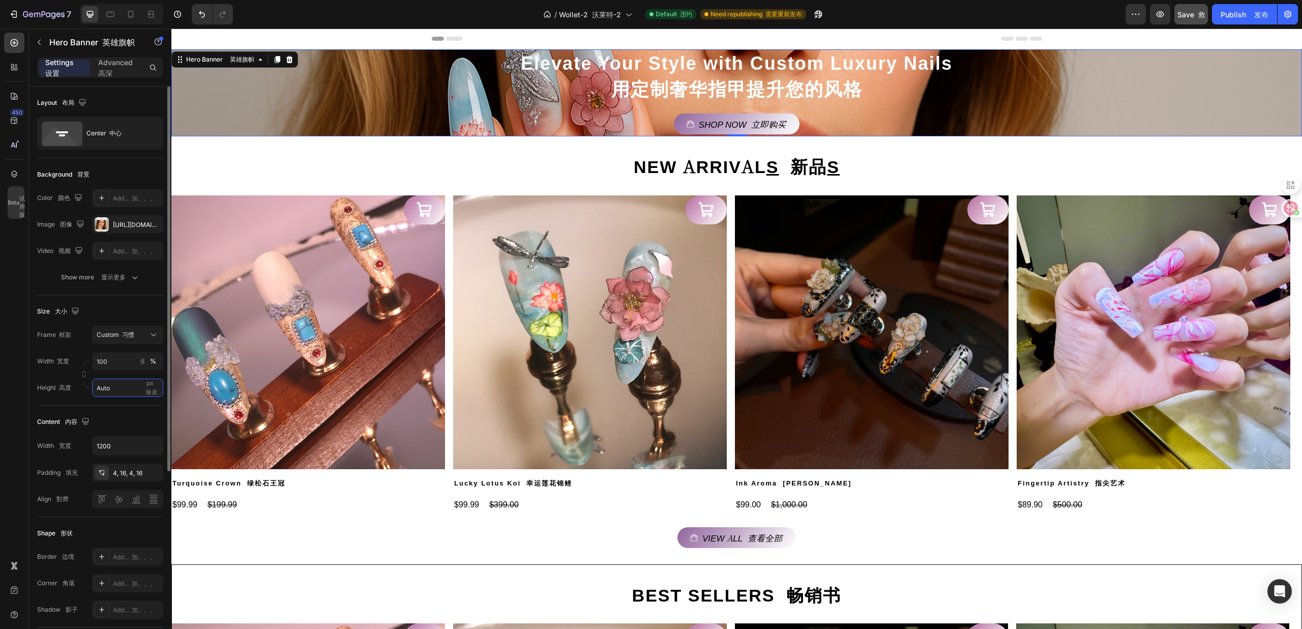
click at [123, 388] on input "Auto" at bounding box center [127, 387] width 71 height 18
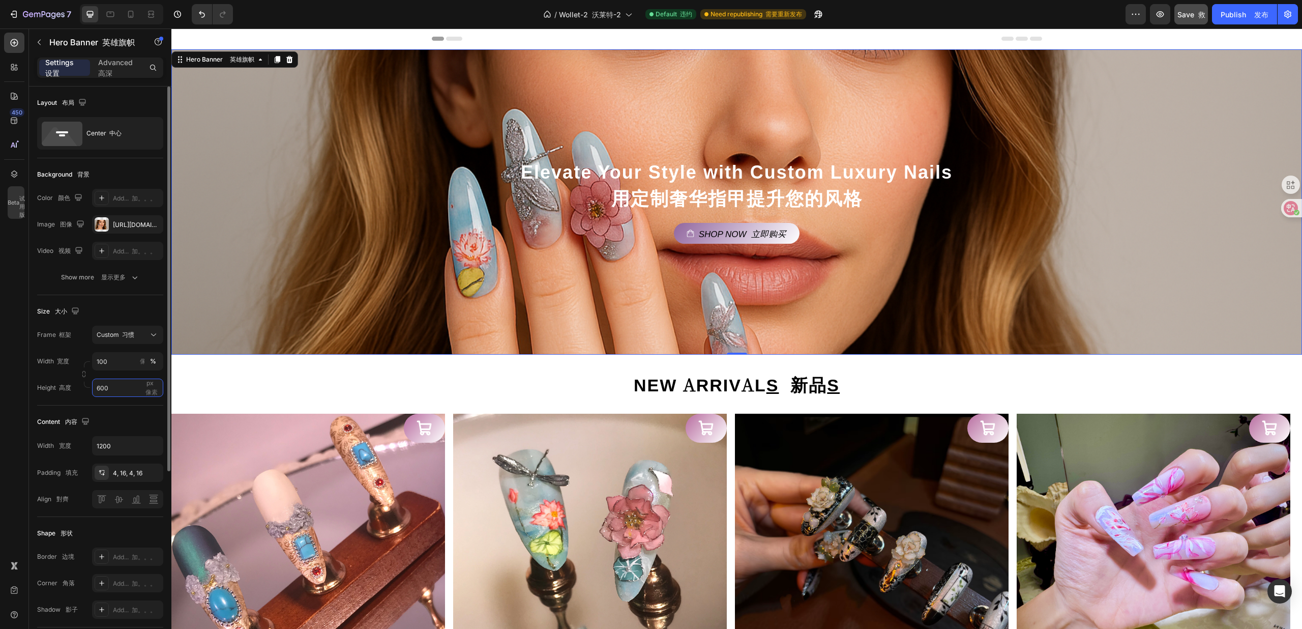
type input "600"
click at [133, 422] on div "Content 内容" at bounding box center [100, 422] width 126 height 16
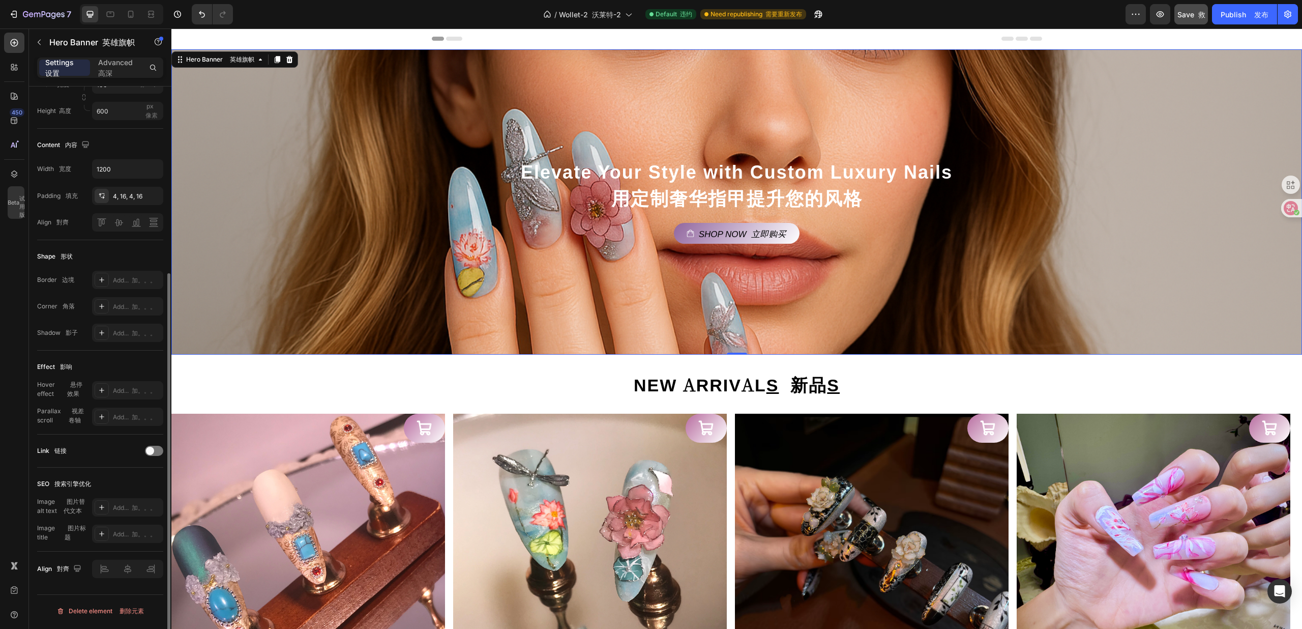
scroll to position [0, 0]
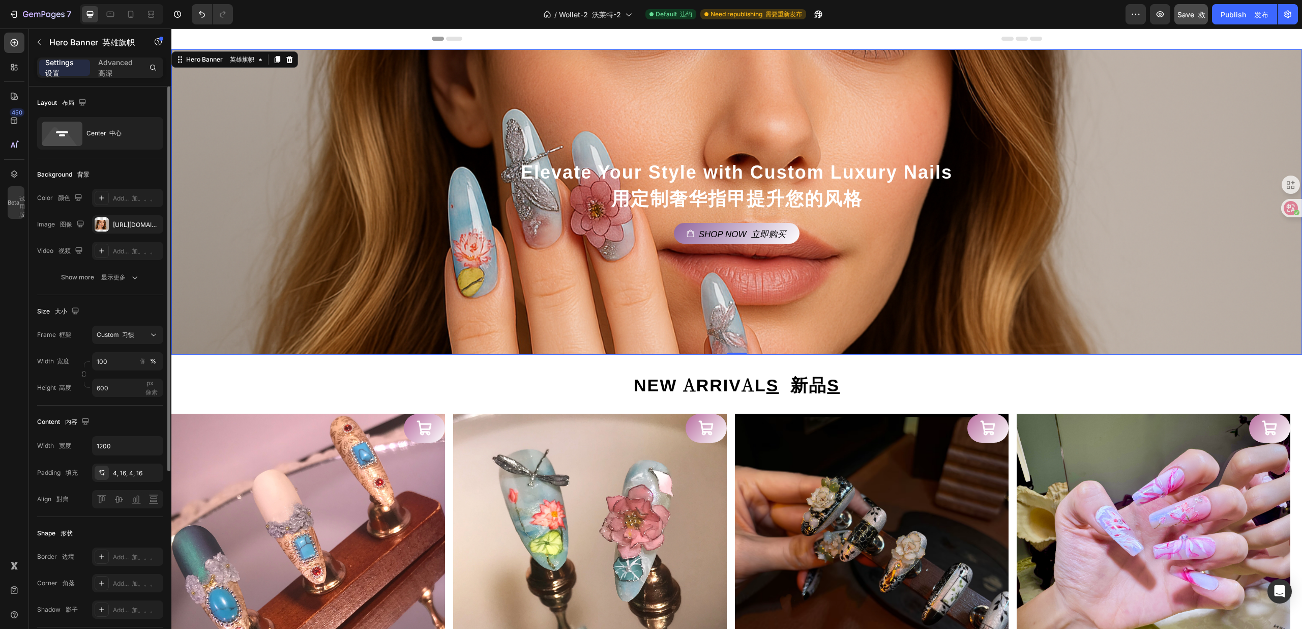
click at [440, 232] on div "Shop Now 立即购买 Button 按钮" at bounding box center [737, 233] width 594 height 21
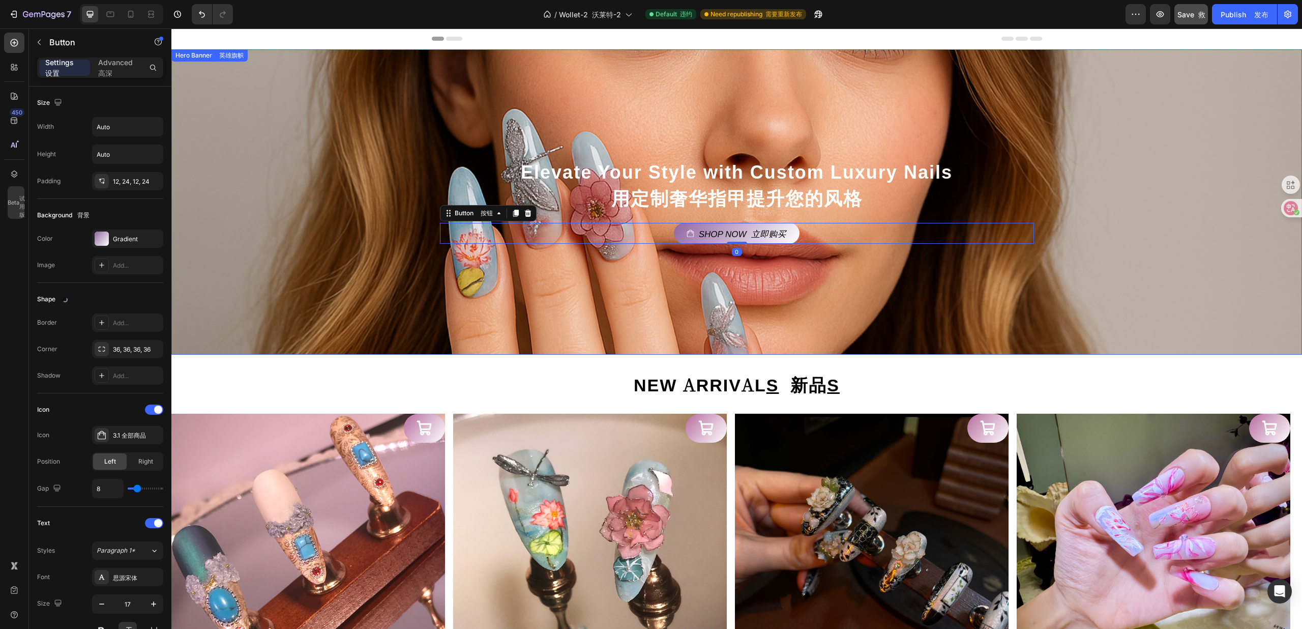
click at [280, 165] on div "Background Image" at bounding box center [736, 201] width 1131 height 305
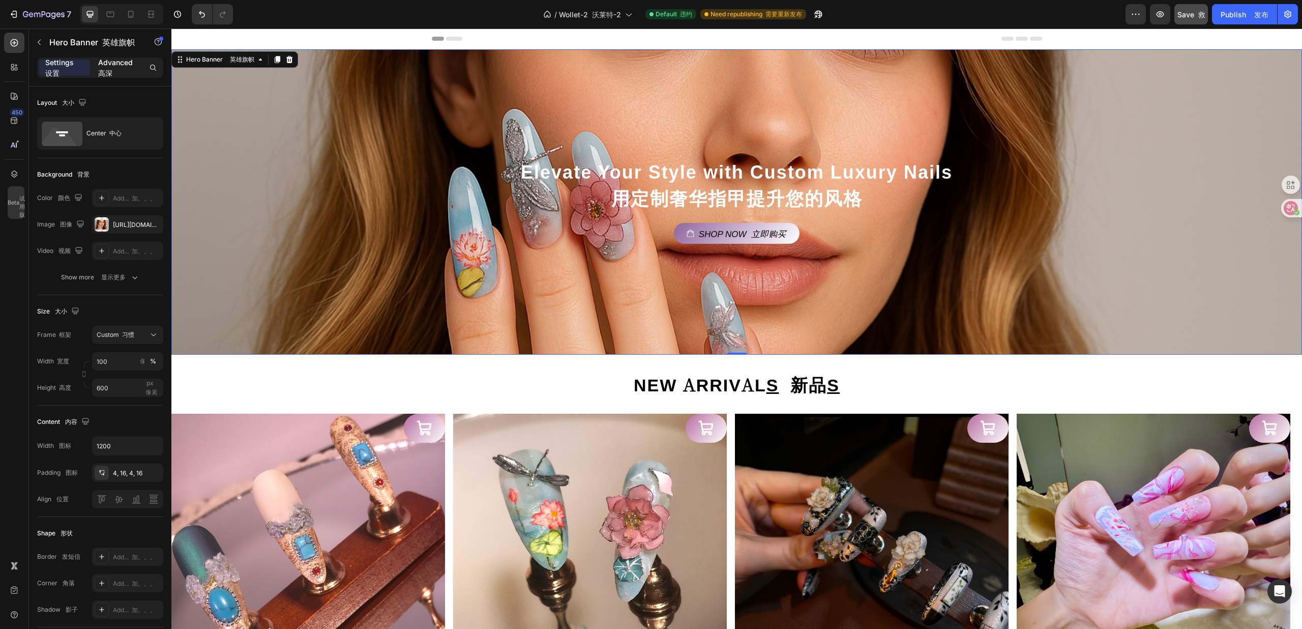
click at [113, 70] on p "Advanced 高深" at bounding box center [117, 67] width 39 height 21
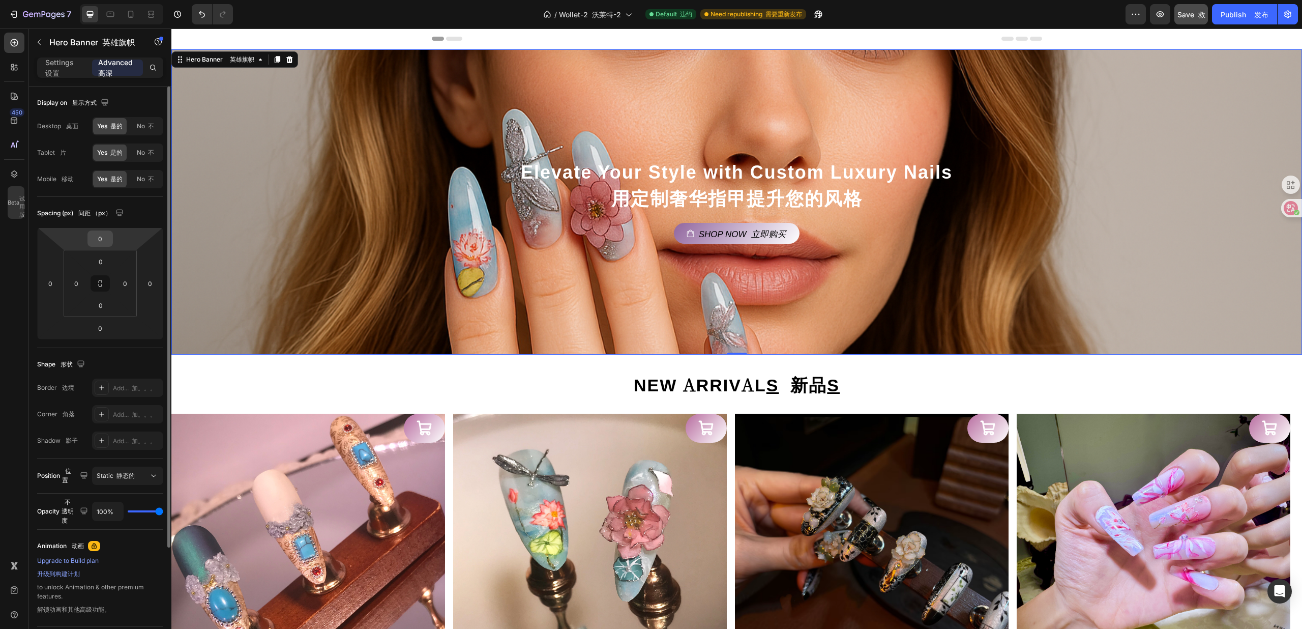
click at [109, 241] on input "0" at bounding box center [100, 238] width 20 height 15
click at [131, 221] on div "Spacing (px) 间距 （px）" at bounding box center [100, 213] width 126 height 16
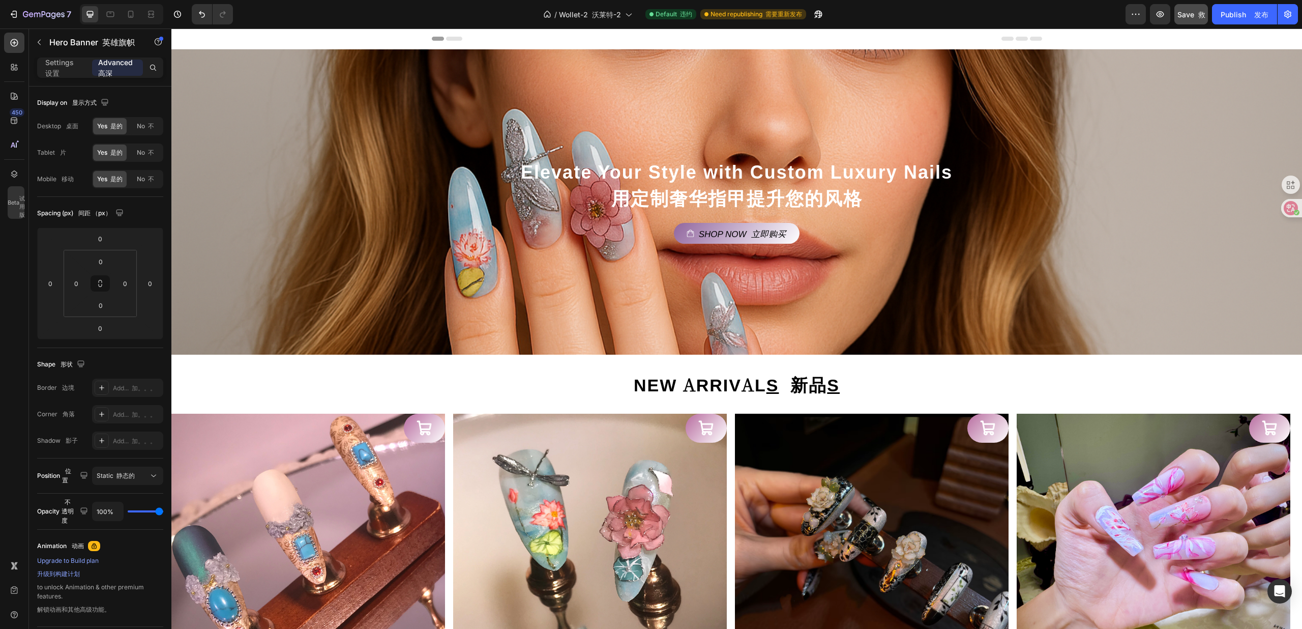
click at [188, 35] on div "Header 页眉" at bounding box center [204, 39] width 53 height 12
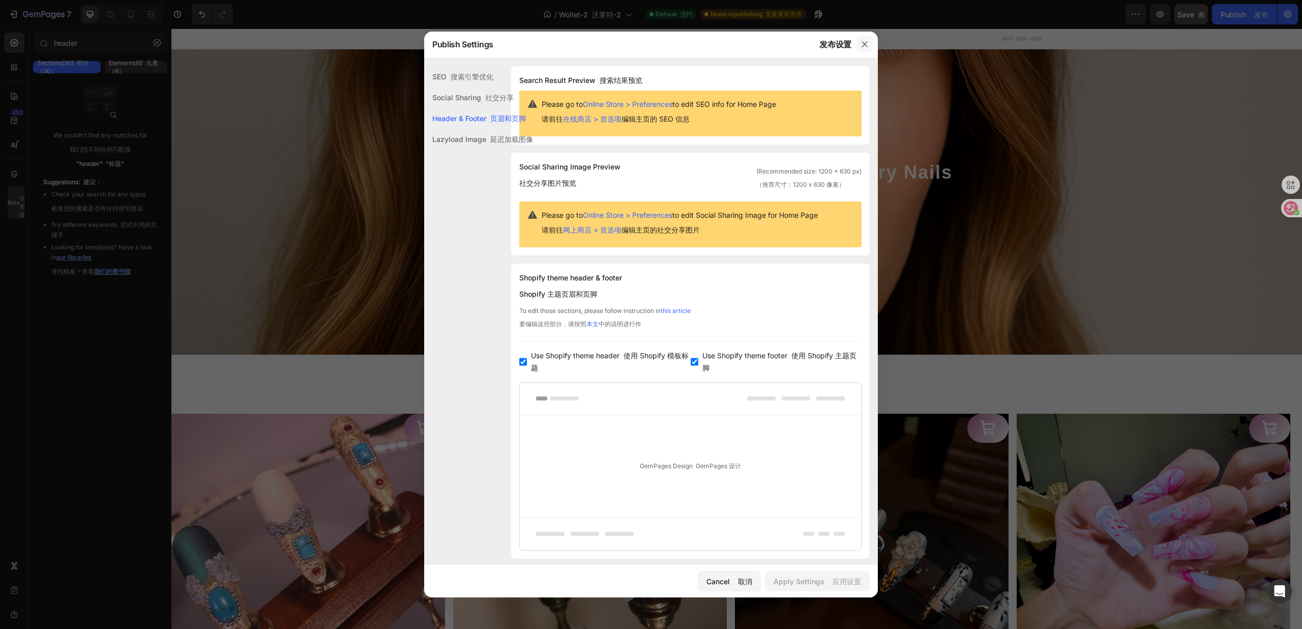
click at [869, 41] on button "button" at bounding box center [865, 44] width 16 height 16
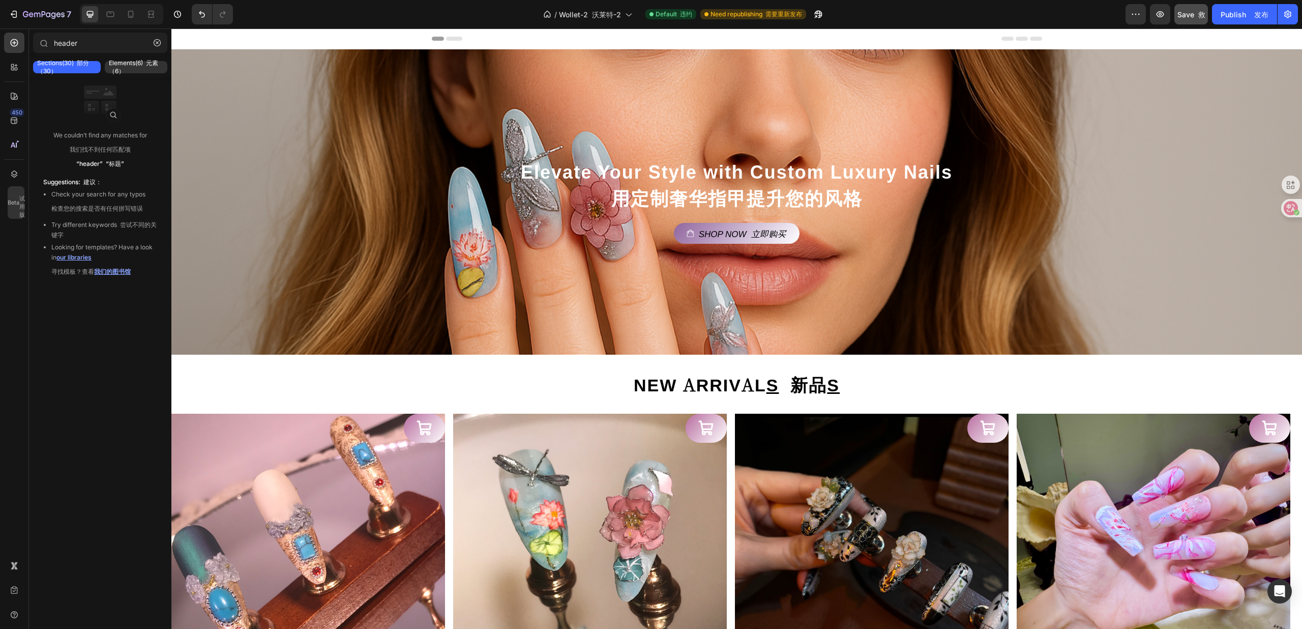
click at [244, 96] on div "Background Image" at bounding box center [736, 201] width 1131 height 305
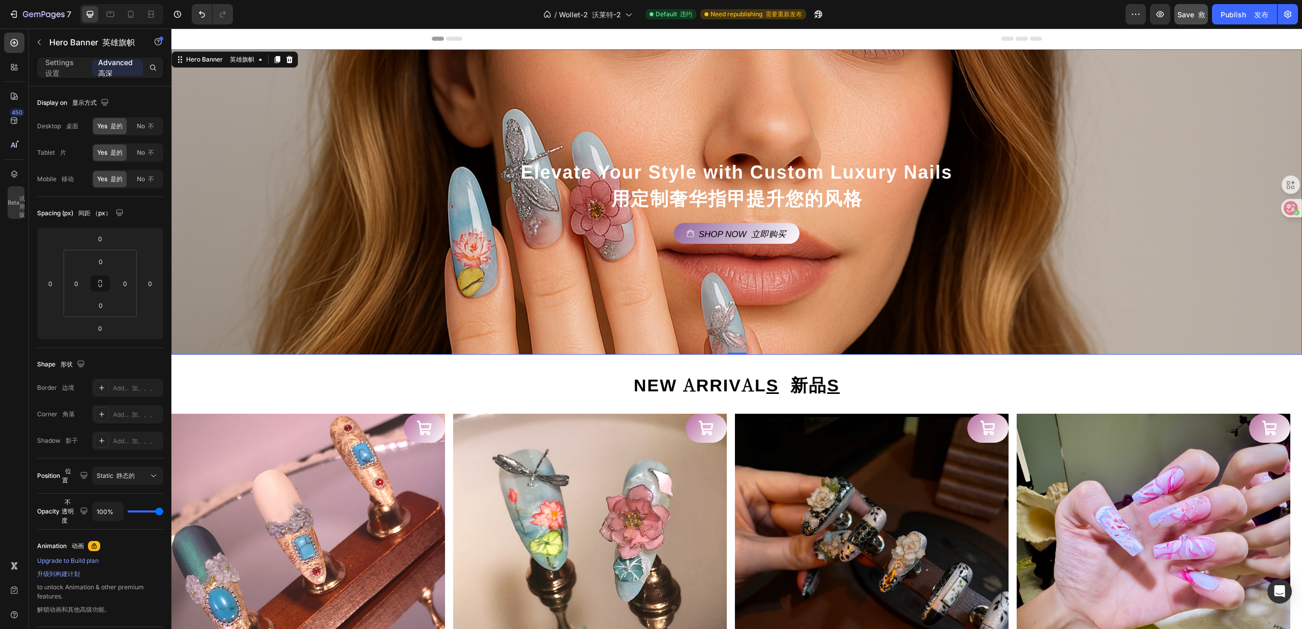
click at [265, 163] on div "Background Image" at bounding box center [736, 201] width 1131 height 305
click at [101, 266] on input "0" at bounding box center [101, 261] width 20 height 15
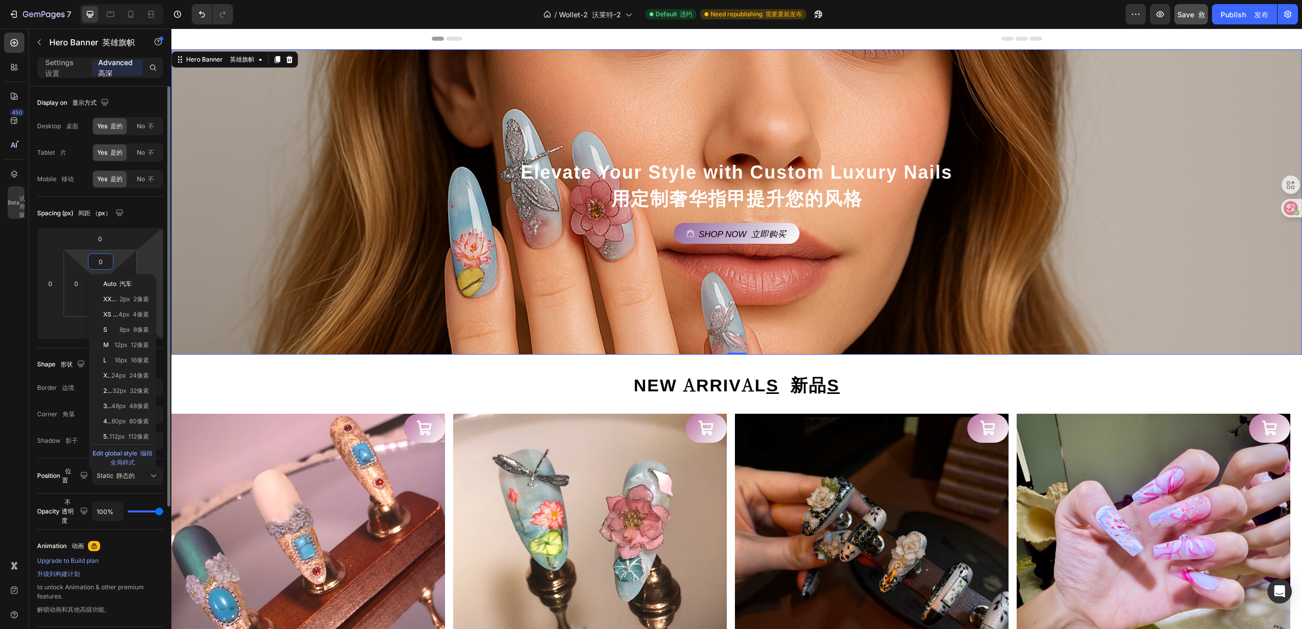
click at [147, 0] on html "7 / Wollet-2 沃莱特-2 Default 违约 Need republishing 需要重新发布 Preview Save 救 Publish 发…" at bounding box center [651, 0] width 1302 height 0
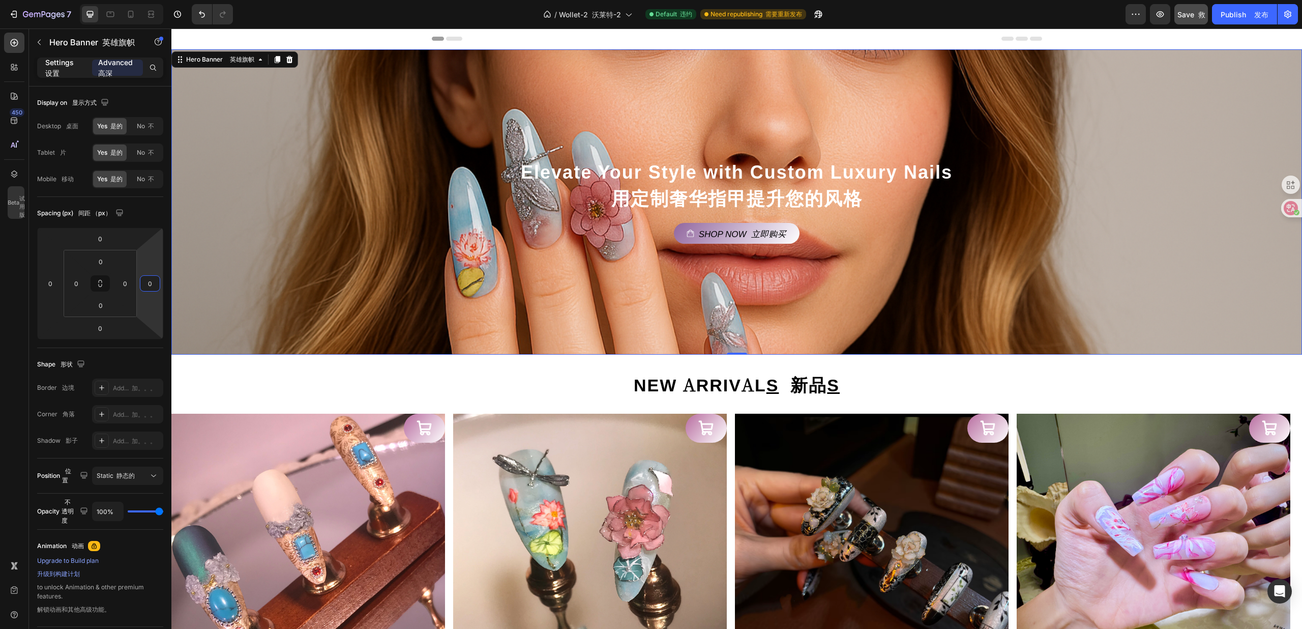
click at [77, 74] on p "Settings 设置" at bounding box center [64, 67] width 39 height 21
